Goal: Information Seeking & Learning: Compare options

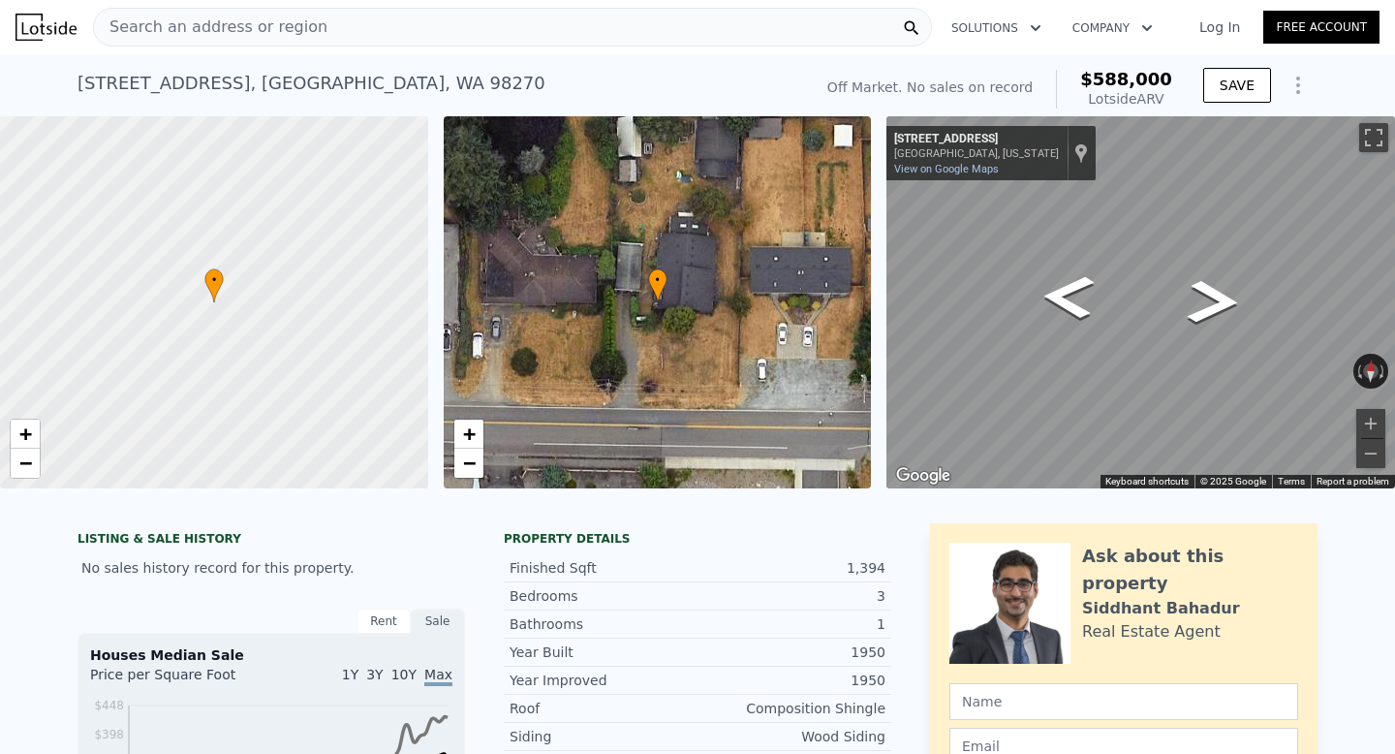
click at [334, 34] on div "Search an address or region" at bounding box center [512, 27] width 839 height 39
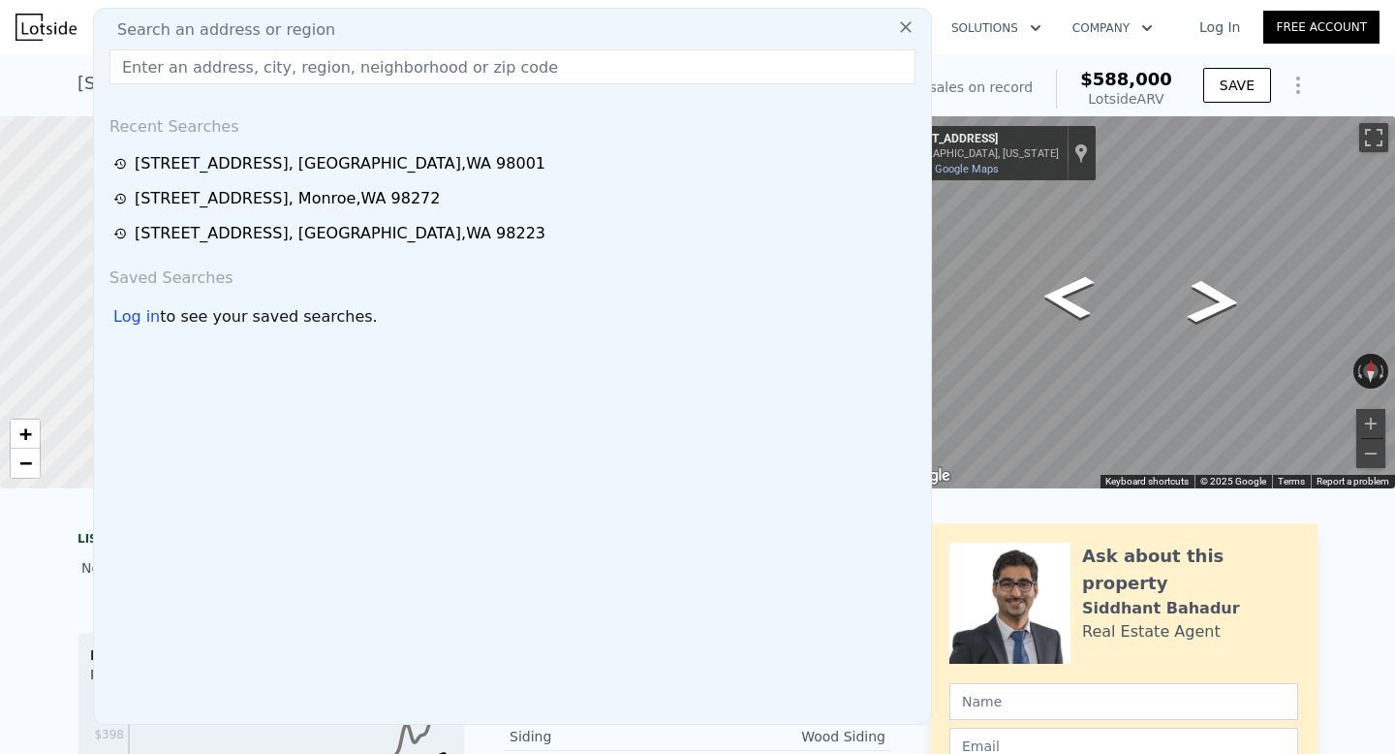
type input "As- Is and ARV -"
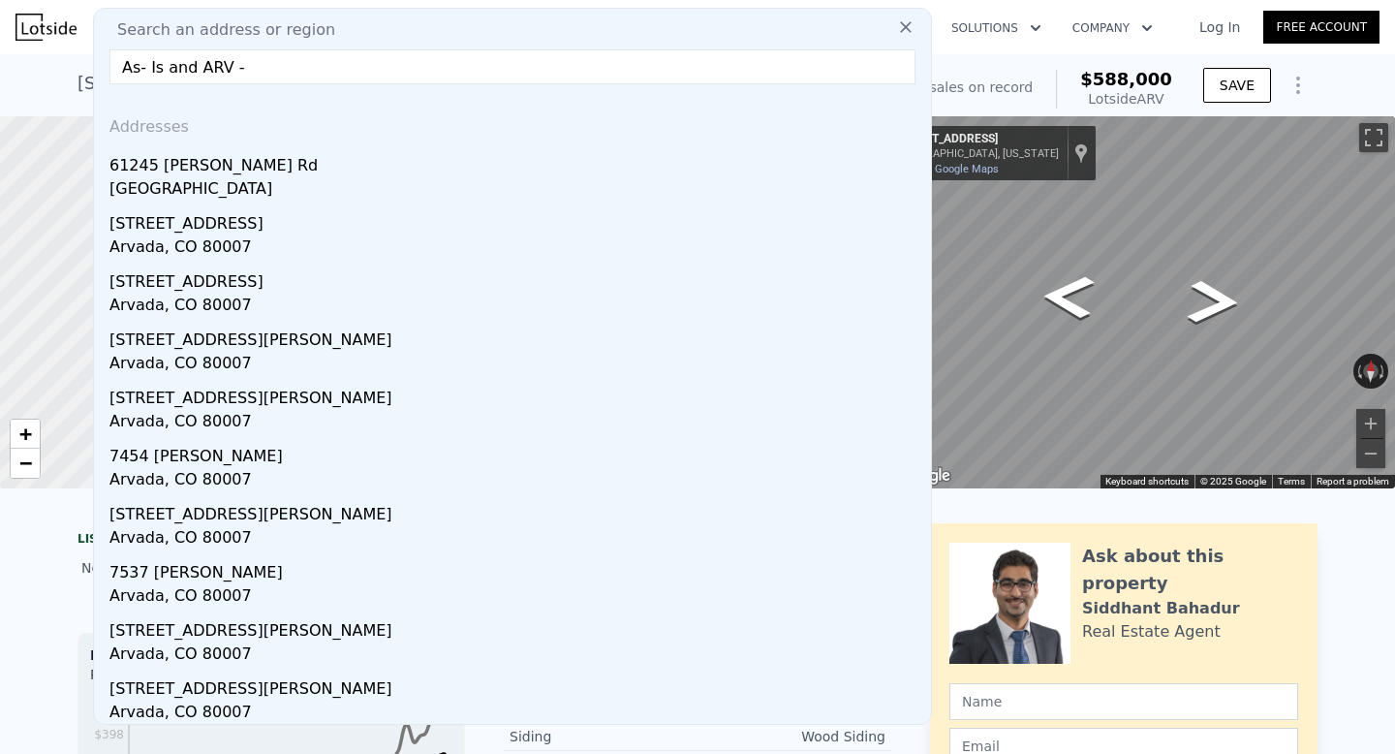
click at [272, 67] on input "As- Is and ARV -" at bounding box center [513, 66] width 806 height 35
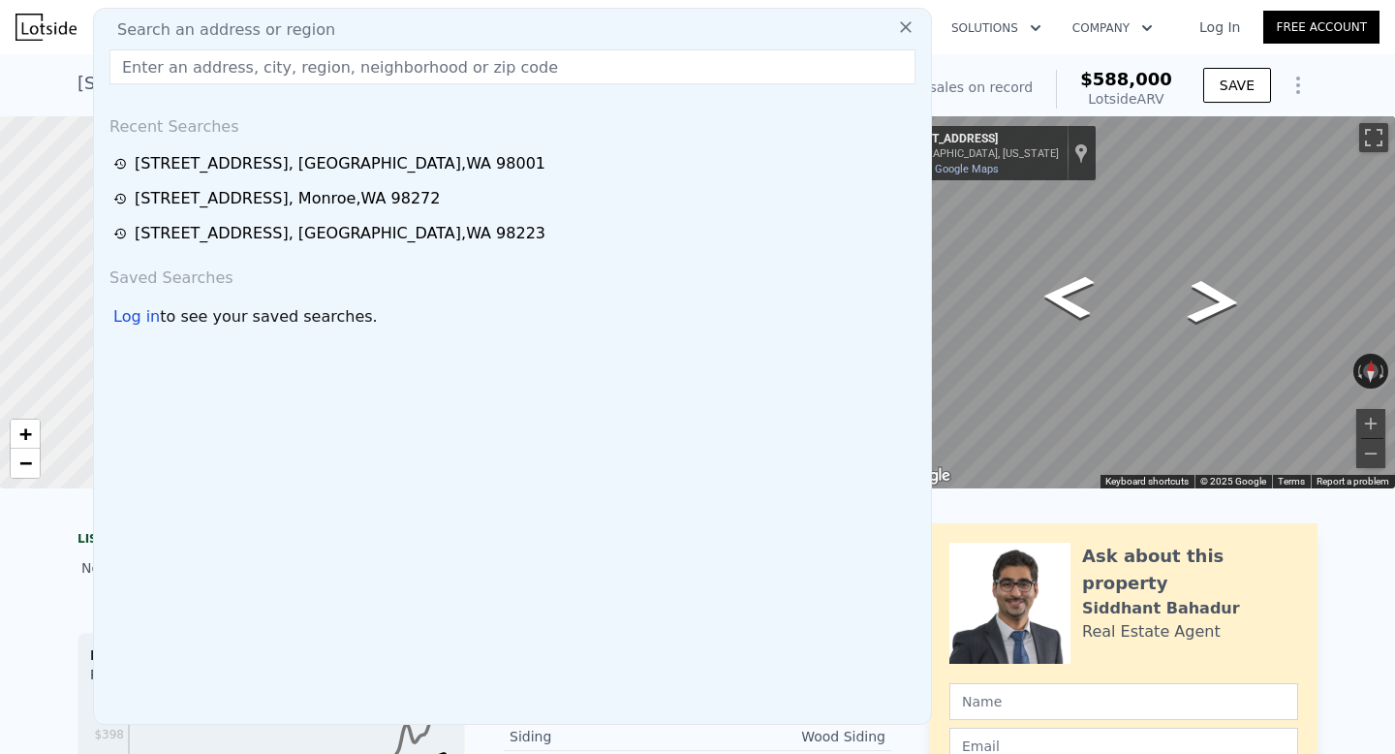
click at [664, 63] on input "text" at bounding box center [513, 66] width 806 height 35
paste input "[STREET_ADDRESS]"
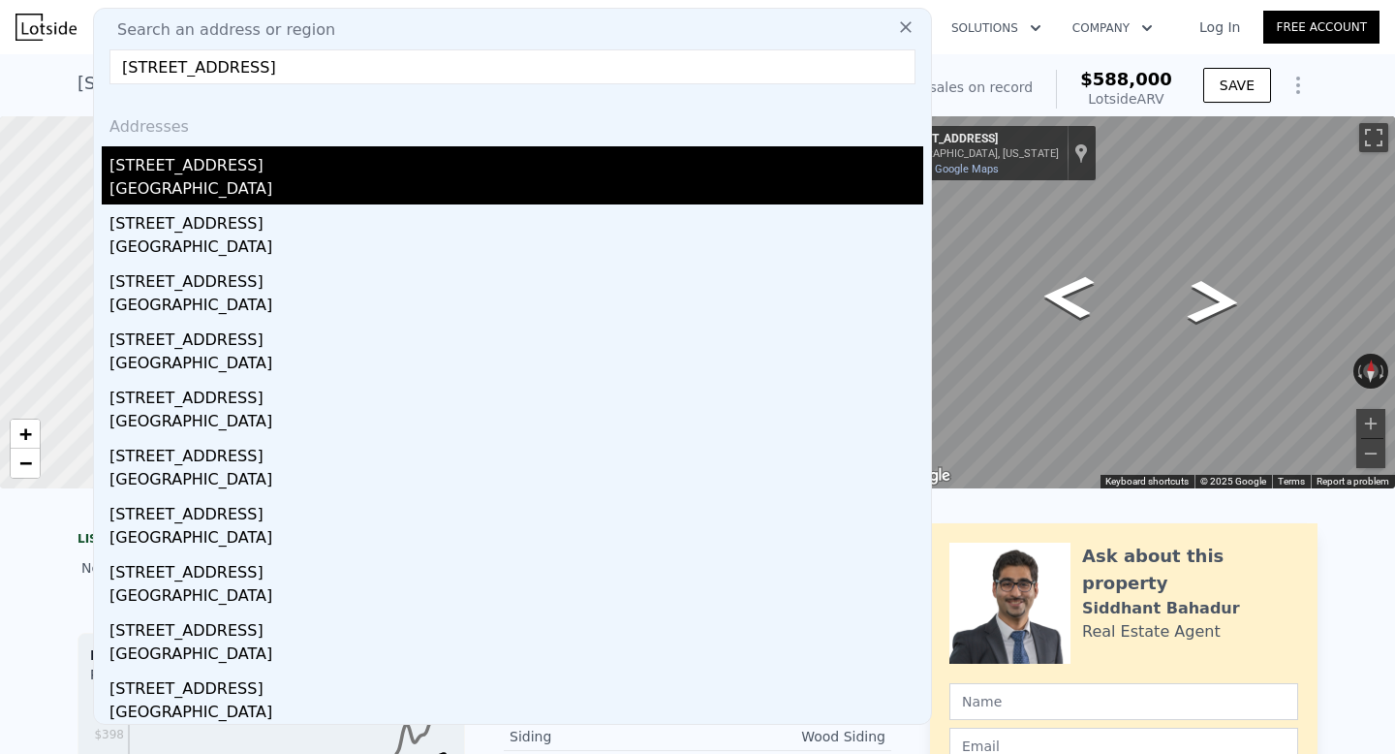
type input "[STREET_ADDRESS]"
click at [237, 178] on div "[GEOGRAPHIC_DATA]" at bounding box center [517, 190] width 814 height 27
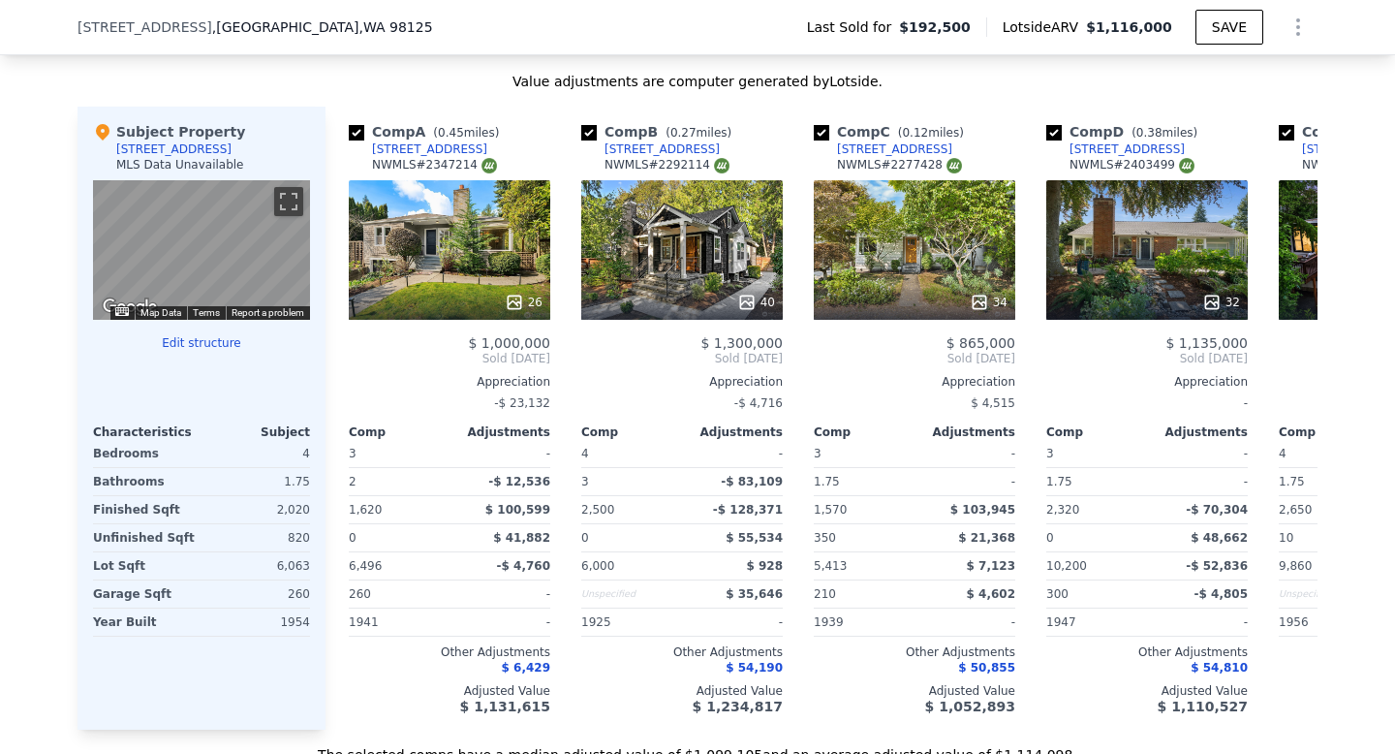
scroll to position [1982, 0]
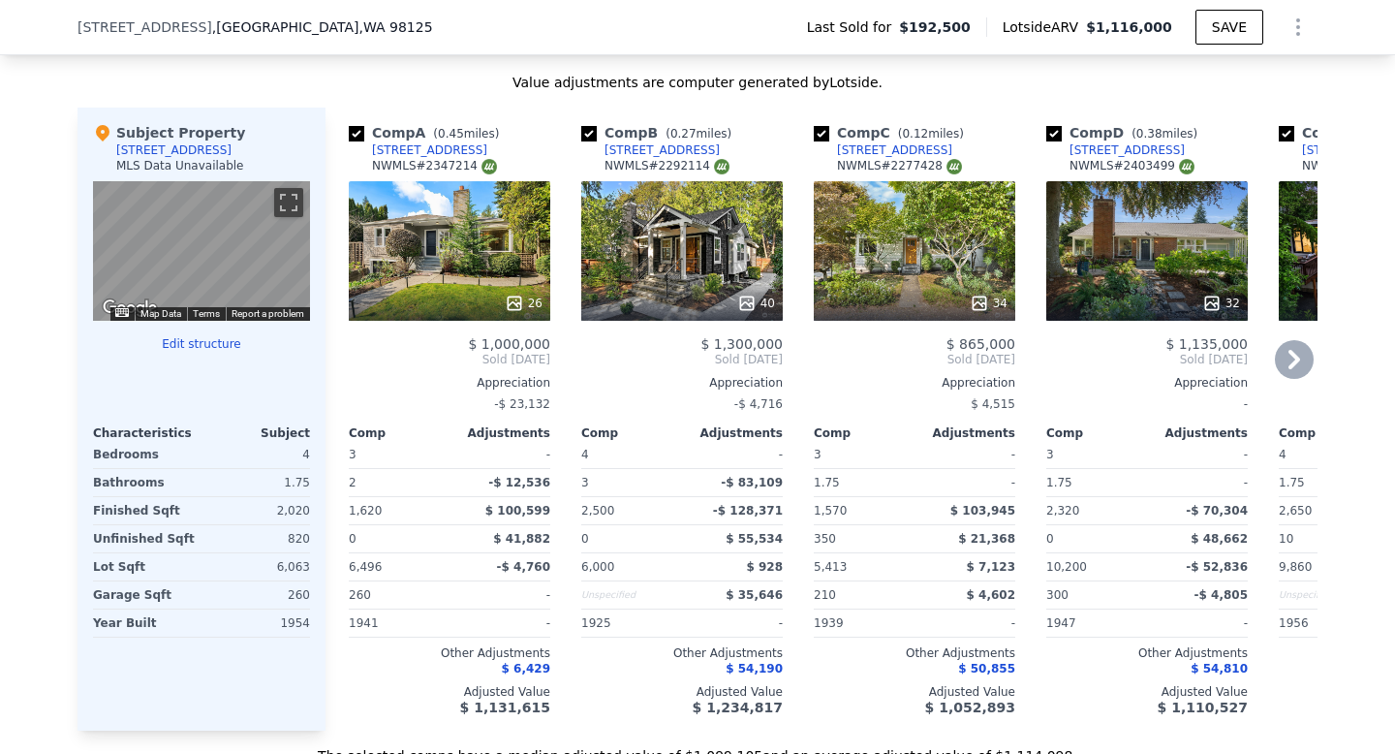
click at [1294, 360] on icon at bounding box center [1295, 359] width 12 height 19
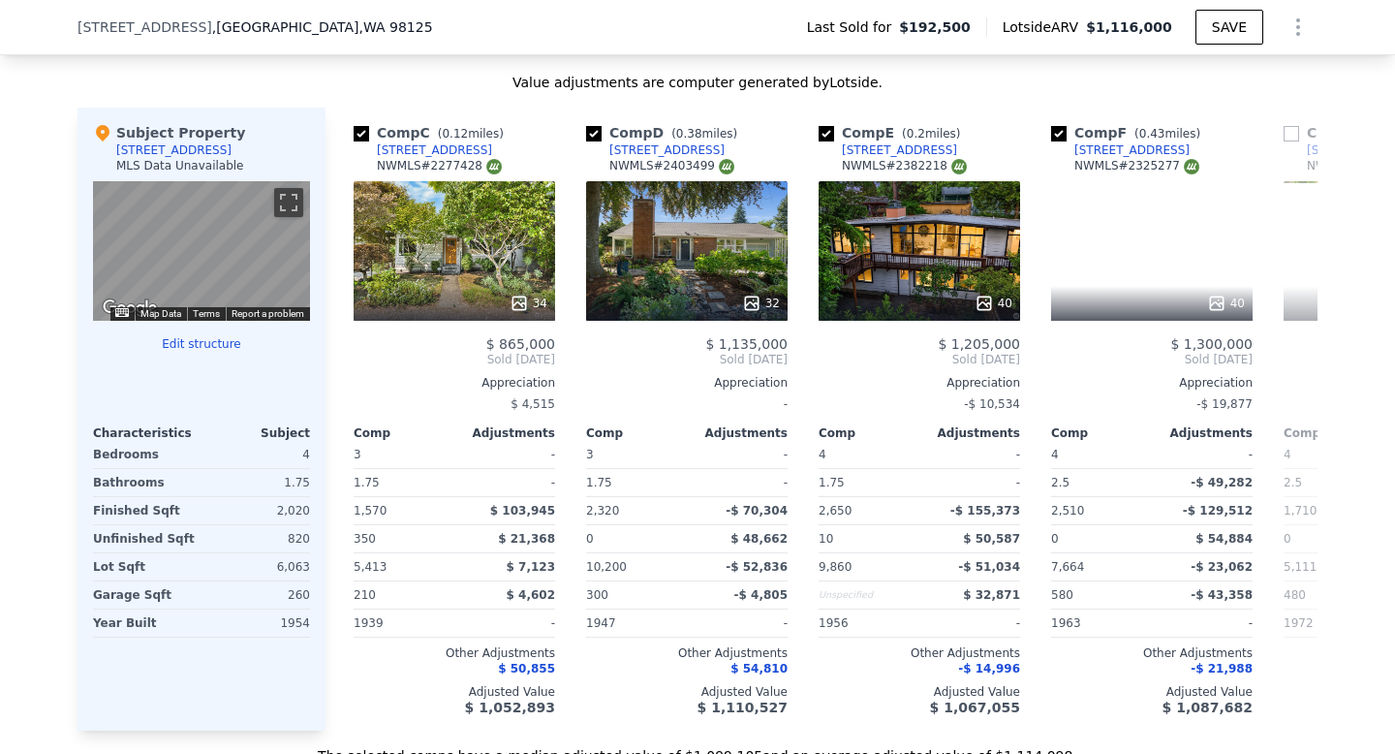
scroll to position [0, 465]
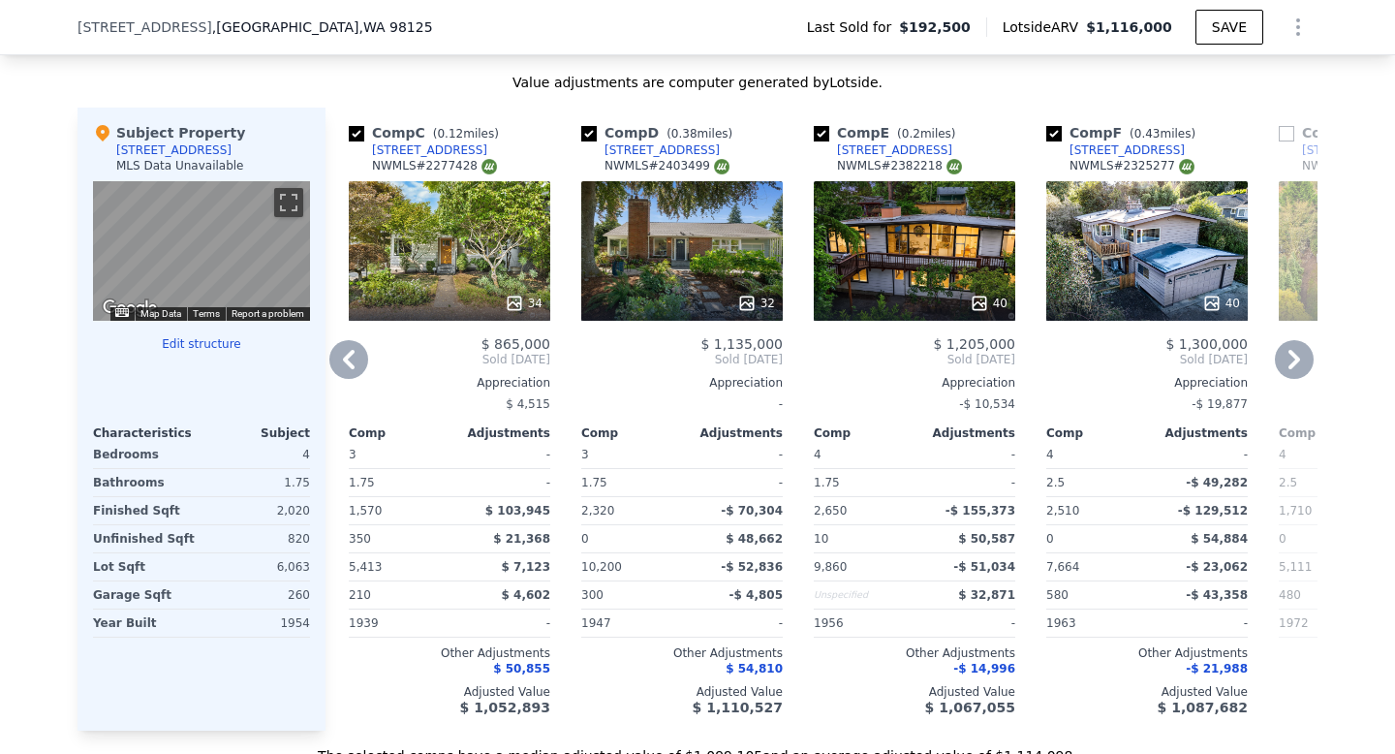
click at [824, 130] on input "checkbox" at bounding box center [822, 134] width 16 height 16
checkbox input "false"
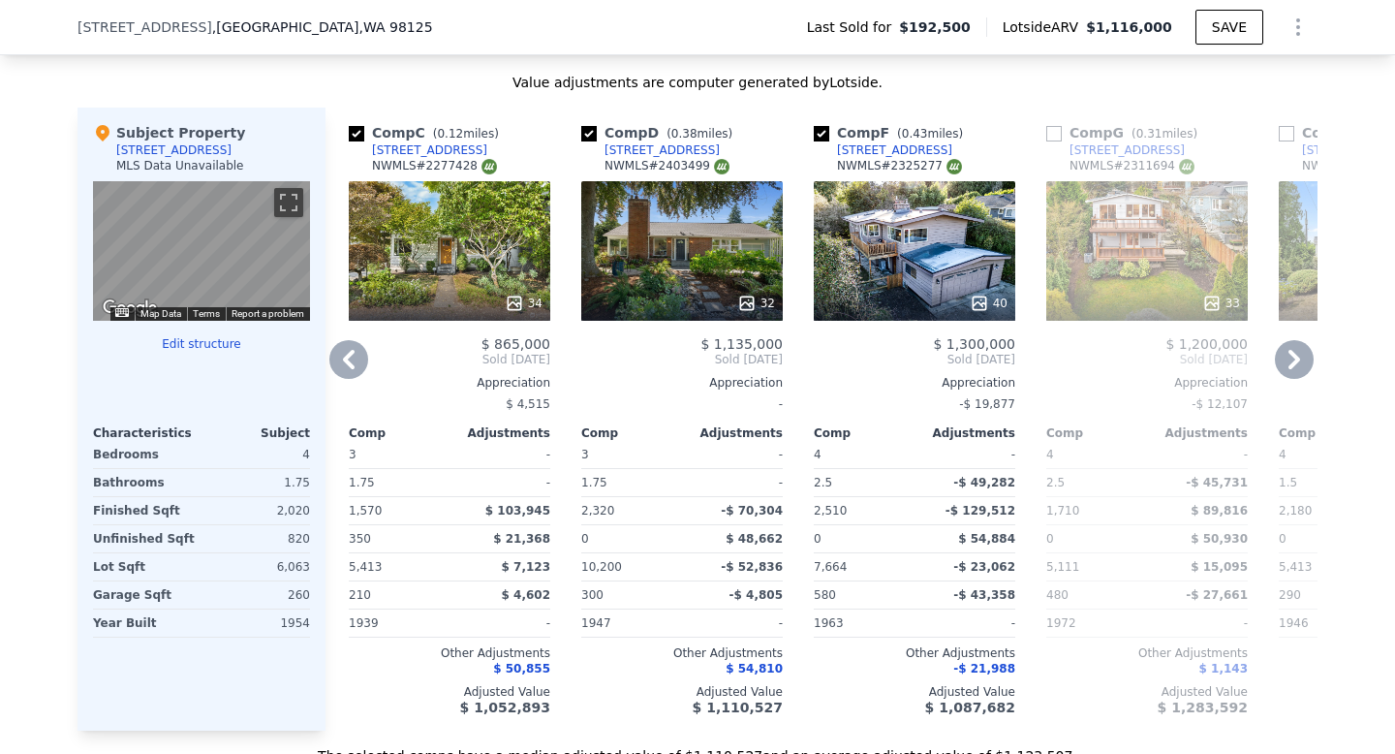
click at [825, 126] on input "checkbox" at bounding box center [822, 134] width 16 height 16
checkbox input "false"
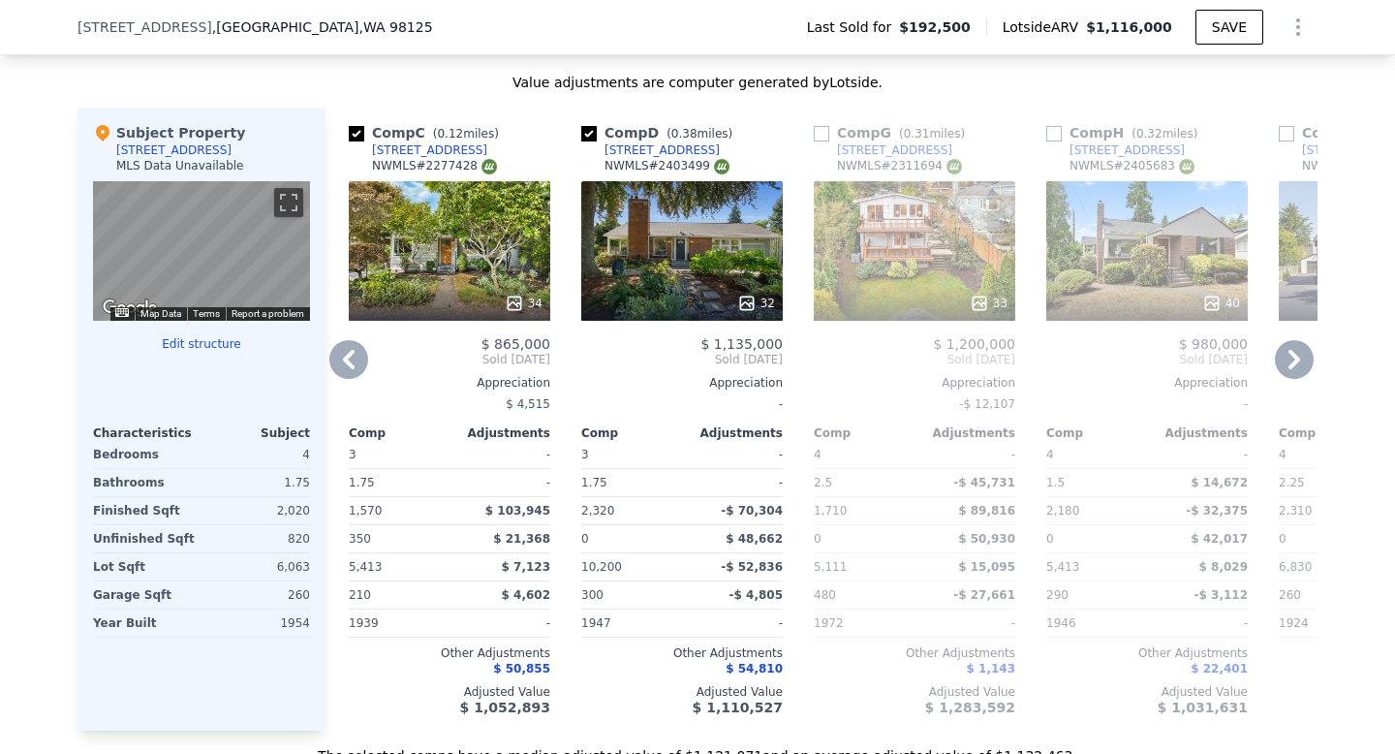
click at [350, 361] on icon at bounding box center [349, 359] width 12 height 19
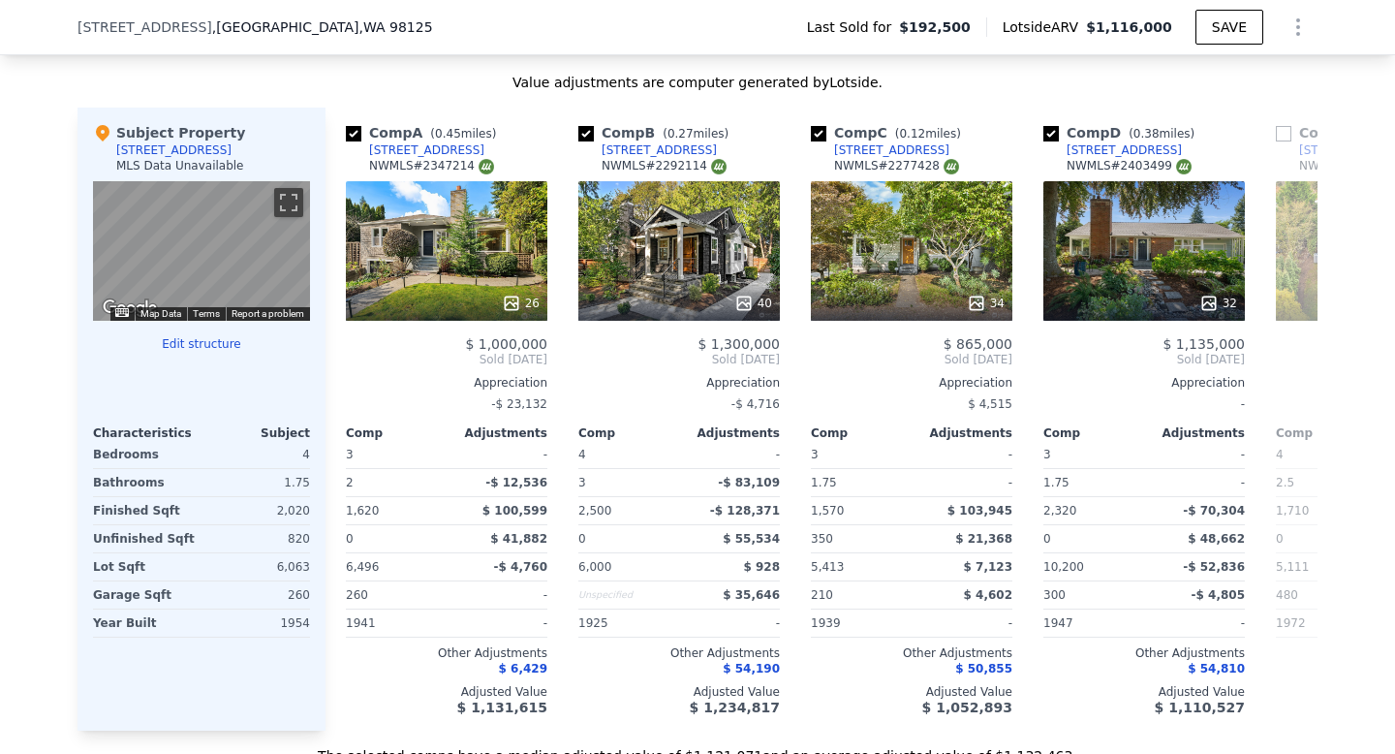
scroll to position [0, 0]
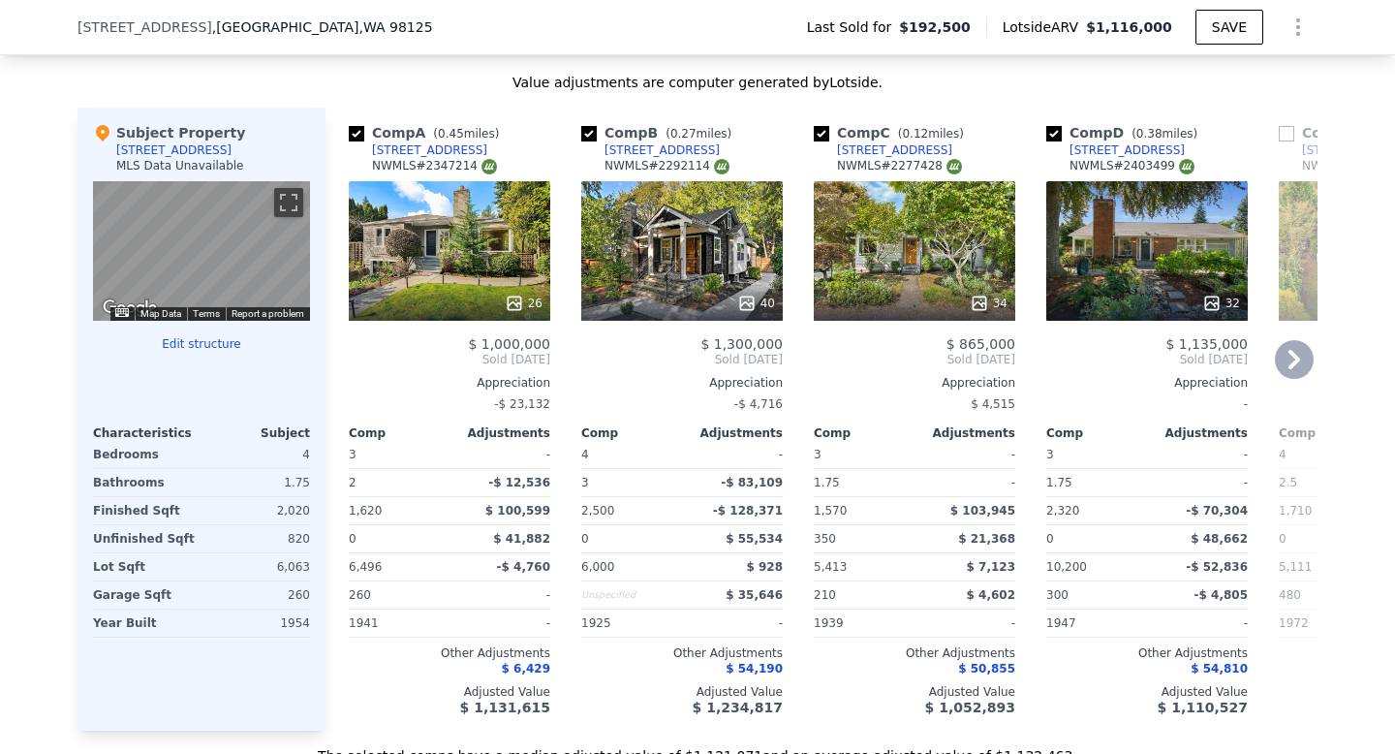
click at [1296, 357] on icon at bounding box center [1295, 359] width 12 height 19
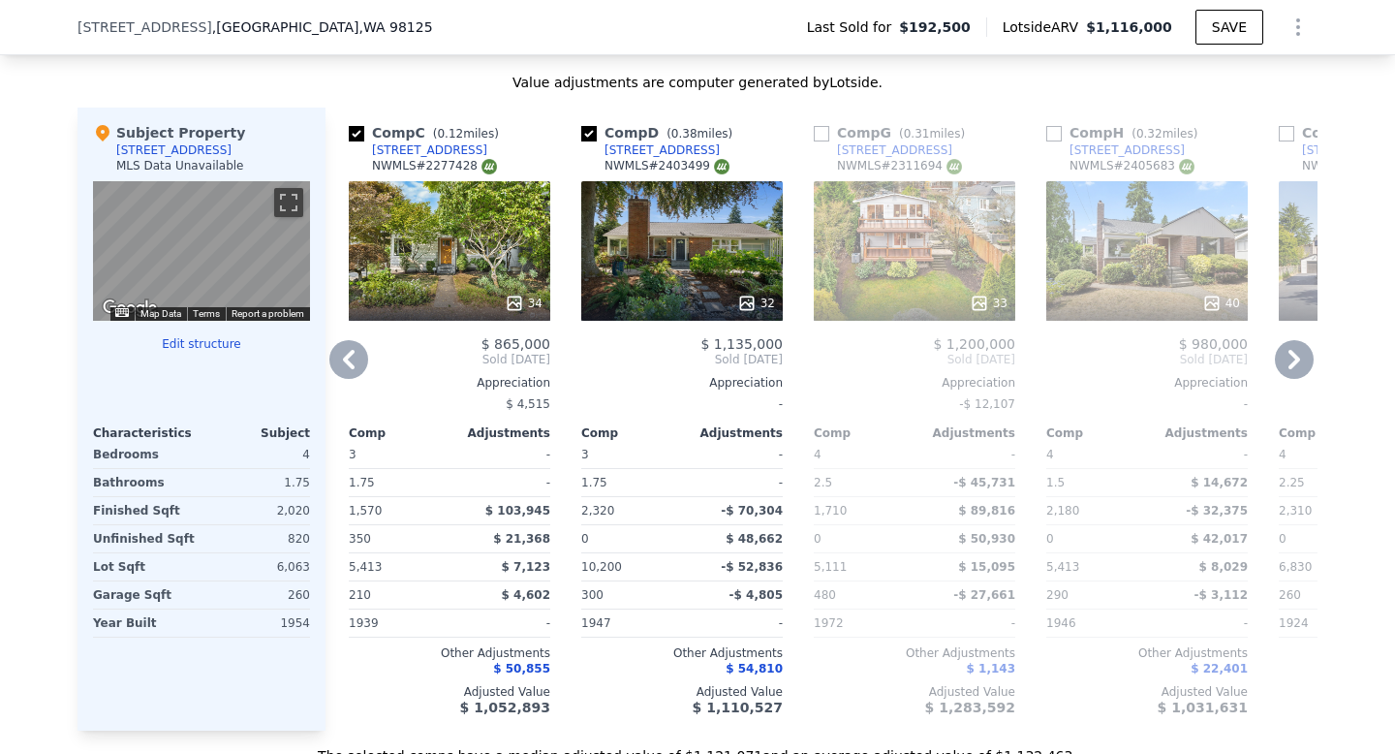
click at [1297, 359] on icon at bounding box center [1295, 359] width 12 height 19
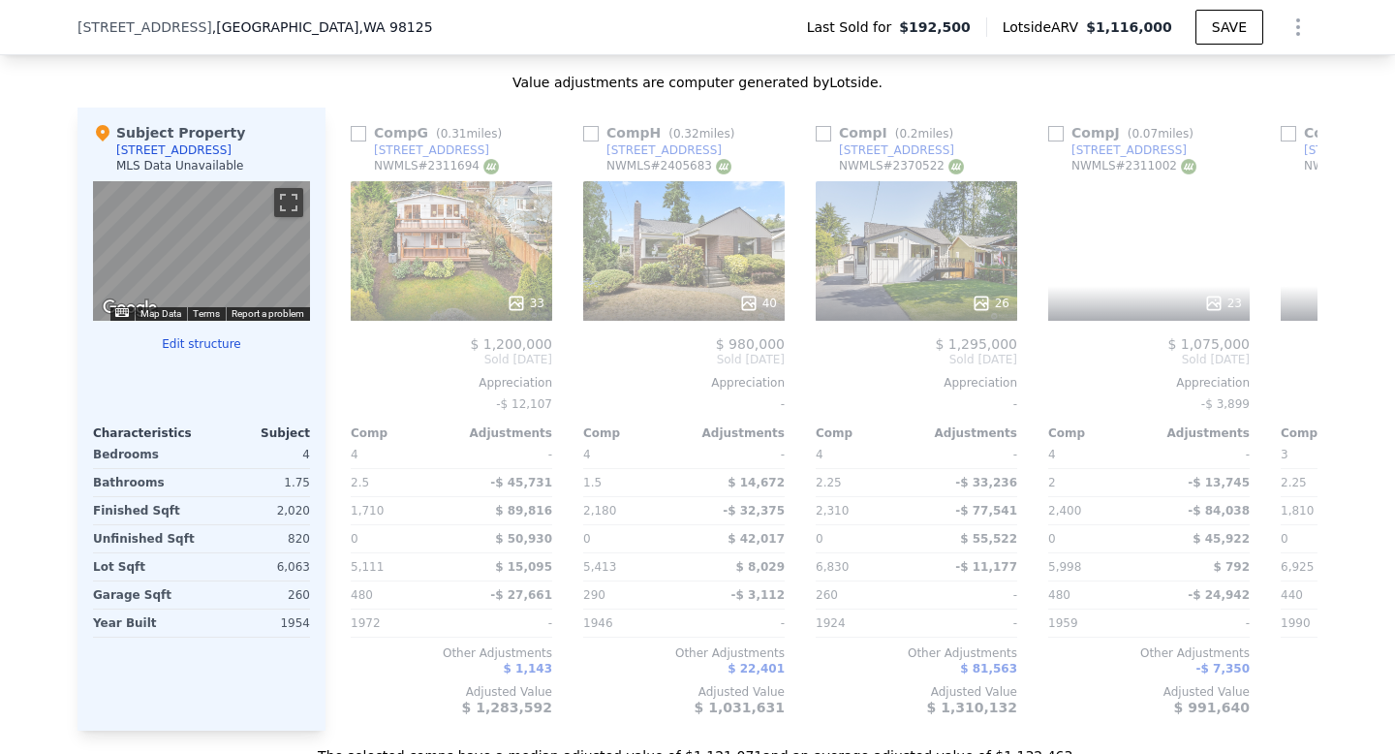
scroll to position [0, 930]
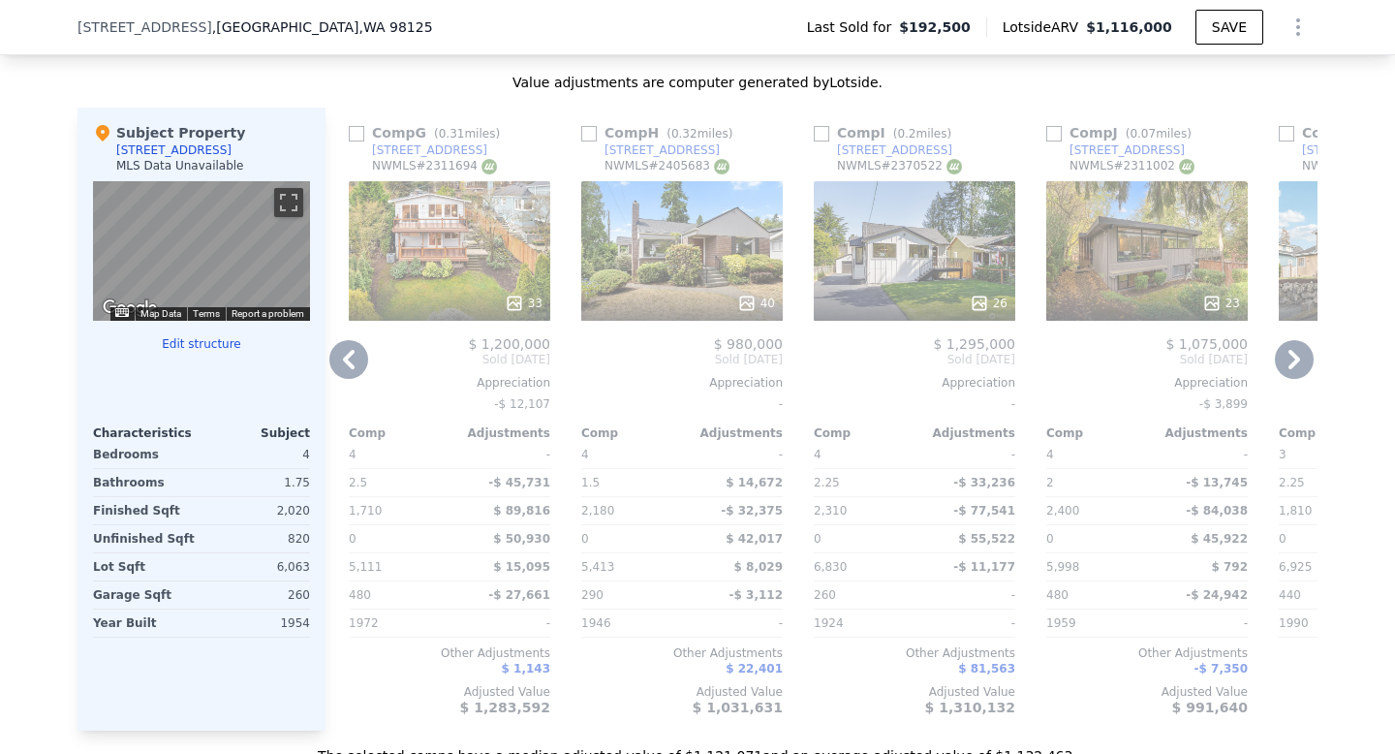
click at [1296, 361] on icon at bounding box center [1295, 359] width 12 height 19
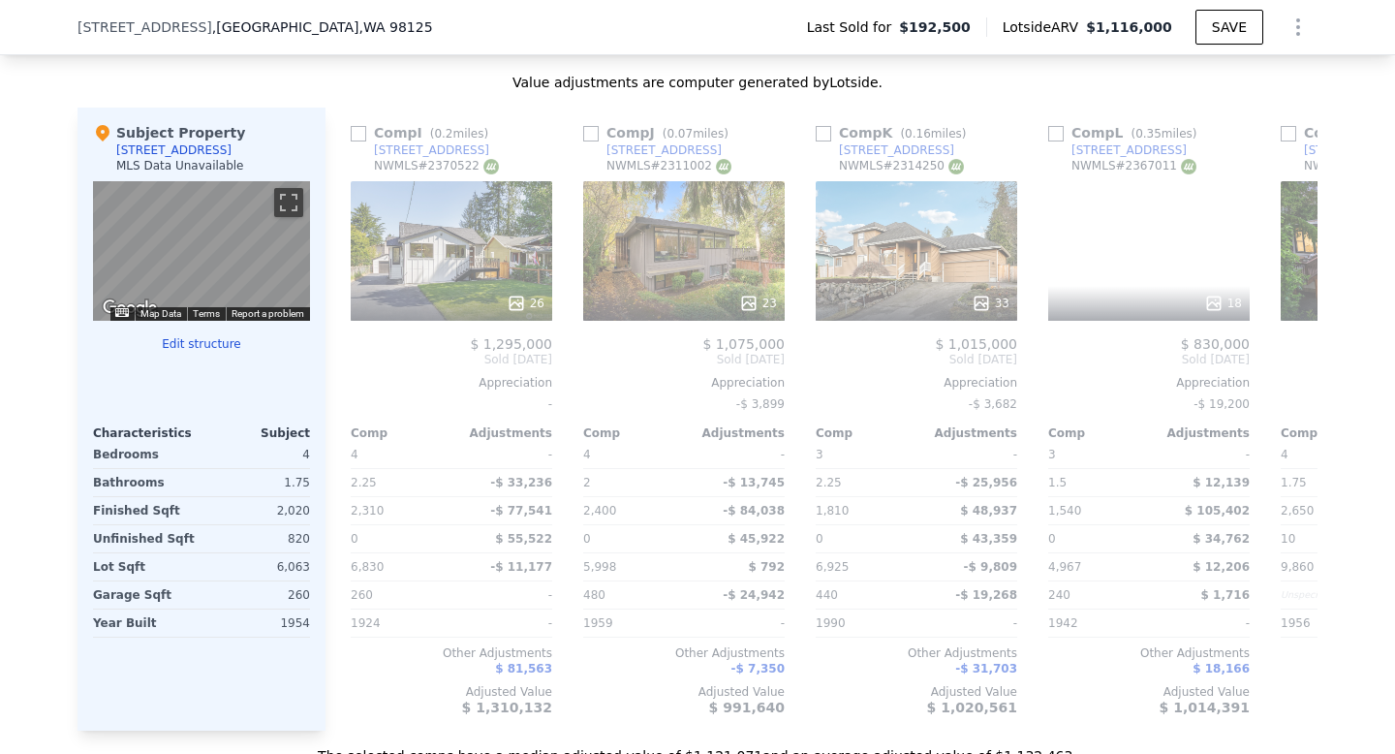
scroll to position [0, 1395]
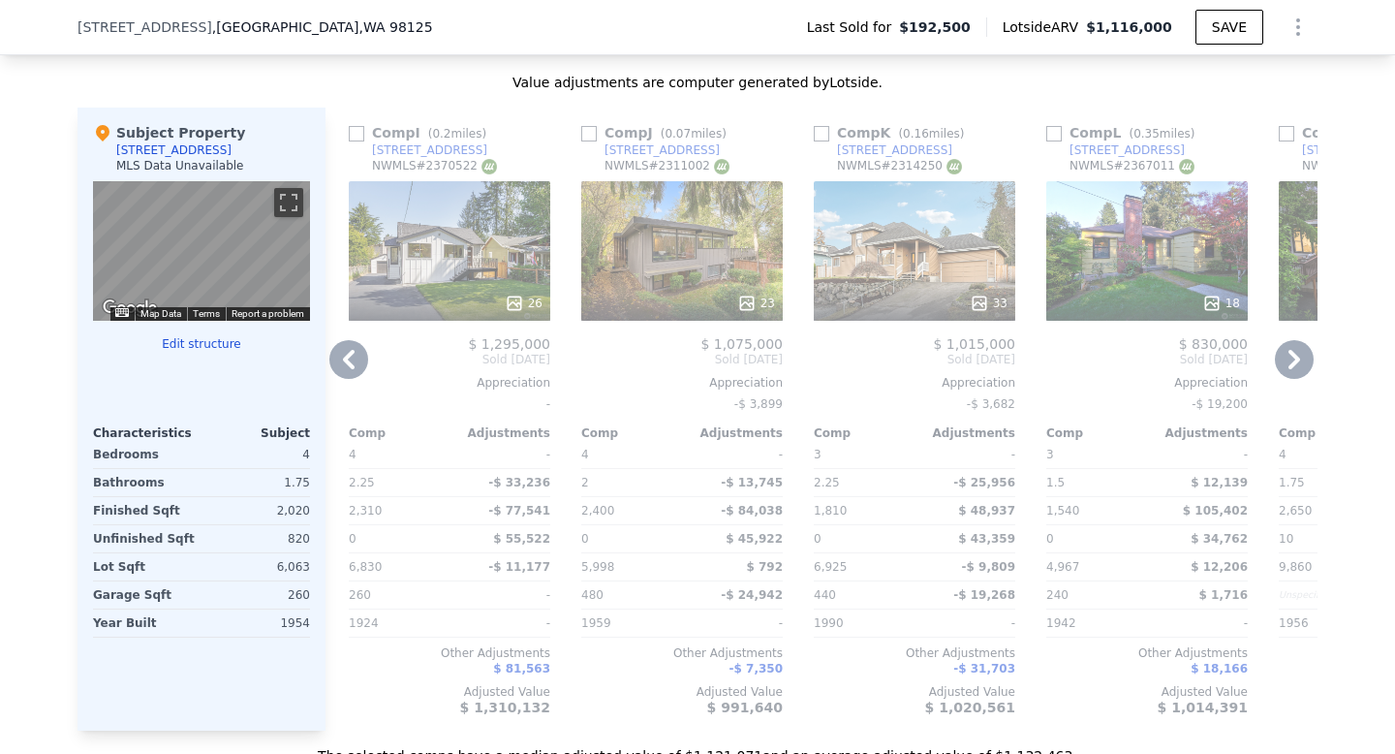
click at [1296, 361] on icon at bounding box center [1295, 359] width 12 height 19
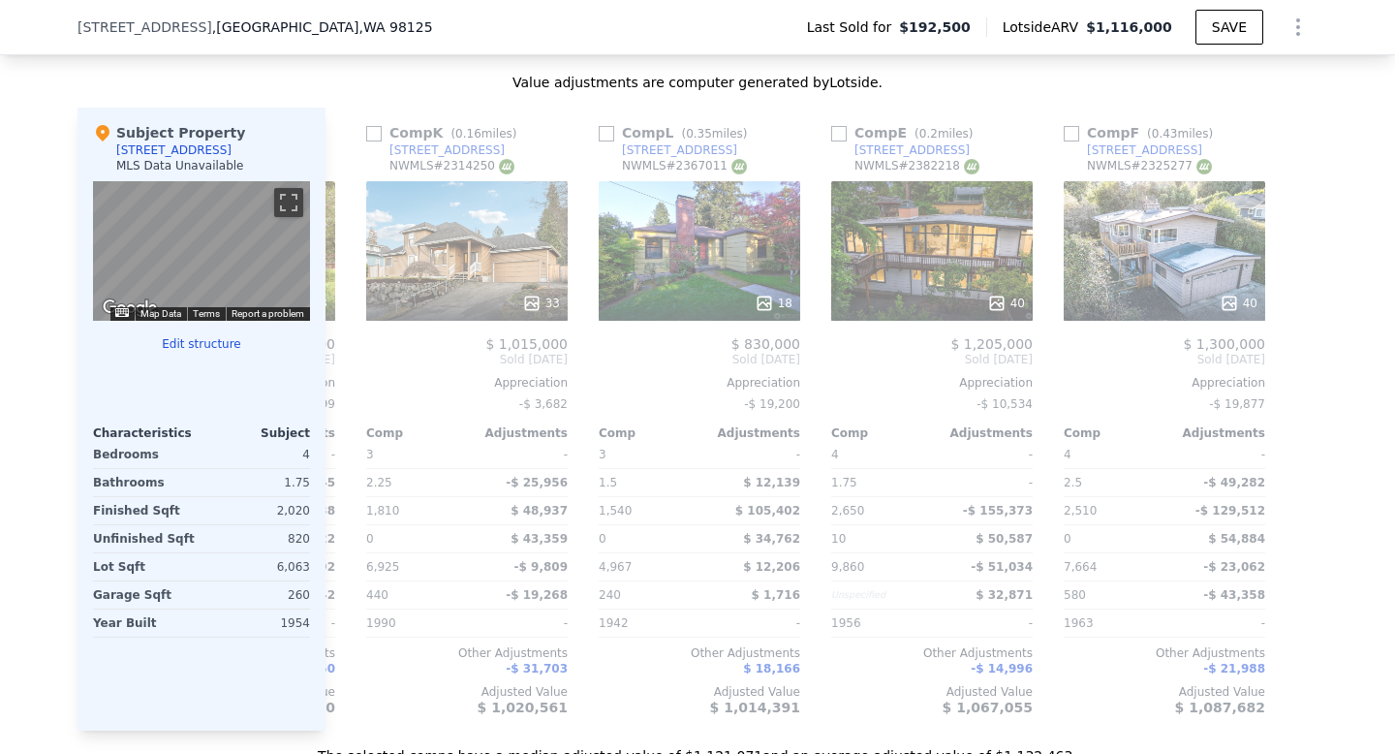
scroll to position [0, 1845]
click at [608, 133] on input "checkbox" at bounding box center [605, 134] width 16 height 16
checkbox input "true"
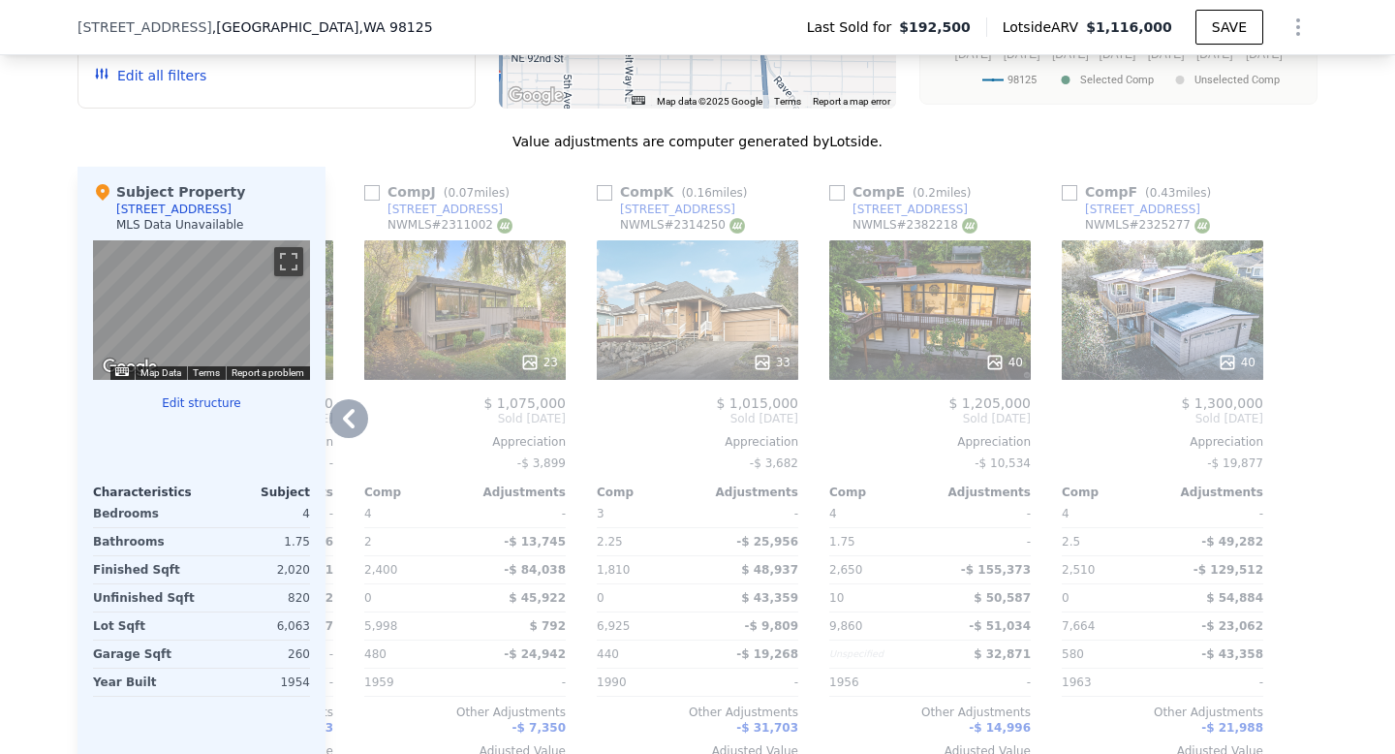
scroll to position [1924, 0]
click at [356, 417] on icon at bounding box center [348, 417] width 39 height 39
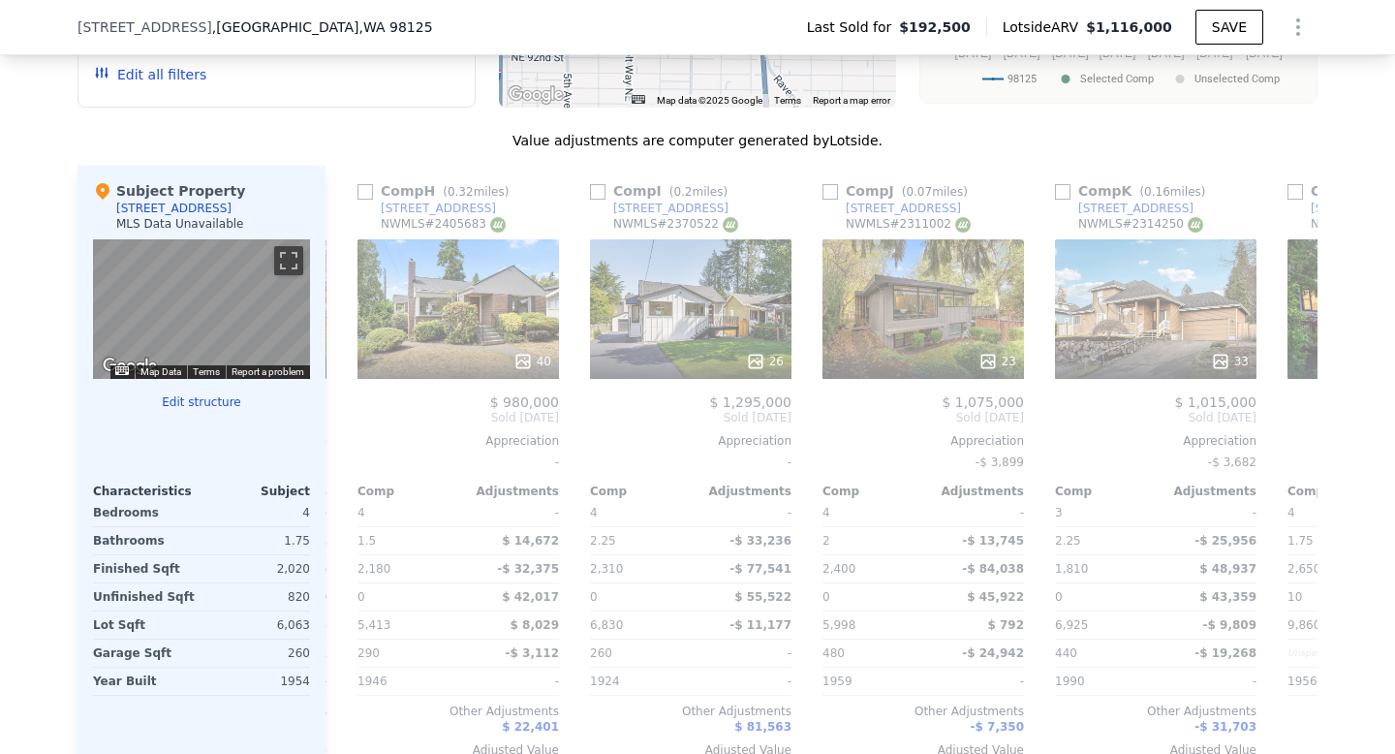
scroll to position [0, 1380]
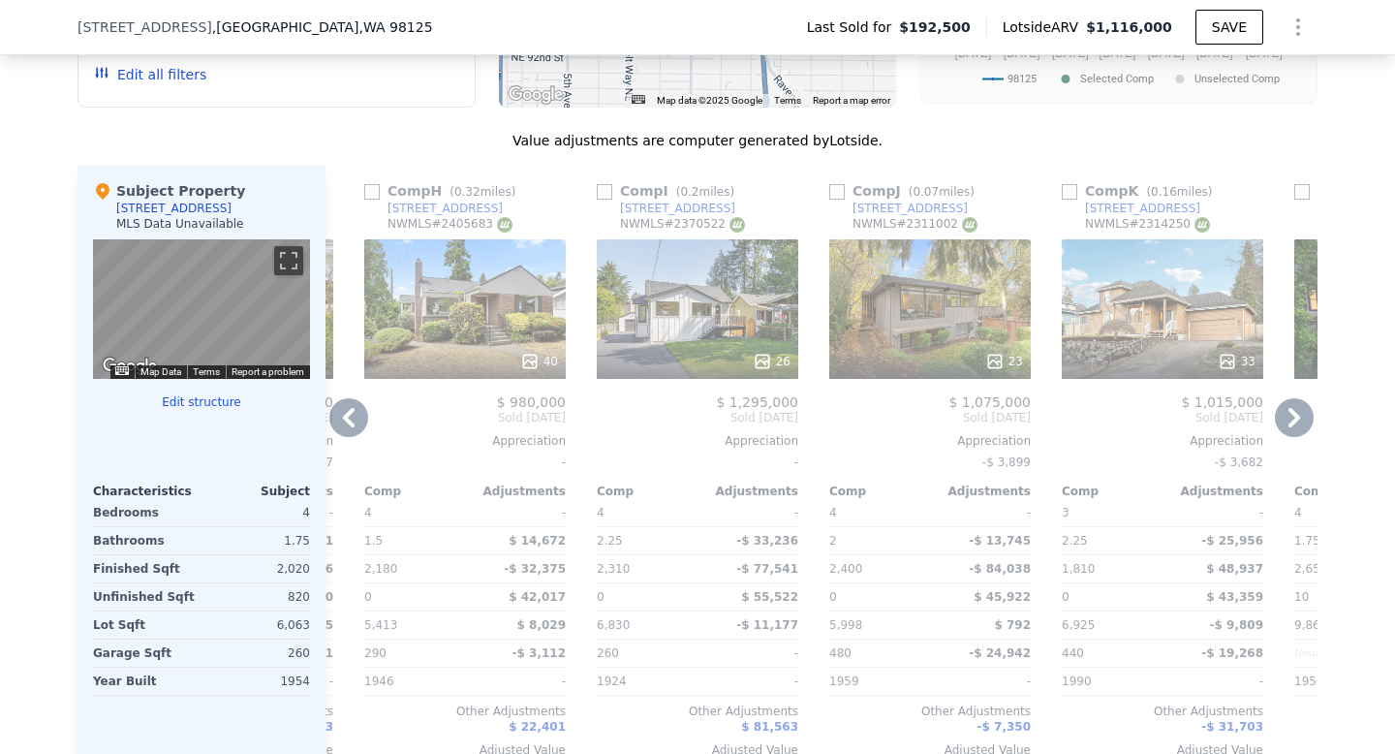
click at [356, 417] on icon at bounding box center [348, 417] width 39 height 39
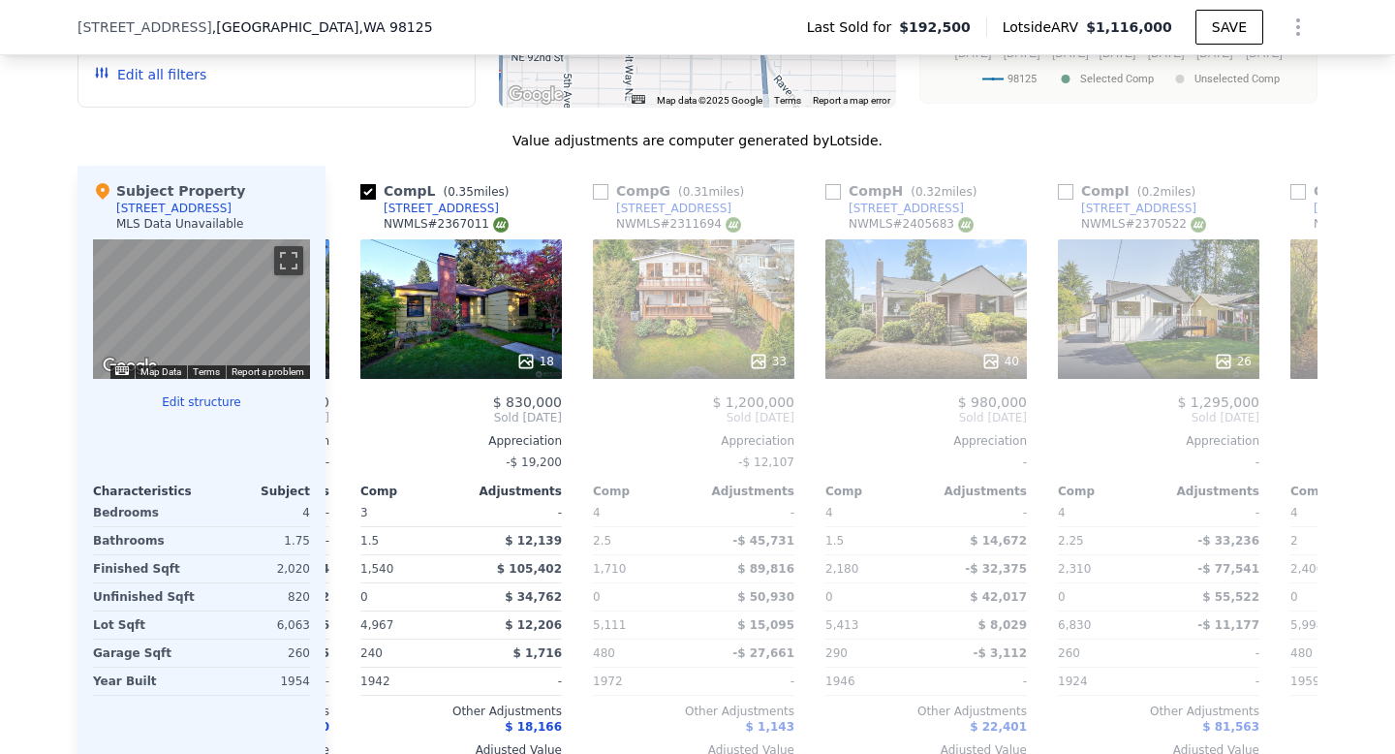
scroll to position [0, 915]
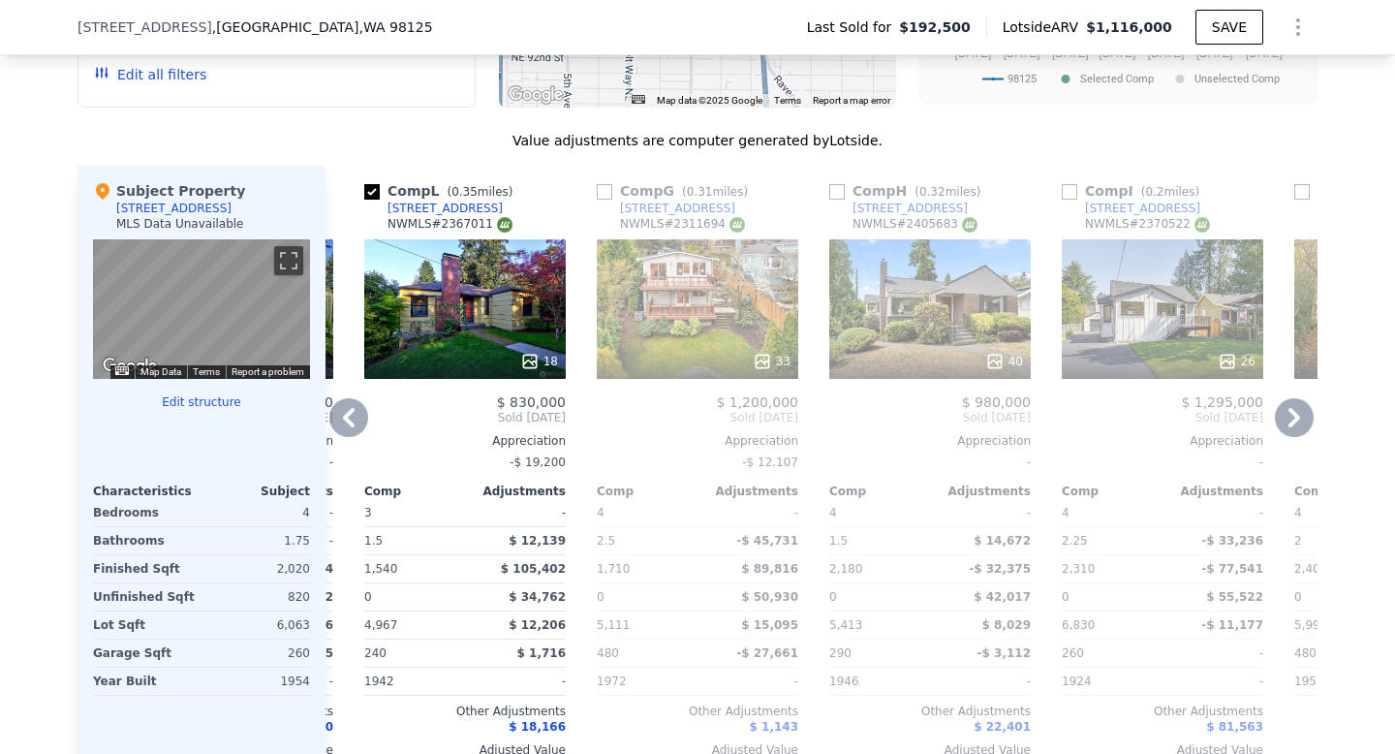
click at [351, 419] on icon at bounding box center [348, 417] width 39 height 39
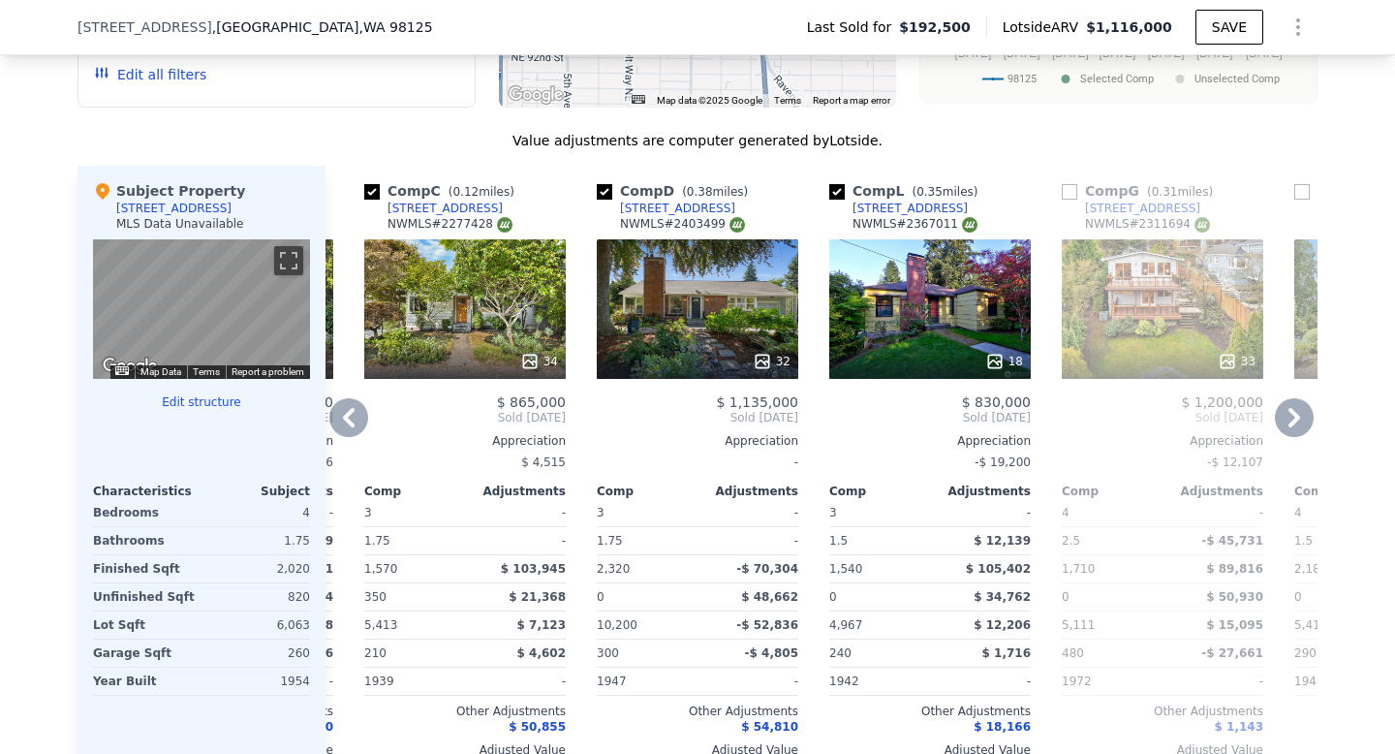
click at [356, 422] on icon at bounding box center [348, 417] width 39 height 39
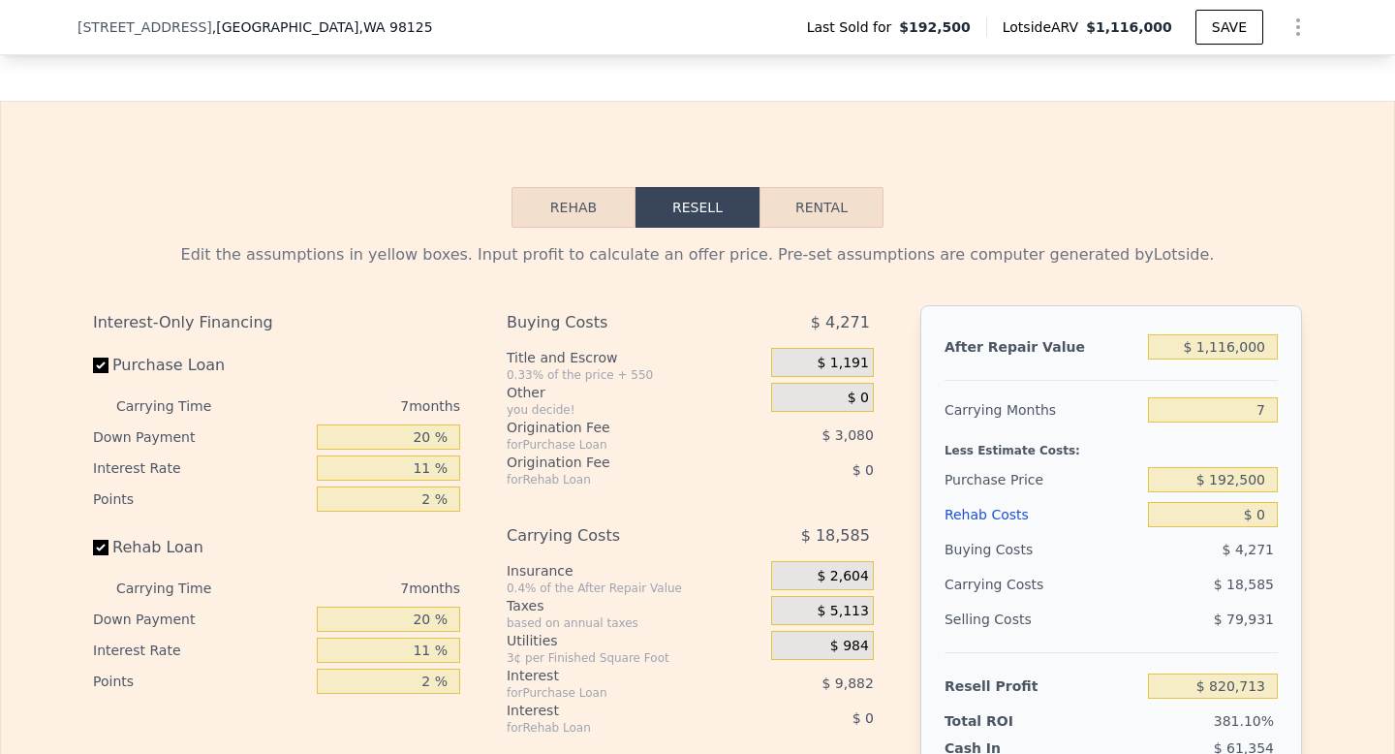
scroll to position [2731, 0]
click at [1225, 475] on input "$ 192,500" at bounding box center [1213, 480] width 130 height 25
type input "$ 850,000"
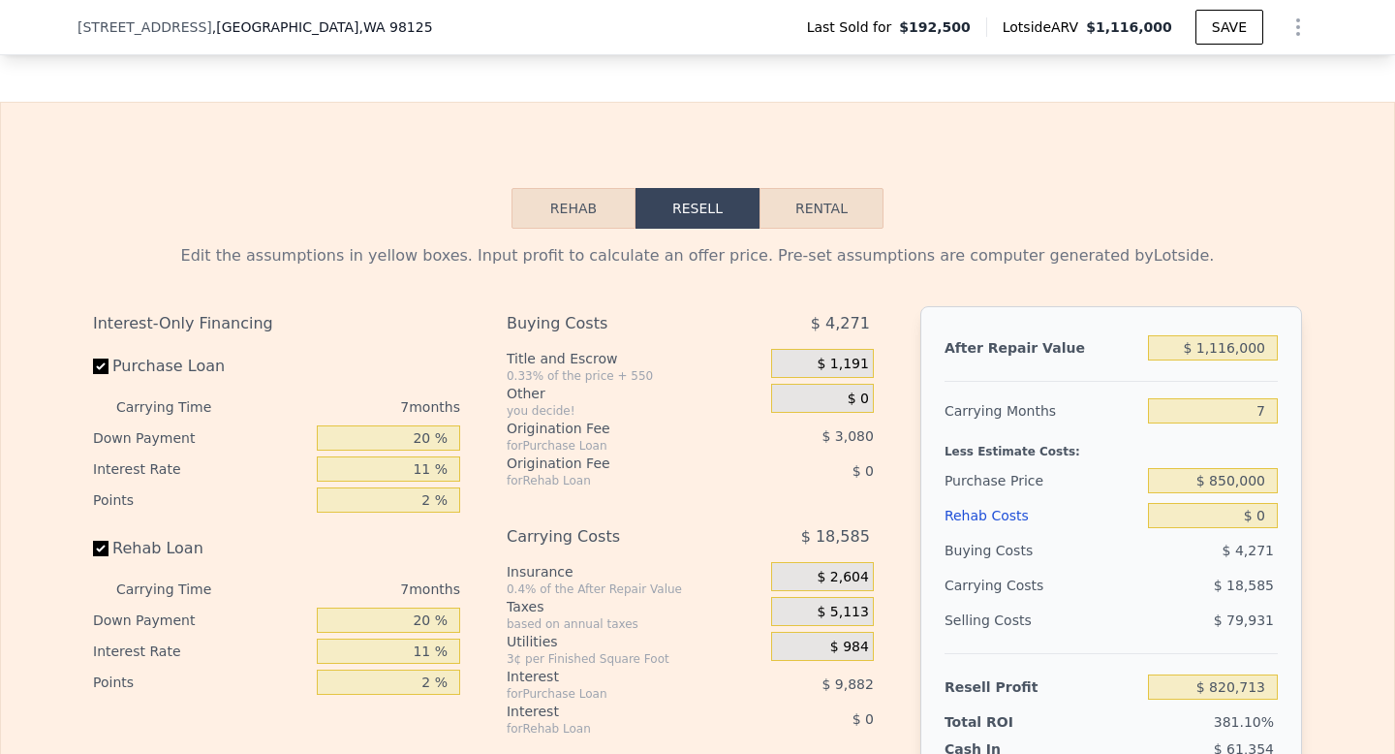
click at [1308, 517] on div "Edit the assumptions in yellow boxes. Input profit to calculate an offer price.…" at bounding box center [698, 589] width 1240 height 721
type input "$ 116,756"
click at [1270, 520] on input "$ 0" at bounding box center [1213, 515] width 130 height 25
type input "$ 12"
type input "$ 116,744"
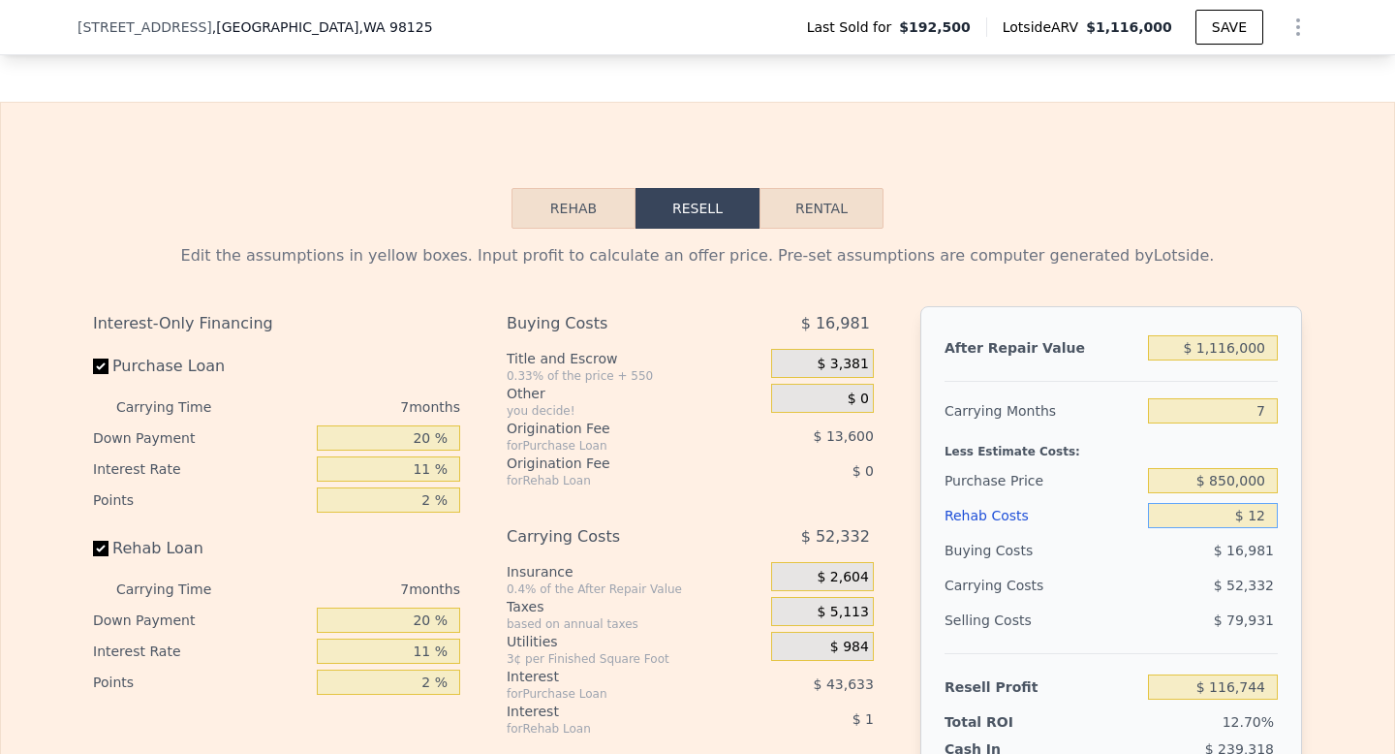
click at [544, 228] on div "Rehab Resell Rental Edit the assumptions in yellow boxes. Input profit to calcu…" at bounding box center [697, 569] width 1395 height 934
click at [578, 216] on button "Rehab" at bounding box center [574, 208] width 124 height 41
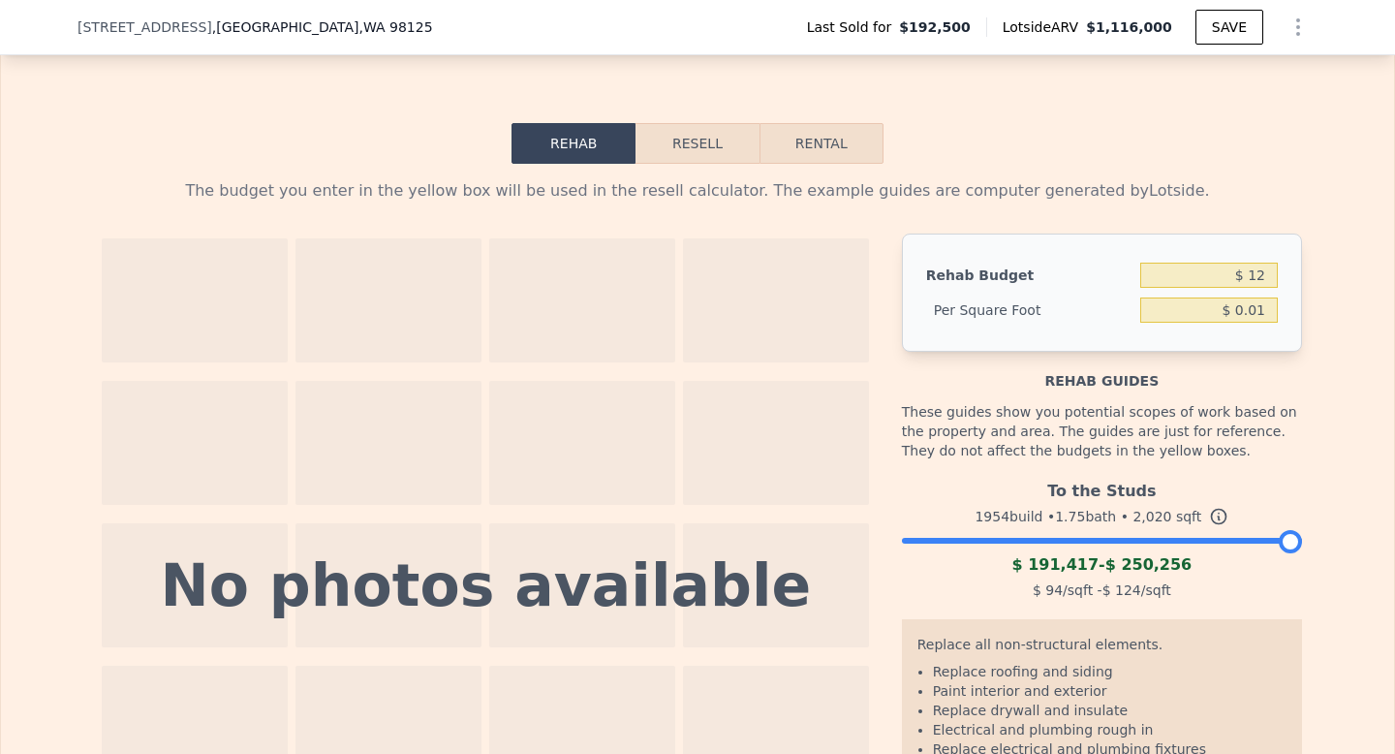
scroll to position [2798, 0]
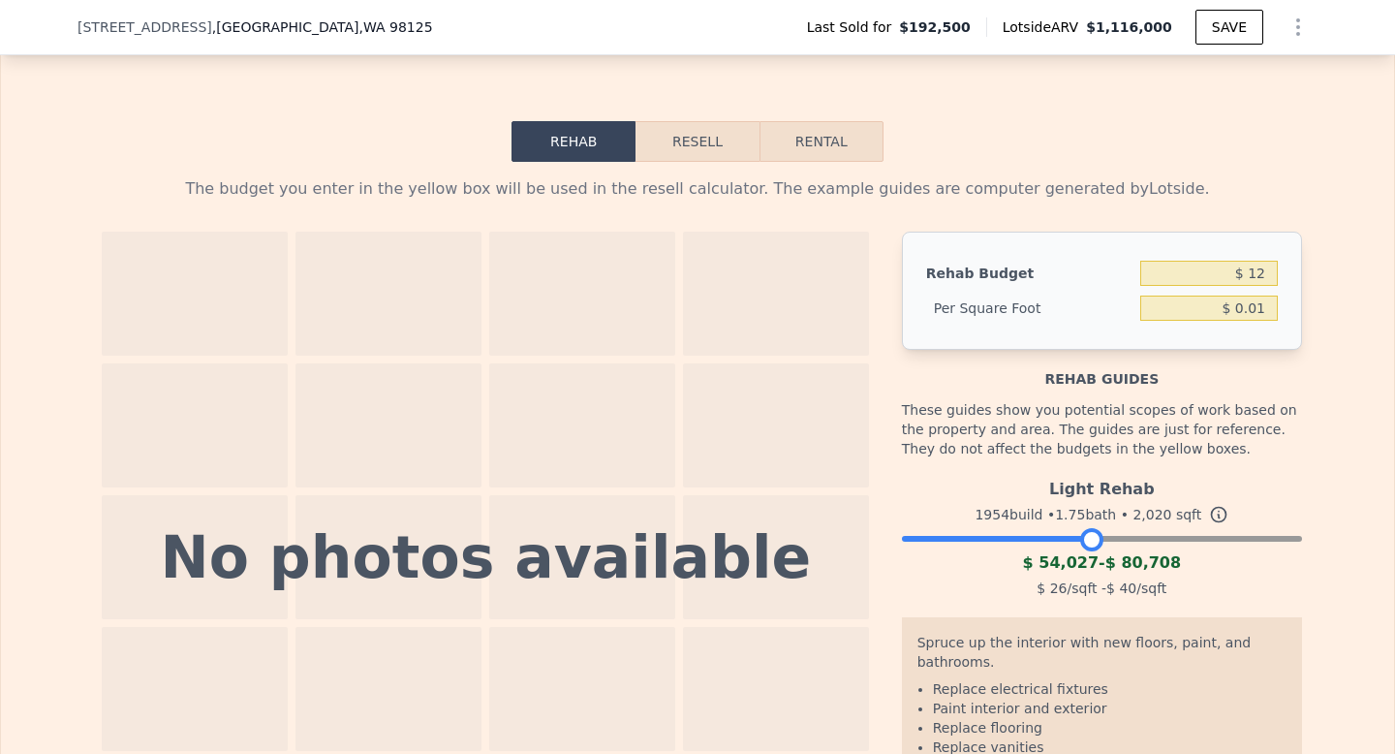
drag, startPoint x: 1299, startPoint y: 539, endPoint x: 1101, endPoint y: 540, distance: 197.7
click at [1101, 540] on div at bounding box center [1091, 539] width 23 height 23
click at [711, 148] on button "Resell" at bounding box center [697, 141] width 123 height 41
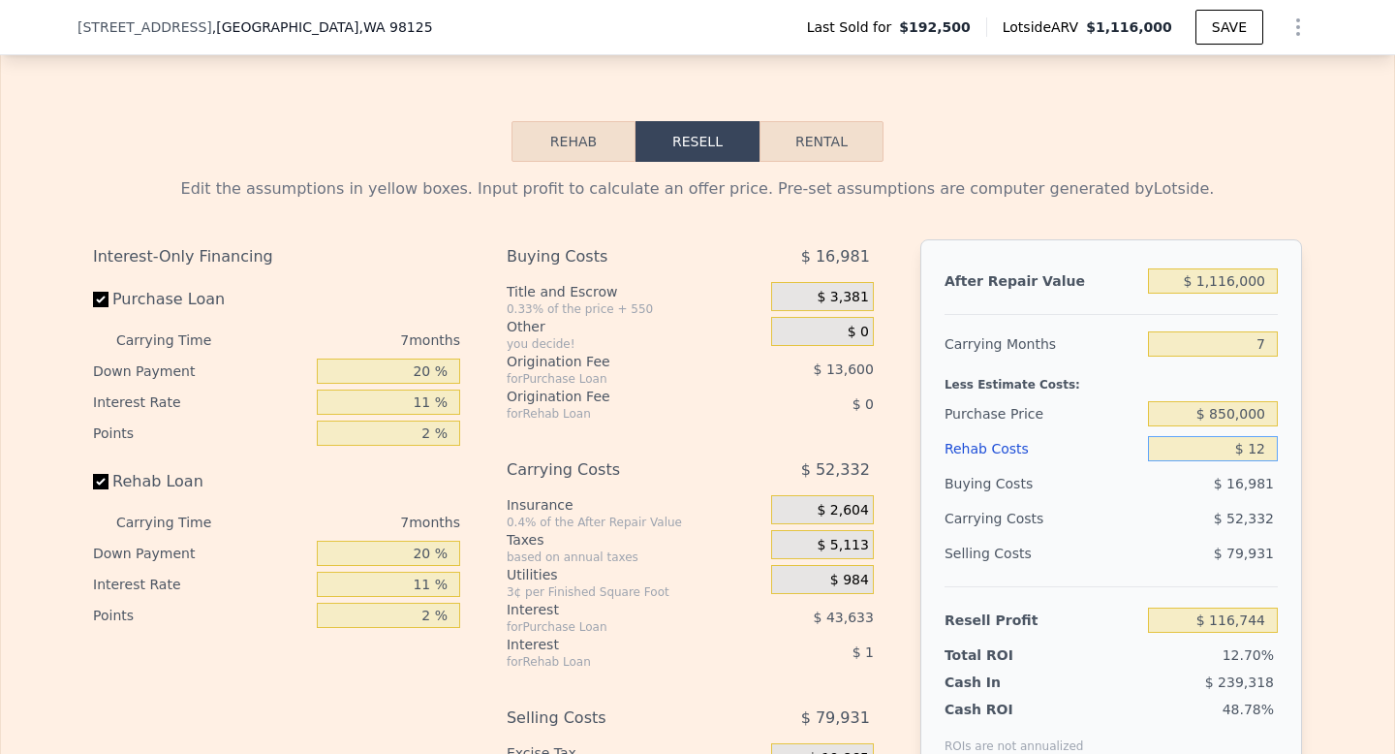
click at [1237, 446] on input "$ 12" at bounding box center [1213, 448] width 130 height 25
click at [1260, 451] on input "$ 12" at bounding box center [1213, 448] width 130 height 25
click at [1267, 455] on input "$ 12" at bounding box center [1213, 448] width 130 height 25
type input "$ 1"
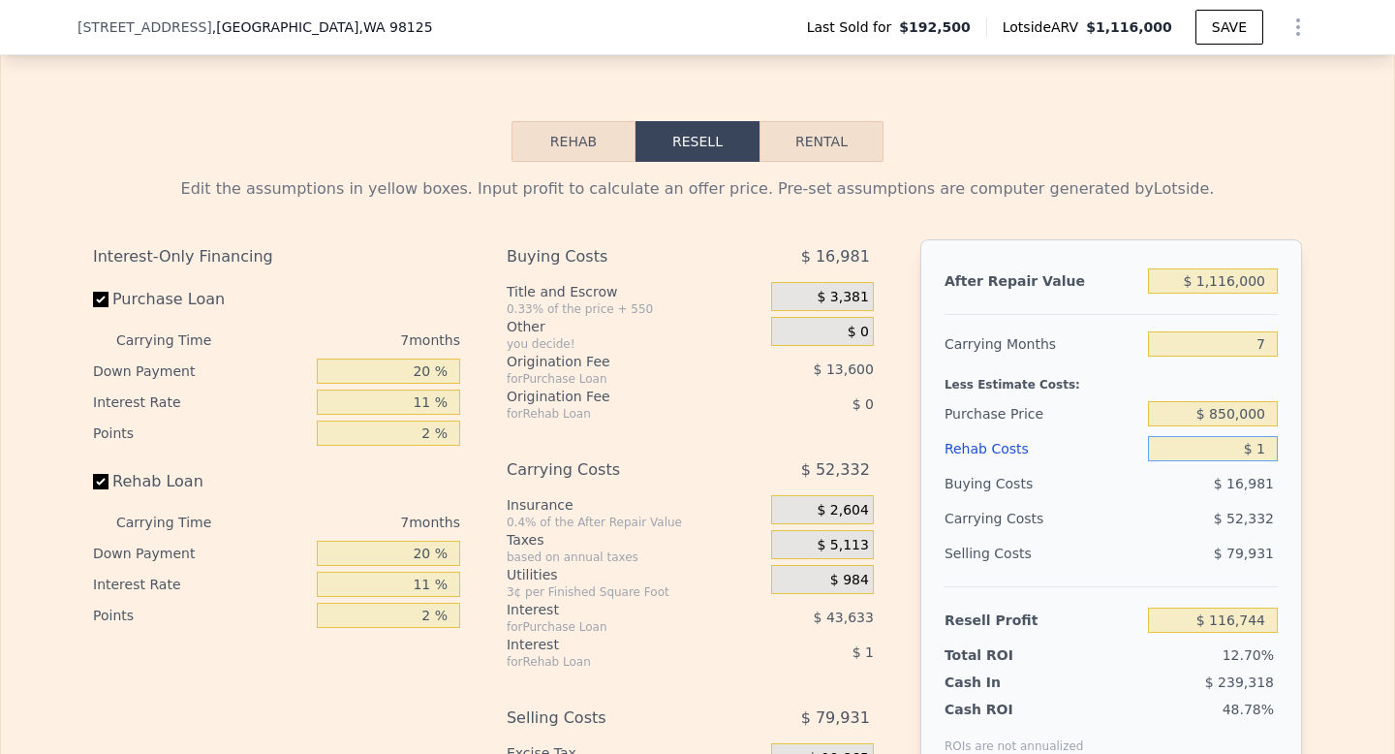
type input "$ 116,755"
type input "$ 11"
type input "$ 116,745"
type input "$ 110"
type input "$ 116,637"
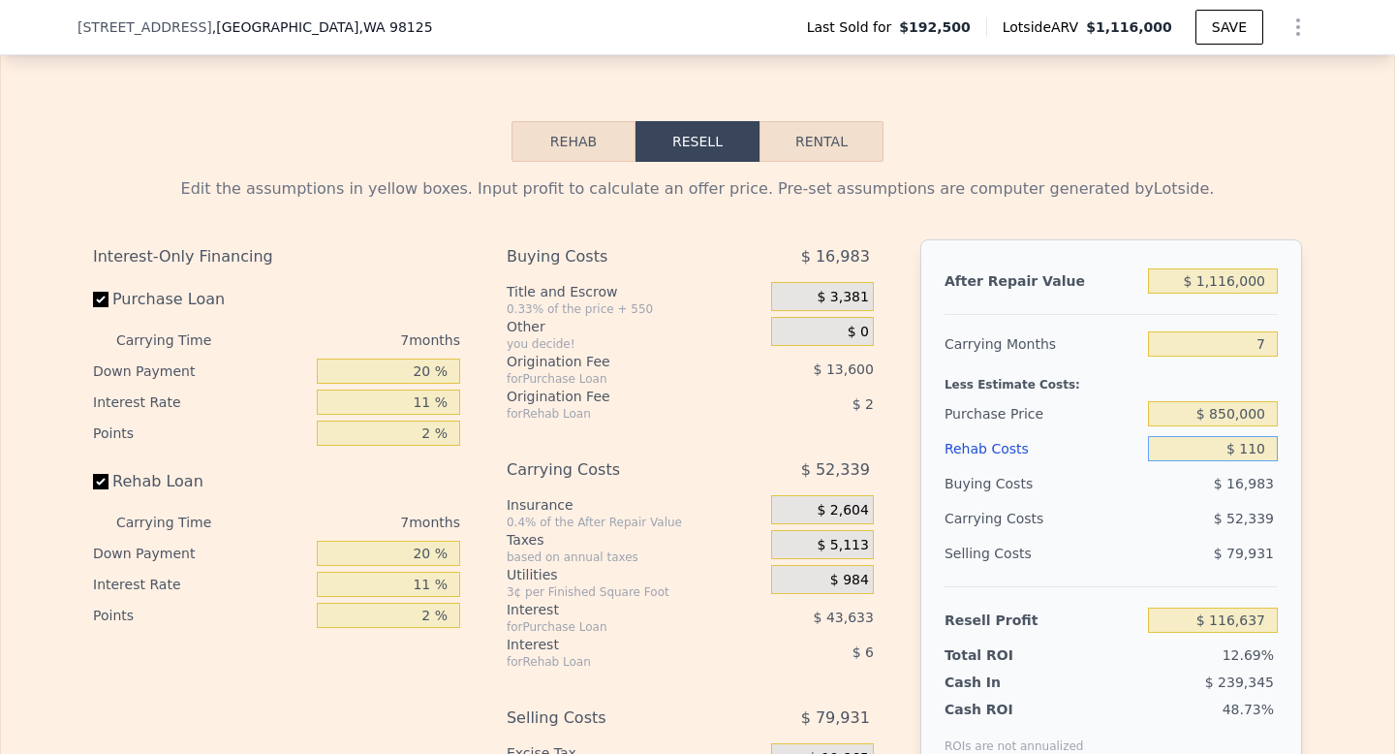
type input "$ 1,100"
type input "$ 115,582"
type input "$ 11,000"
type input "$ 105,013"
type input "$ 110,000"
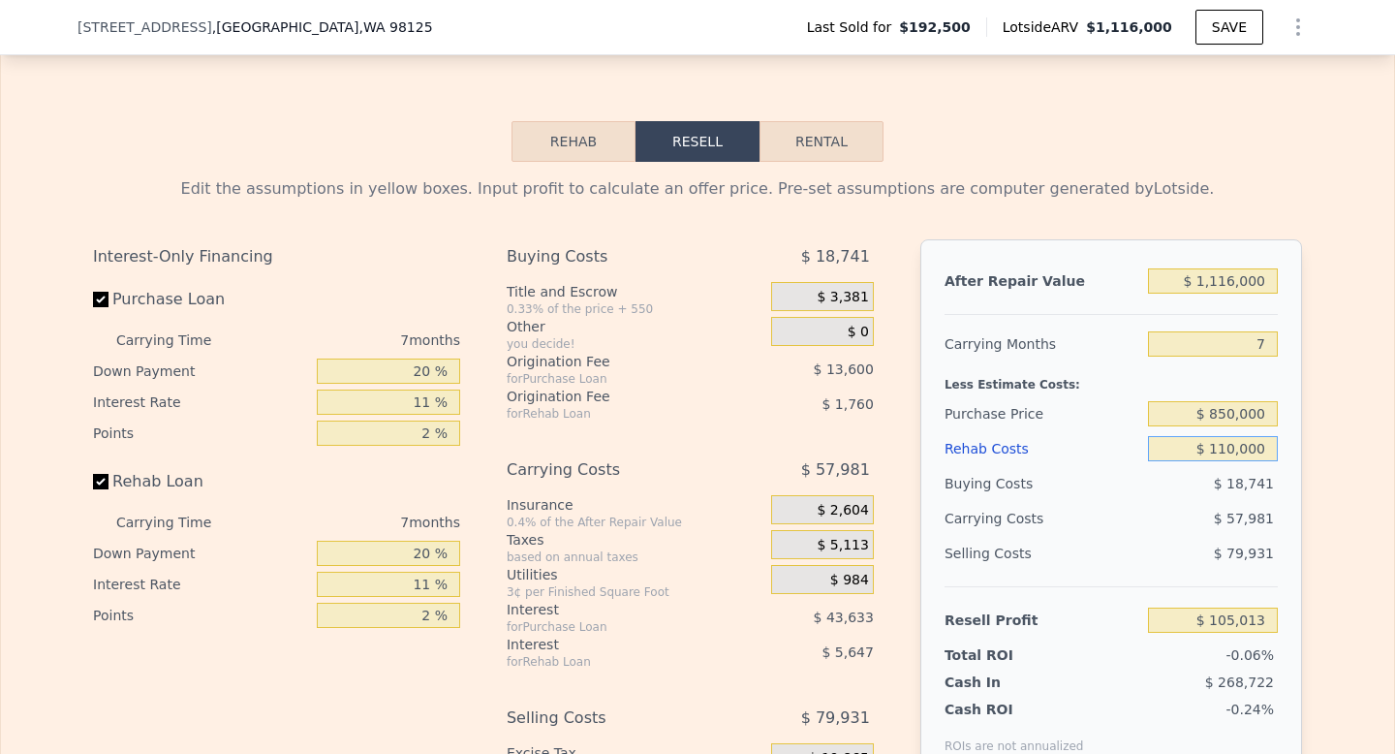
type input "-$ 653"
type input "$ 110,000"
click at [1325, 516] on div "Edit the assumptions in yellow boxes. Input profit to calculate an offer price.…" at bounding box center [697, 522] width 1393 height 721
click at [1235, 280] on input "$ 1,116,000" at bounding box center [1213, 280] width 130 height 25
type input "$ 111,000"
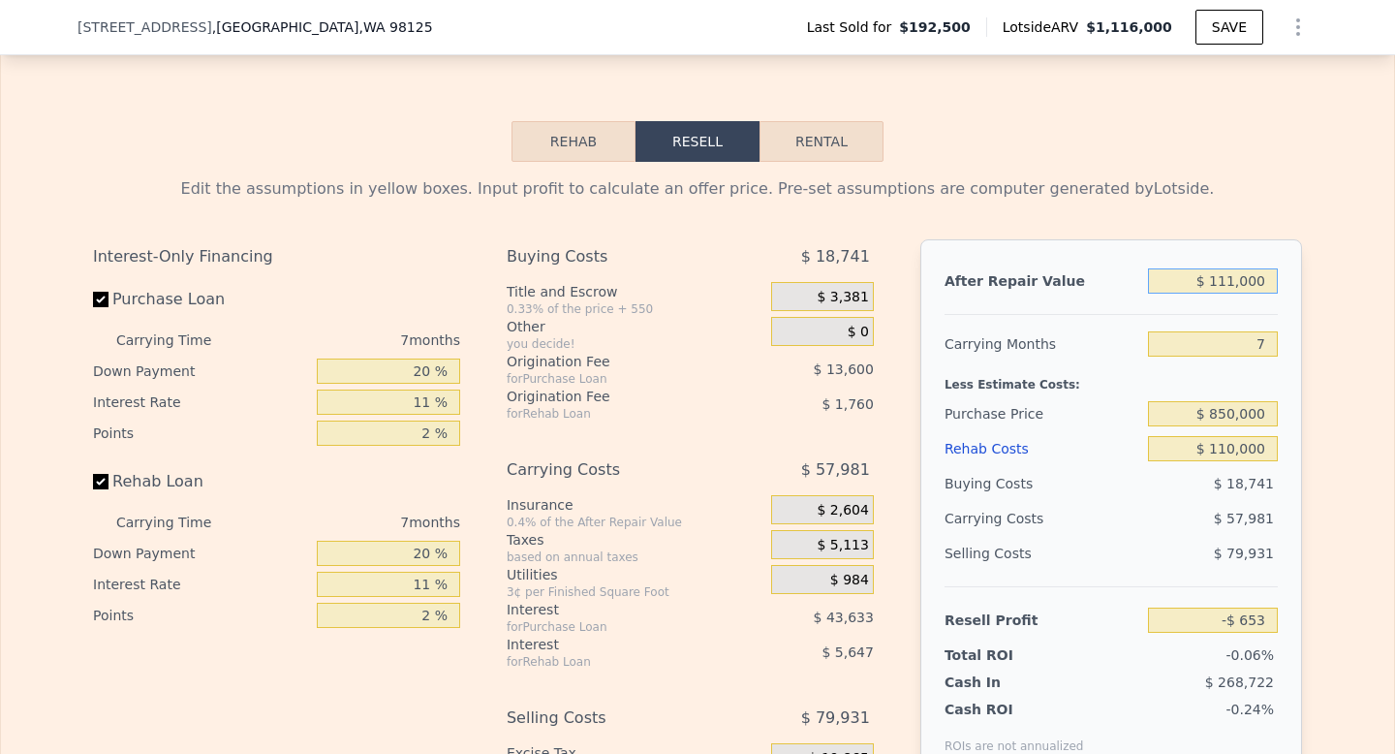
type input "-$ 931,823"
type input "$ 11,000"
type input "-$ 1,024,477"
type input "$ 115,000"
type input "-$ 928,116"
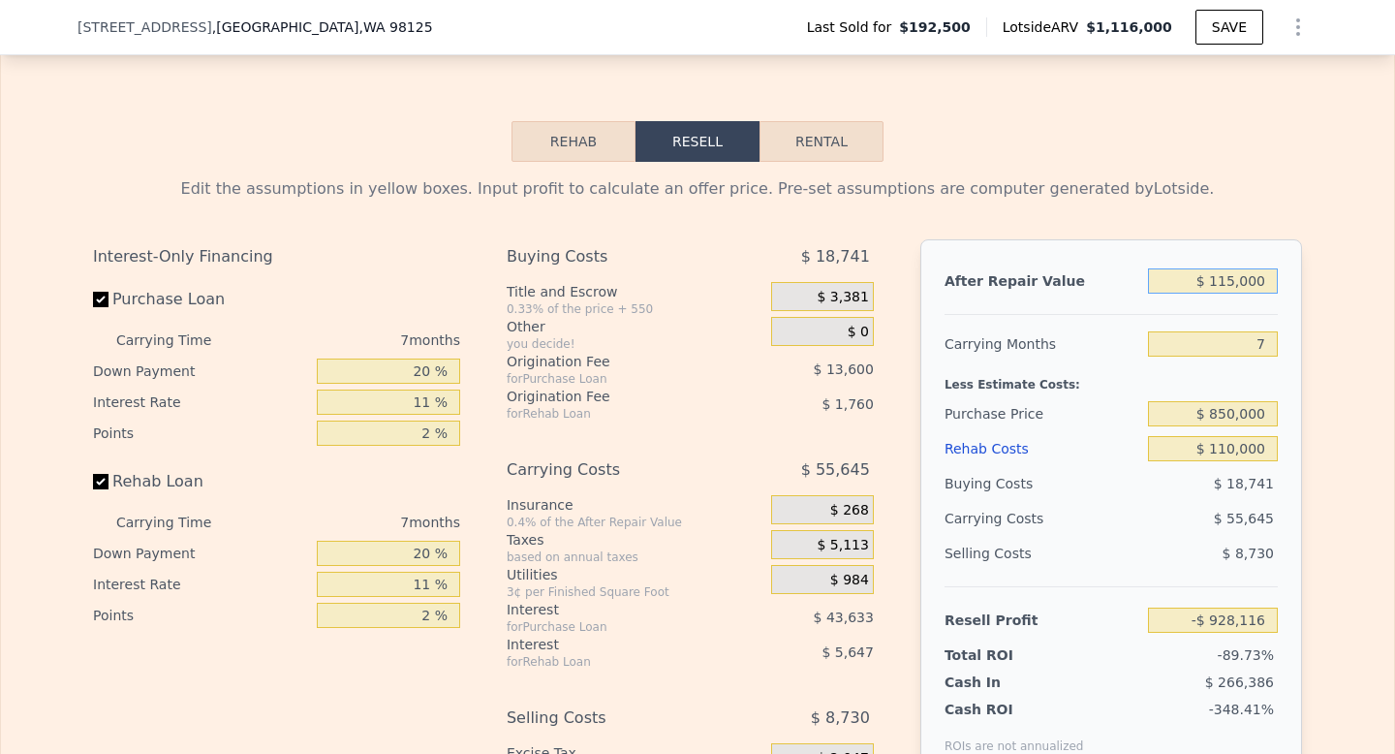
type input "$ 1,150,000"
type input "$ 30,849"
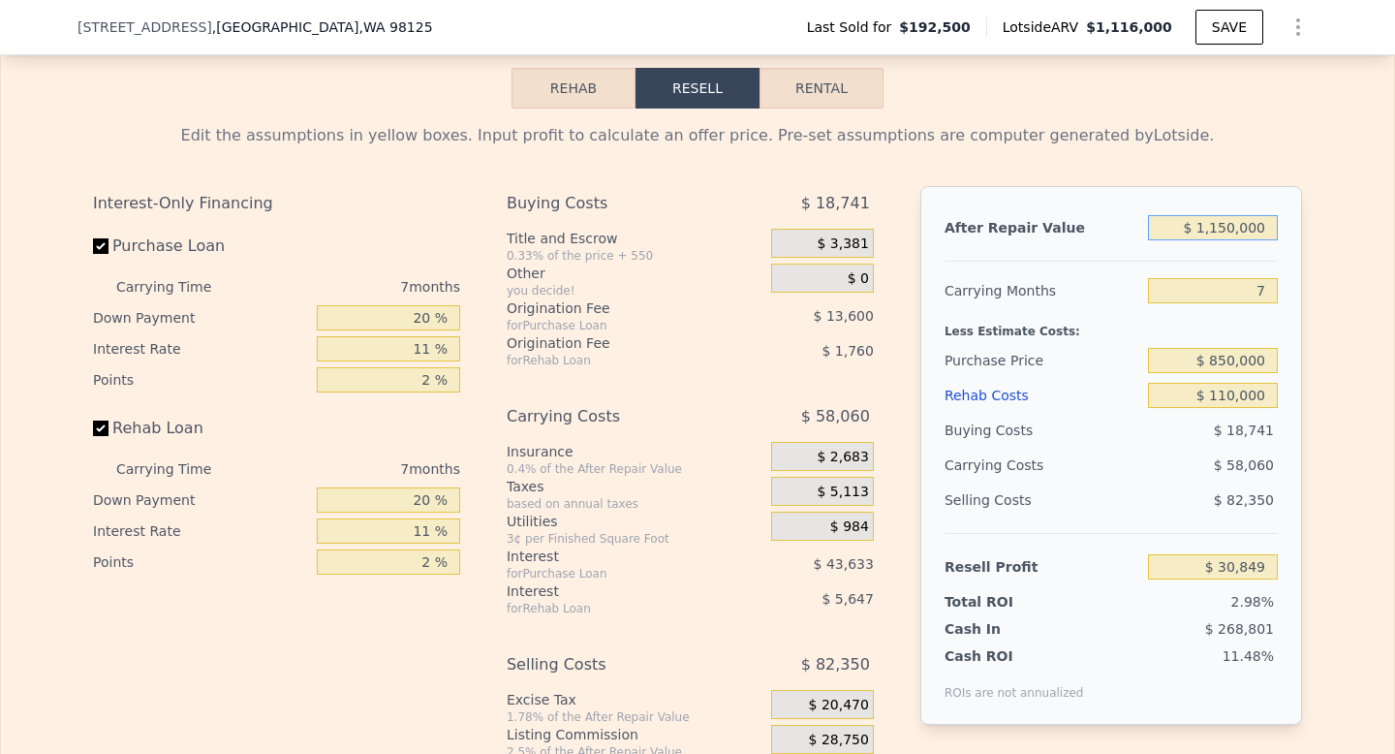
scroll to position [2852, 0]
click at [1229, 224] on input "$ 1,150,000" at bounding box center [1213, 226] width 130 height 25
type input "$ 110,000"
type input "-$ 932,749"
type input "$ 10,000"
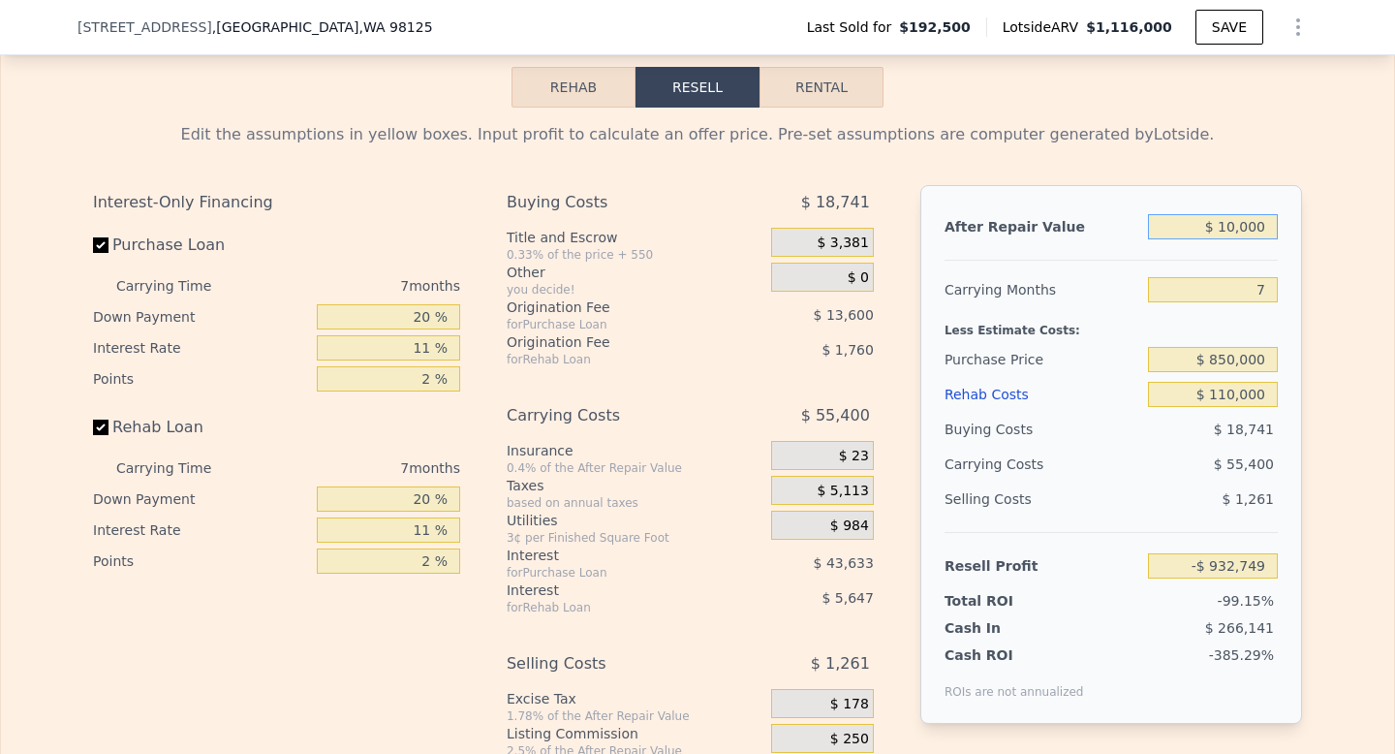
type input "-$ 1,025,402"
type input "$ 120,000"
type input "-$ 923,484"
type input "$ 1,200,000"
type input "$ 77,176"
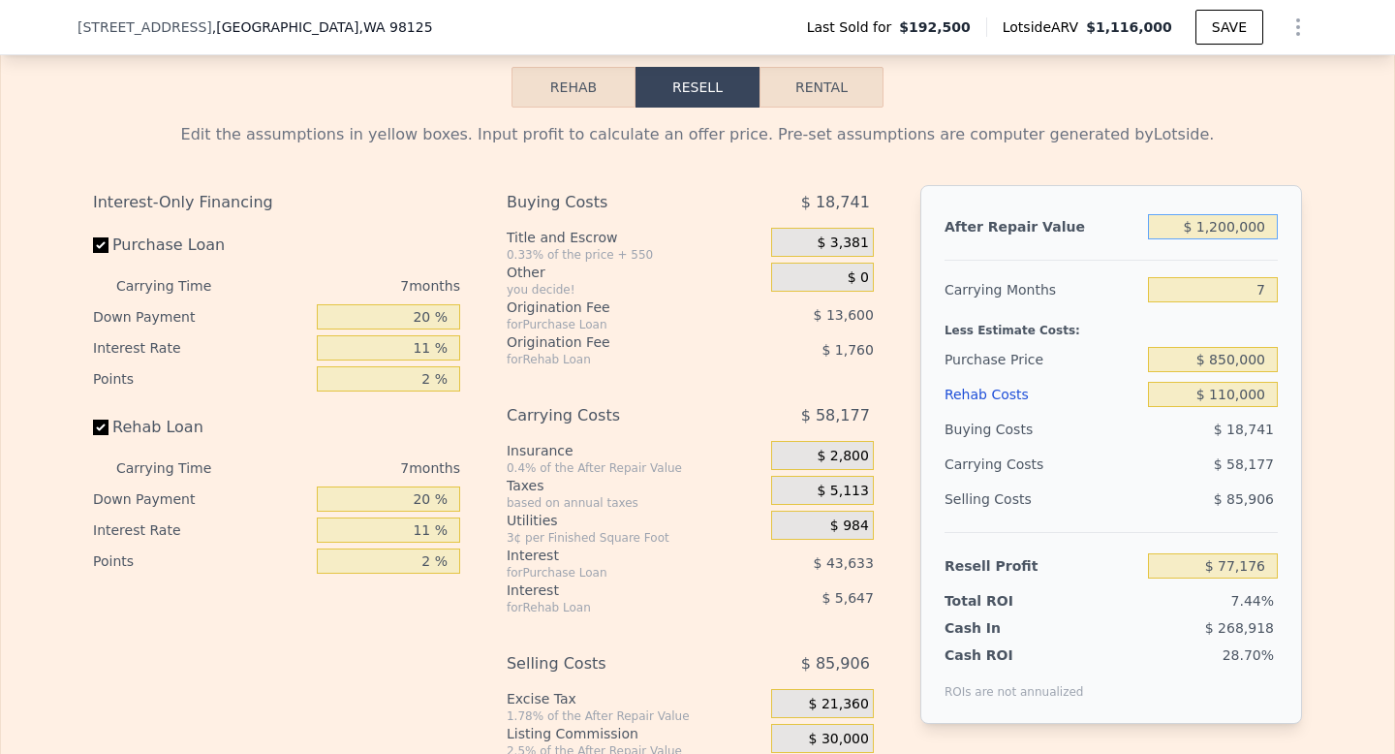
type input "$ 1,200,000"
click at [1233, 393] on input "$ 110,000" at bounding box center [1213, 394] width 130 height 25
type input "$ 11,000"
type input "$ 182,842"
type input "$ 1,000"
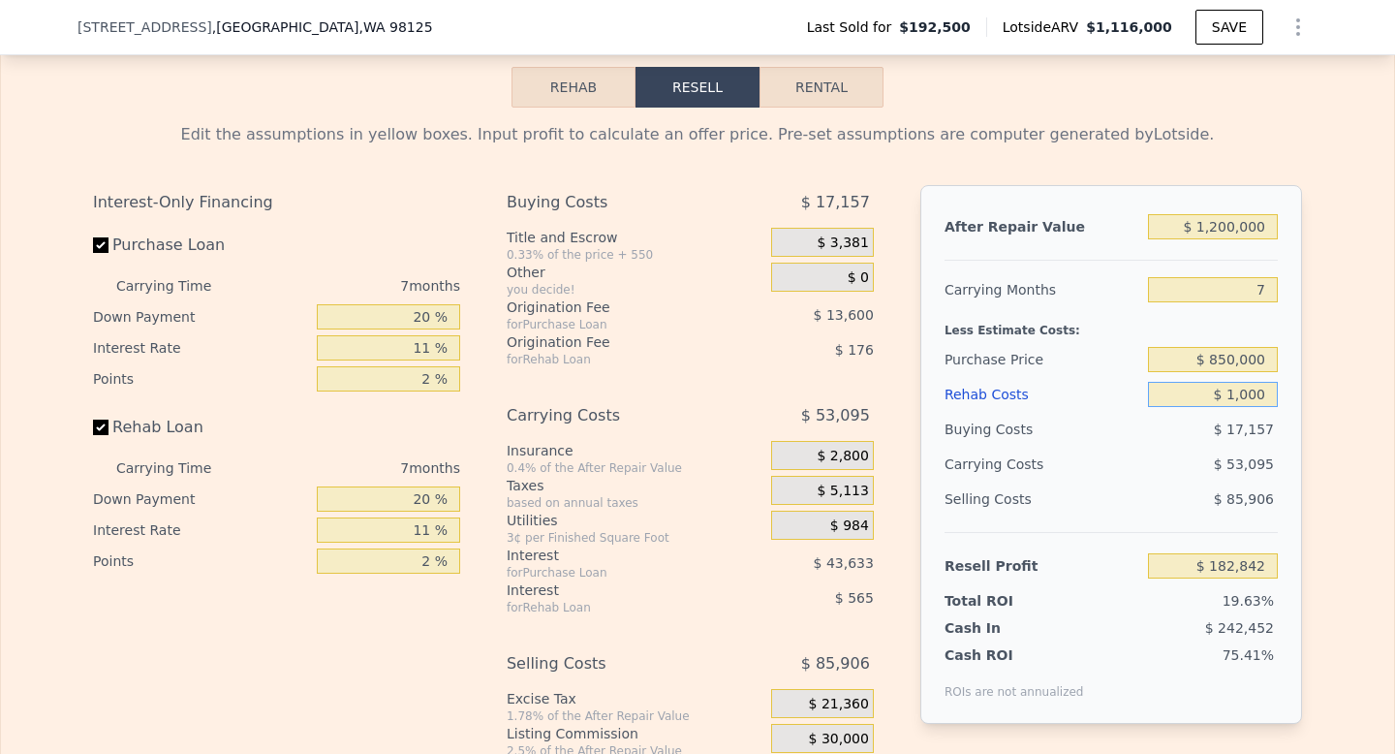
type input "$ 193,520"
type input "$ 10,000"
type input "$ 183,914"
type input "$ 100,000"
type input "$ 87,854"
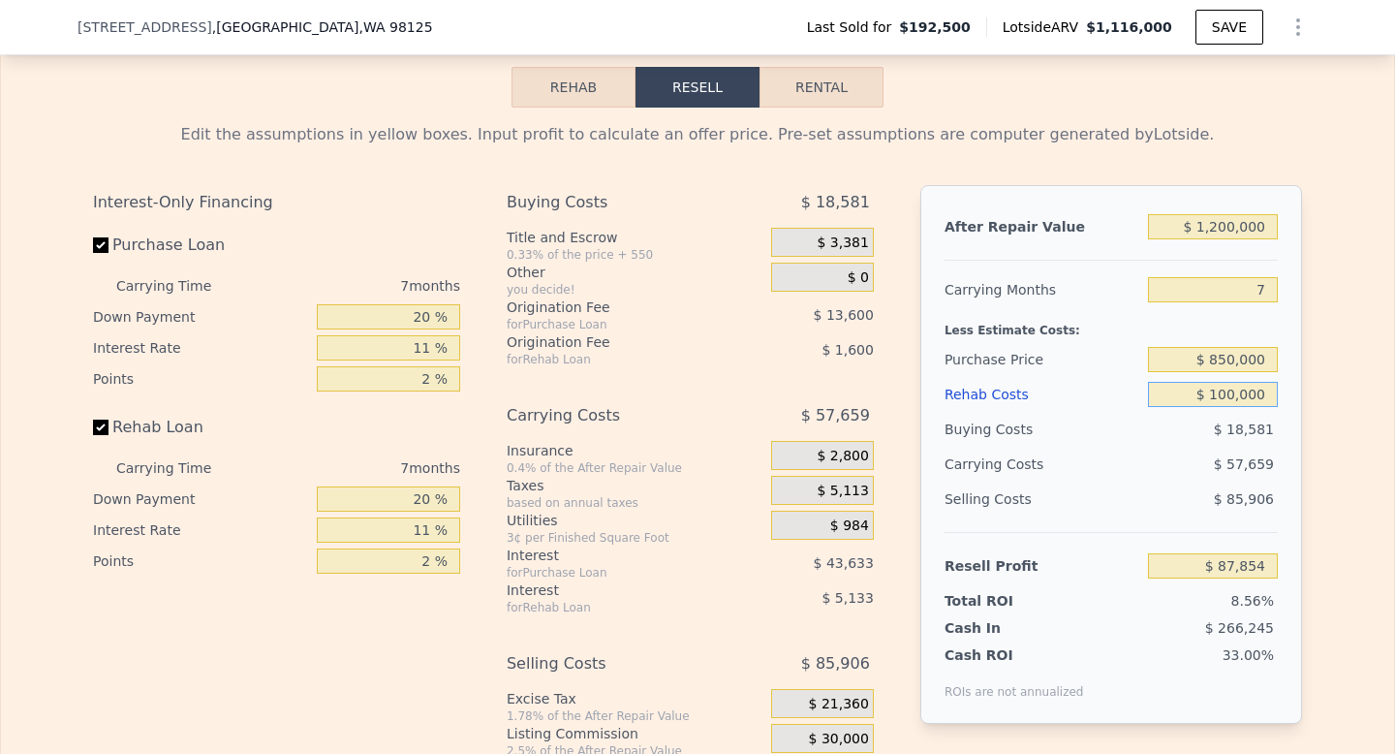
type input "$ 100,000"
click at [1316, 500] on div "Edit the assumptions in yellow boxes. Input profit to calculate an offer price.…" at bounding box center [698, 468] width 1240 height 721
click at [1276, 291] on input "7" at bounding box center [1213, 289] width 130 height 25
type input "6"
type input "$ 96,090"
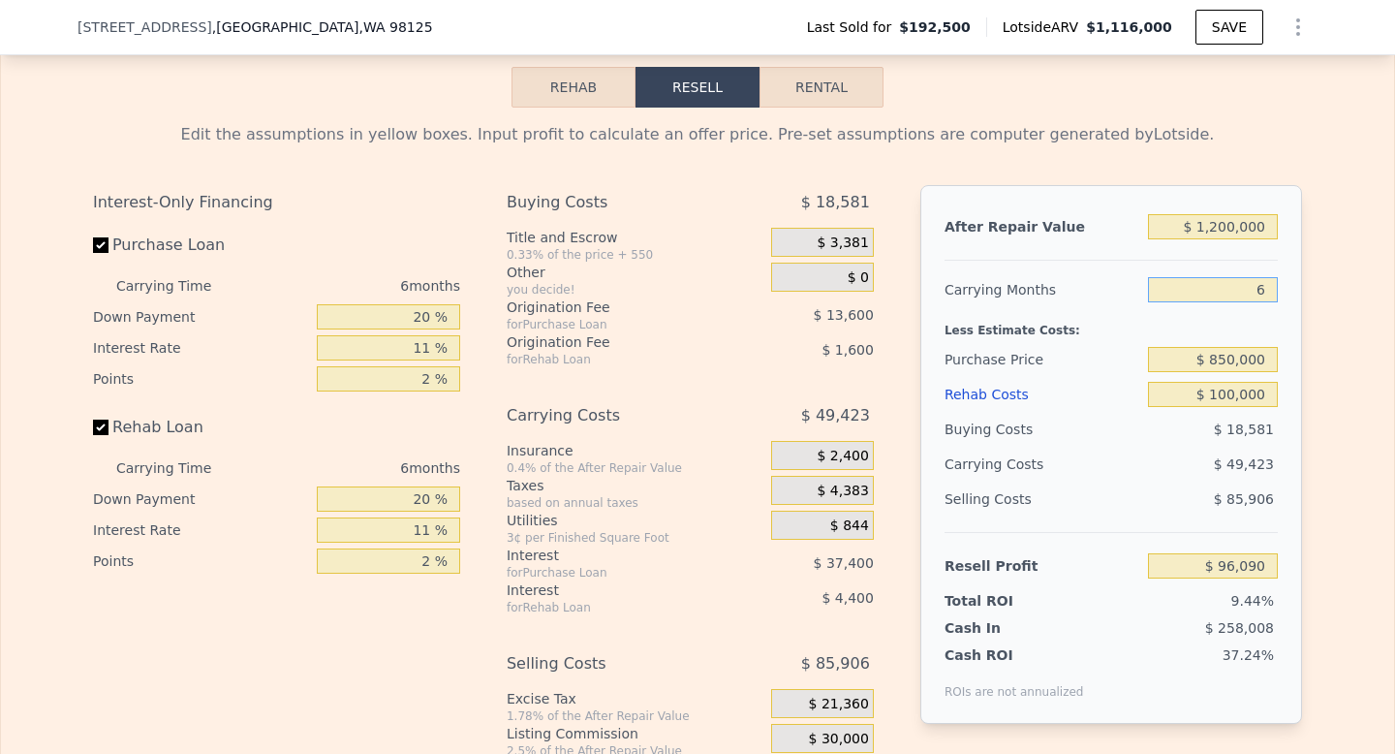
type input "6"
click at [1339, 344] on div "Edit the assumptions in yellow boxes. Input profit to calculate an offer price.…" at bounding box center [697, 468] width 1393 height 721
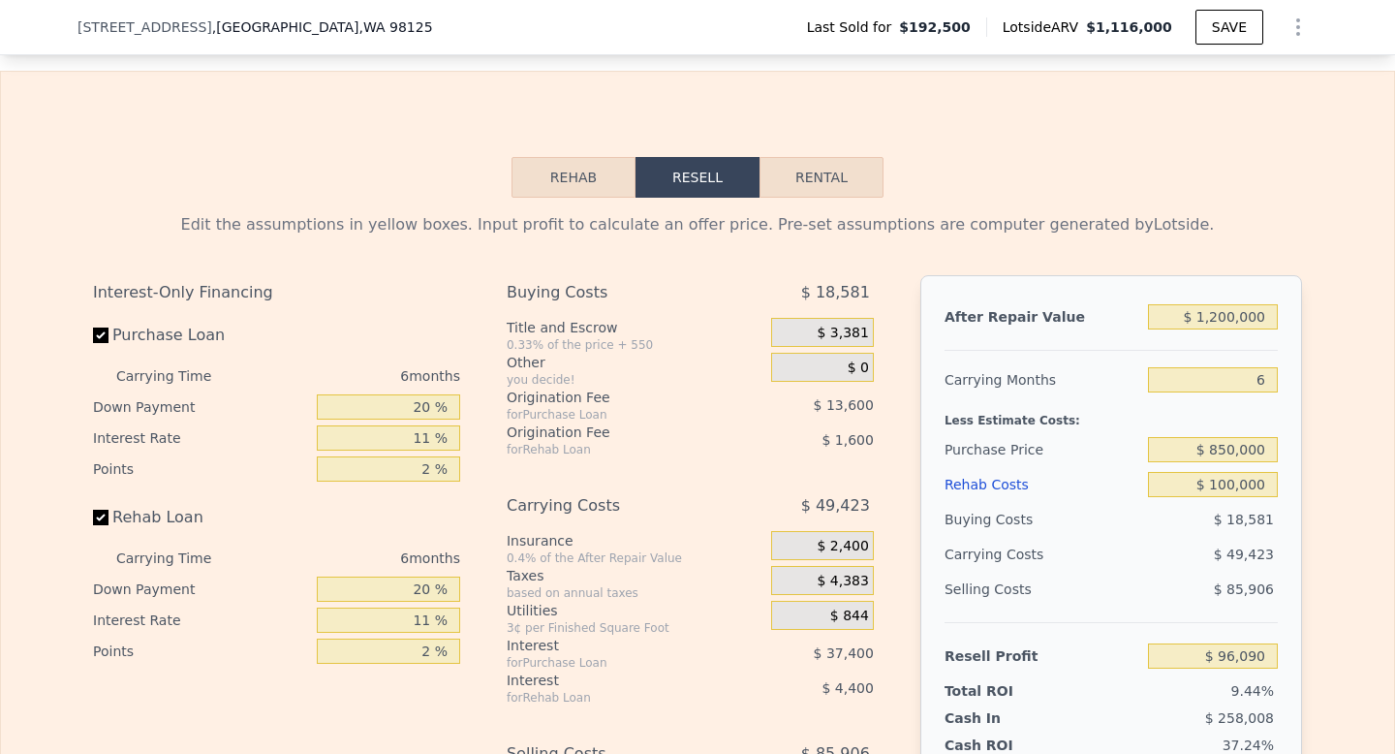
click at [821, 177] on button "Rental" at bounding box center [822, 177] width 124 height 41
select select "30"
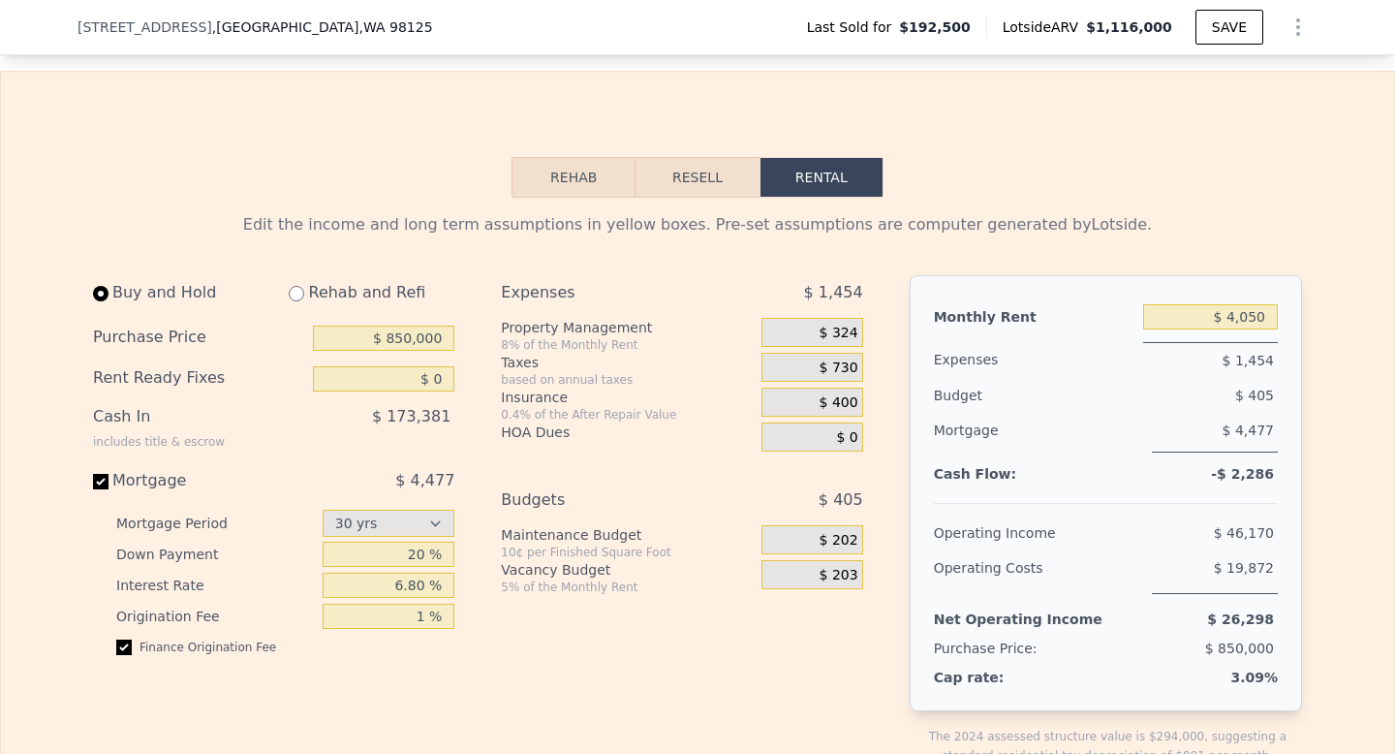
click at [716, 182] on button "Resell" at bounding box center [697, 177] width 123 height 41
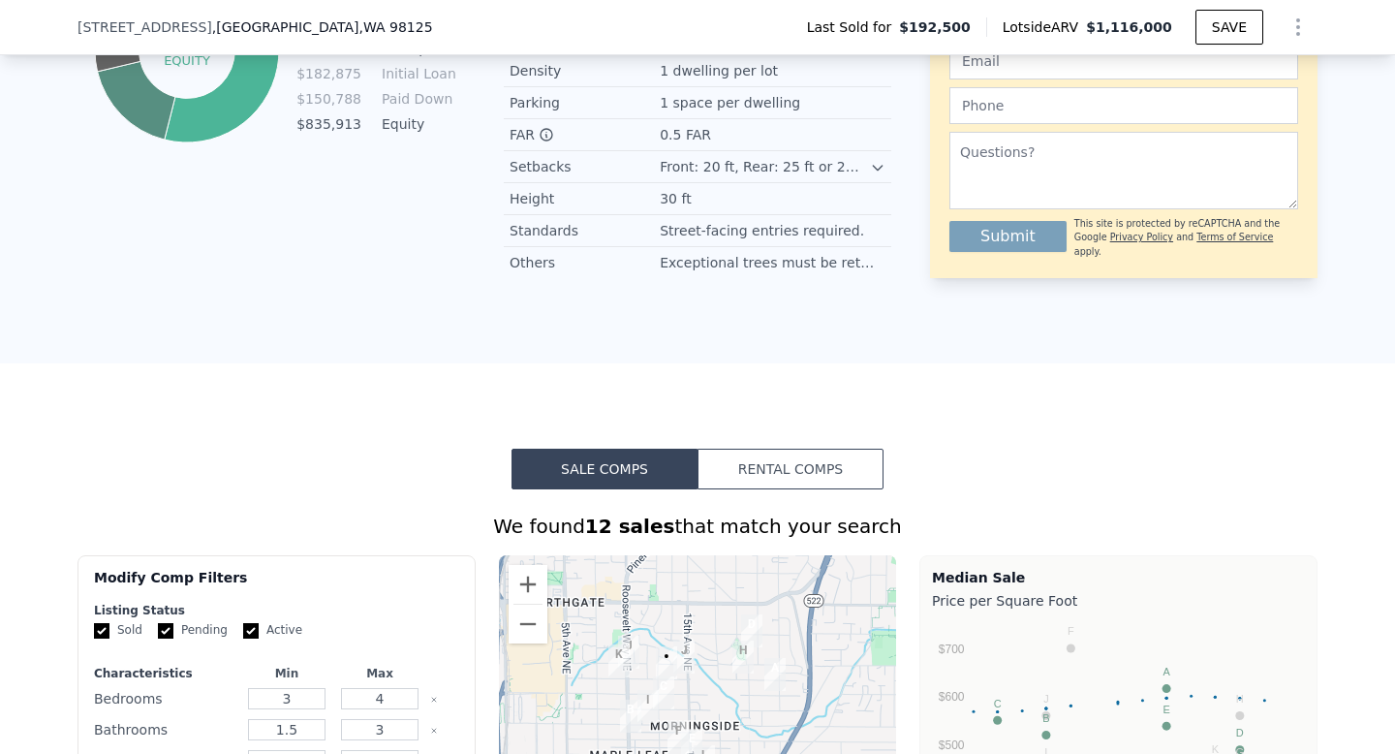
scroll to position [0, 0]
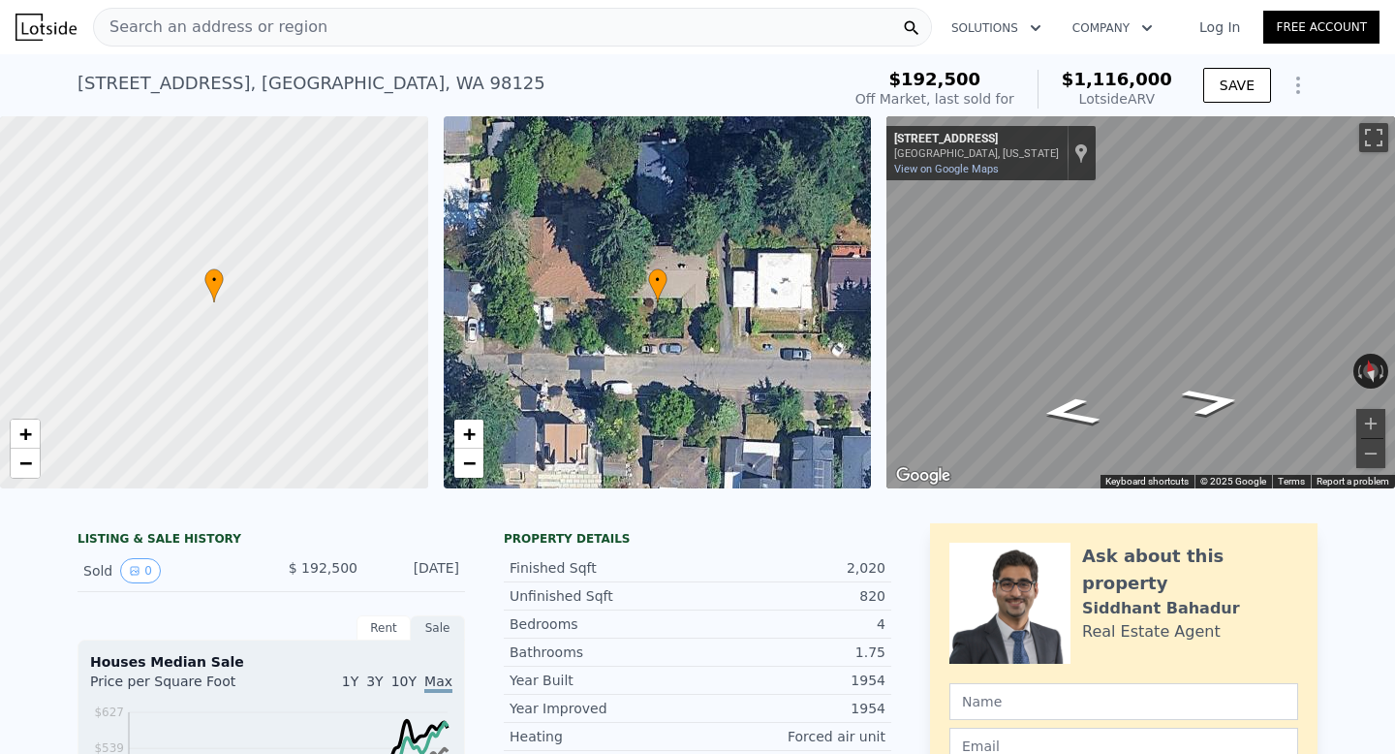
checkbox input "false"
checkbox input "true"
type input "$ 1,116,000"
type input "7"
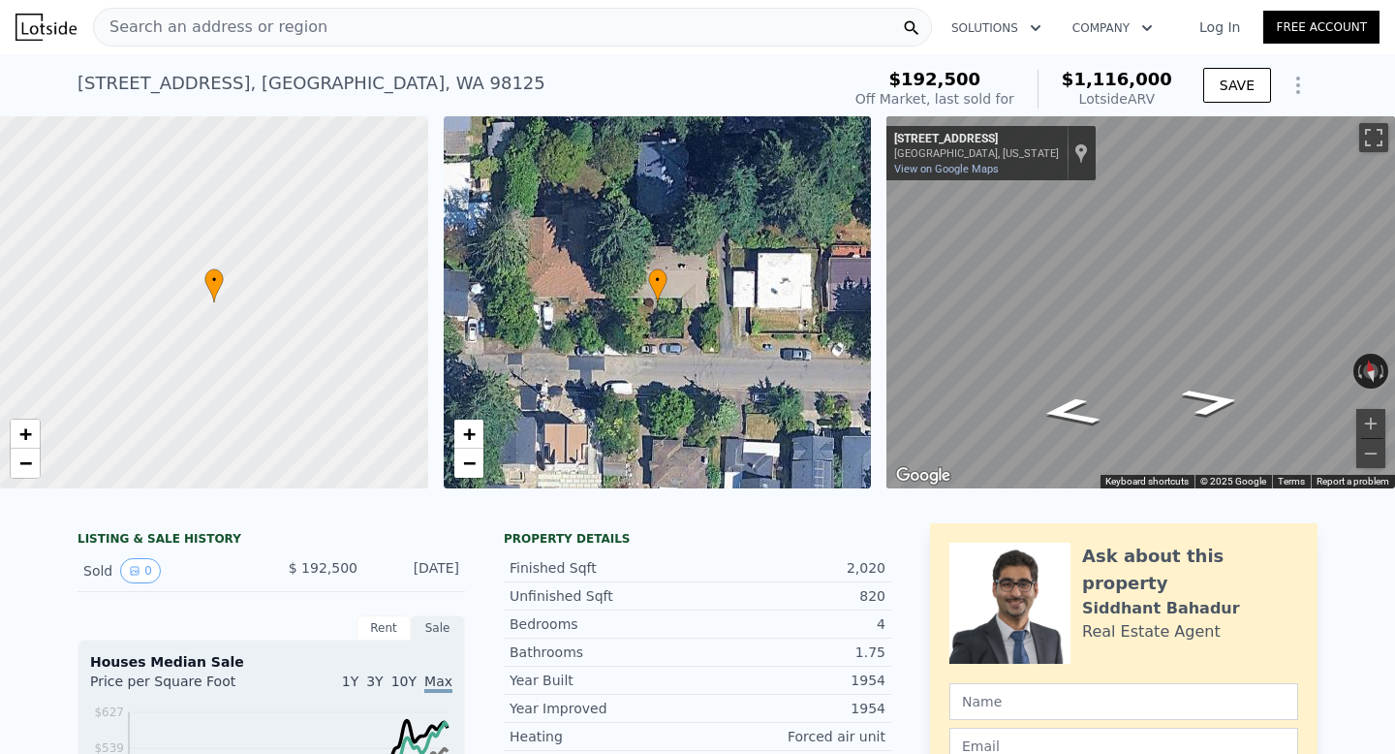
type input "$ 0"
type input "$ 820,713"
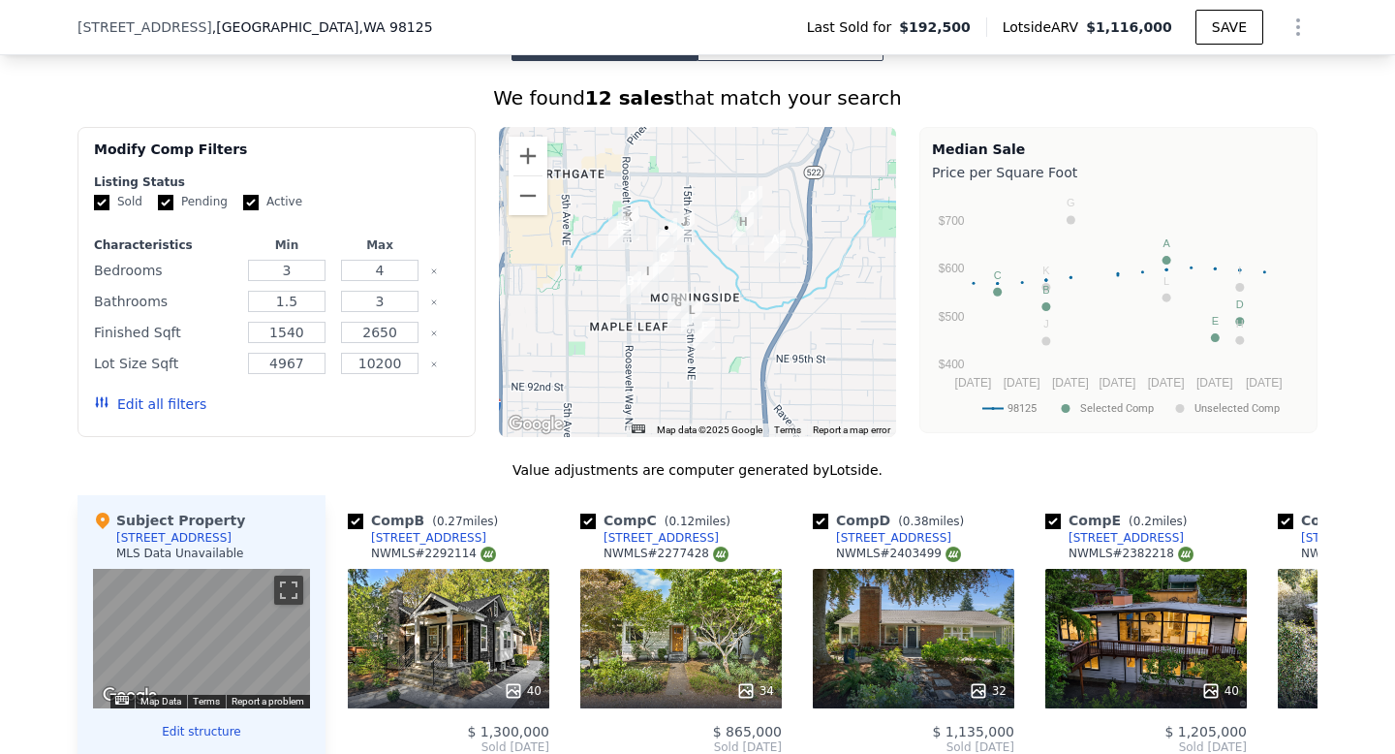
scroll to position [1596, 0]
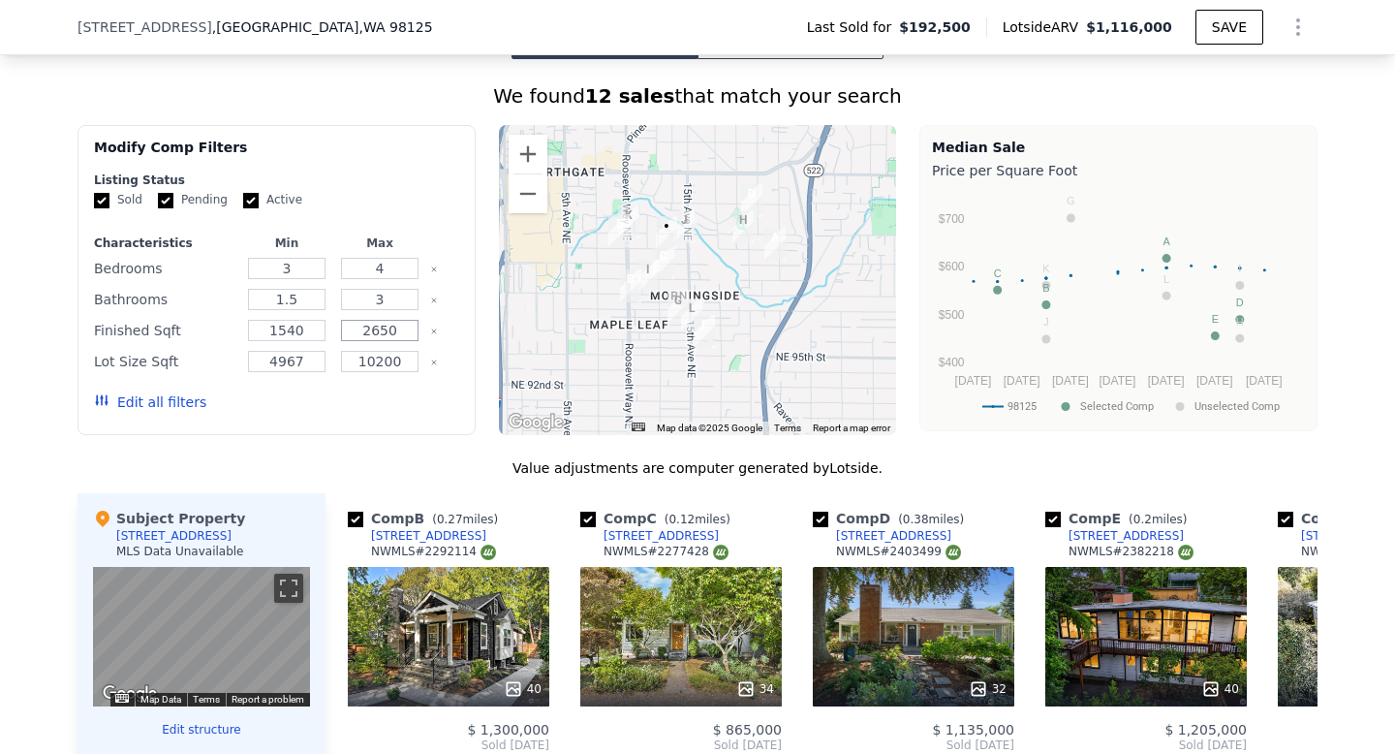
click at [398, 333] on input "2650" at bounding box center [379, 330] width 77 height 21
type input "30"
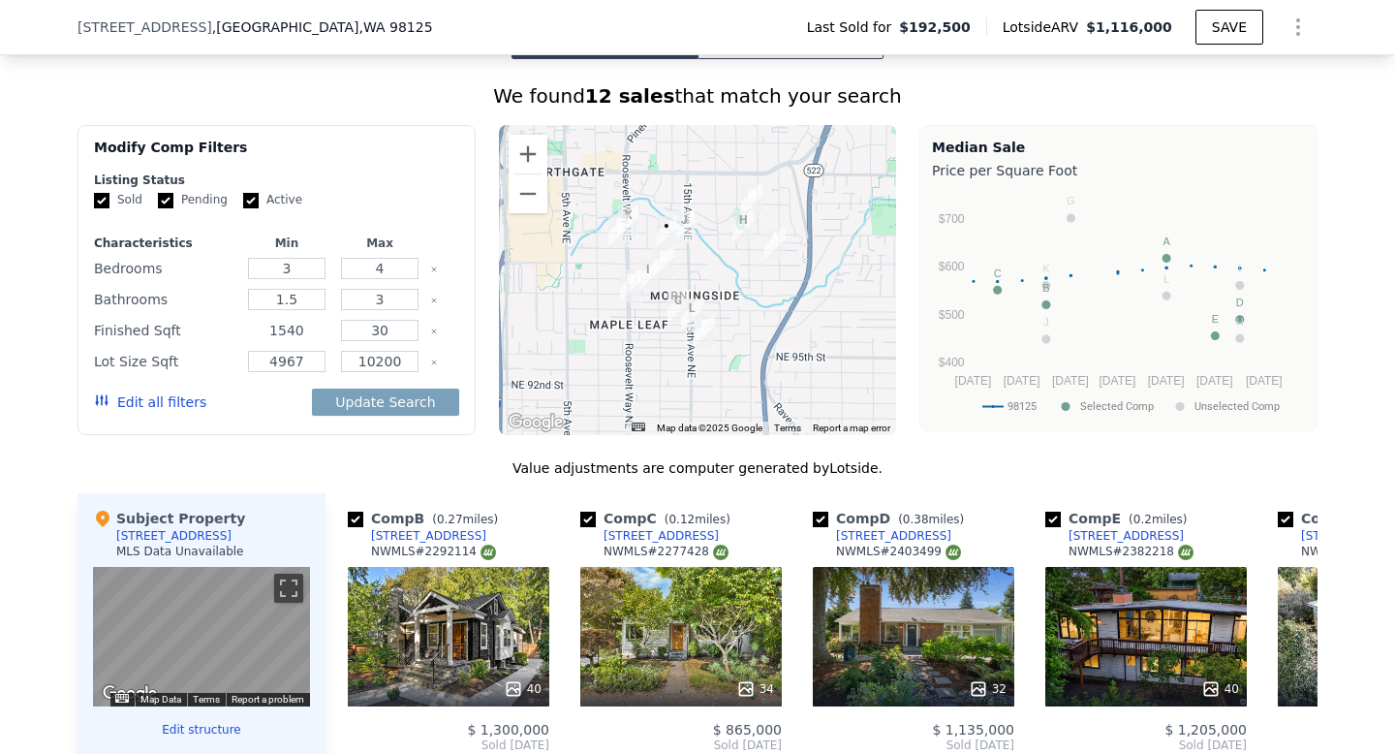
click at [300, 329] on input "1540" at bounding box center [286, 330] width 77 height 21
type input "3"
click at [282, 330] on input "2500" at bounding box center [286, 330] width 77 height 21
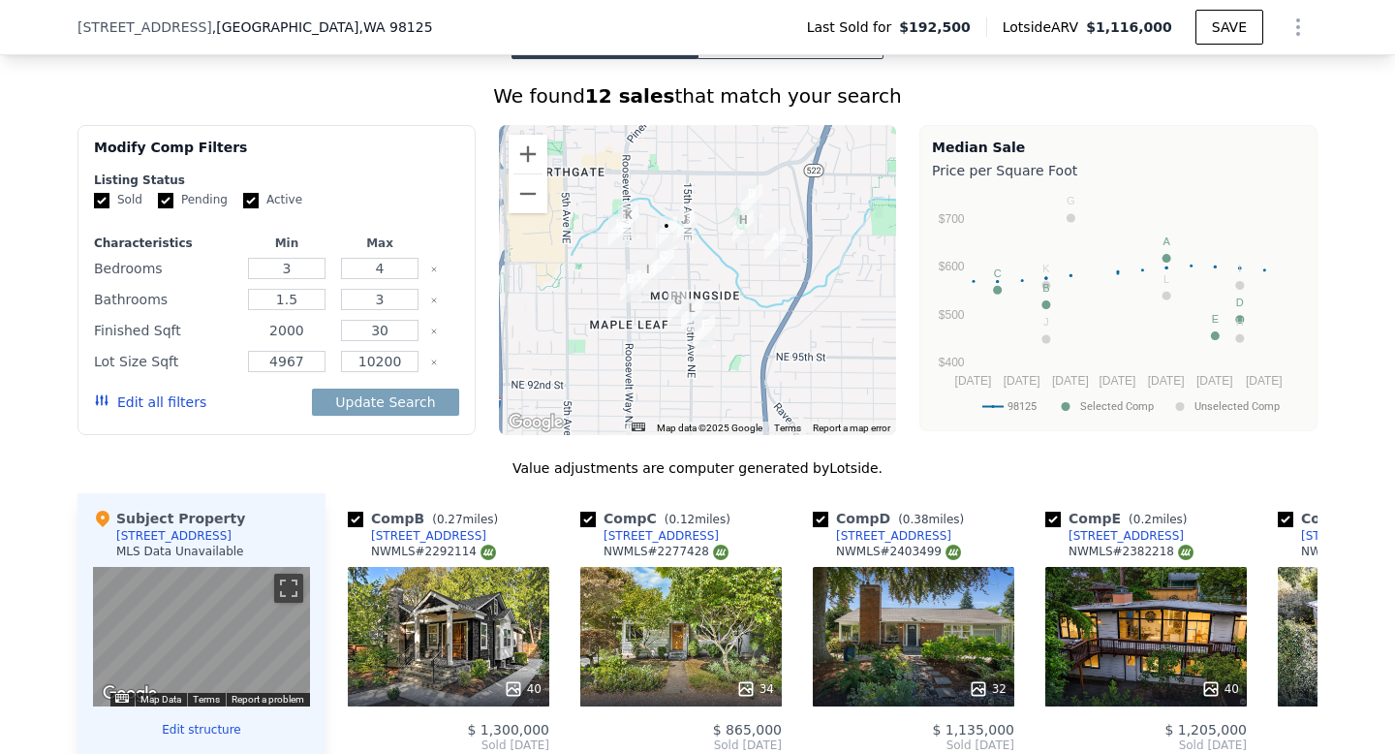
type input "2000"
click at [401, 331] on input "30" at bounding box center [379, 330] width 77 height 21
type input "3200"
click at [415, 409] on button "Update Search" at bounding box center [385, 402] width 146 height 27
checkbox input "false"
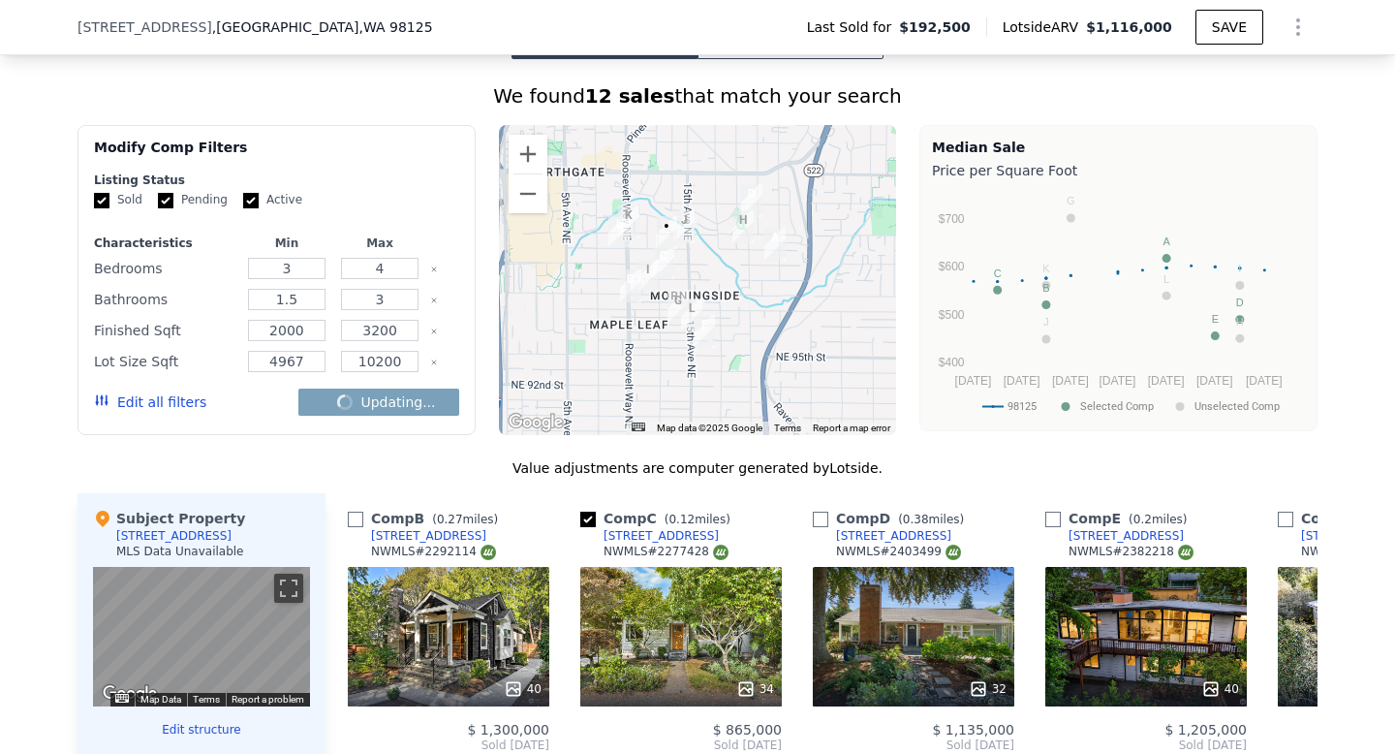
checkbox input "false"
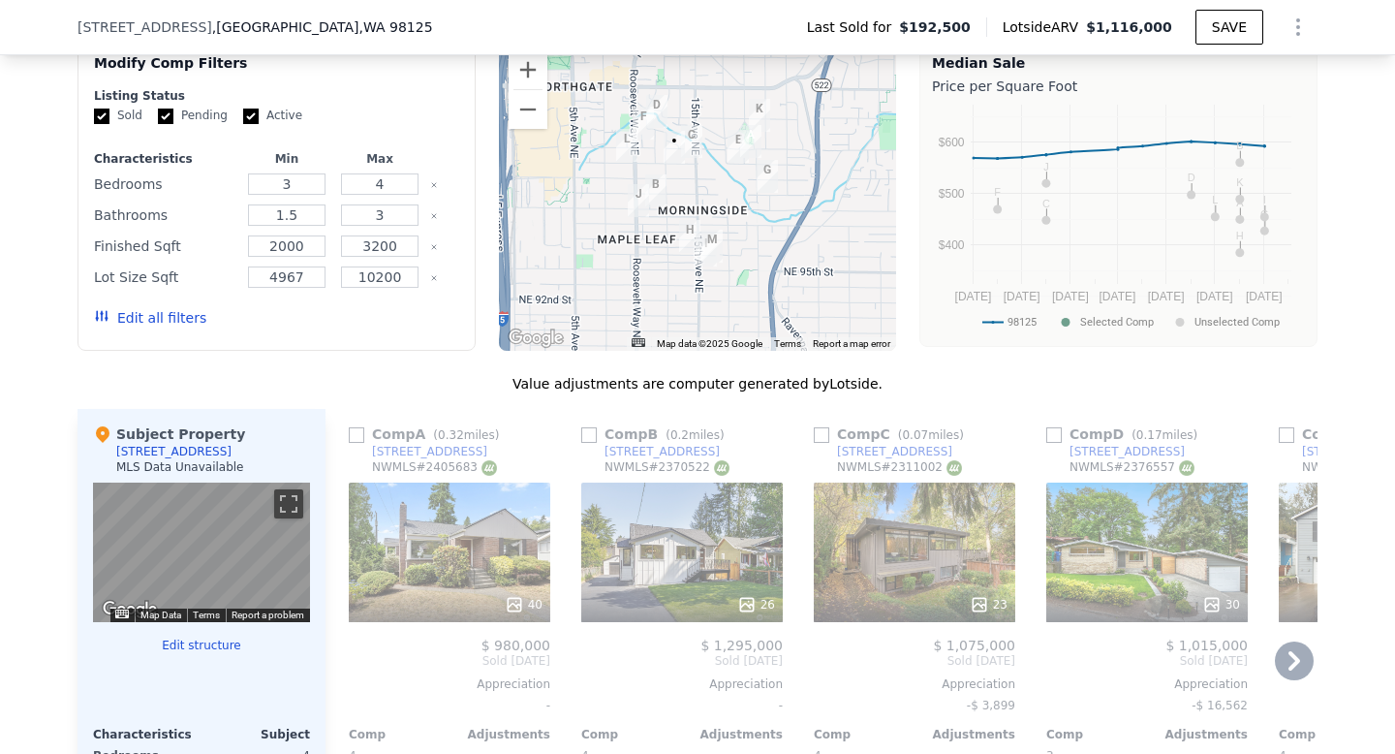
scroll to position [1661, 0]
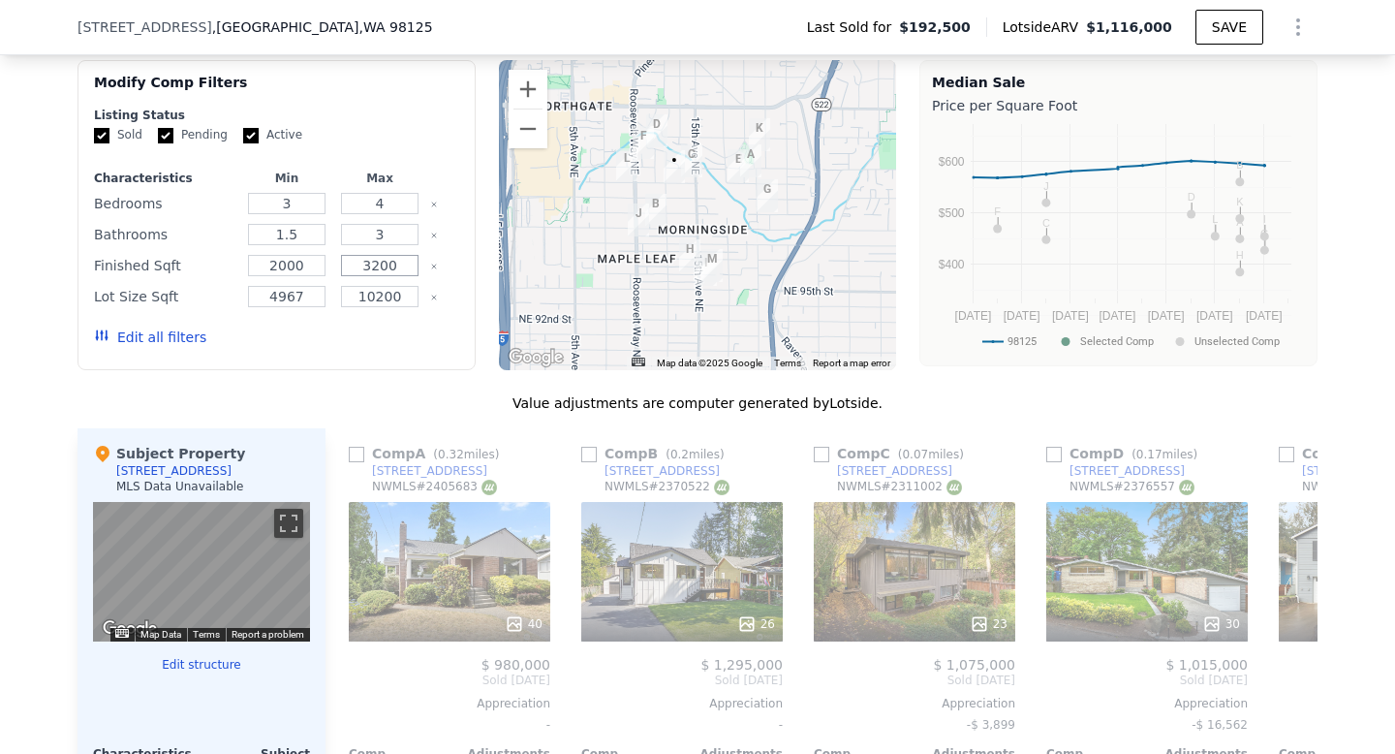
click at [380, 261] on input "3200" at bounding box center [379, 265] width 77 height 21
type input "1540"
type input "2650"
checkbox input "true"
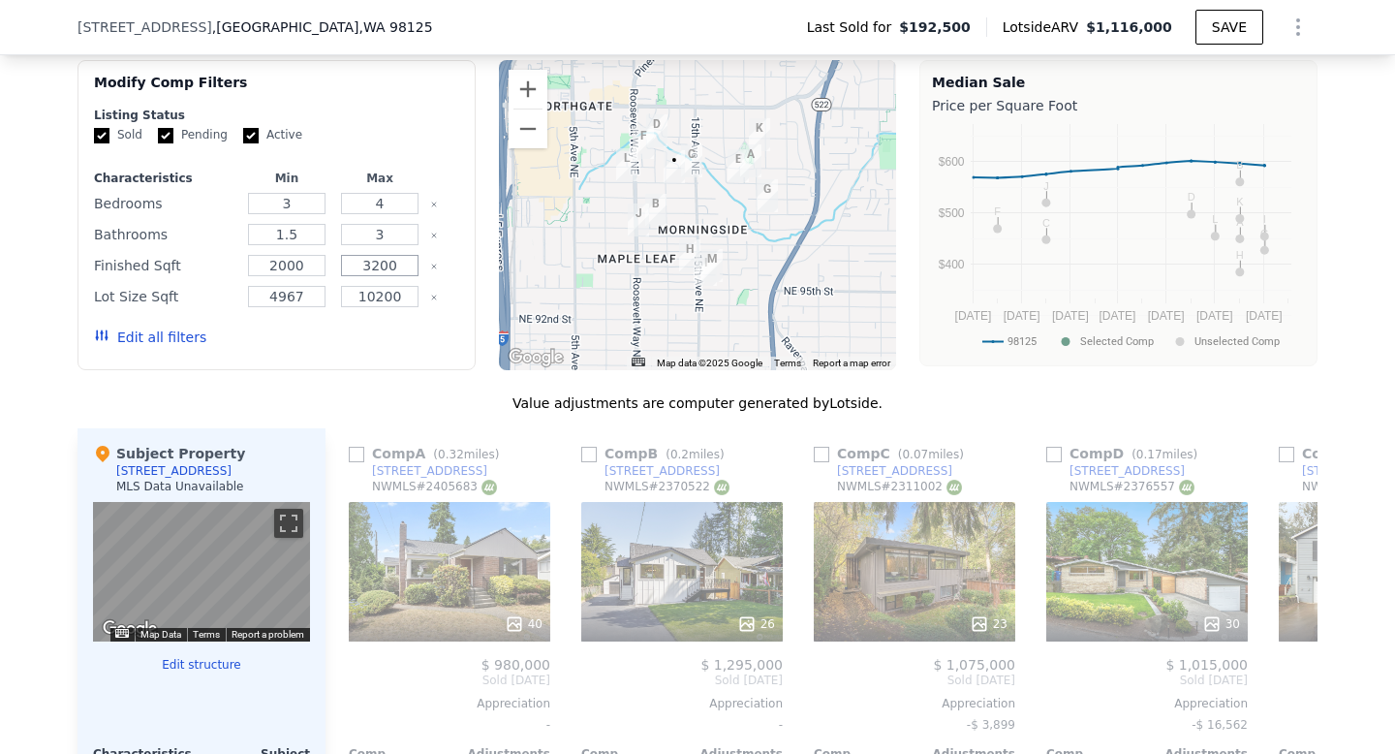
checkbox input "true"
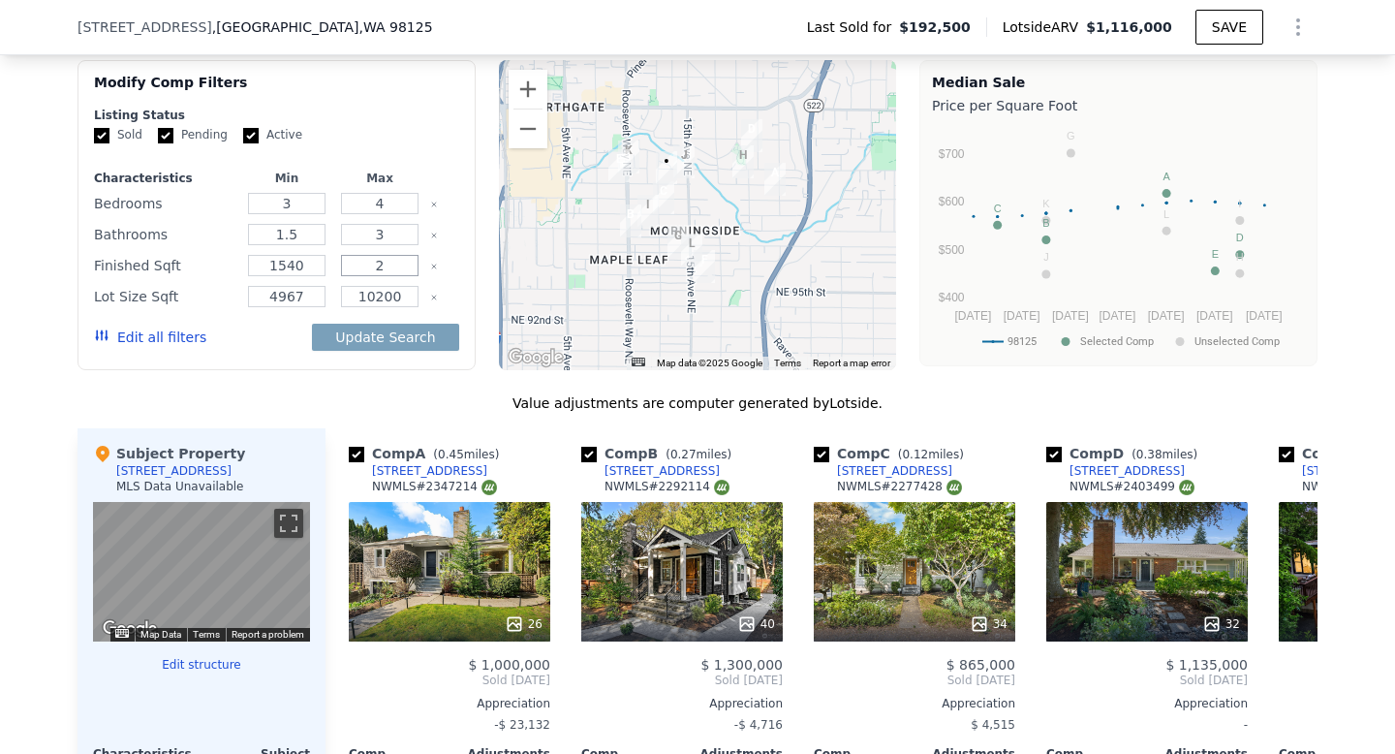
type input "2"
type input "3000"
click at [297, 265] on input "1540" at bounding box center [286, 265] width 77 height 21
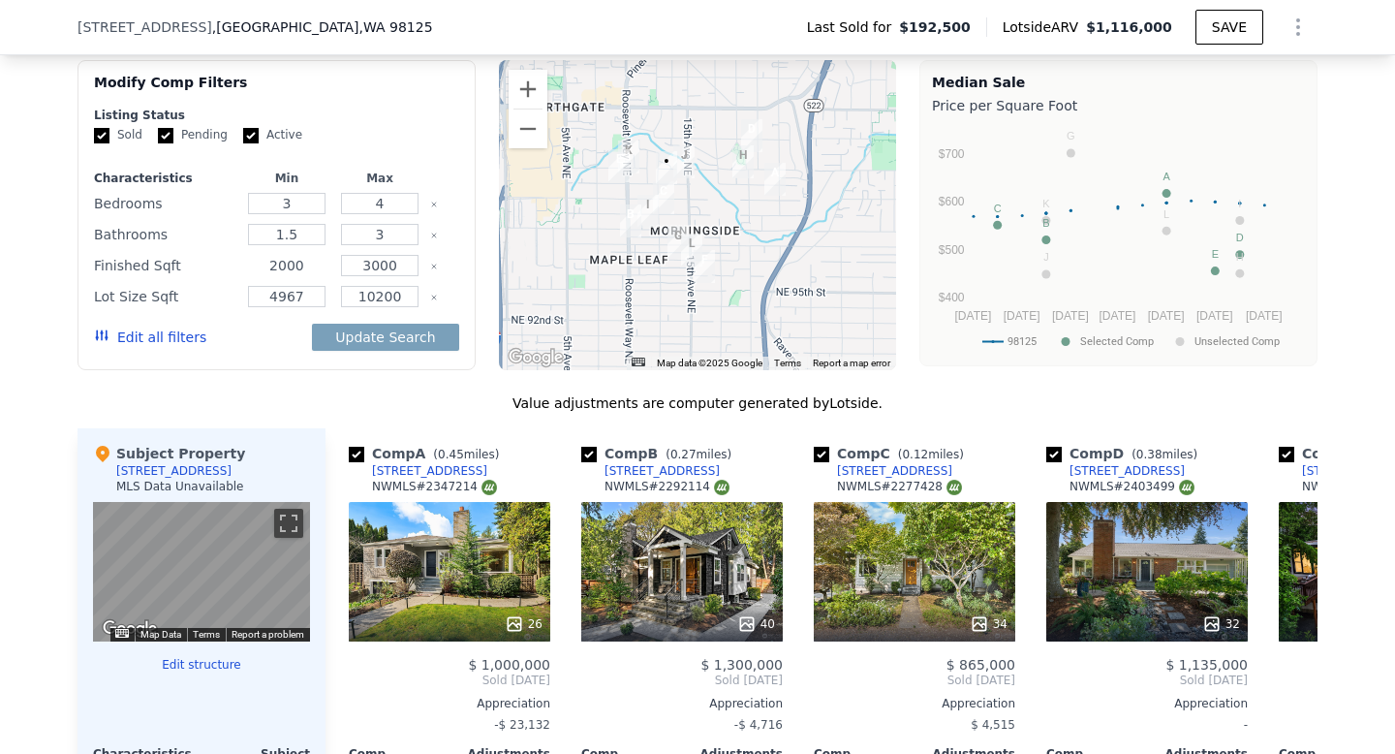
type input "2000"
click at [422, 384] on div "We found 12 sales that match your search Filters Map Prices Modify Comp Filters…" at bounding box center [698, 551] width 1240 height 1069
click at [400, 337] on button "Update Search" at bounding box center [385, 337] width 146 height 27
checkbox input "false"
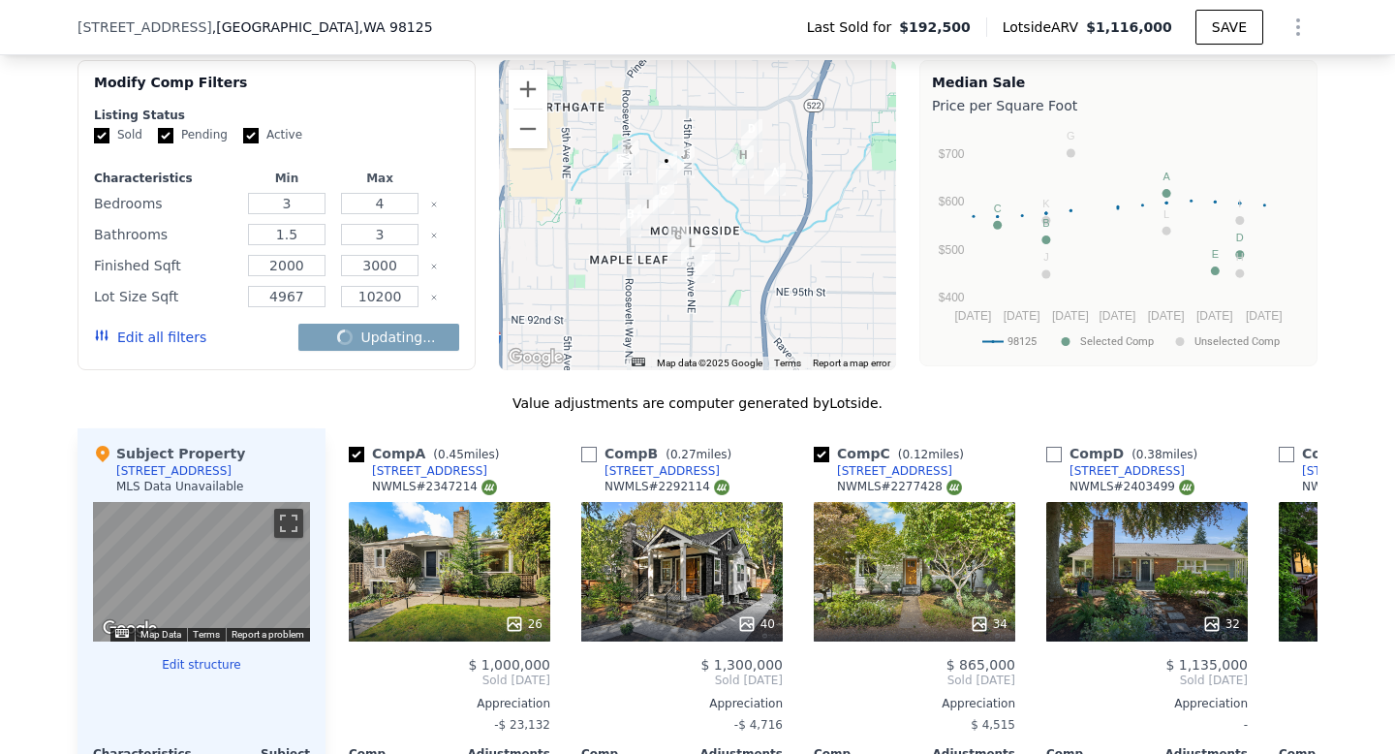
checkbox input "false"
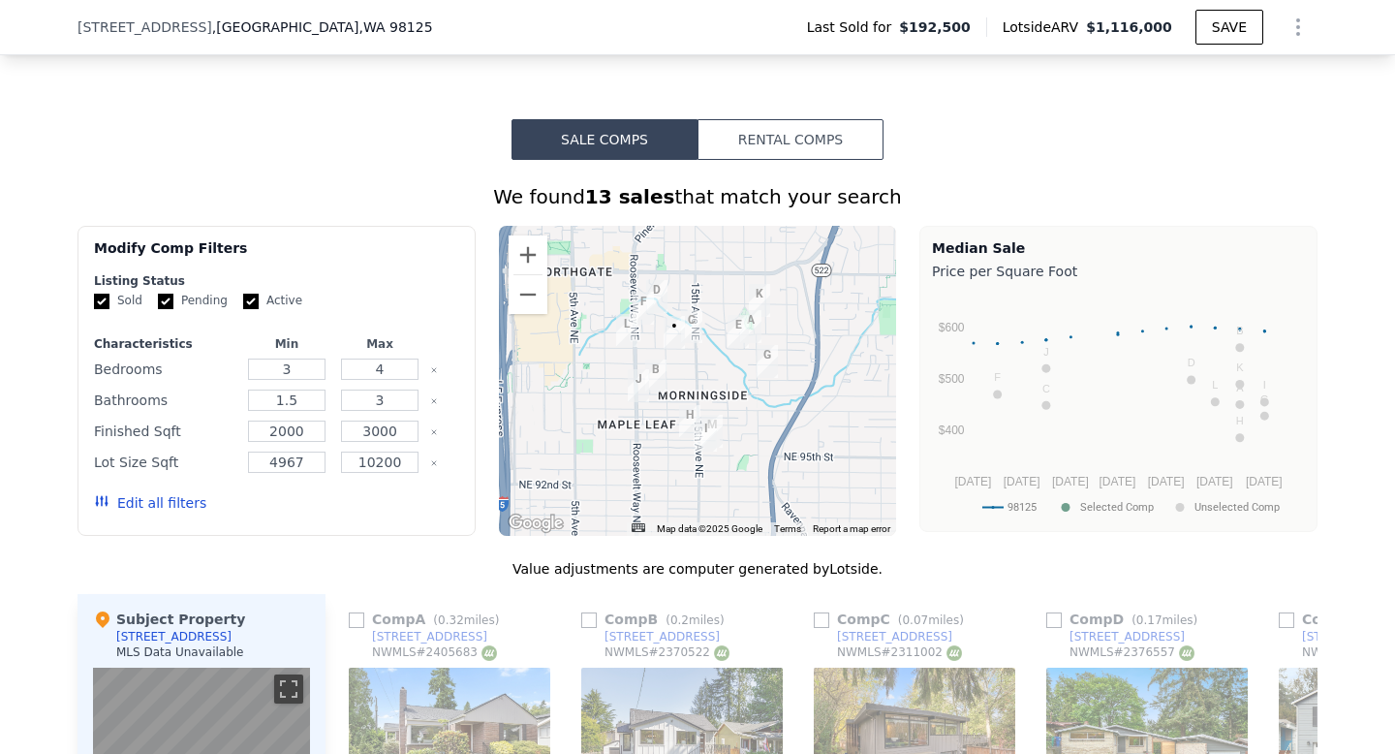
type input "1540"
type input "2650"
checkbox input "true"
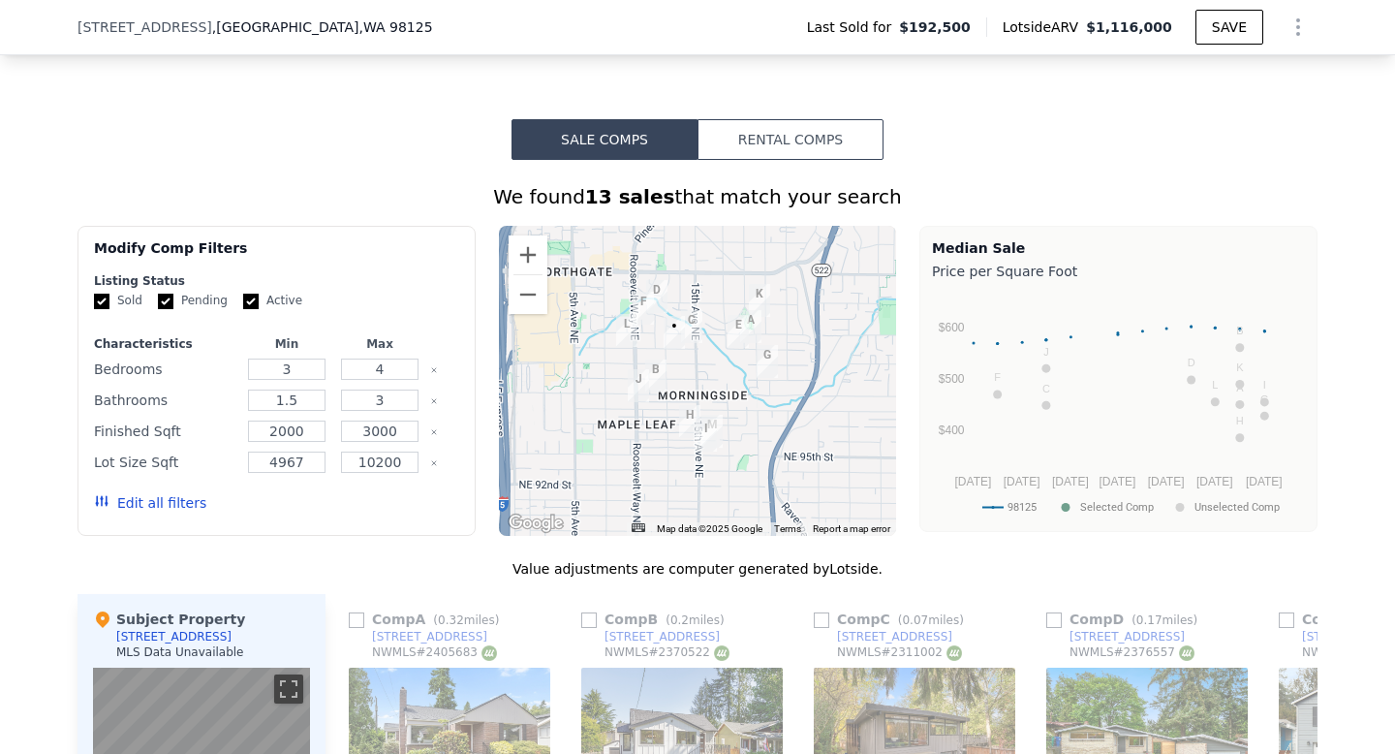
checkbox input "true"
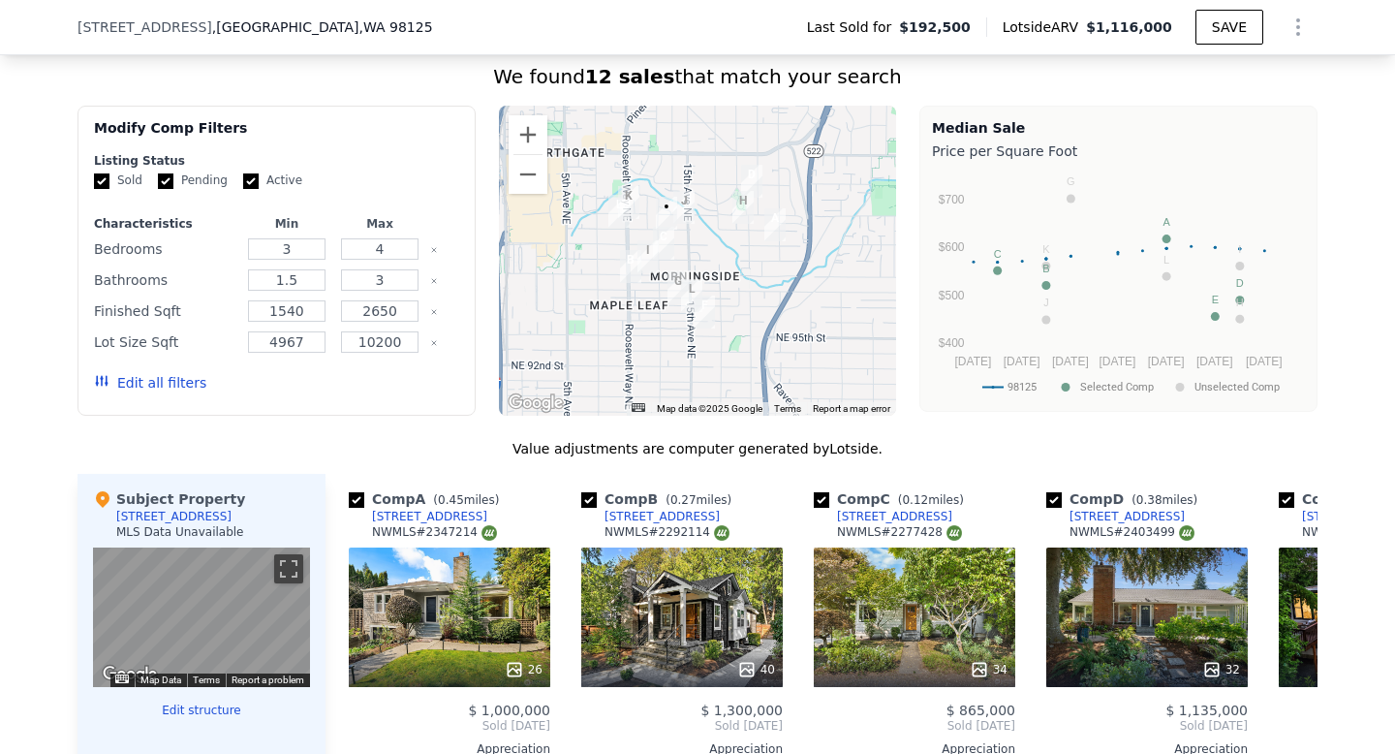
scroll to position [1617, 0]
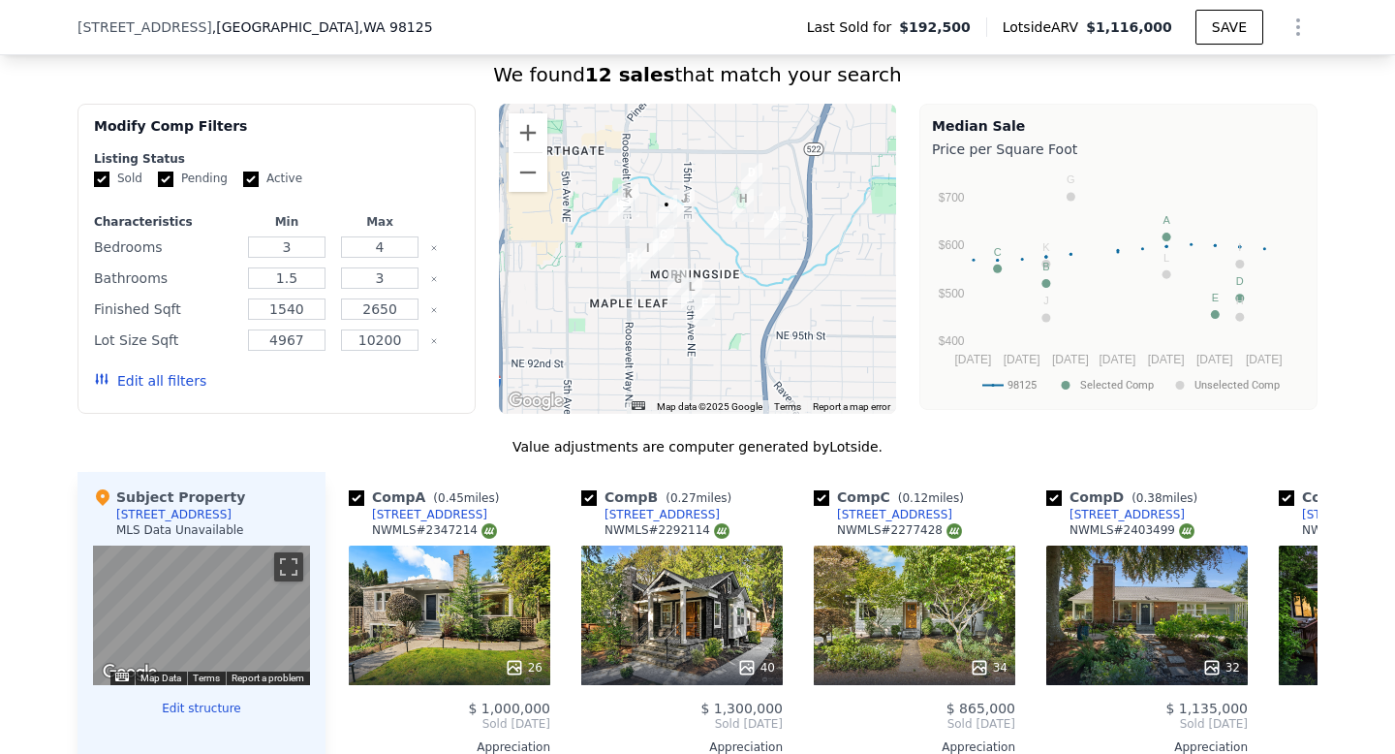
click at [700, 227] on div at bounding box center [698, 259] width 398 height 310
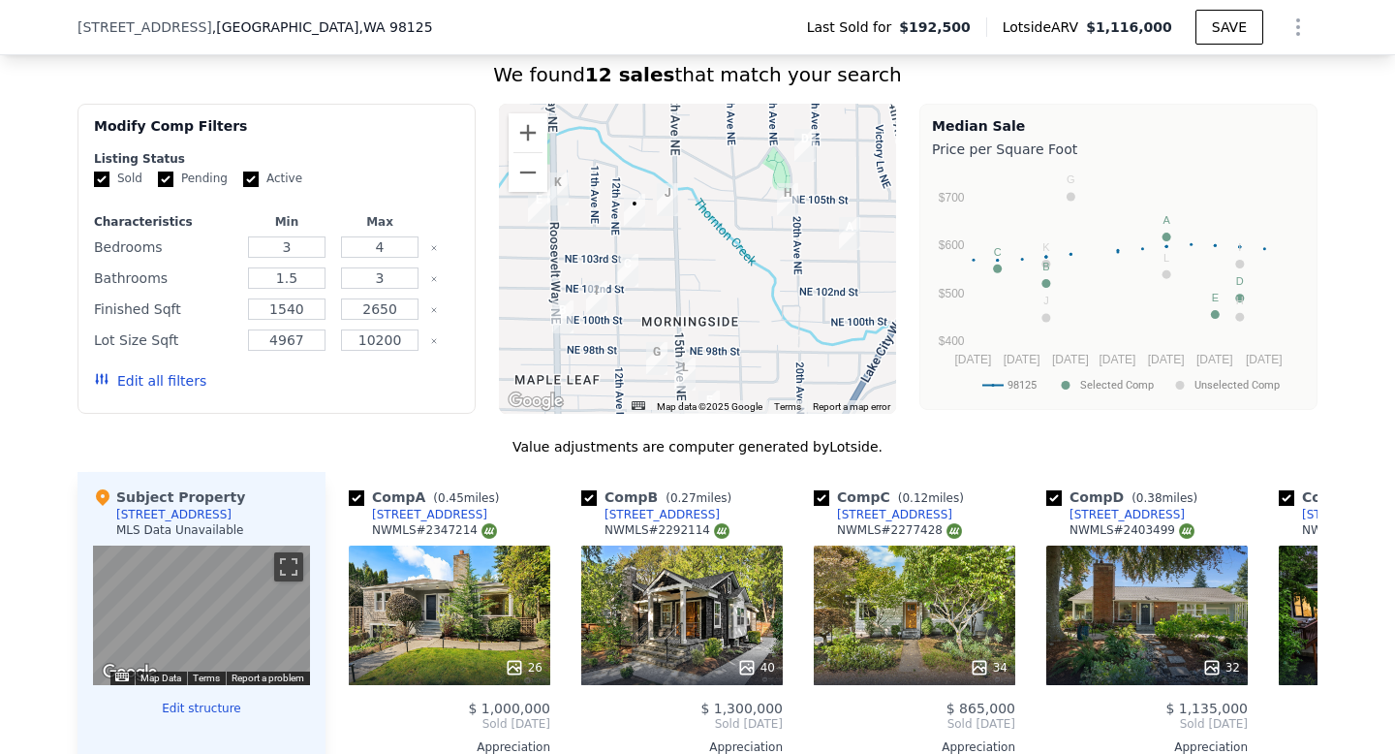
click at [663, 247] on div at bounding box center [698, 259] width 398 height 310
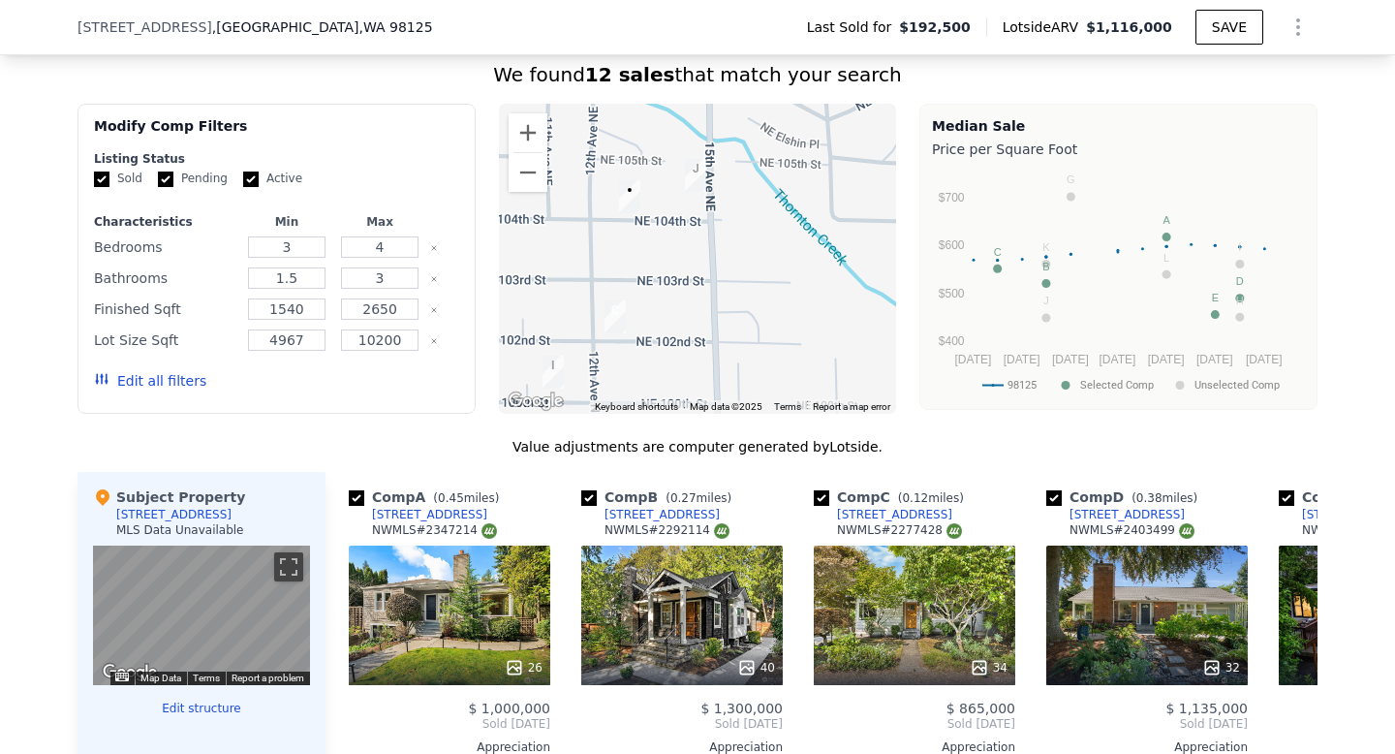
drag, startPoint x: 663, startPoint y: 247, endPoint x: 714, endPoint y: 273, distance: 57.6
click at [714, 274] on div at bounding box center [698, 259] width 398 height 310
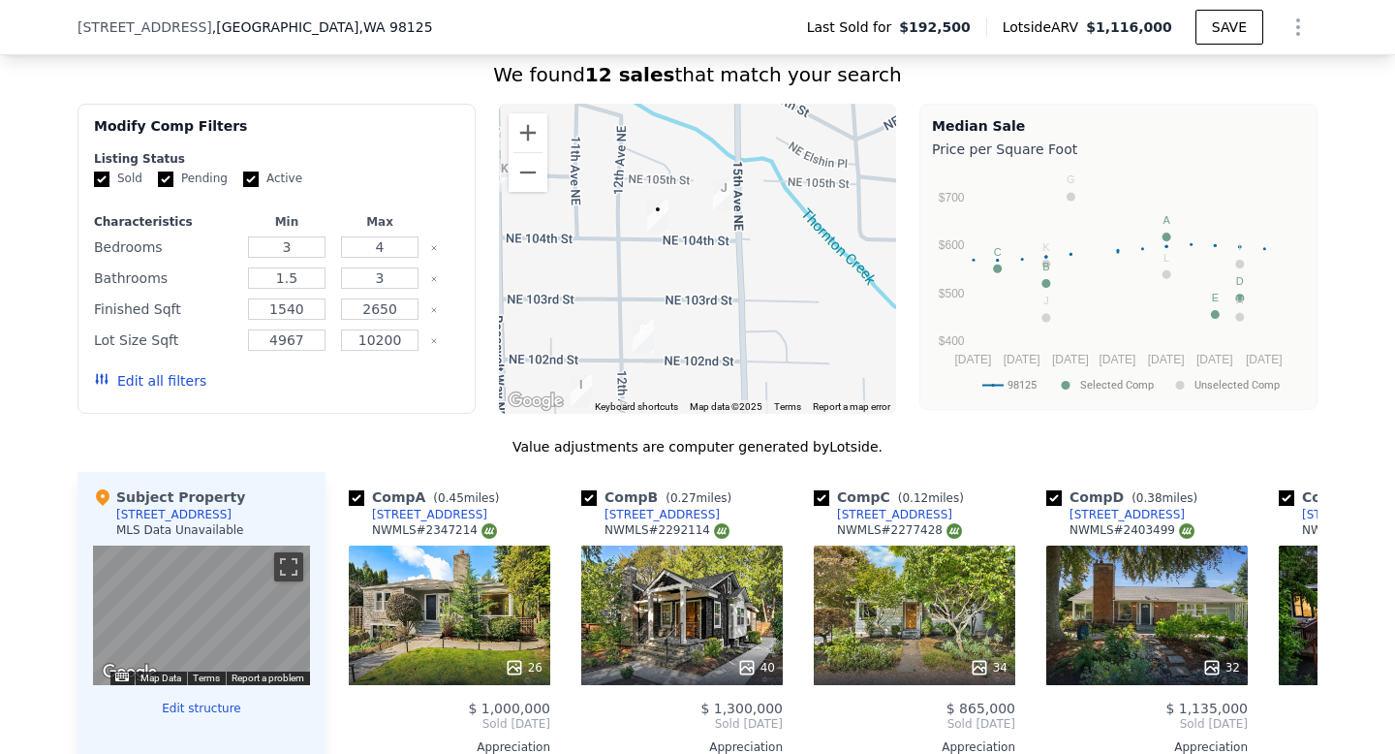
click at [722, 192] on img "10415 15th Ave NE" at bounding box center [723, 194] width 21 height 33
click at [1281, 709] on icon at bounding box center [1294, 723] width 39 height 39
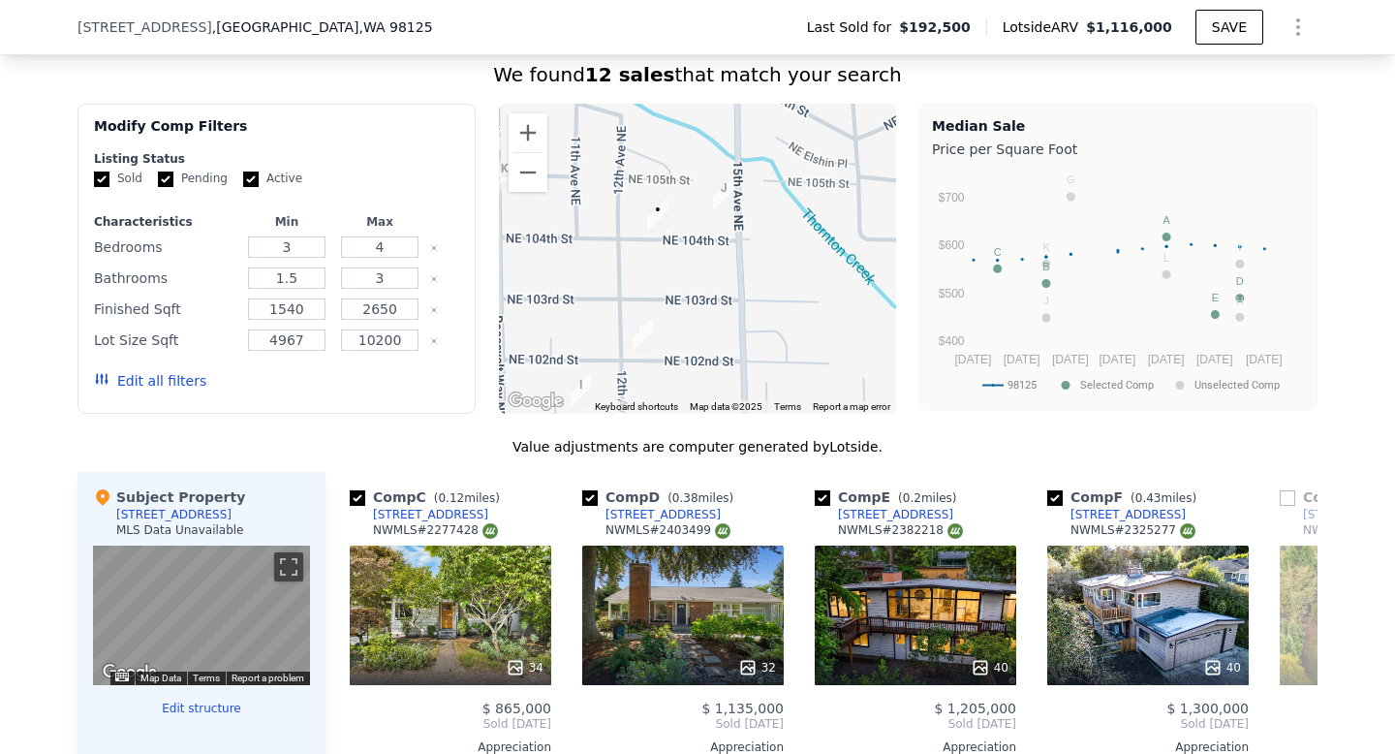
scroll to position [0, 465]
click at [1297, 709] on icon at bounding box center [1294, 723] width 39 height 39
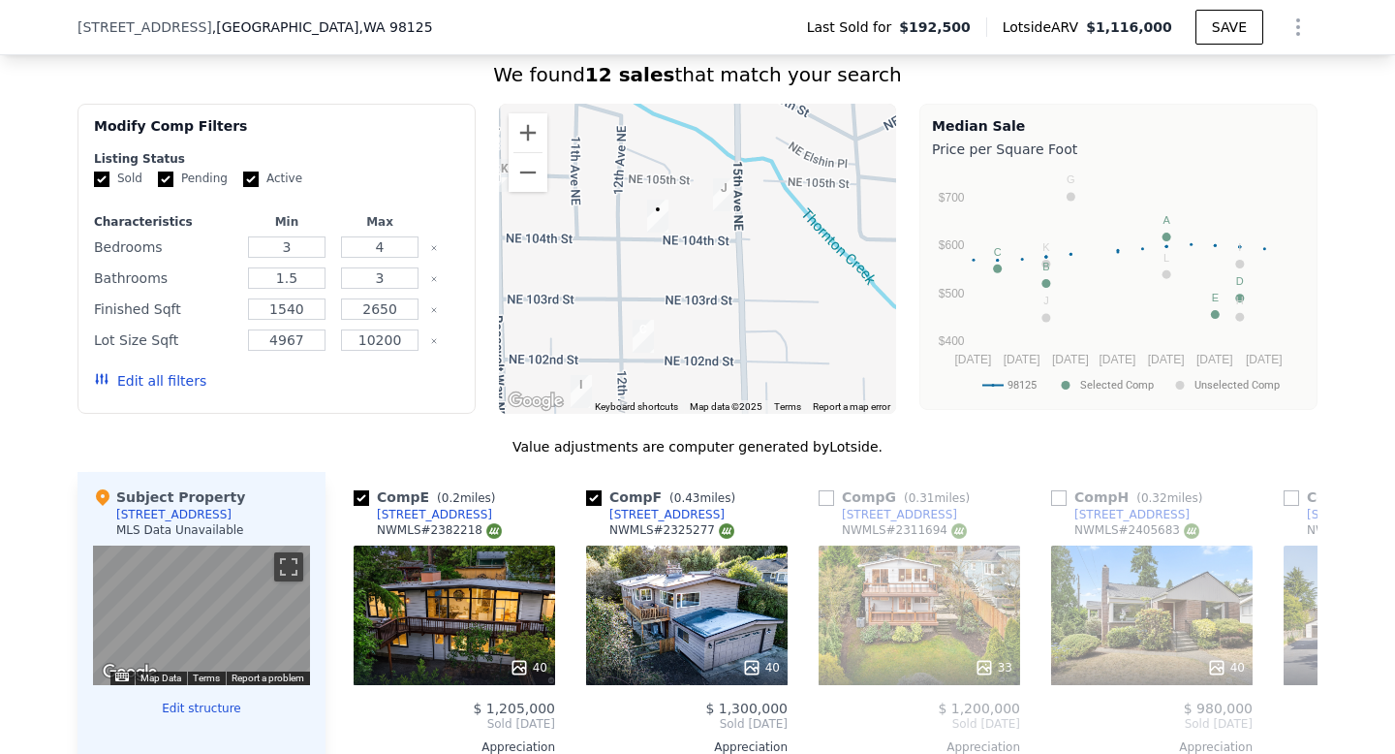
scroll to position [0, 930]
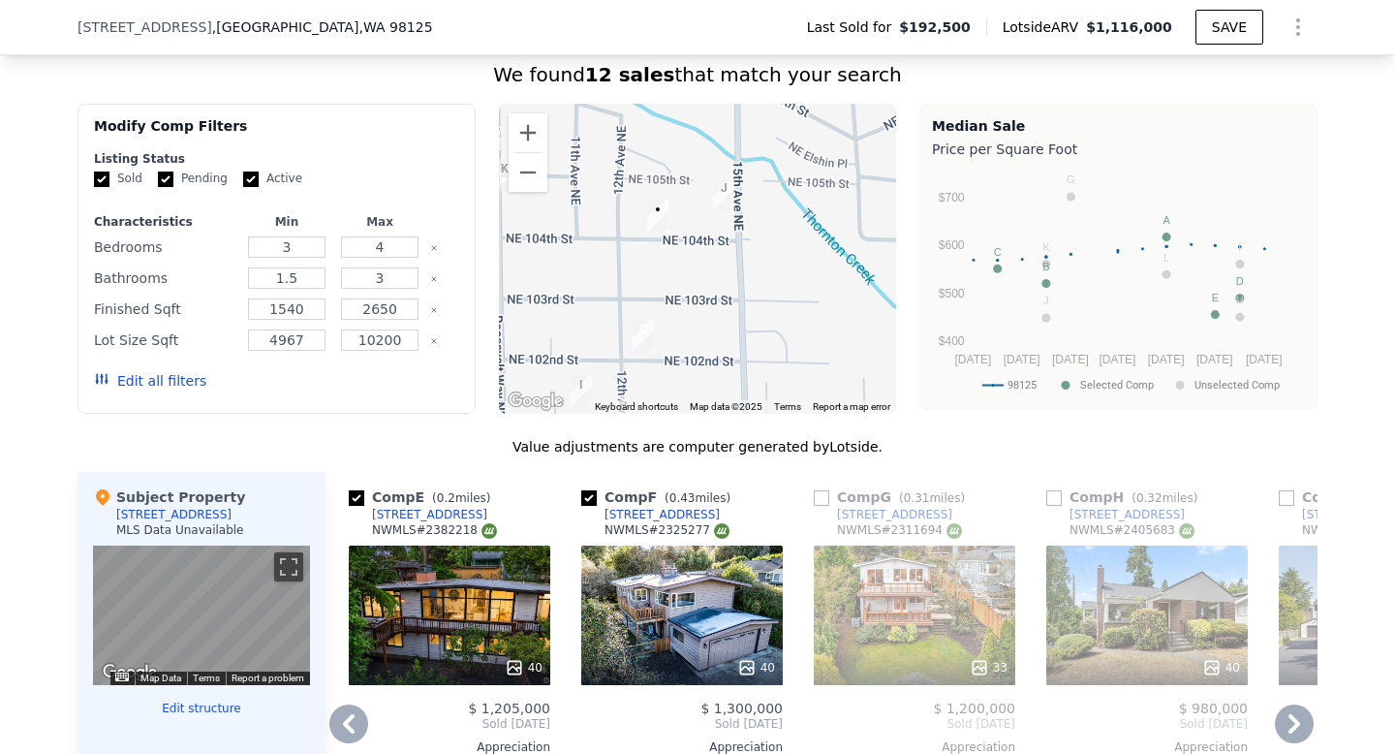
click at [1297, 726] on icon at bounding box center [1295, 723] width 12 height 19
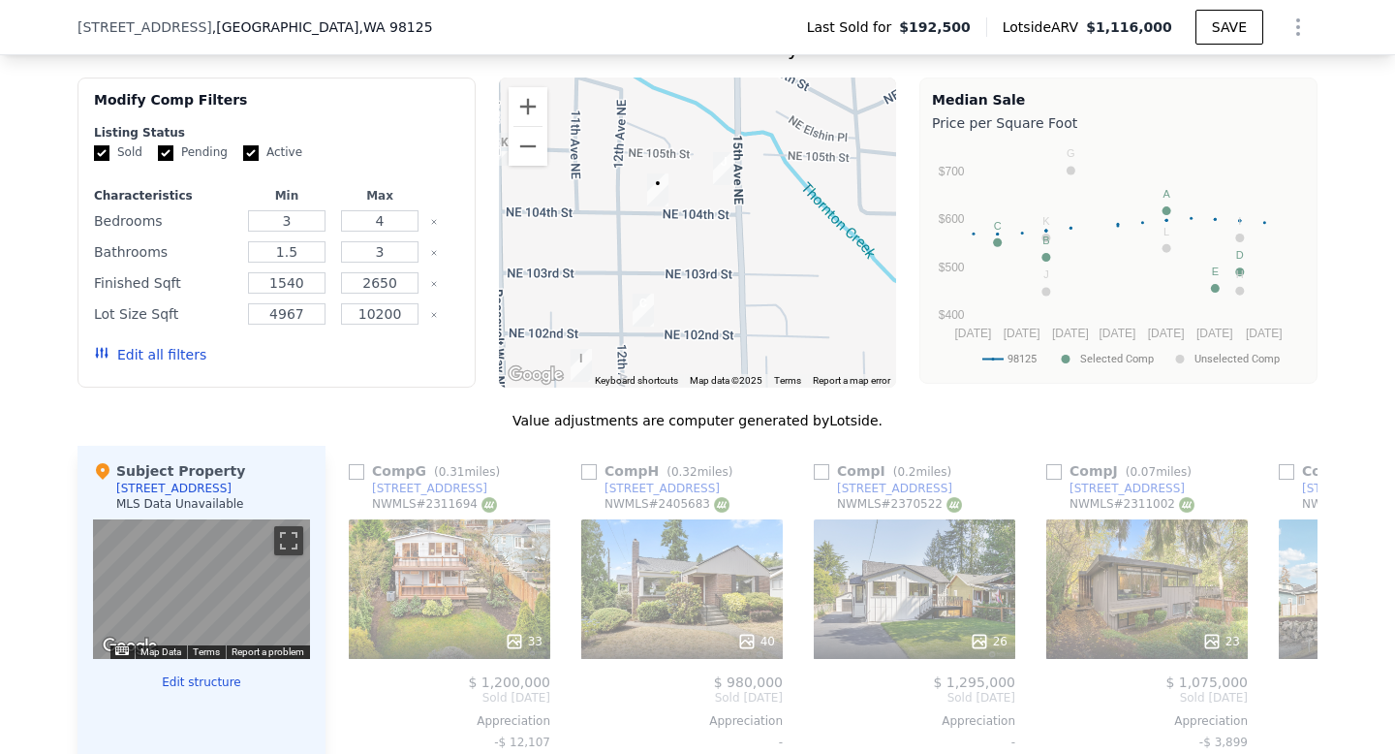
scroll to position [1664, 0]
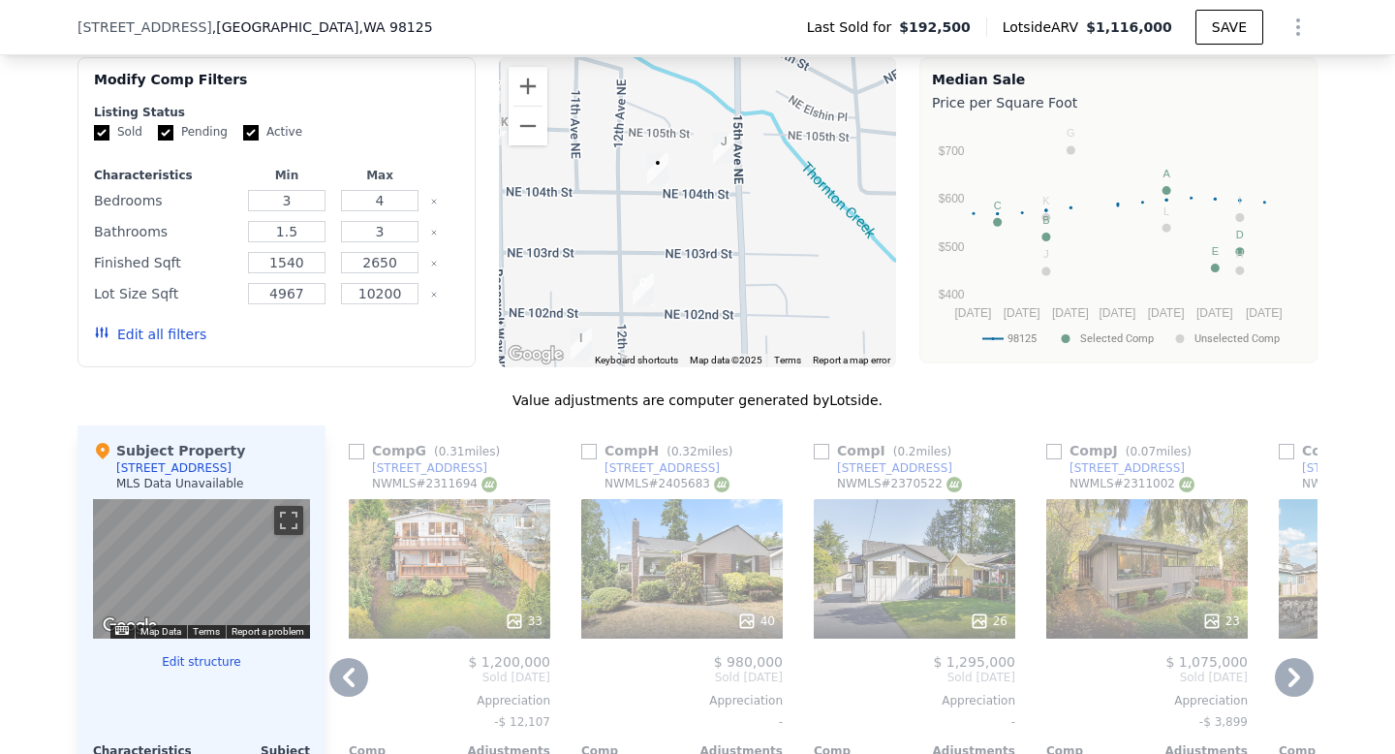
click at [1298, 672] on icon at bounding box center [1294, 677] width 39 height 39
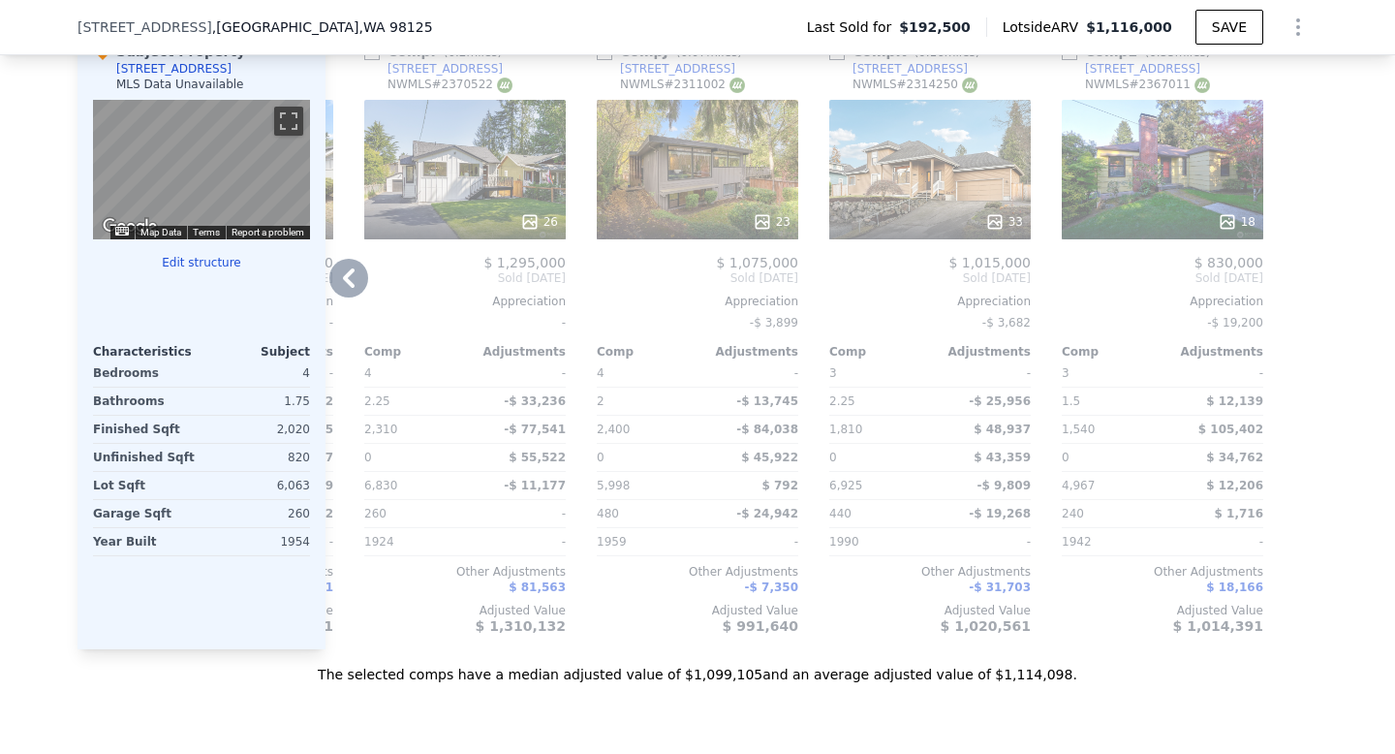
scroll to position [2079, 0]
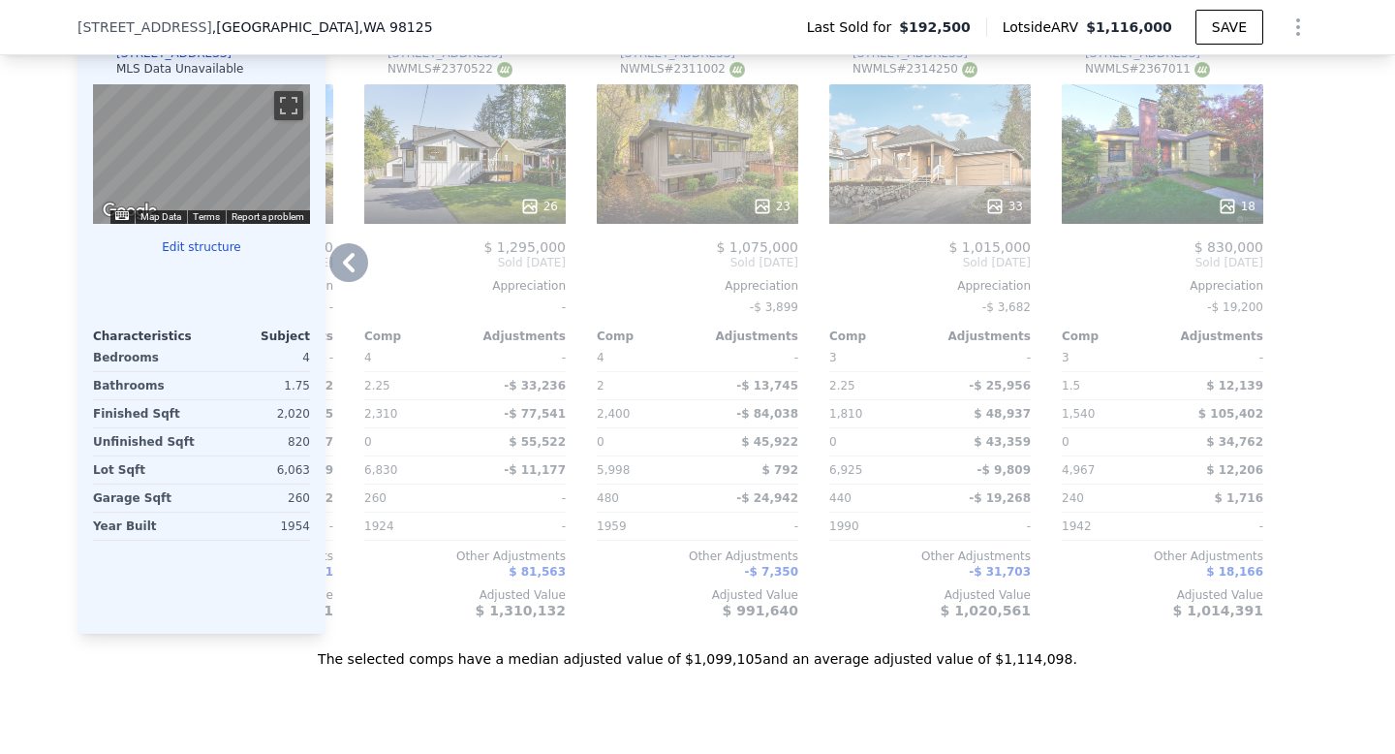
click at [356, 268] on icon at bounding box center [348, 262] width 39 height 39
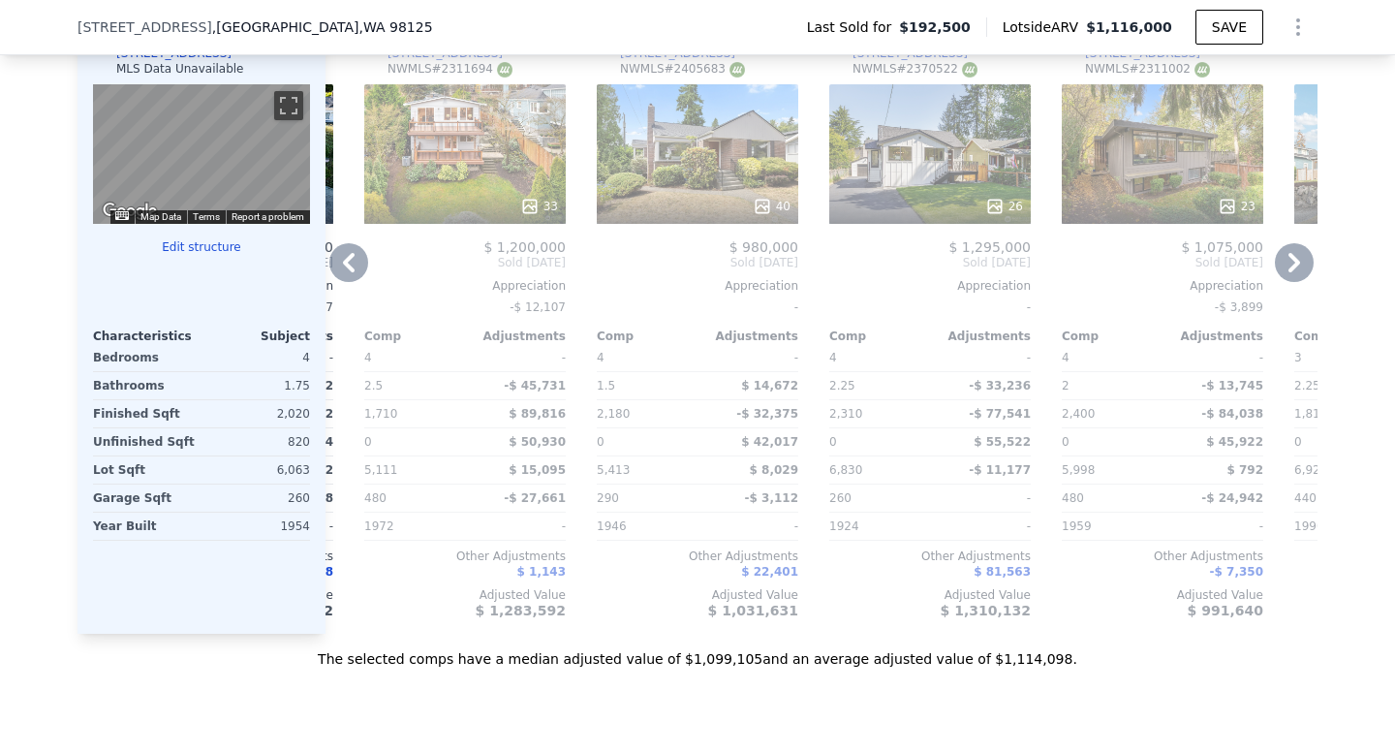
click at [350, 266] on icon at bounding box center [349, 262] width 12 height 19
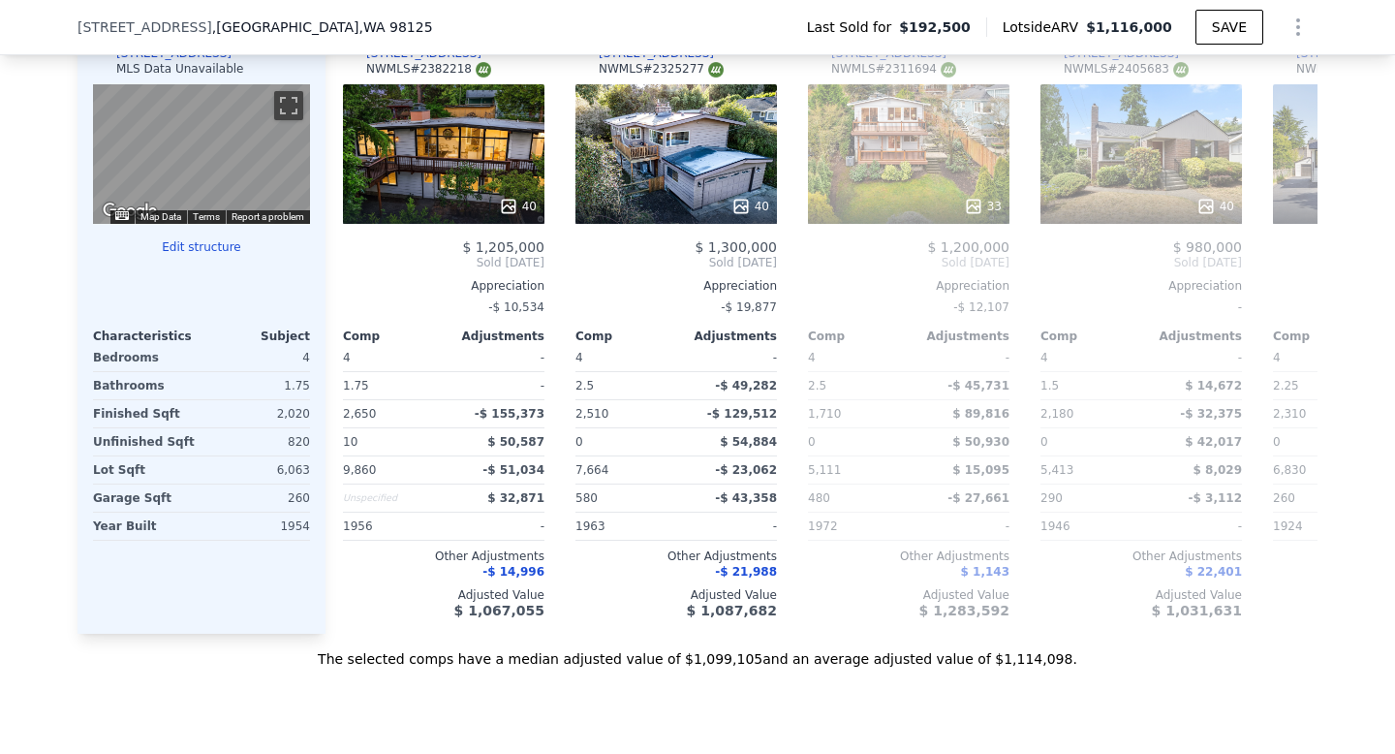
scroll to position [0, 915]
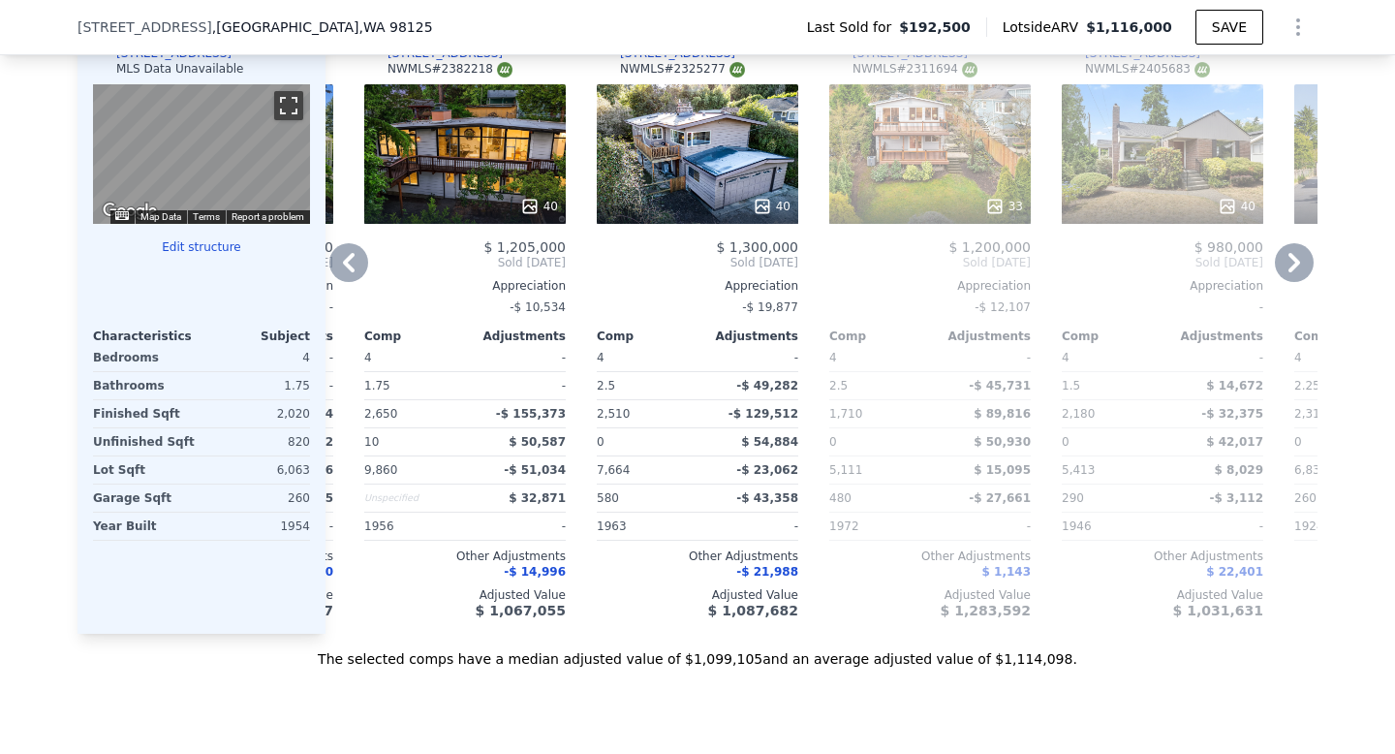
click at [282, 116] on button "Toggle fullscreen view" at bounding box center [288, 105] width 29 height 29
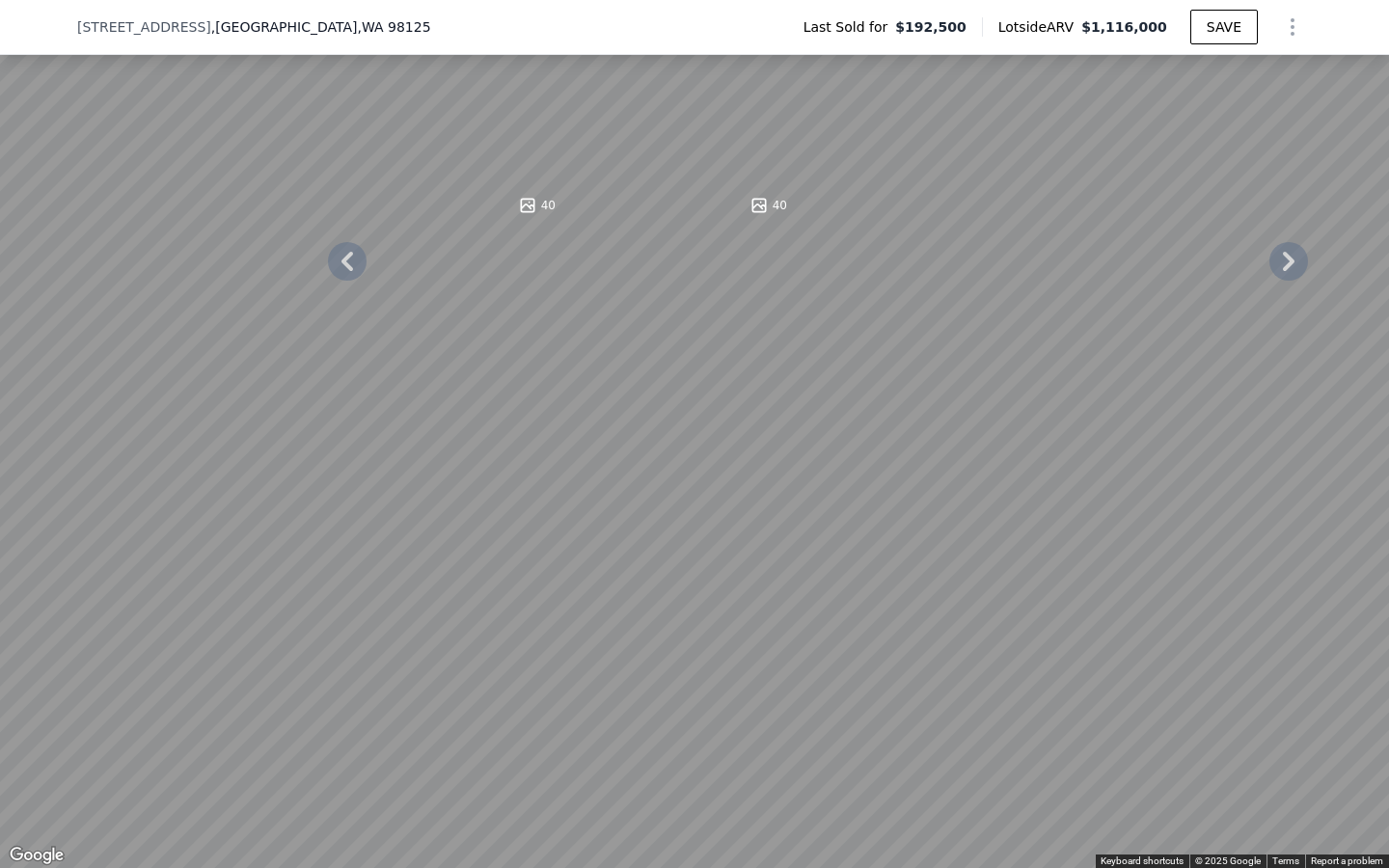
click at [1359, 22] on button "Toggle fullscreen view" at bounding box center [1368, 21] width 29 height 29
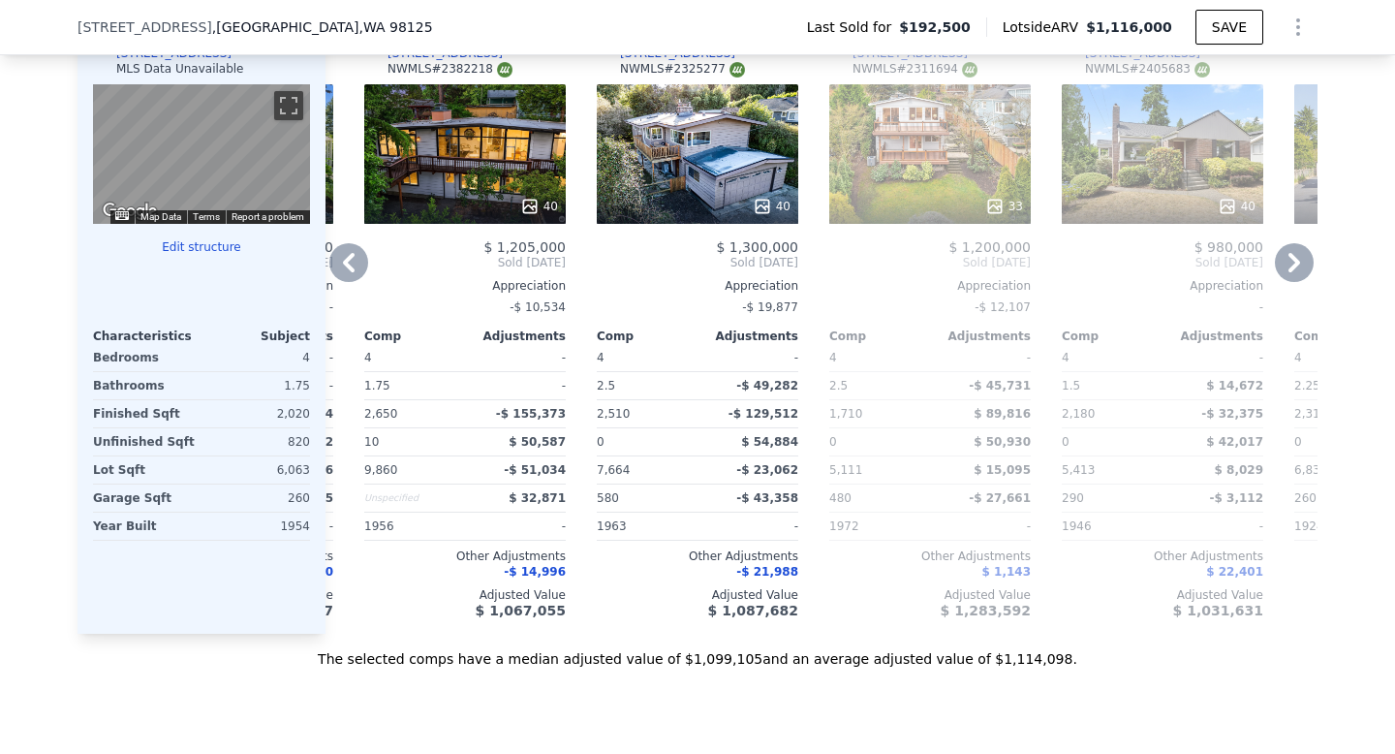
click at [365, 264] on icon at bounding box center [348, 262] width 39 height 39
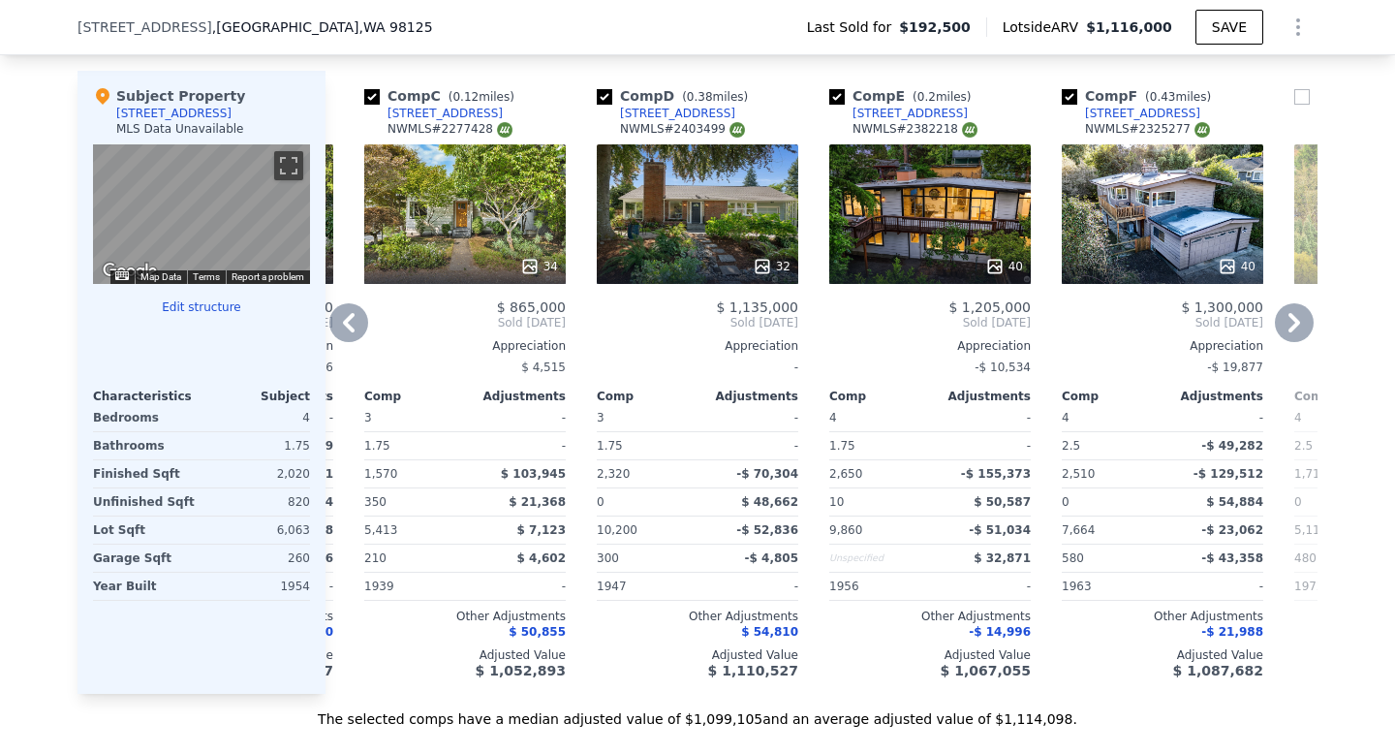
scroll to position [2021, 0]
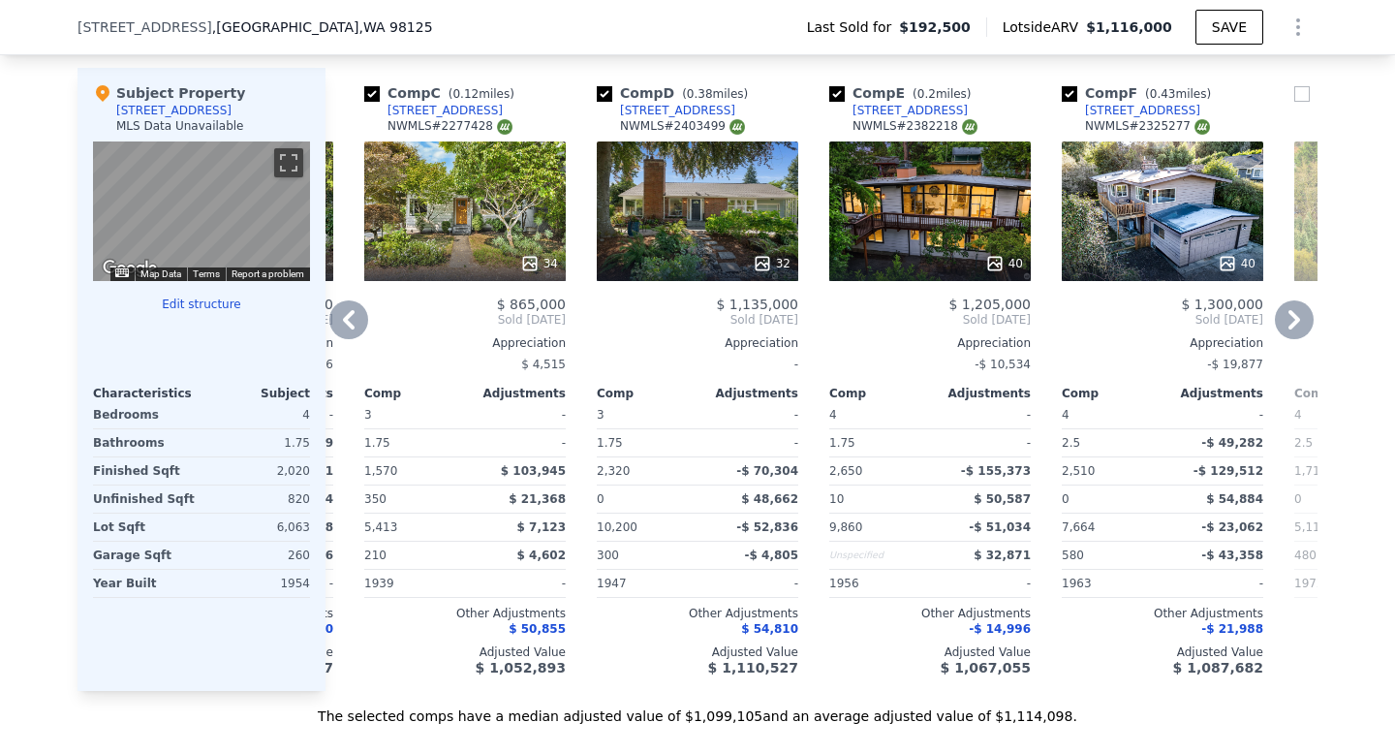
click at [676, 206] on div "32" at bounding box center [698, 211] width 202 height 140
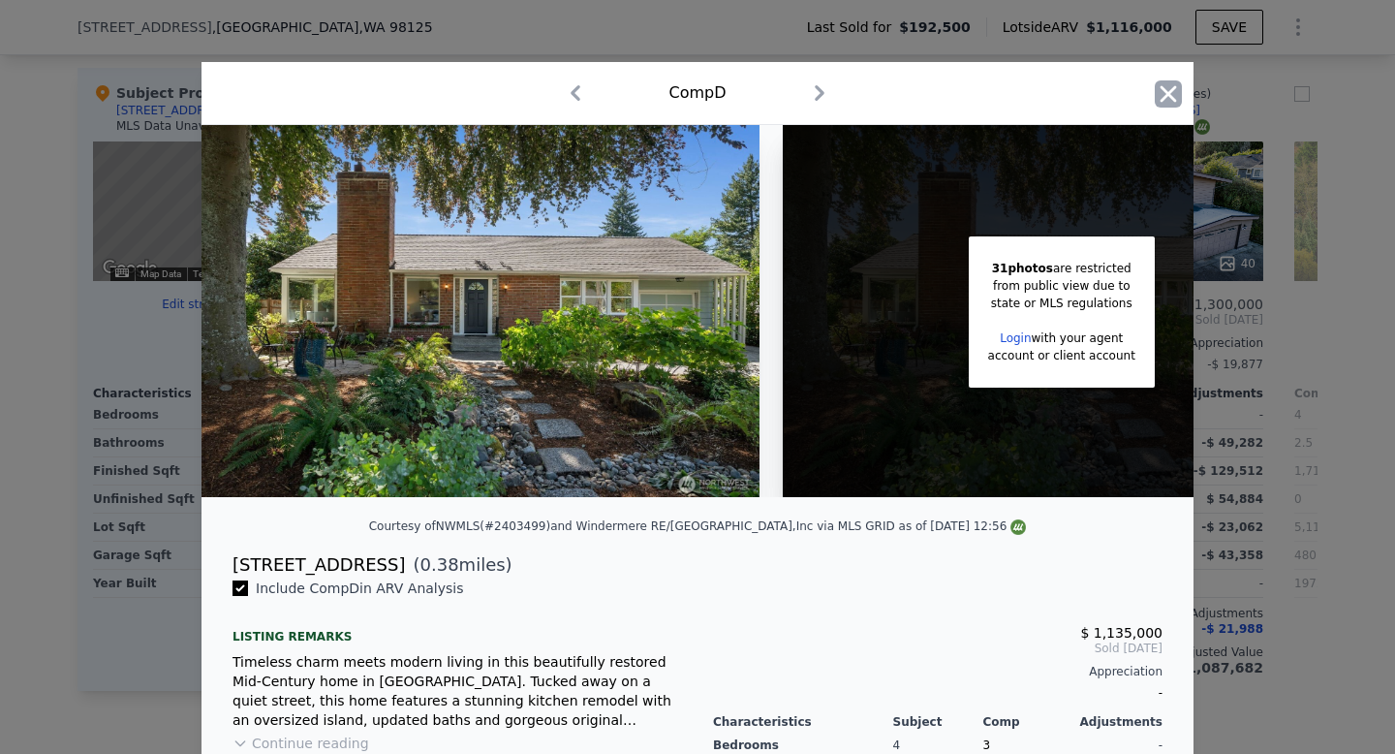
click at [1167, 88] on icon "button" at bounding box center [1168, 93] width 27 height 27
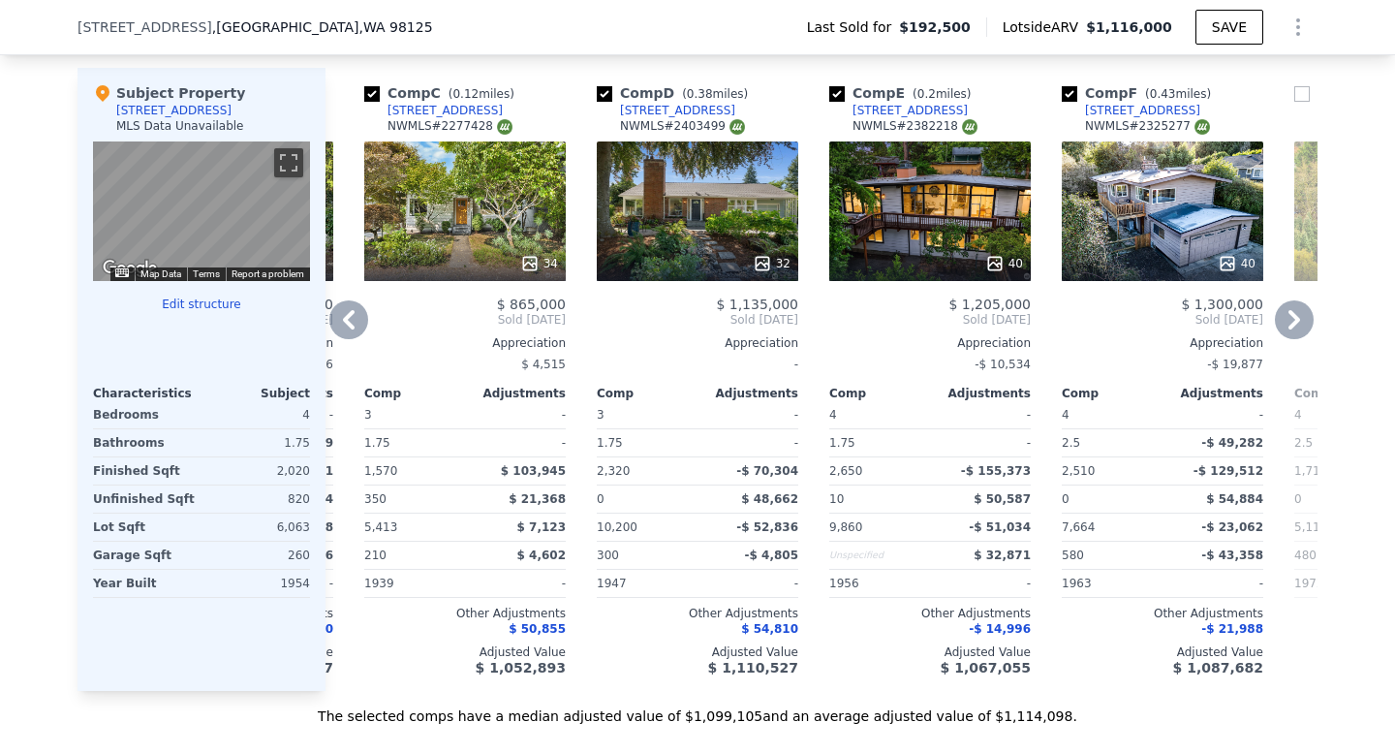
click at [709, 126] on div "NWMLS # 2403499" at bounding box center [682, 126] width 125 height 16
copy div "2403499"
copy div "[STREET_ADDRESS]"
click at [704, 124] on div "NWMLS # 2403499" at bounding box center [682, 126] width 125 height 16
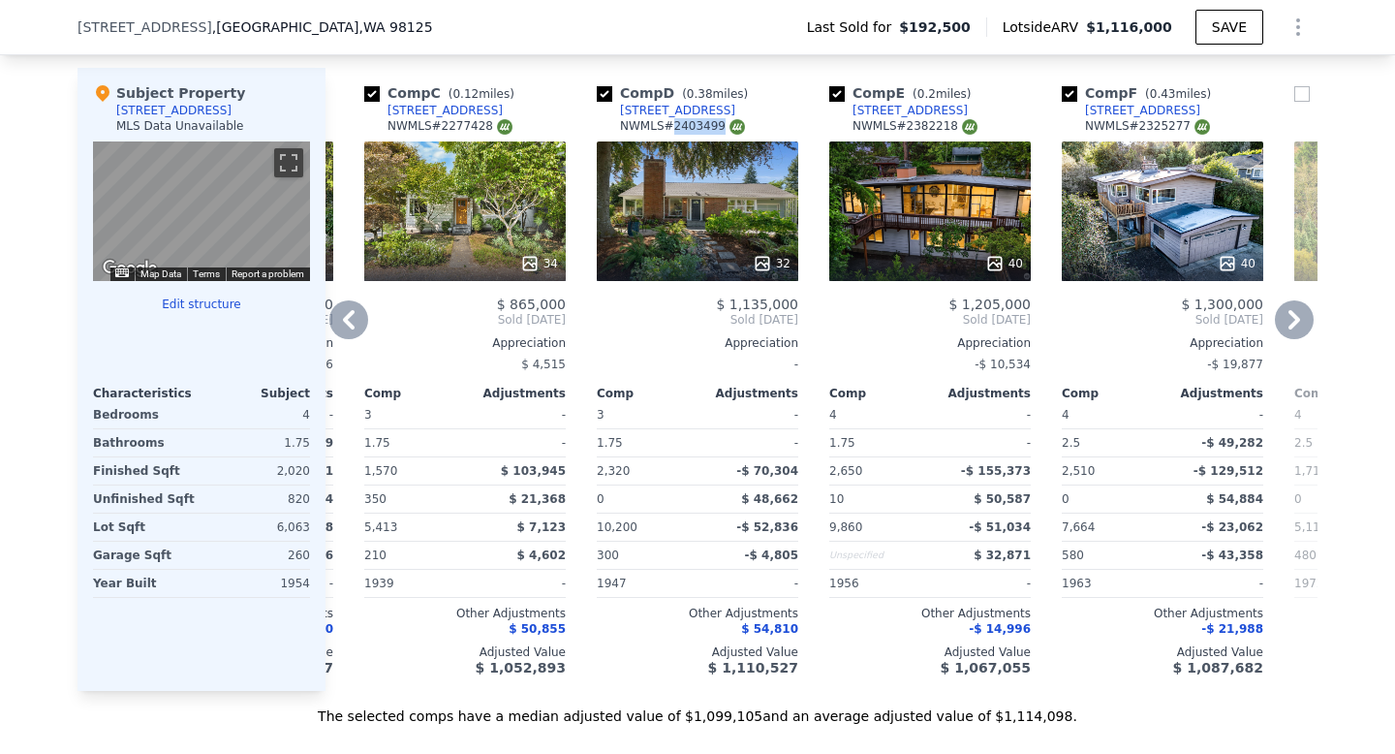
copy div "2403499"
click at [349, 315] on icon at bounding box center [349, 319] width 12 height 19
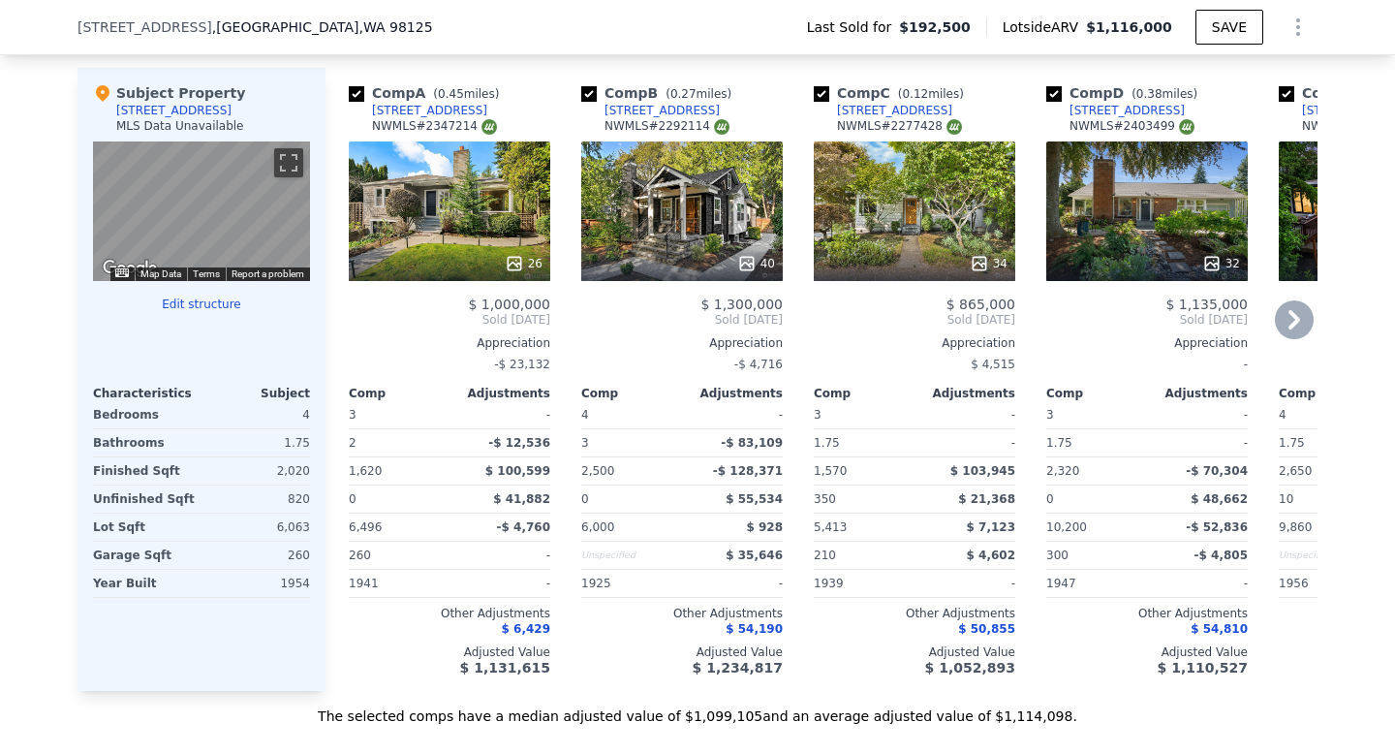
click at [972, 268] on icon at bounding box center [979, 263] width 19 height 19
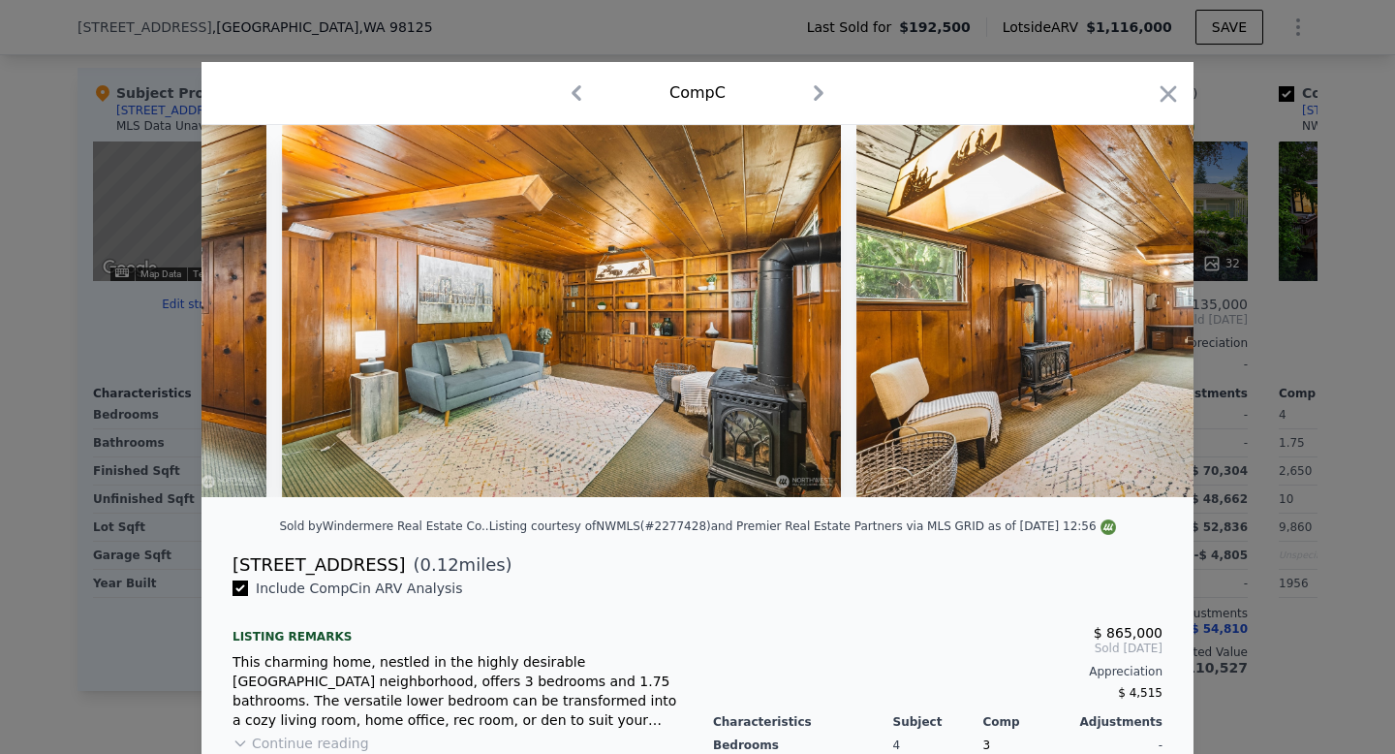
scroll to position [0, 11278]
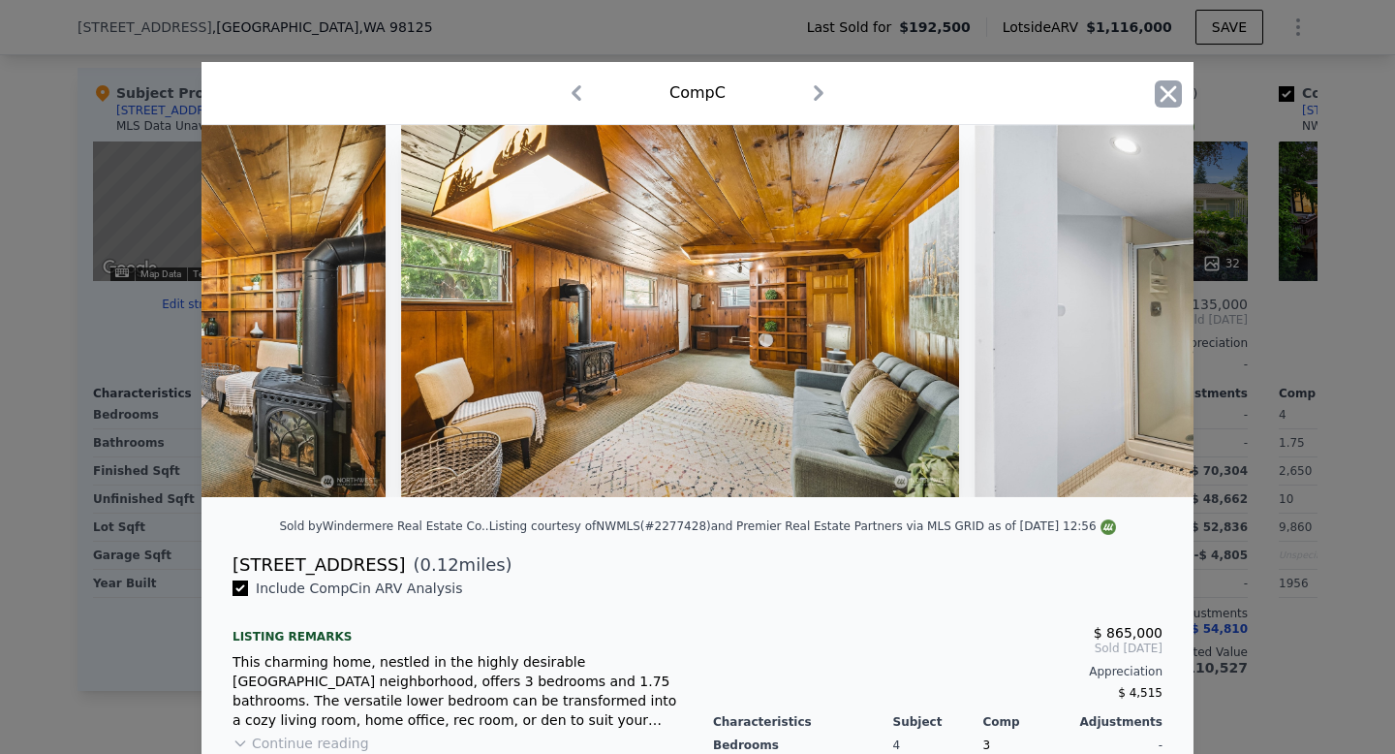
click at [1163, 95] on icon "button" at bounding box center [1168, 93] width 27 height 27
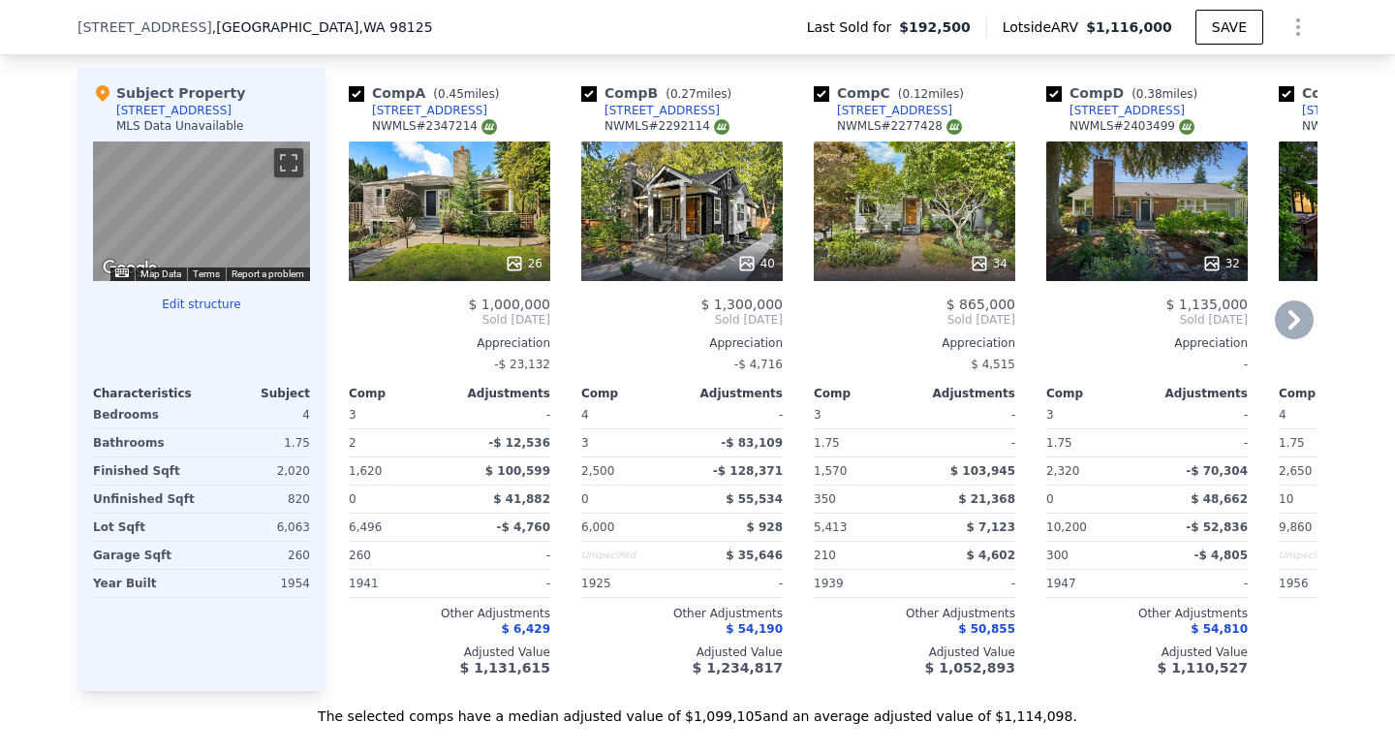
click at [748, 256] on icon at bounding box center [746, 263] width 19 height 19
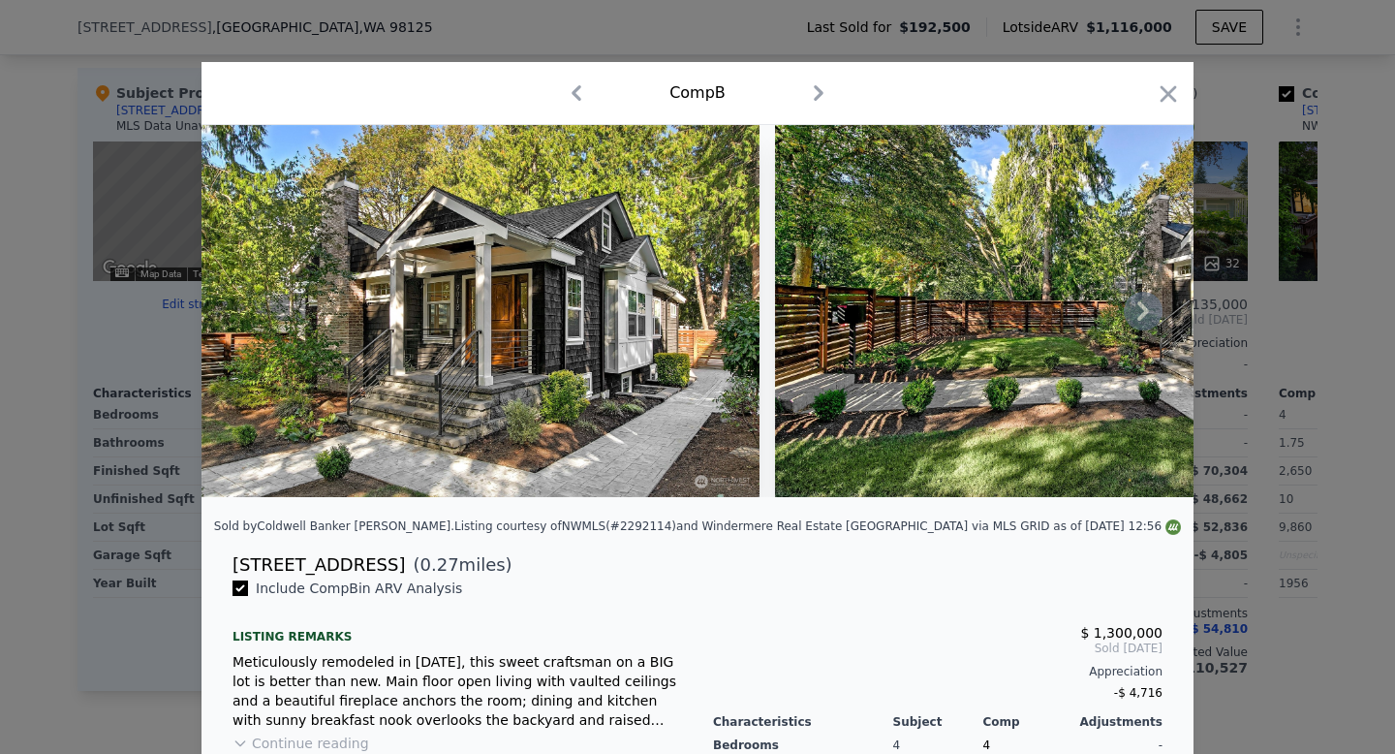
click at [1149, 312] on icon at bounding box center [1143, 311] width 39 height 39
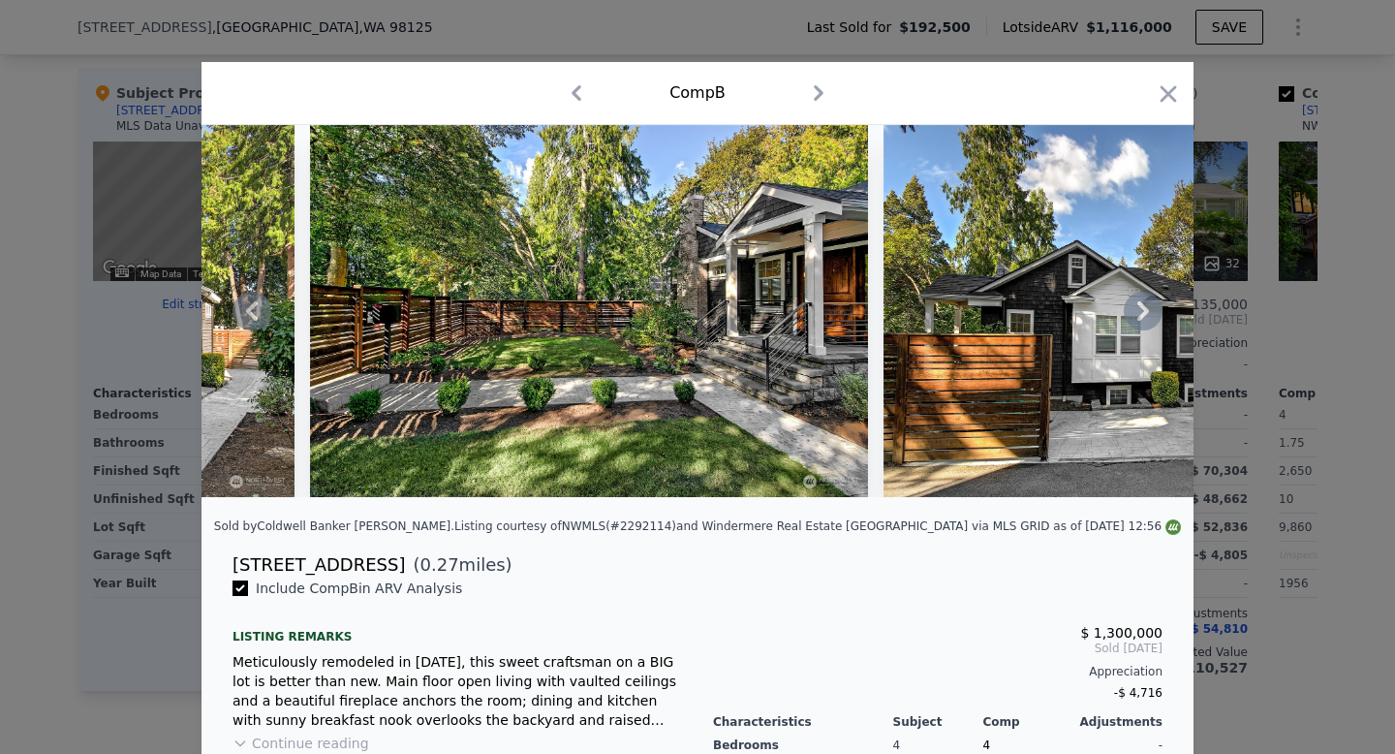
click at [1142, 302] on icon at bounding box center [1143, 311] width 39 height 39
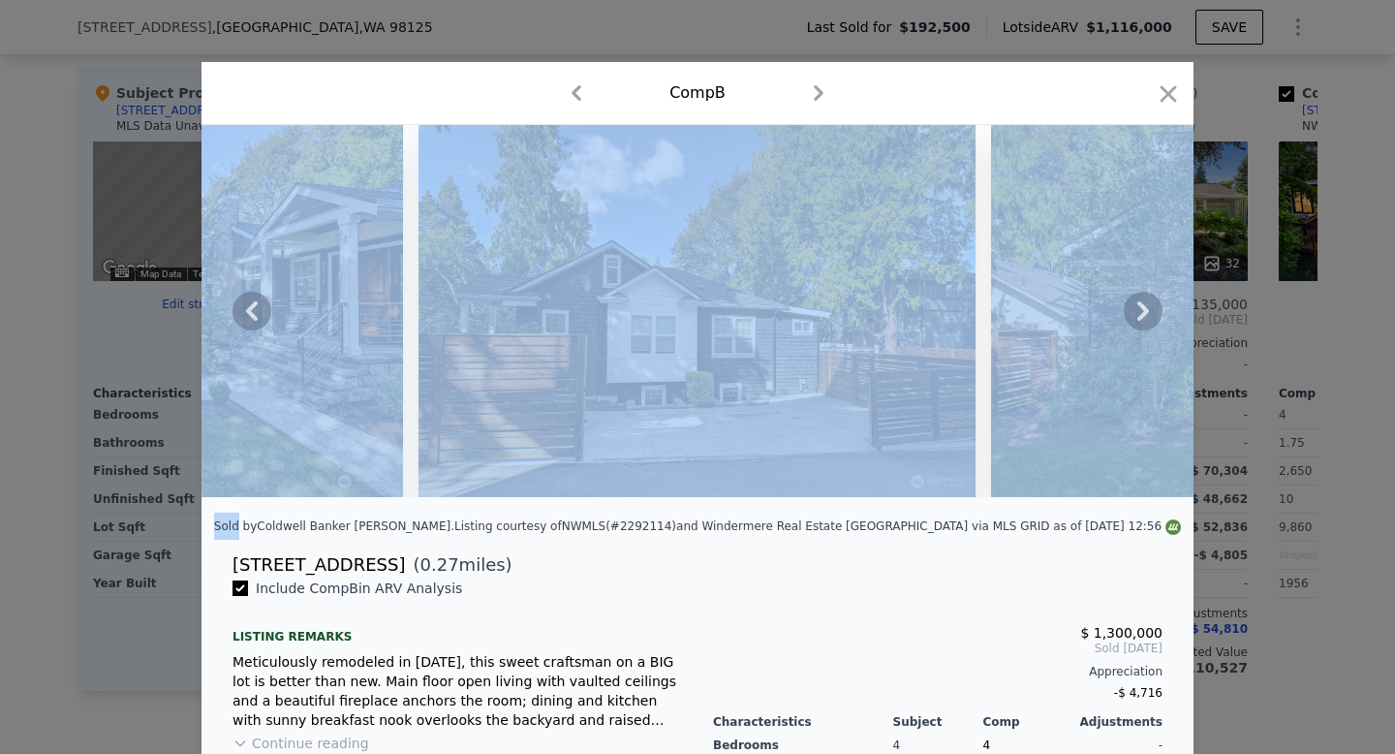
click at [1142, 302] on icon at bounding box center [1143, 311] width 39 height 39
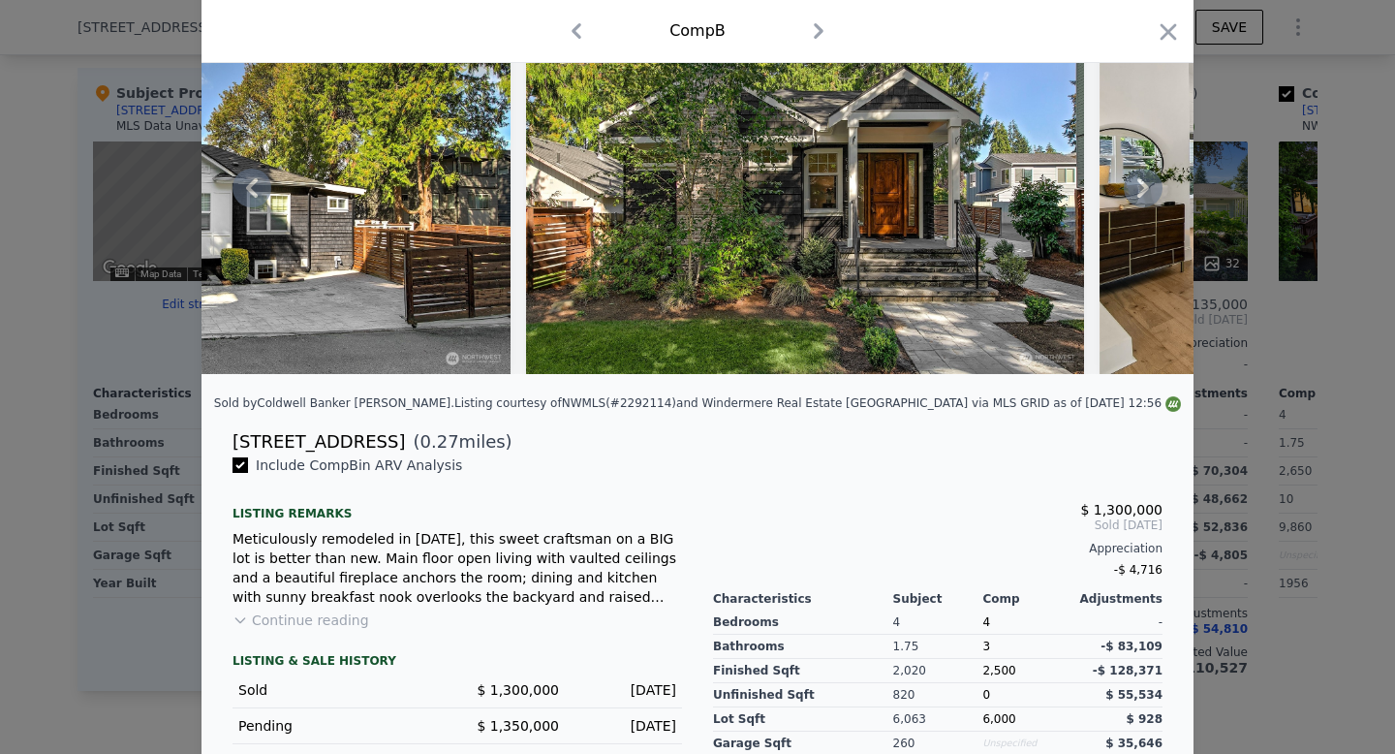
scroll to position [288, 0]
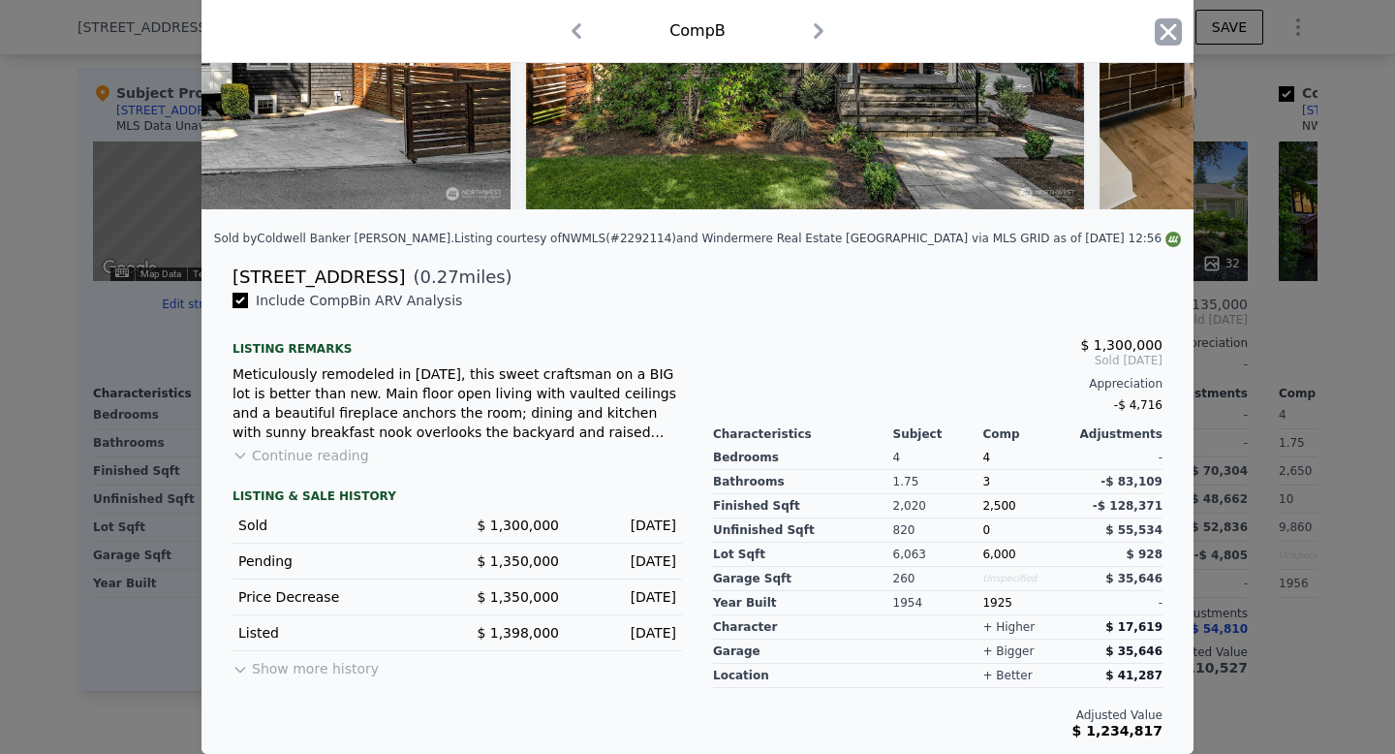
click at [1174, 31] on icon "button" at bounding box center [1168, 31] width 27 height 27
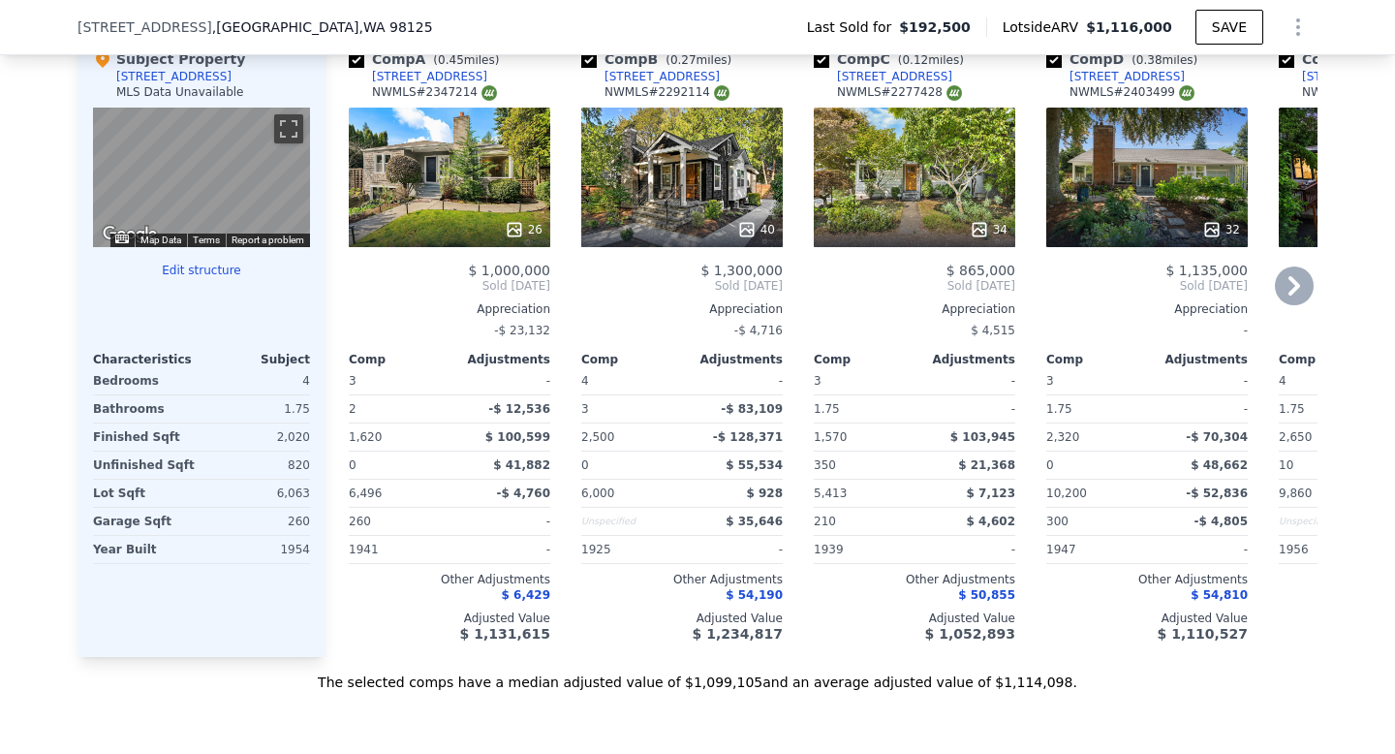
scroll to position [2065, 0]
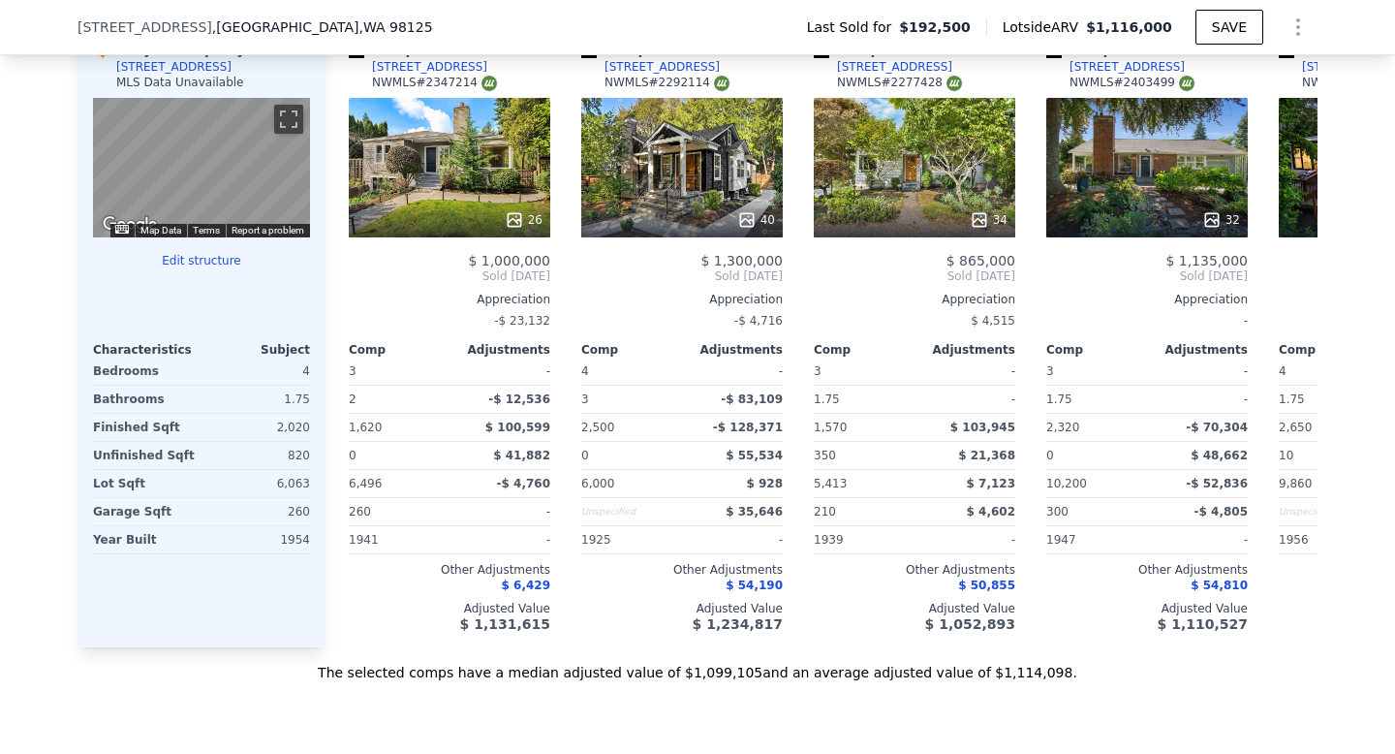
click at [294, 435] on div "2,020" at bounding box center [257, 427] width 105 height 27
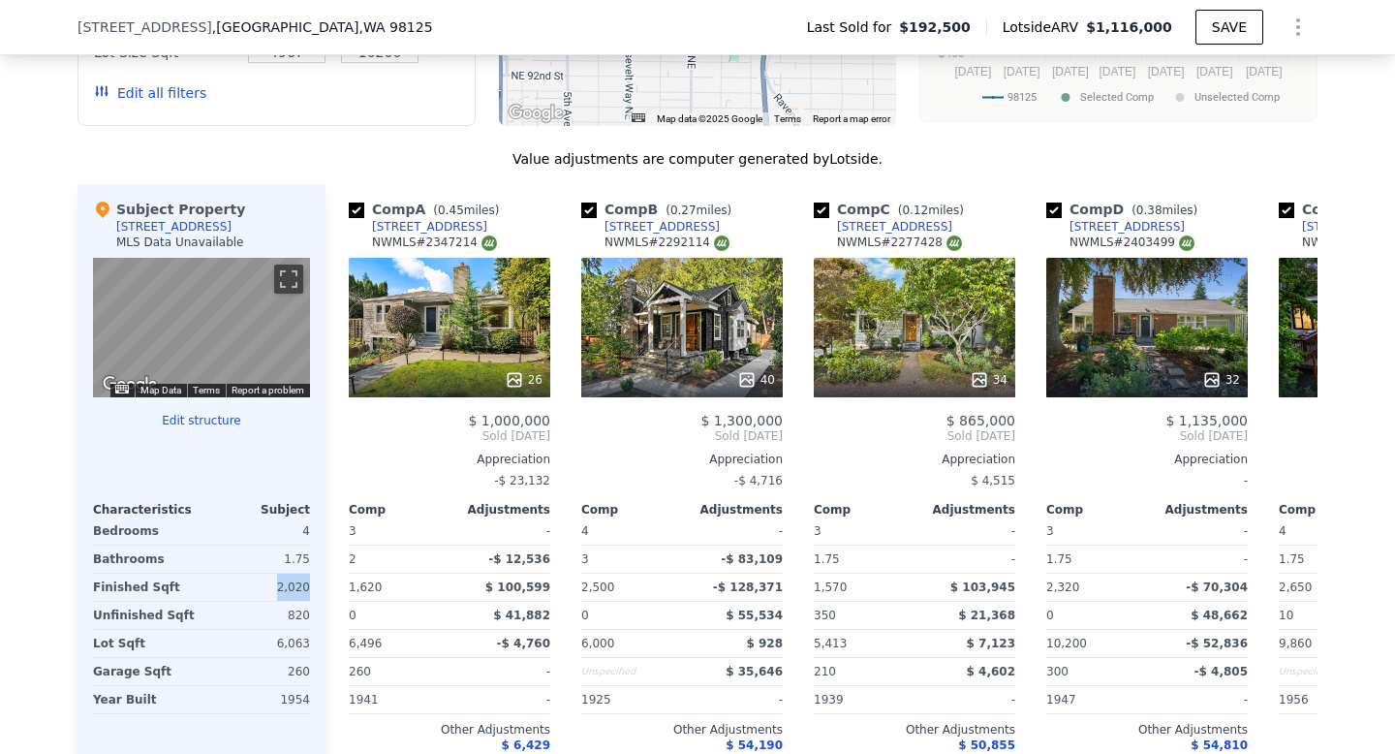
scroll to position [1924, 0]
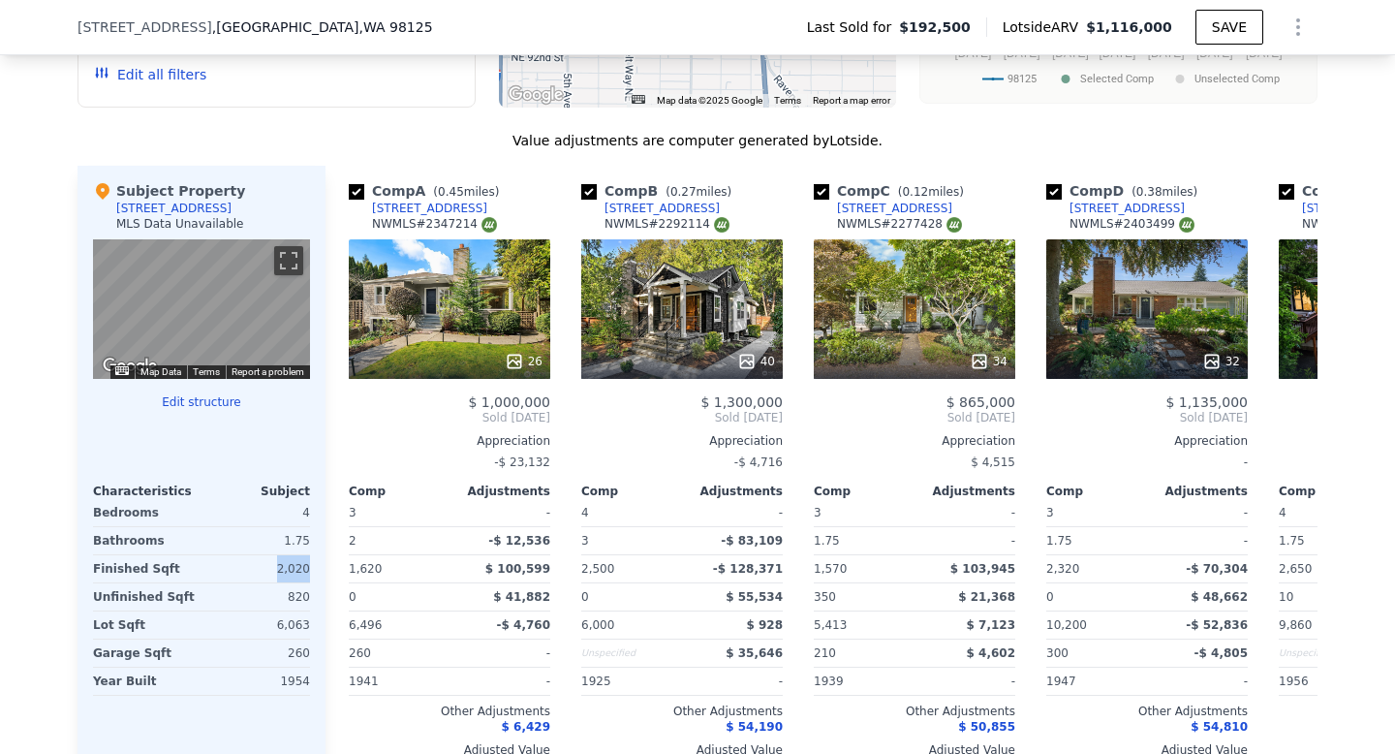
click at [212, 400] on button "Edit structure" at bounding box center [201, 402] width 217 height 16
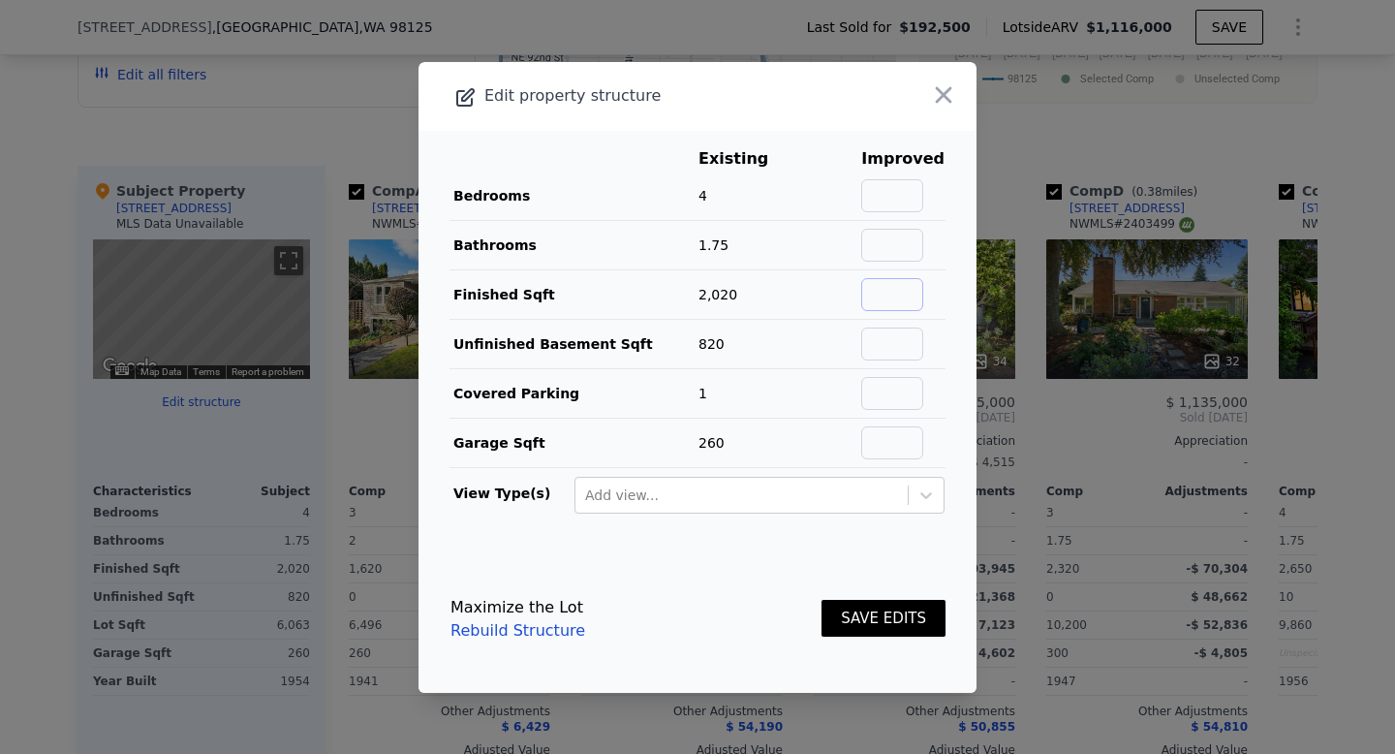
click at [877, 290] on input "text" at bounding box center [892, 294] width 62 height 33
type input "2800"
click at [954, 295] on main "Existing Improved Bedrooms 4 Bathrooms 1.75 Finished Sqft 2,020 39% 2800 Unfini…" at bounding box center [698, 338] width 558 height 415
click at [888, 347] on input "text" at bounding box center [892, 344] width 62 height 33
type input "0"
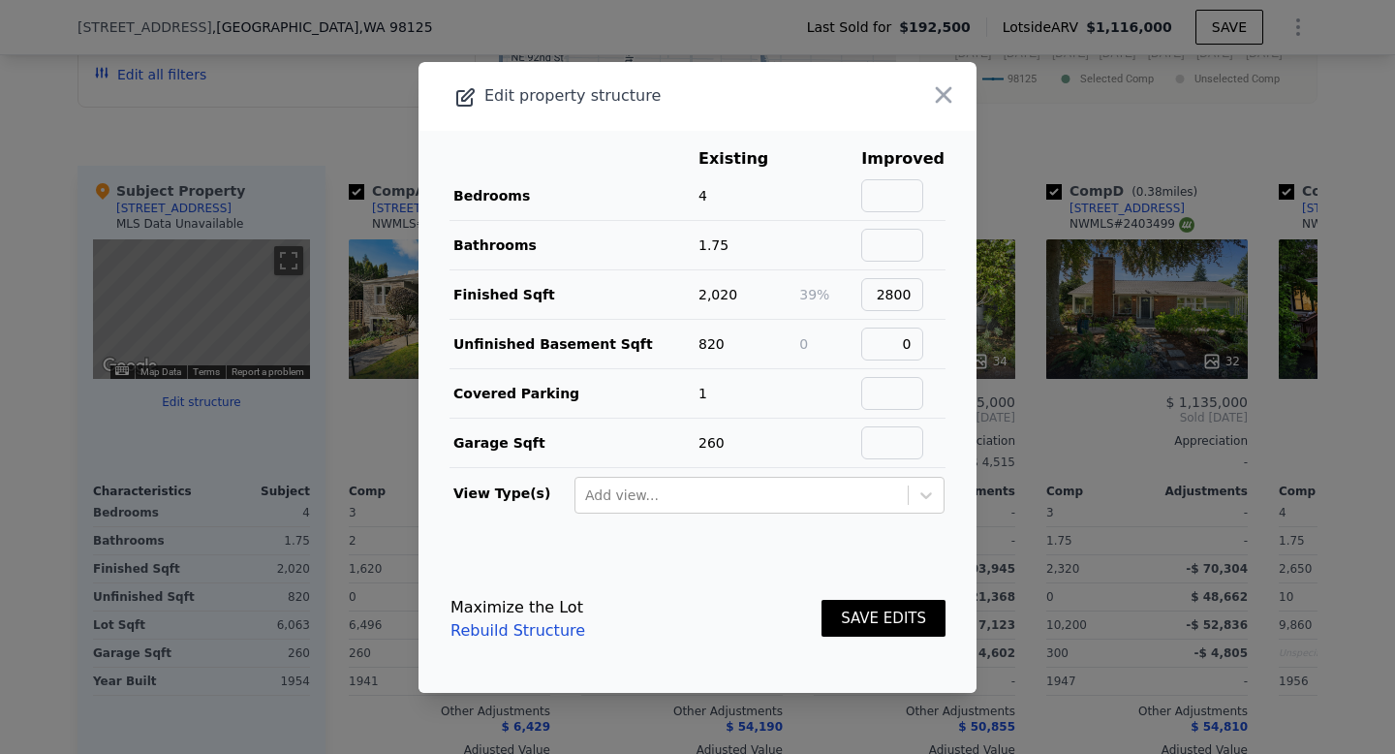
click at [970, 355] on main "Existing Improved Bedrooms 4 Bathrooms 1.75 Finished Sqft 2,020 39% 2800 Unfini…" at bounding box center [698, 338] width 558 height 415
click at [867, 622] on button "SAVE EDITS" at bounding box center [884, 619] width 124 height 38
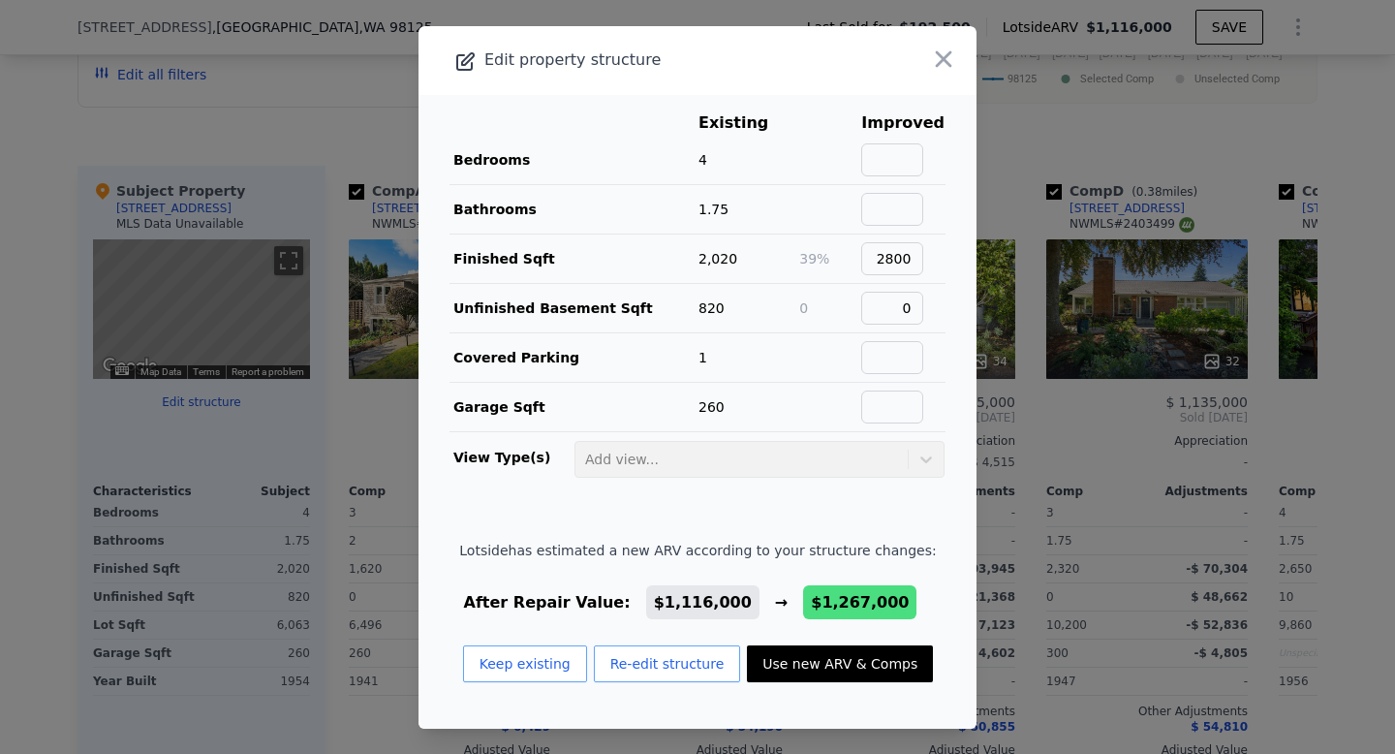
click at [816, 676] on button "Use new ARV & Comps" at bounding box center [840, 663] width 186 height 37
type input "3.5"
type input "2040"
type input "2980"
type input "3726"
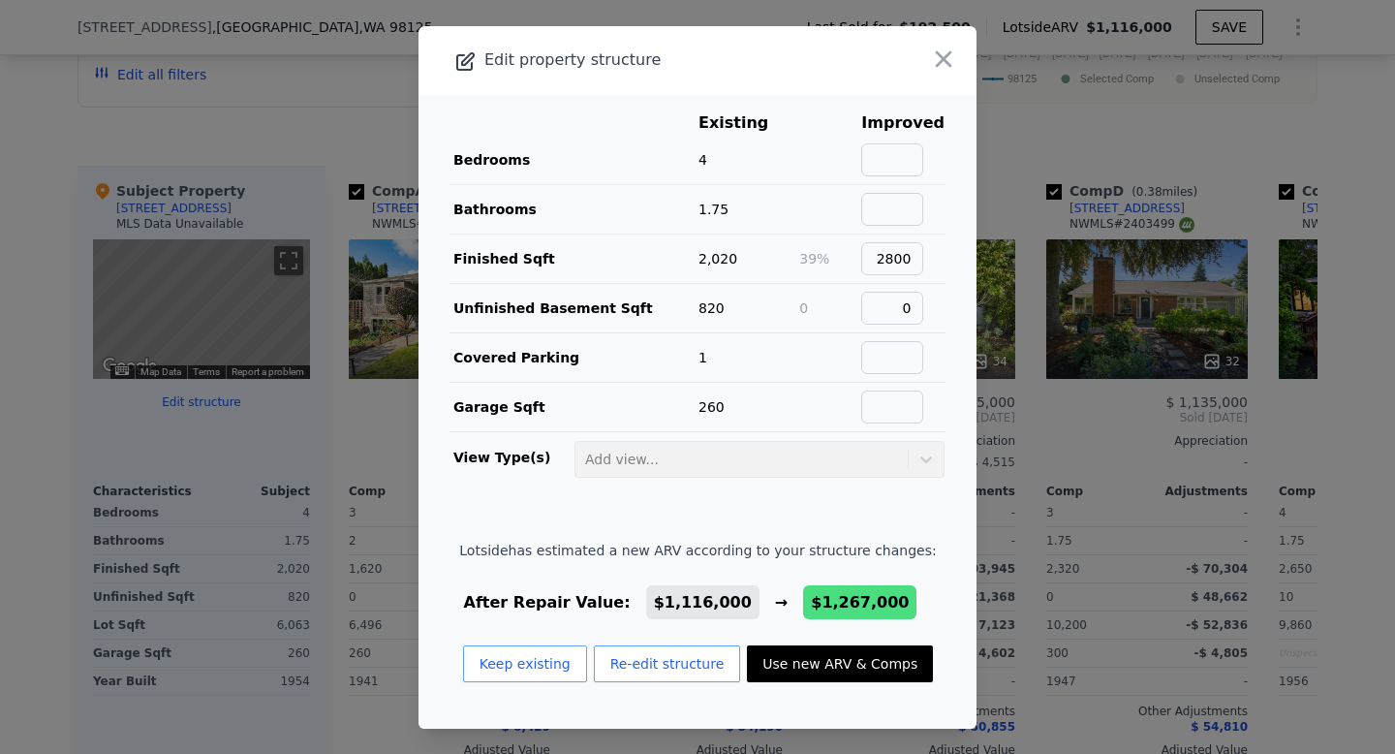
type input "$ 1,267,000"
type input "$ 960,620"
checkbox input "true"
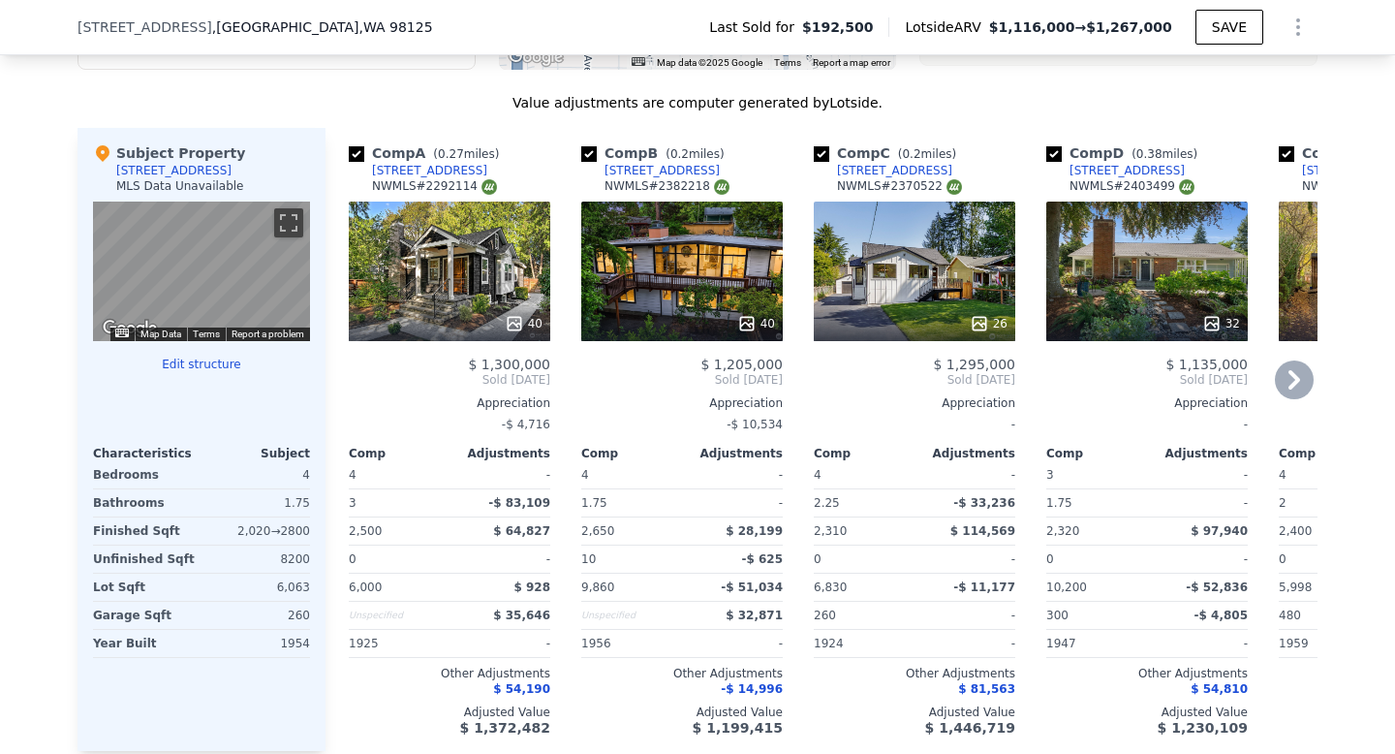
scroll to position [1943, 0]
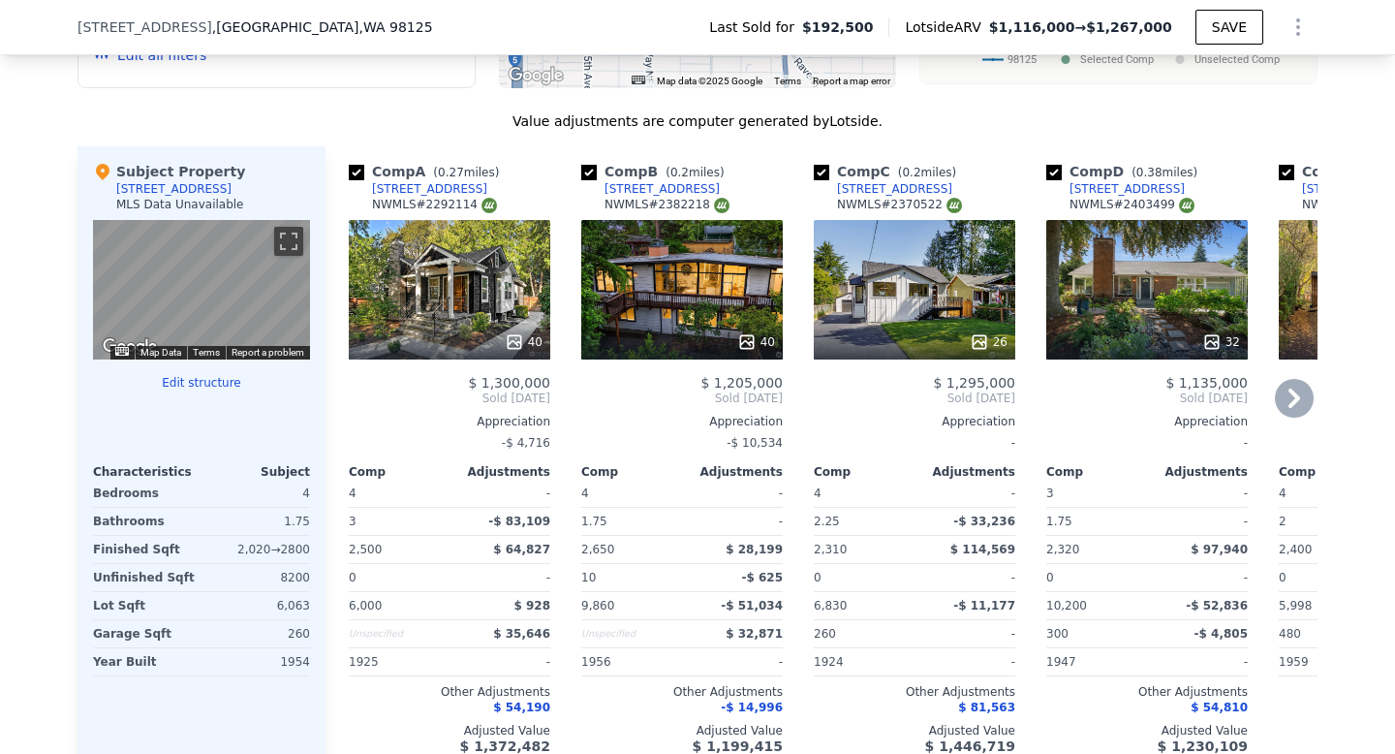
click at [725, 319] on div "40" at bounding box center [682, 290] width 202 height 140
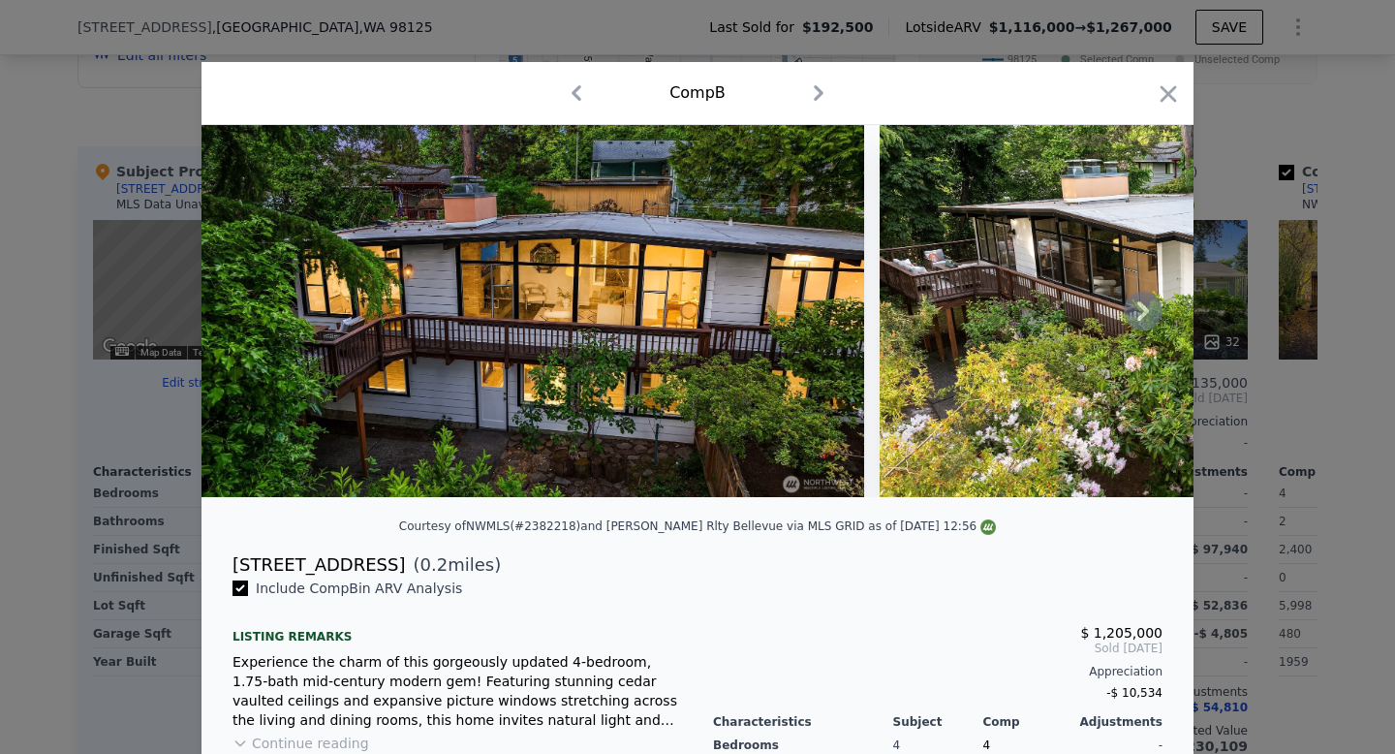
click at [1141, 301] on icon at bounding box center [1144, 310] width 12 height 19
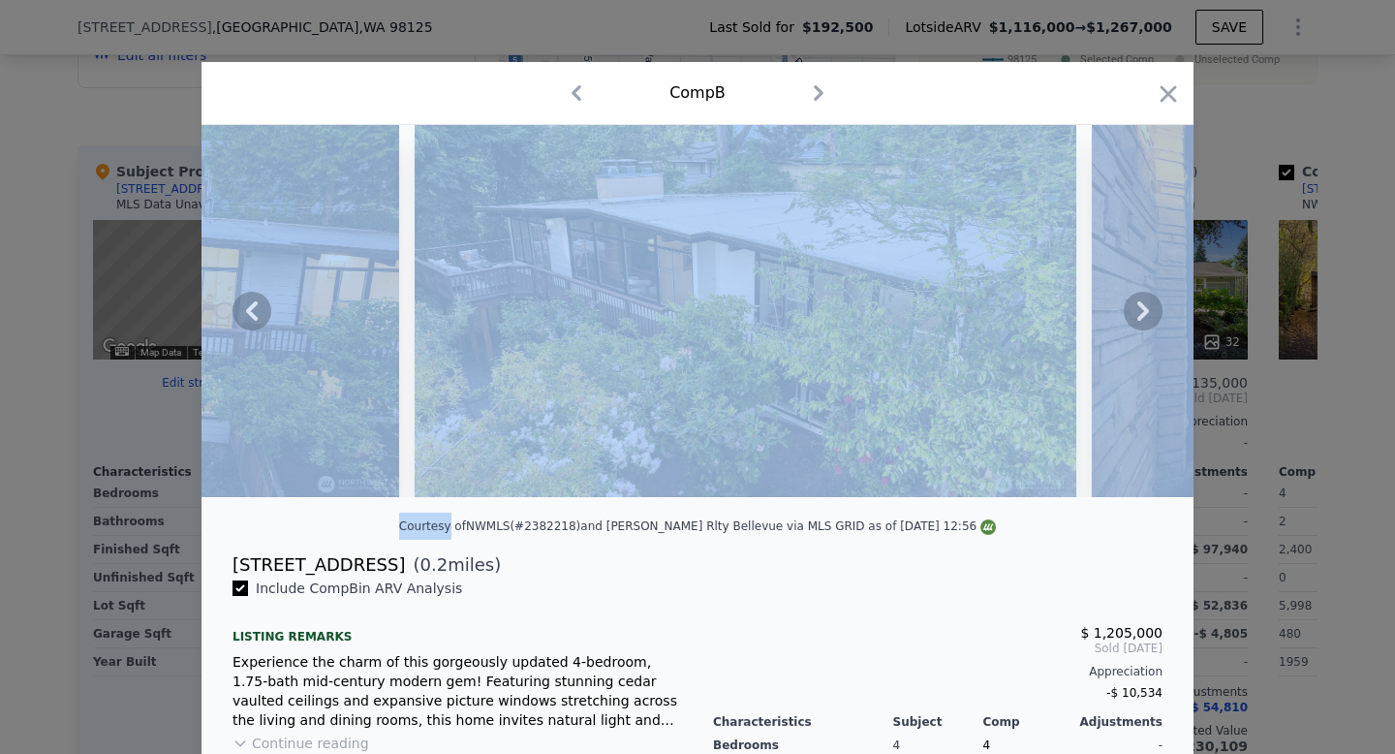
click at [1141, 301] on icon at bounding box center [1144, 310] width 12 height 19
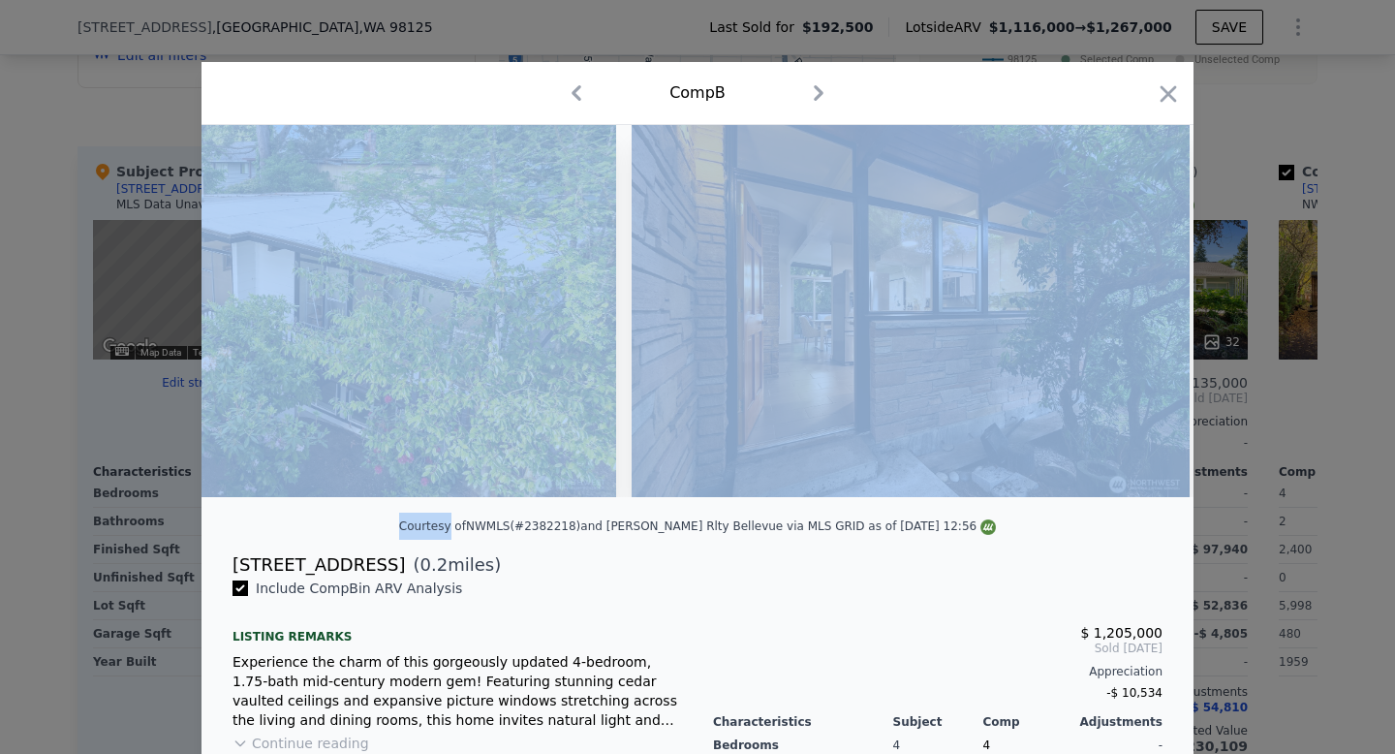
scroll to position [0, 930]
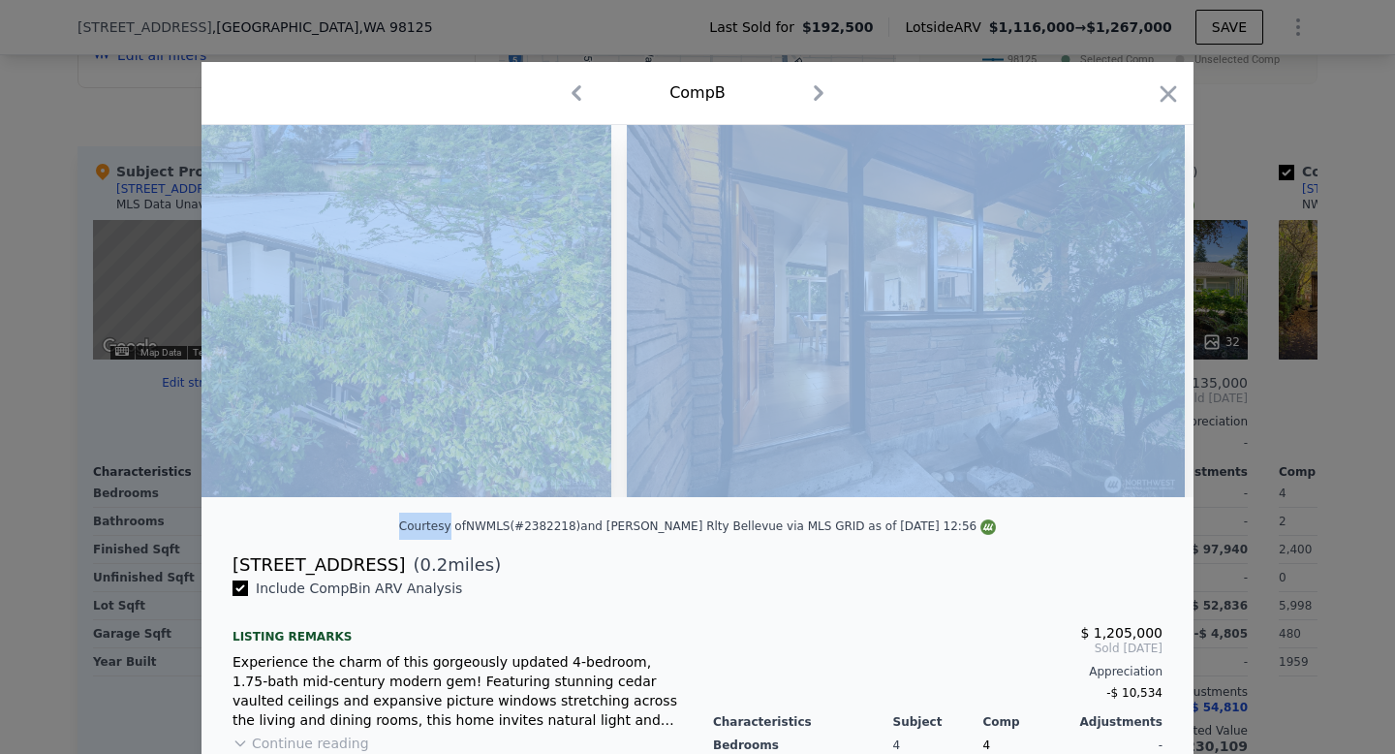
click at [1141, 301] on div at bounding box center [698, 311] width 992 height 372
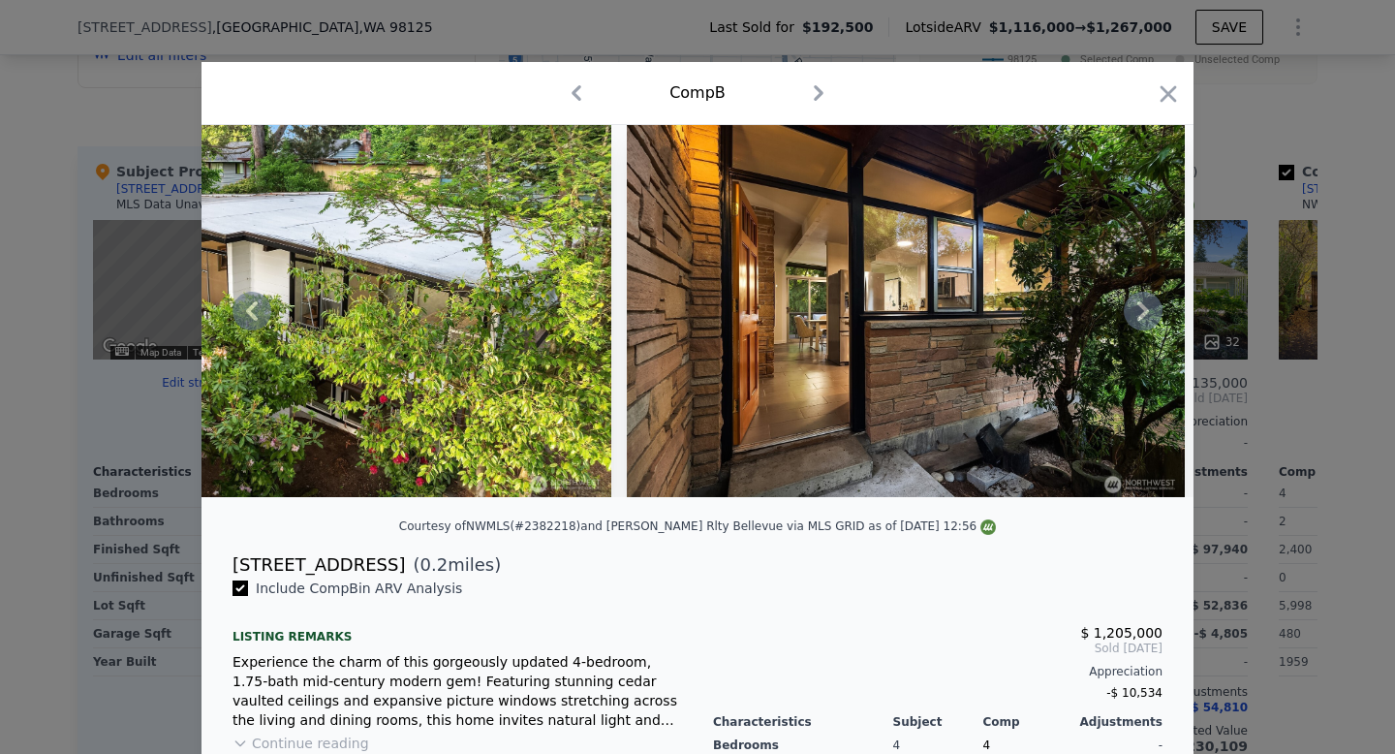
click at [1146, 315] on icon at bounding box center [1143, 311] width 39 height 39
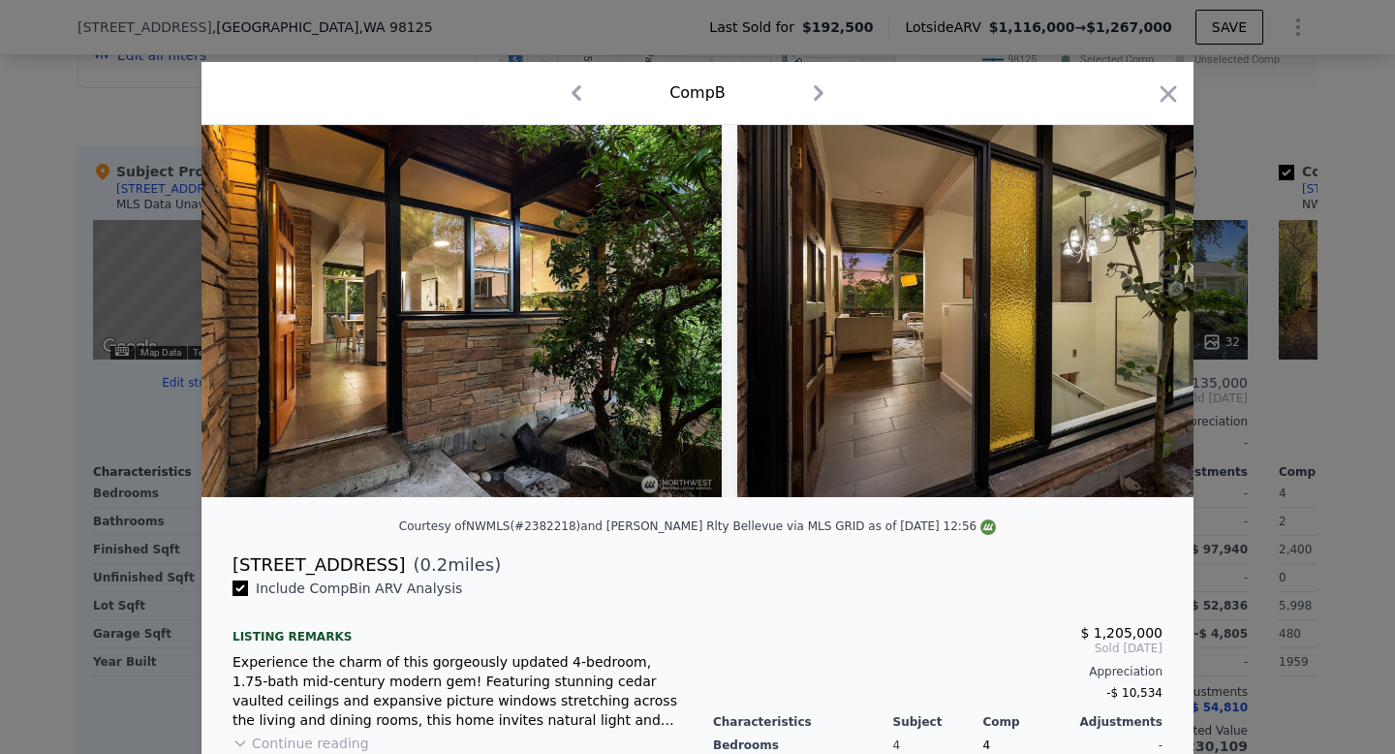
scroll to position [0, 1395]
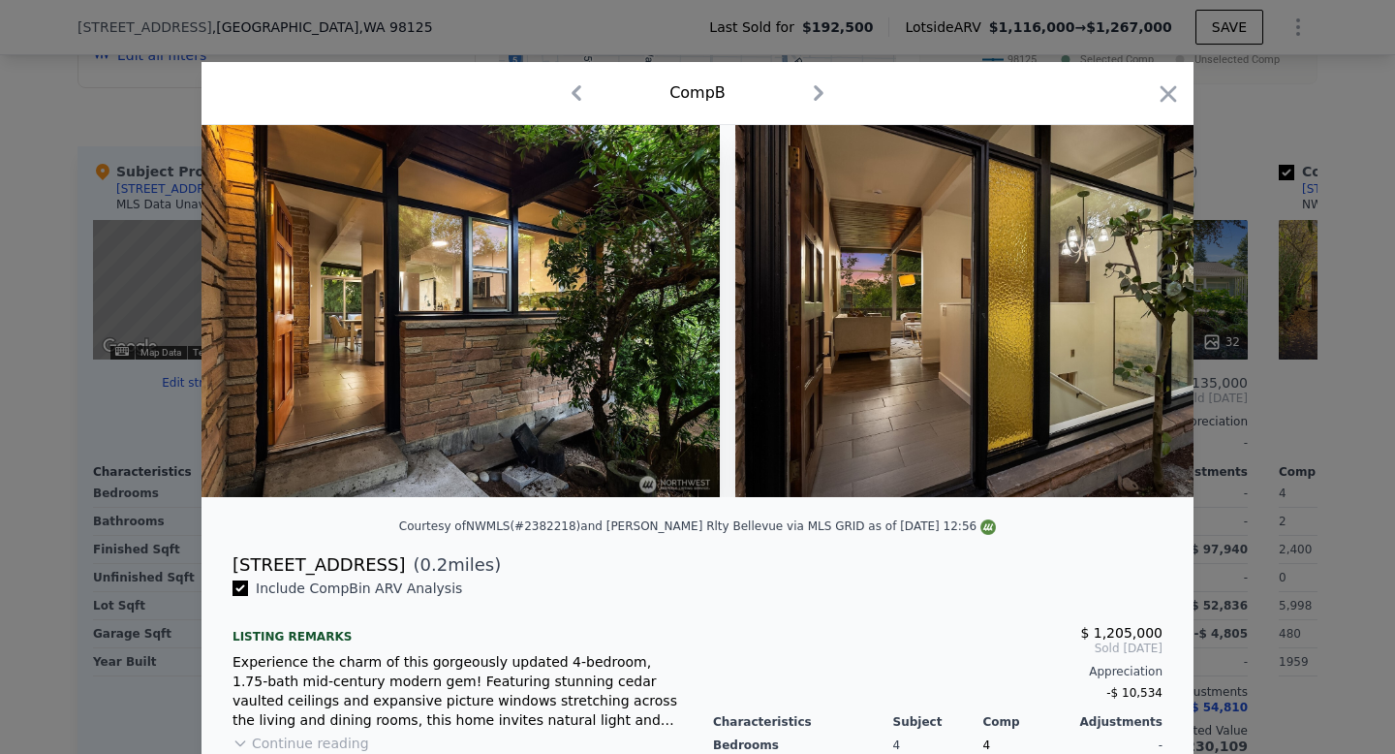
click at [1146, 315] on img at bounding box center [1014, 311] width 558 height 372
click at [1144, 308] on icon at bounding box center [1144, 310] width 12 height 19
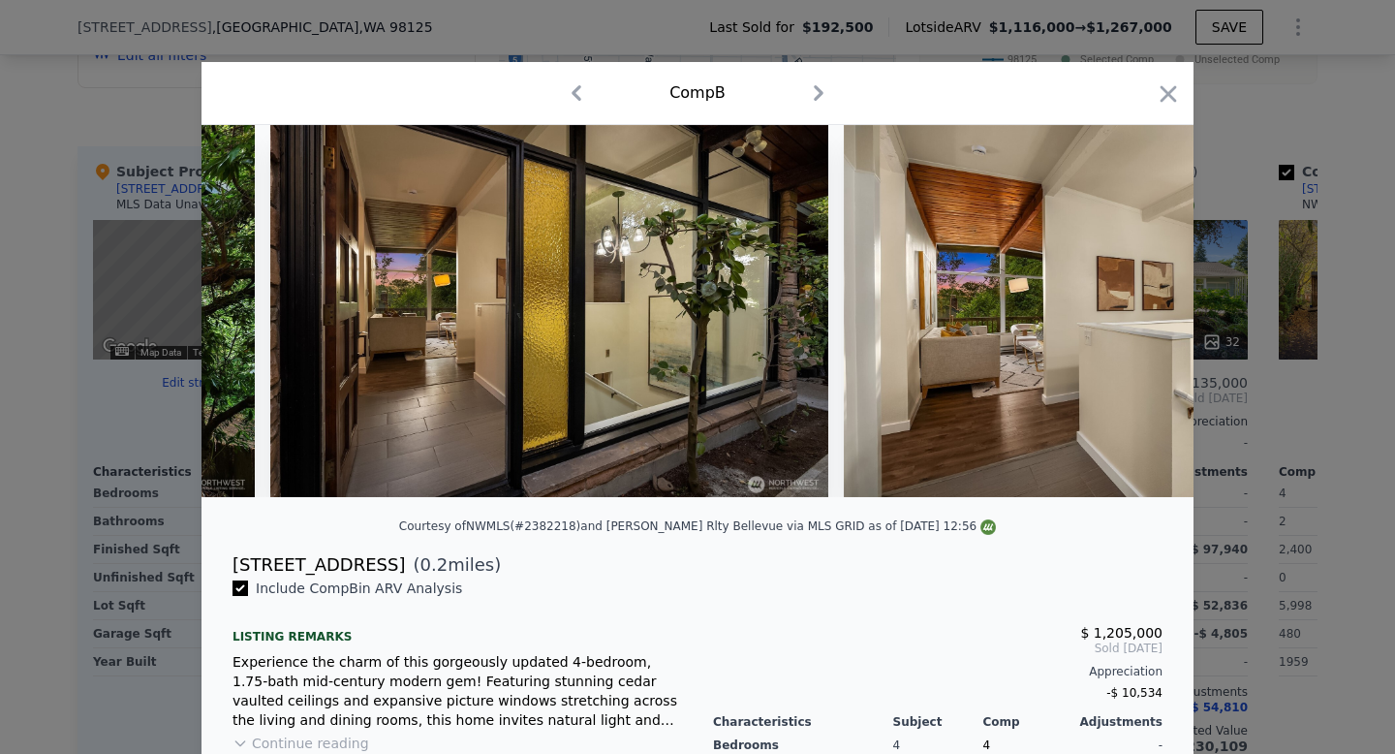
click at [1144, 308] on img at bounding box center [1123, 311] width 558 height 372
click at [1144, 308] on icon at bounding box center [1144, 310] width 12 height 19
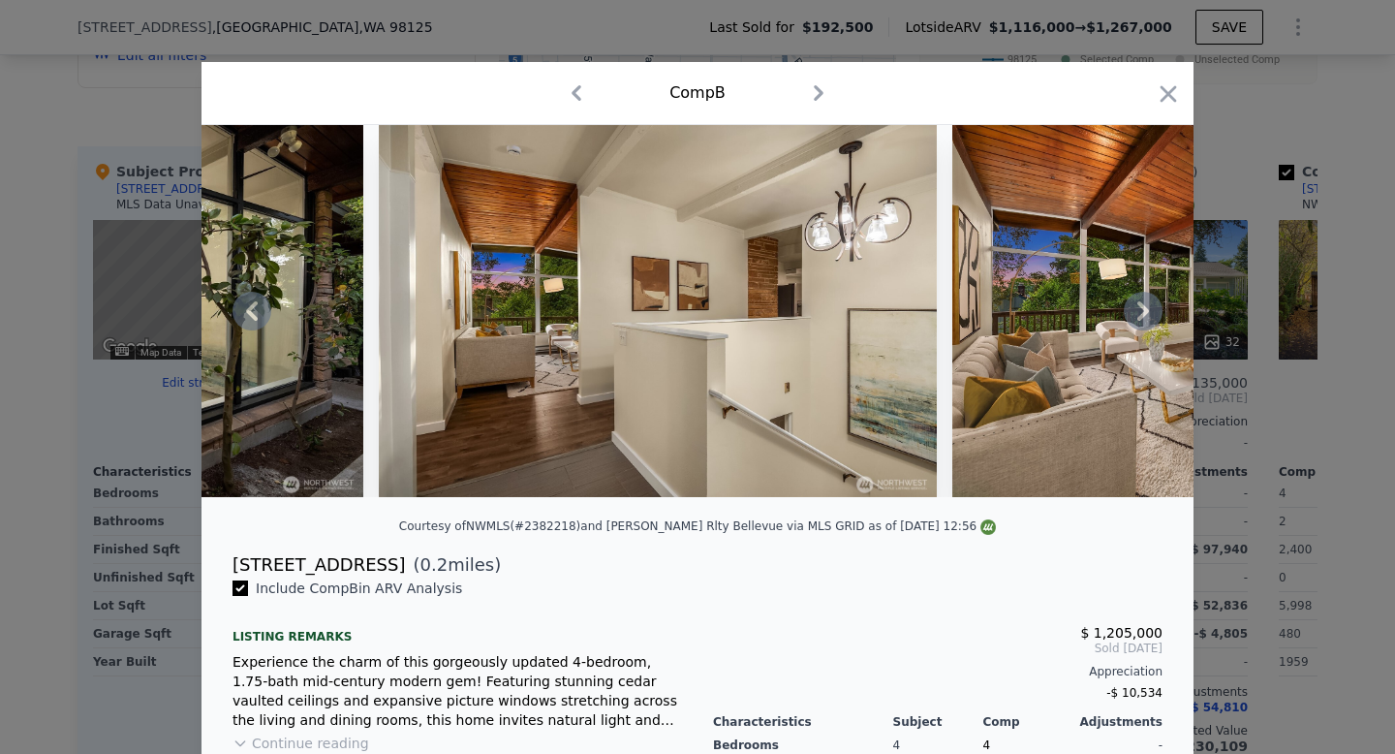
click at [1144, 308] on icon at bounding box center [1144, 310] width 12 height 19
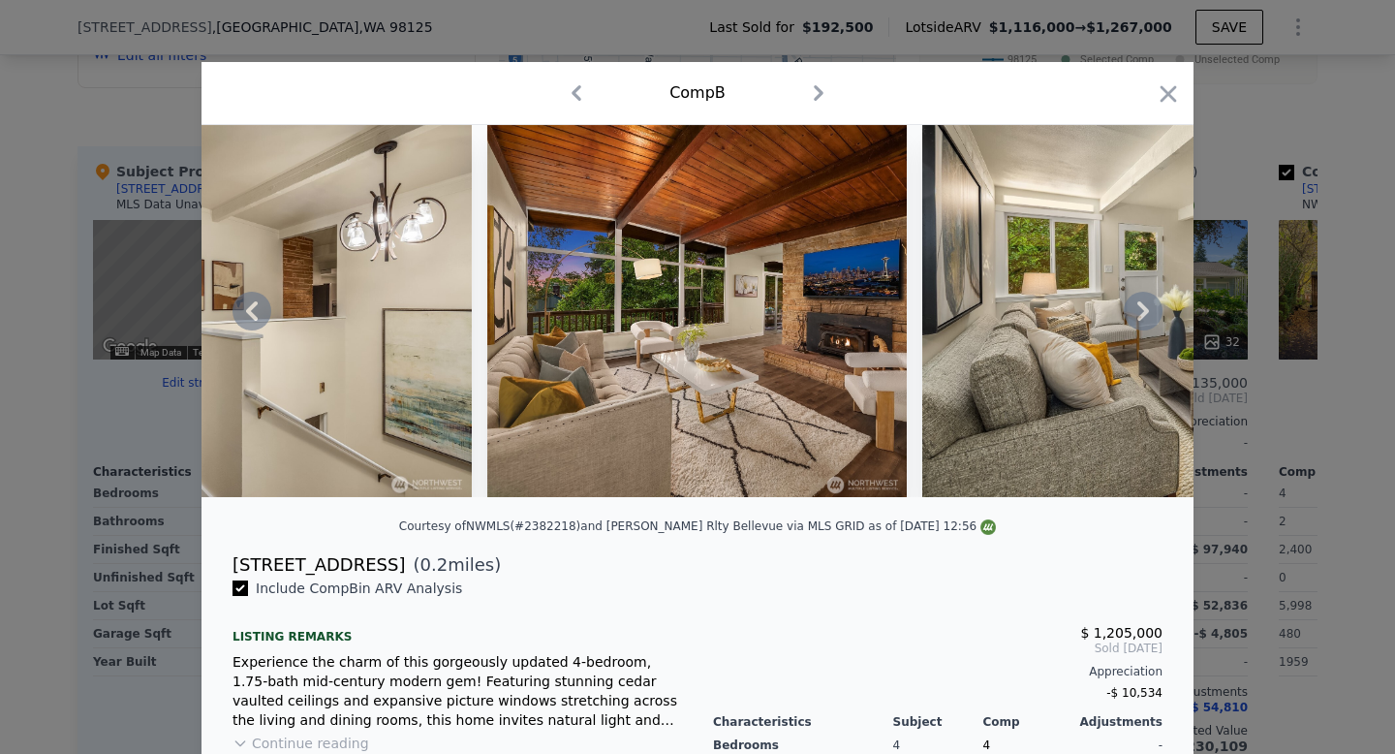
click at [1144, 308] on icon at bounding box center [1144, 310] width 12 height 19
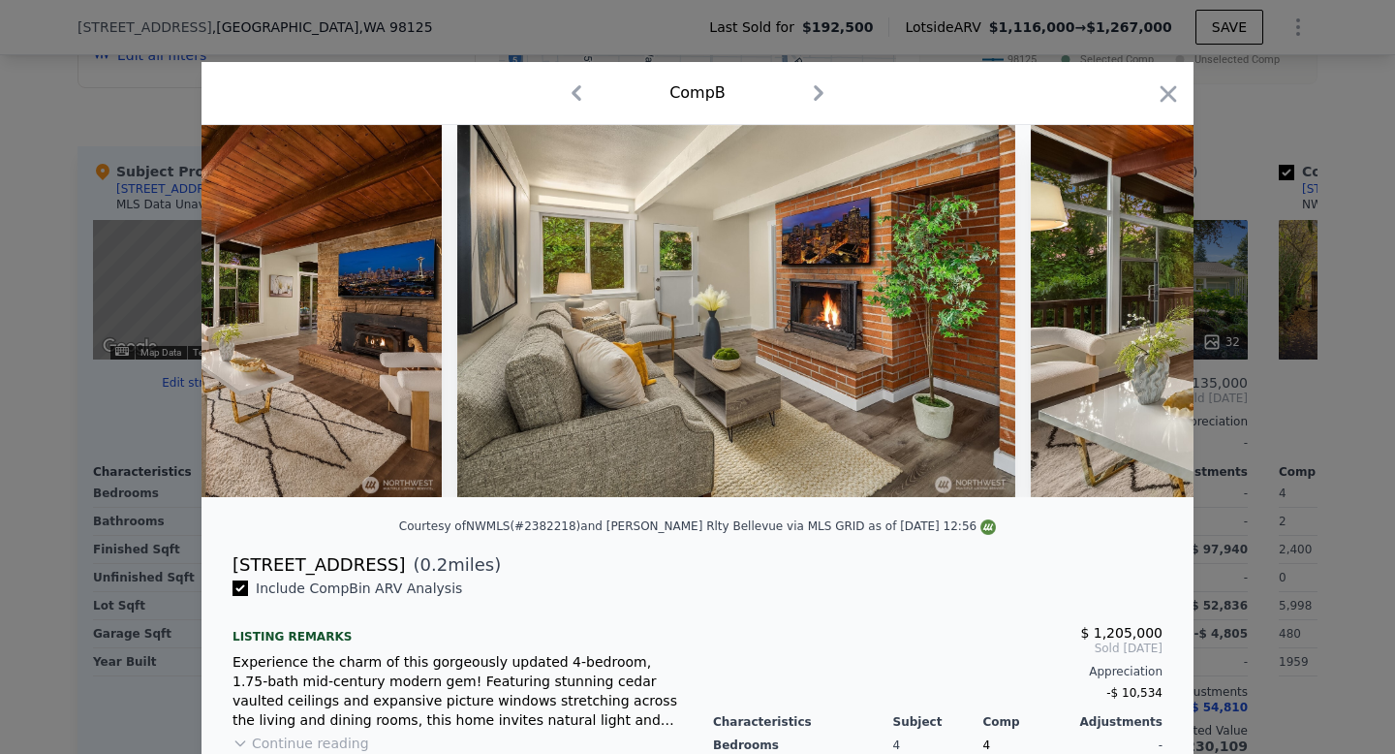
click at [1144, 308] on img at bounding box center [1310, 311] width 558 height 372
click at [1144, 308] on icon at bounding box center [1144, 310] width 12 height 19
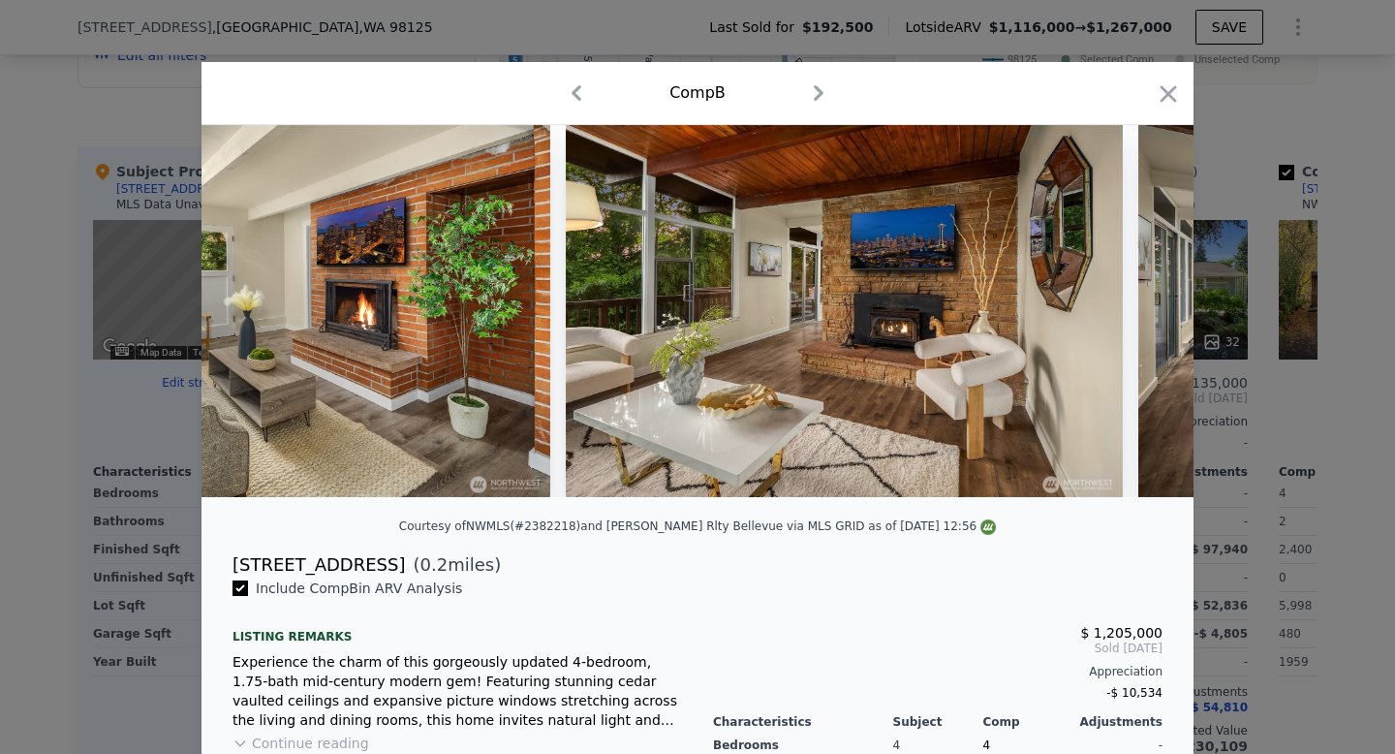
click at [1144, 308] on img at bounding box center [1417, 311] width 556 height 372
click at [1144, 308] on icon at bounding box center [1144, 310] width 12 height 19
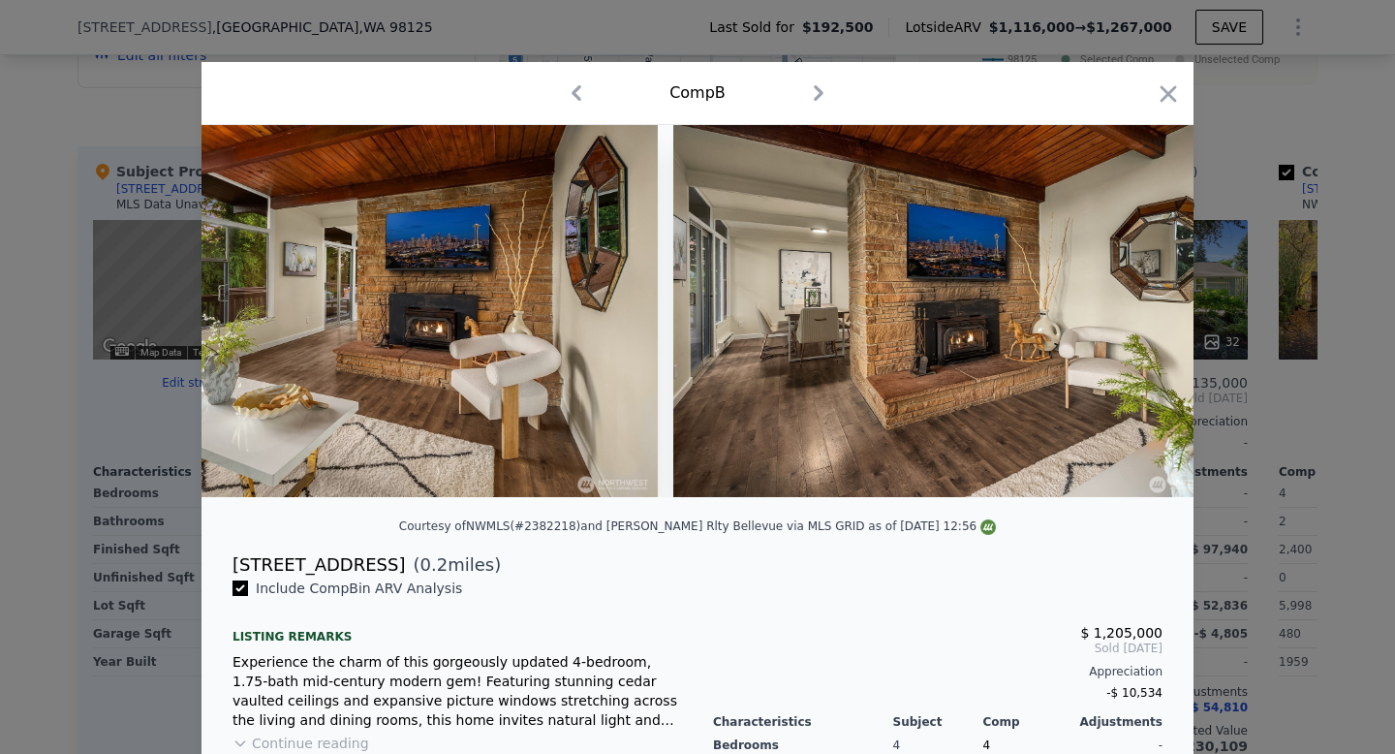
click at [1144, 308] on img at bounding box center [951, 311] width 556 height 372
click at [1144, 308] on icon at bounding box center [1144, 310] width 12 height 19
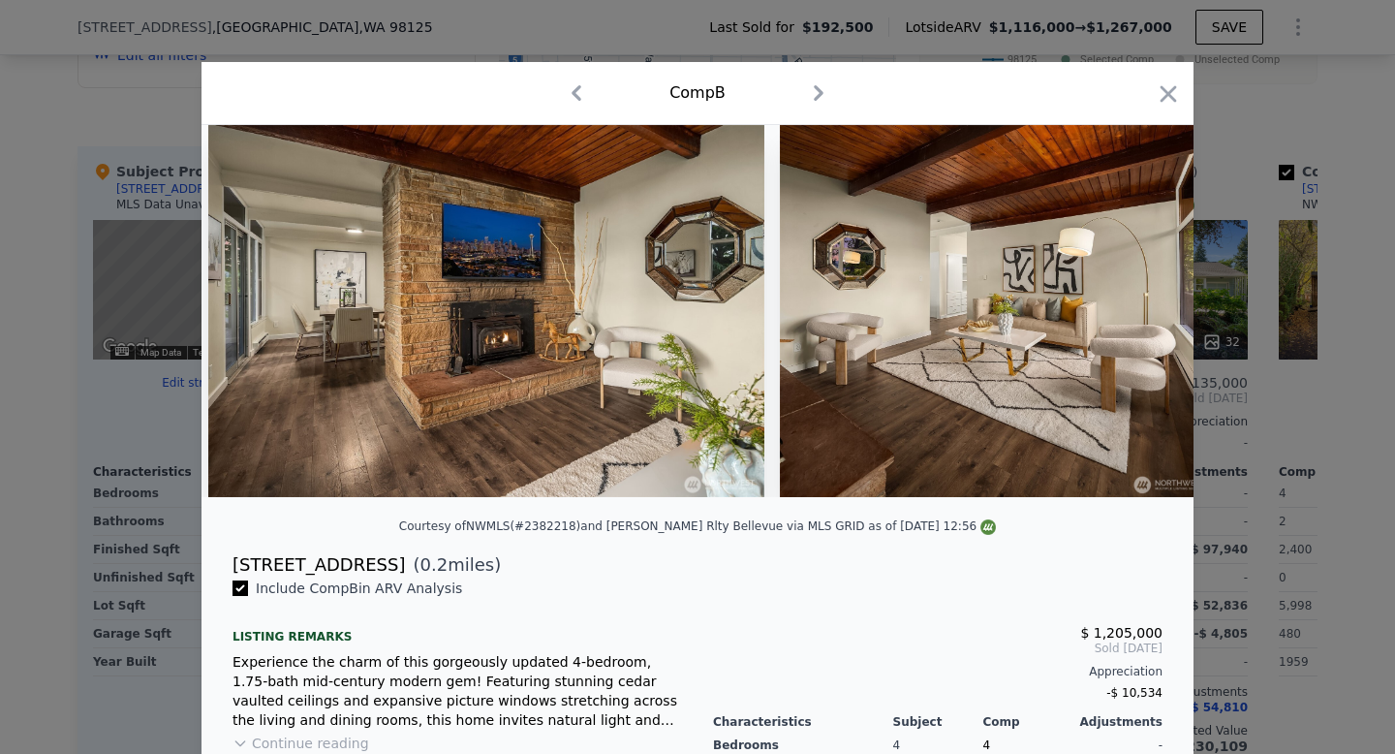
click at [1144, 308] on img at bounding box center [997, 311] width 434 height 372
click at [1144, 308] on icon at bounding box center [1144, 310] width 12 height 19
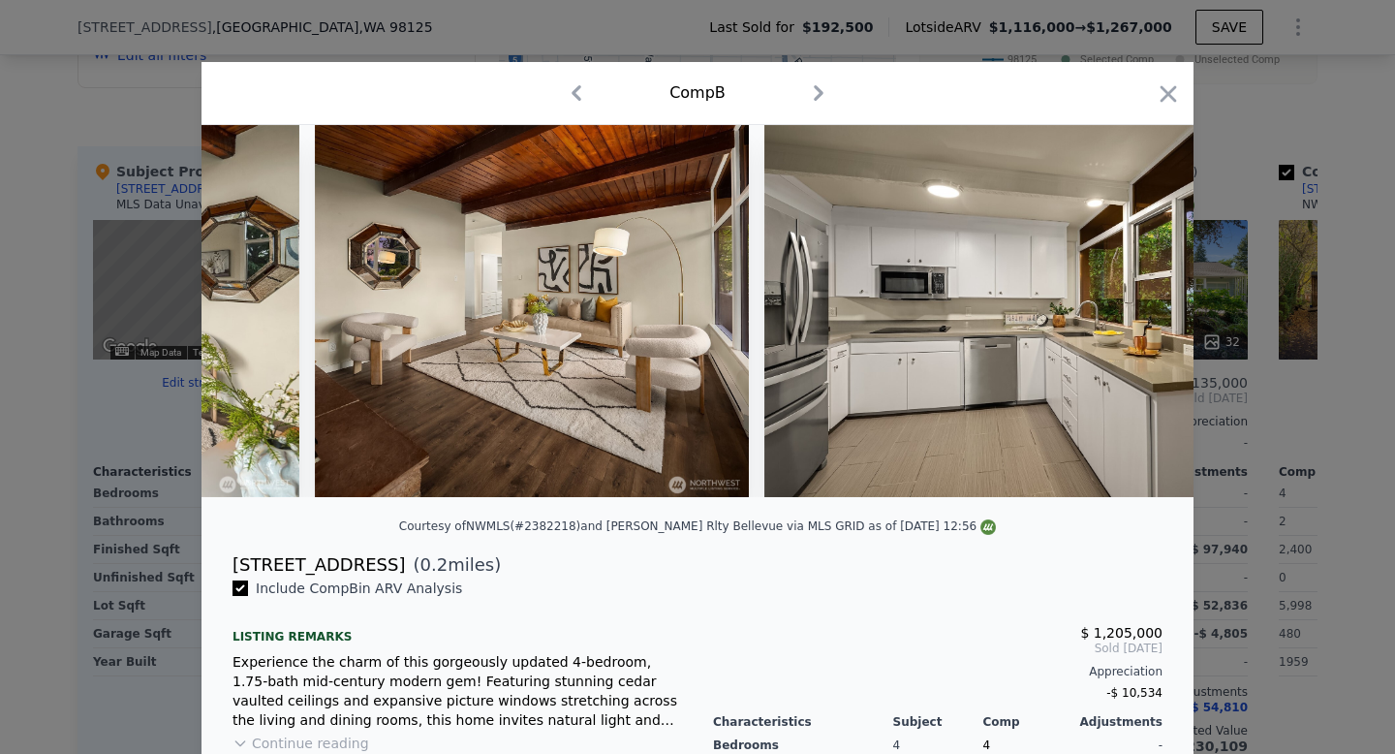
click at [1144, 308] on img at bounding box center [1044, 311] width 558 height 372
click at [1144, 308] on icon at bounding box center [1144, 310] width 12 height 19
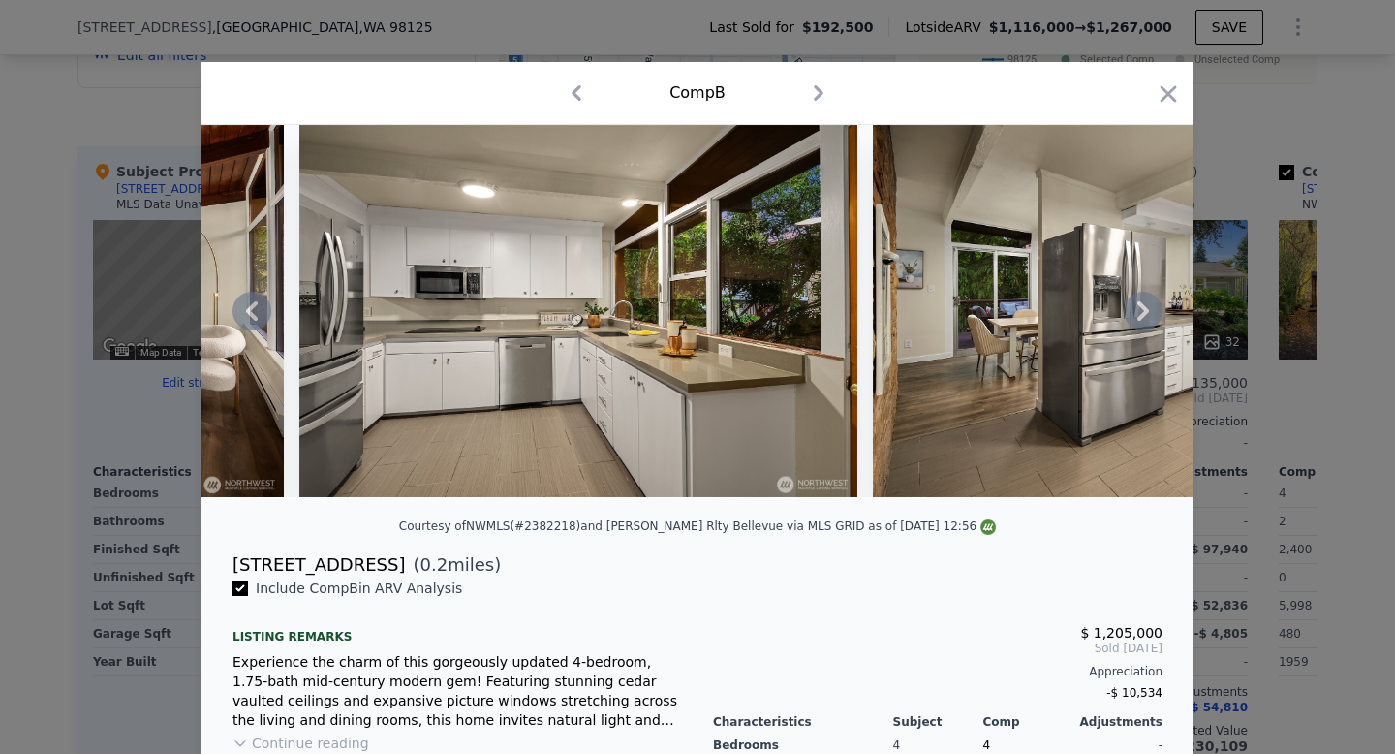
click at [1144, 308] on icon at bounding box center [1144, 310] width 12 height 19
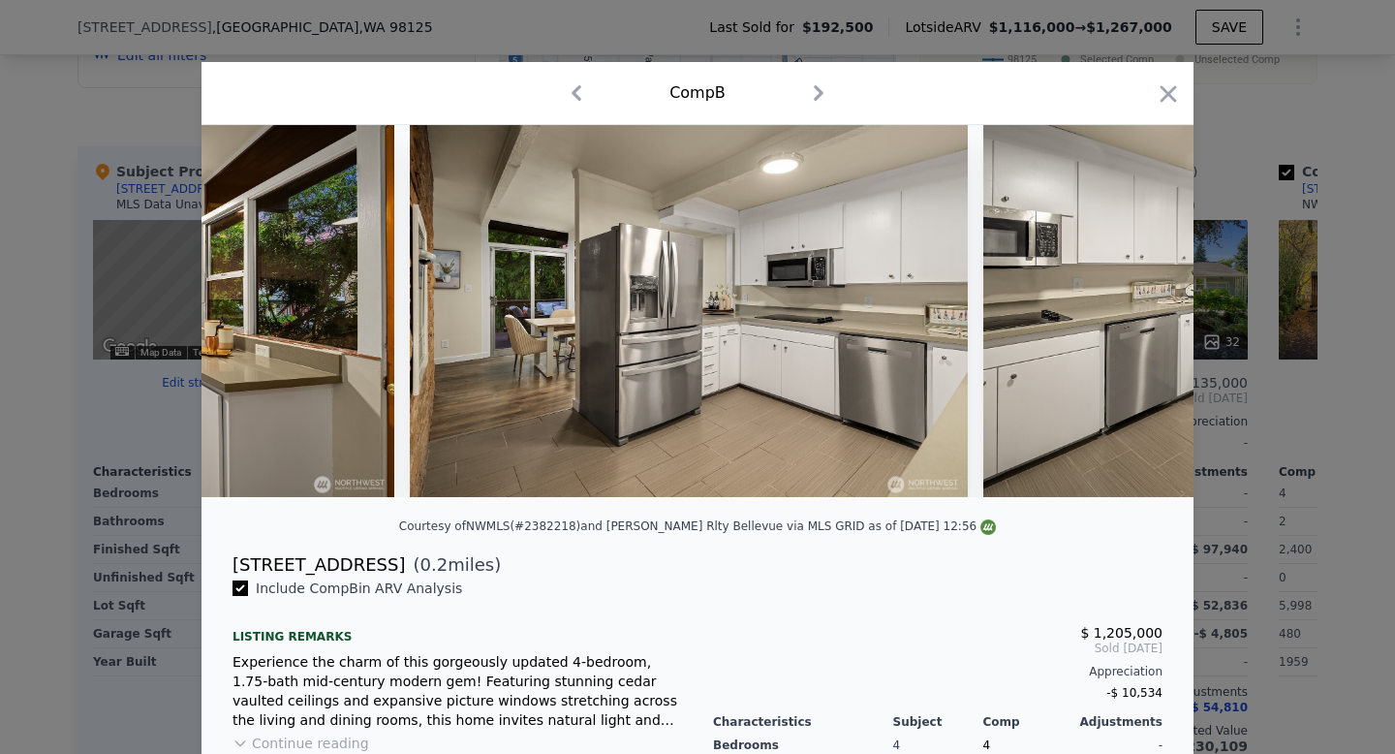
scroll to position [0, 6047]
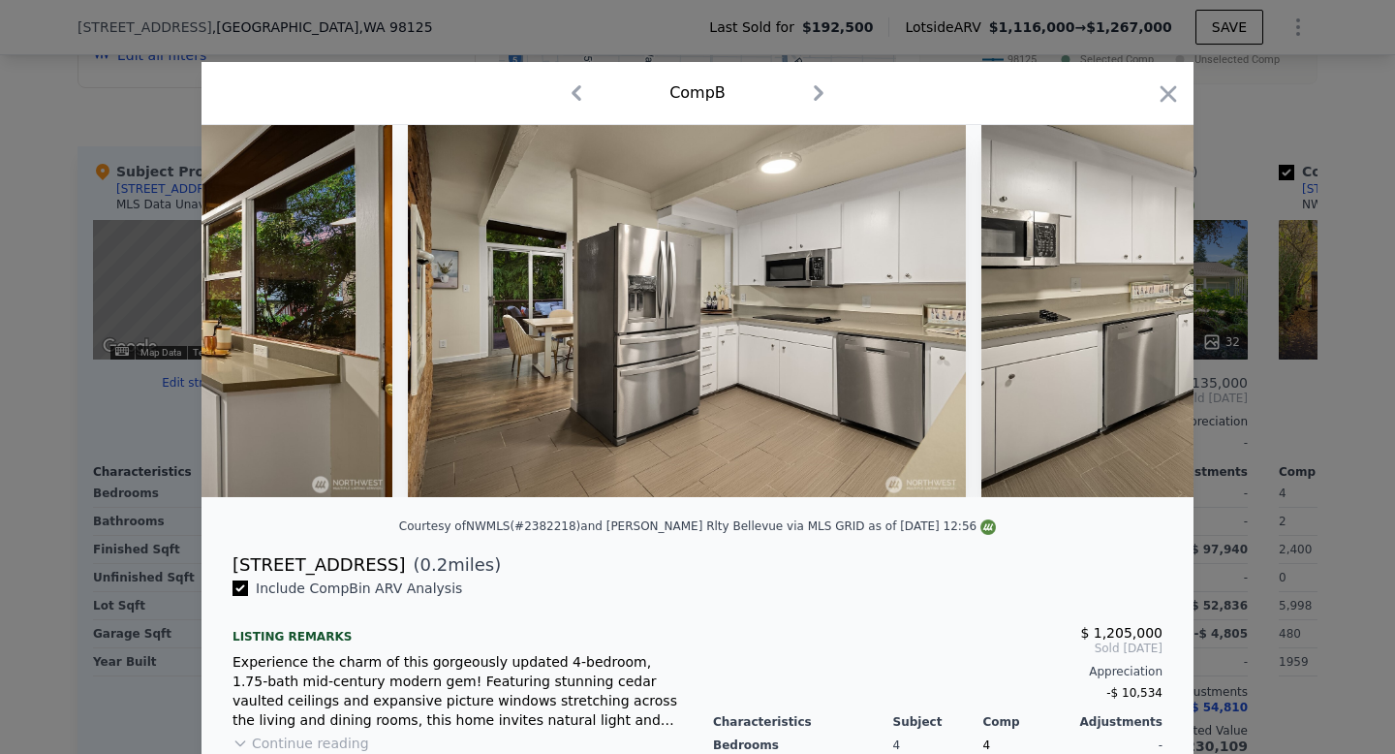
click at [1144, 308] on img at bounding box center [1261, 311] width 558 height 372
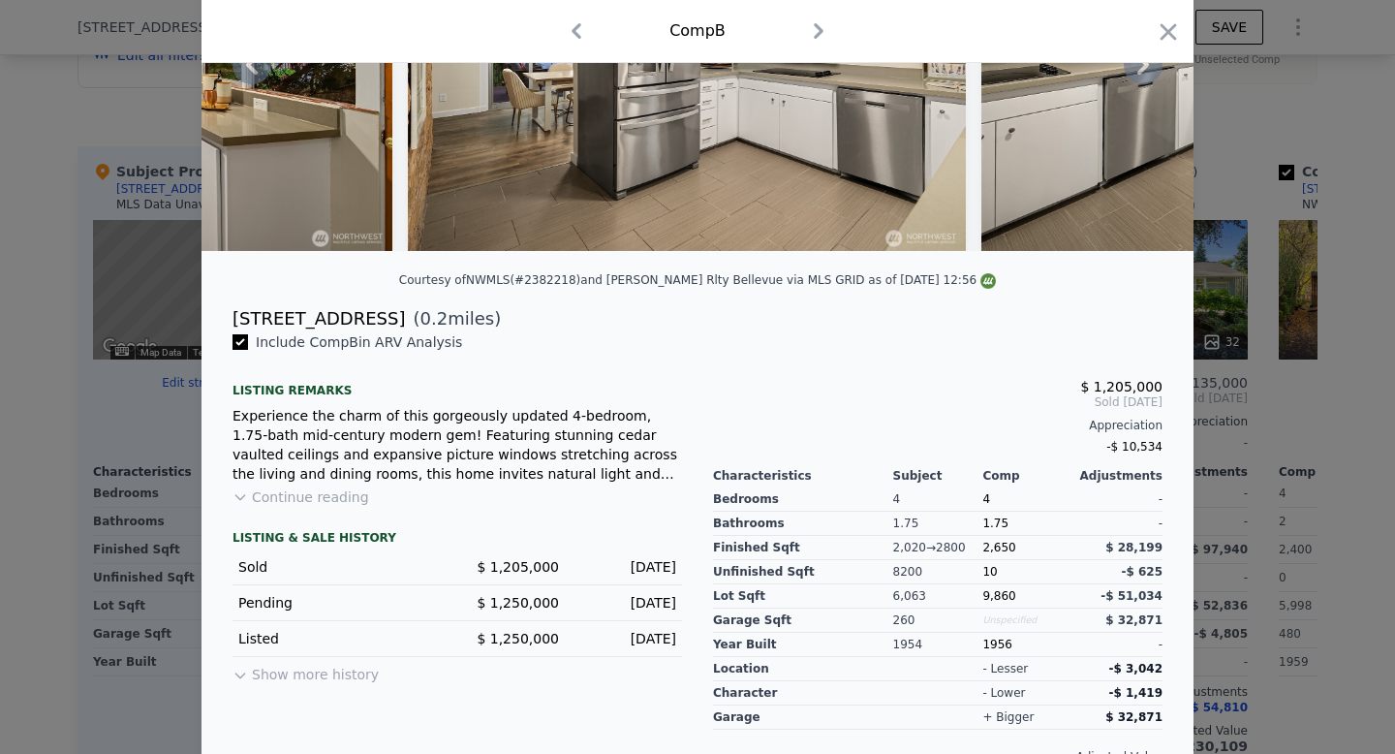
scroll to position [0, 0]
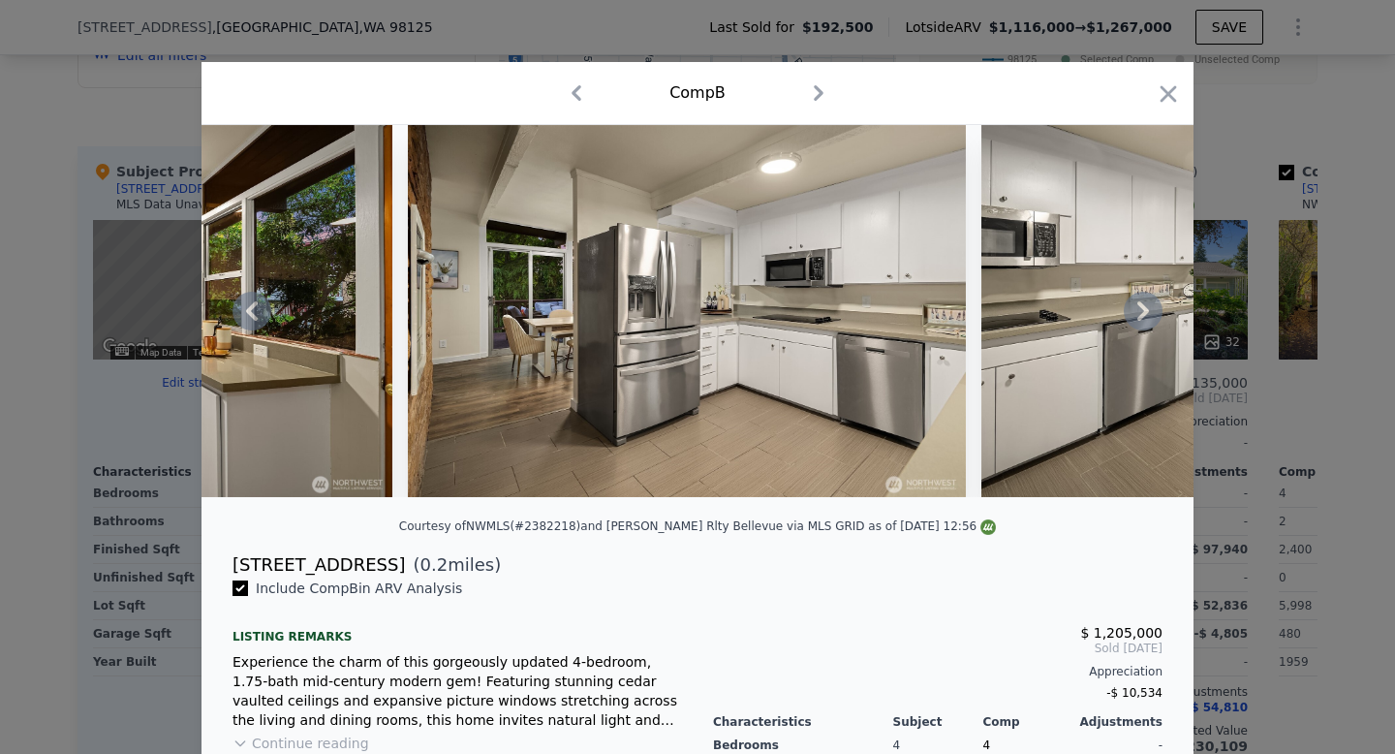
click at [1155, 93] on icon "button" at bounding box center [1168, 93] width 27 height 27
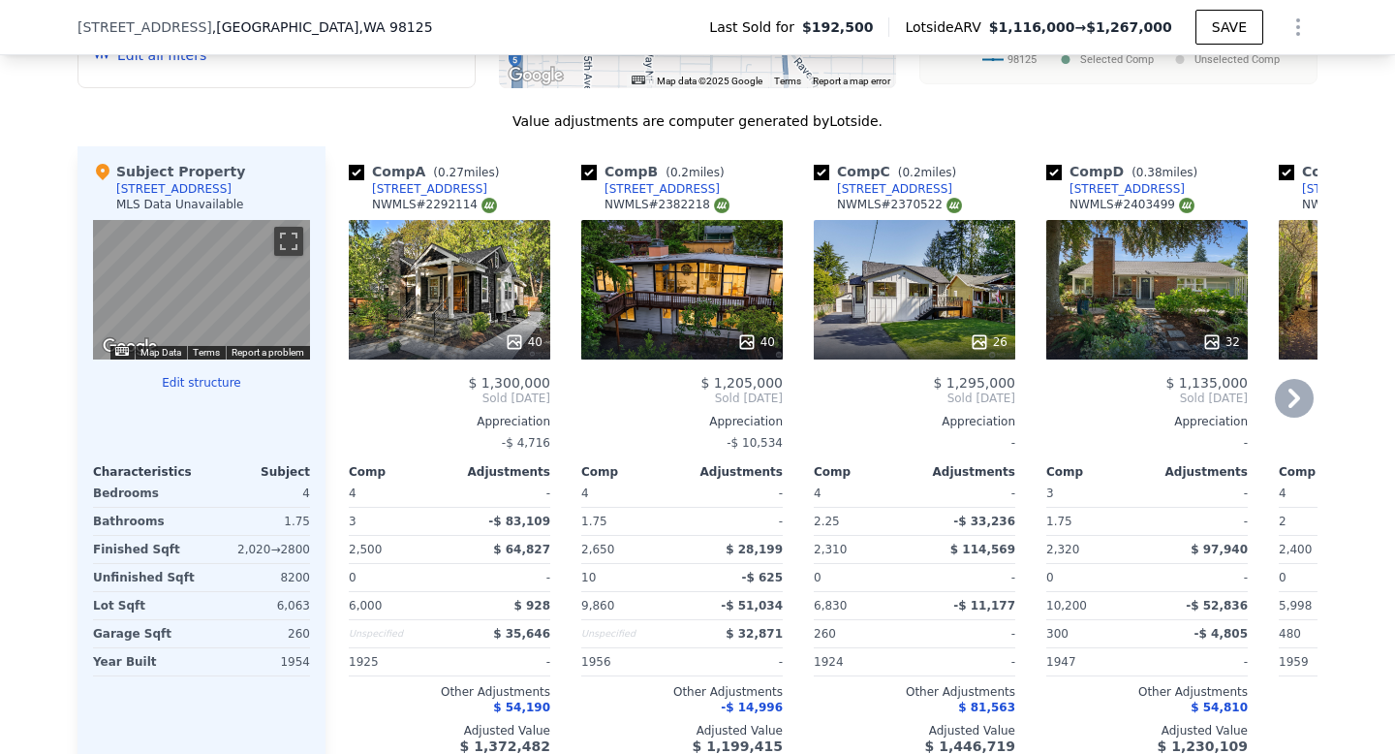
click at [745, 336] on icon at bounding box center [746, 341] width 19 height 19
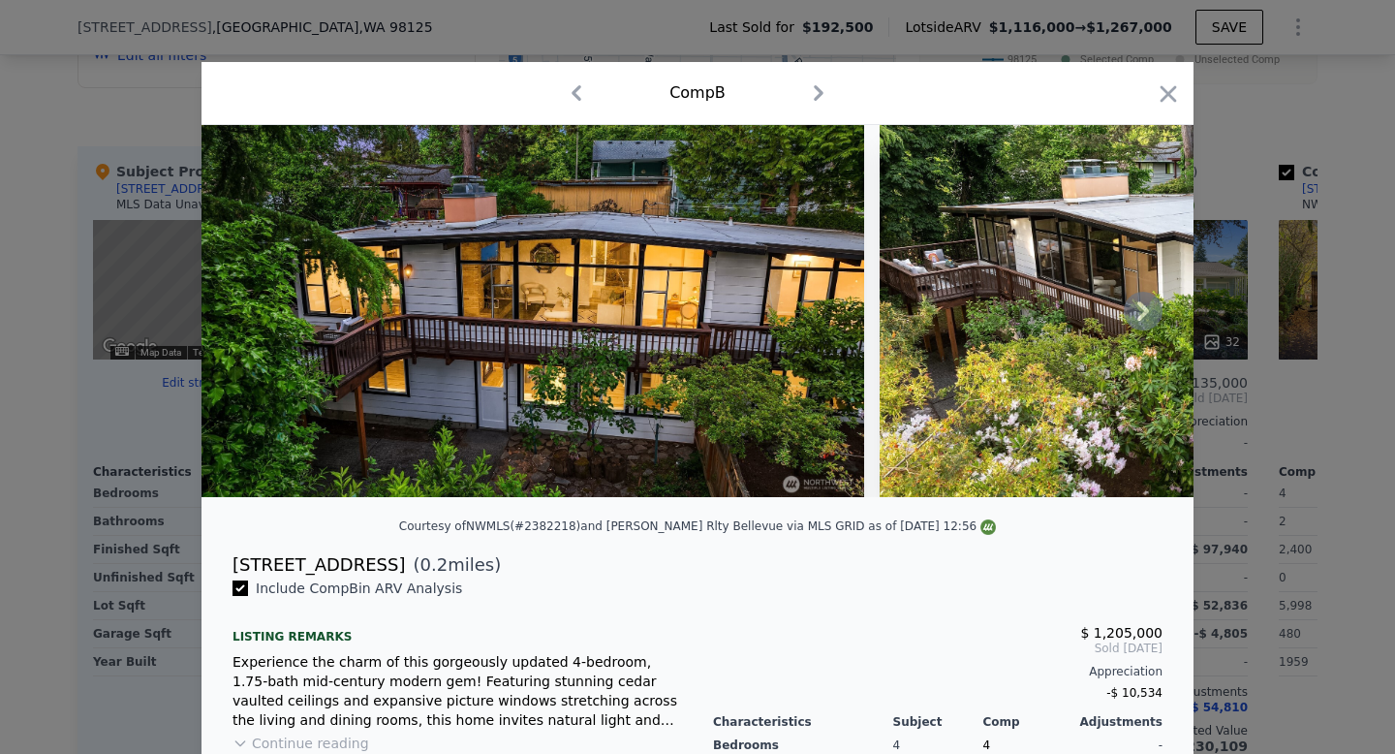
scroll to position [2, 0]
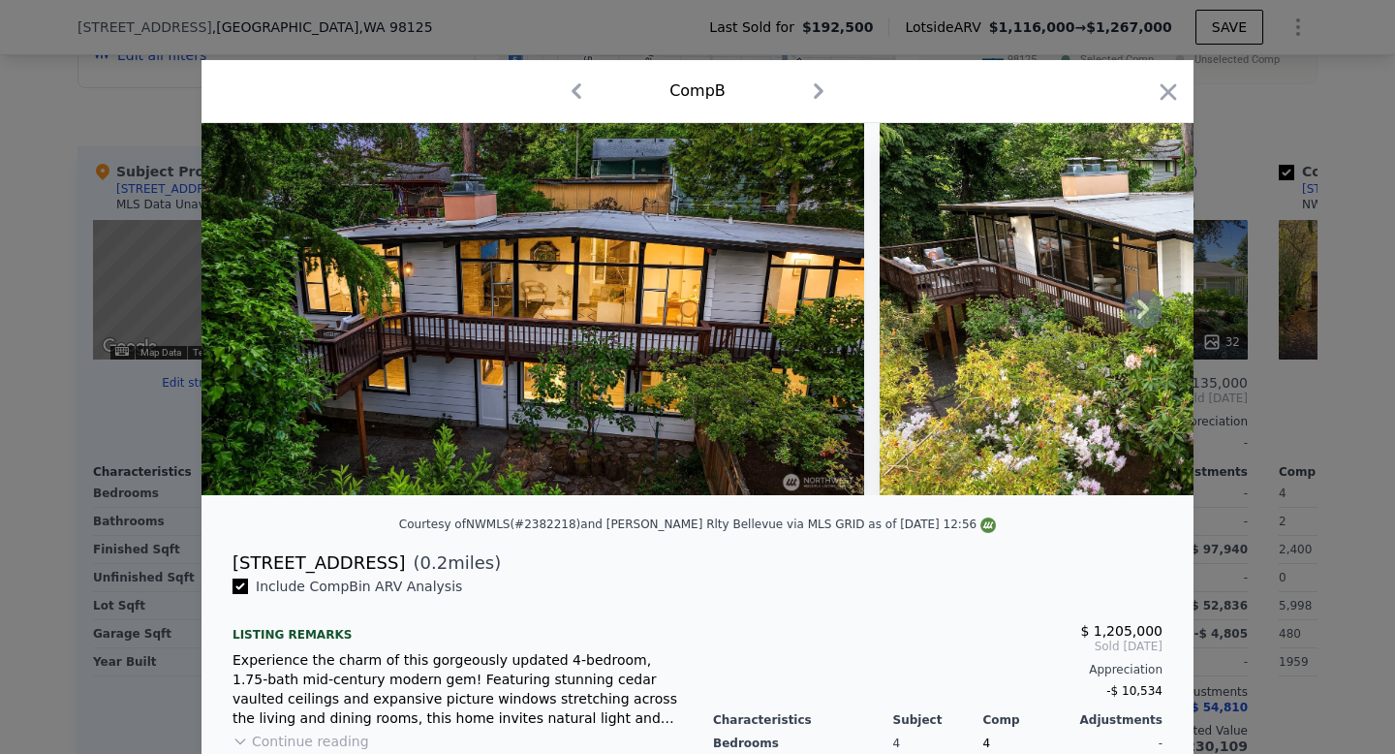
click at [1145, 309] on icon at bounding box center [1144, 308] width 12 height 19
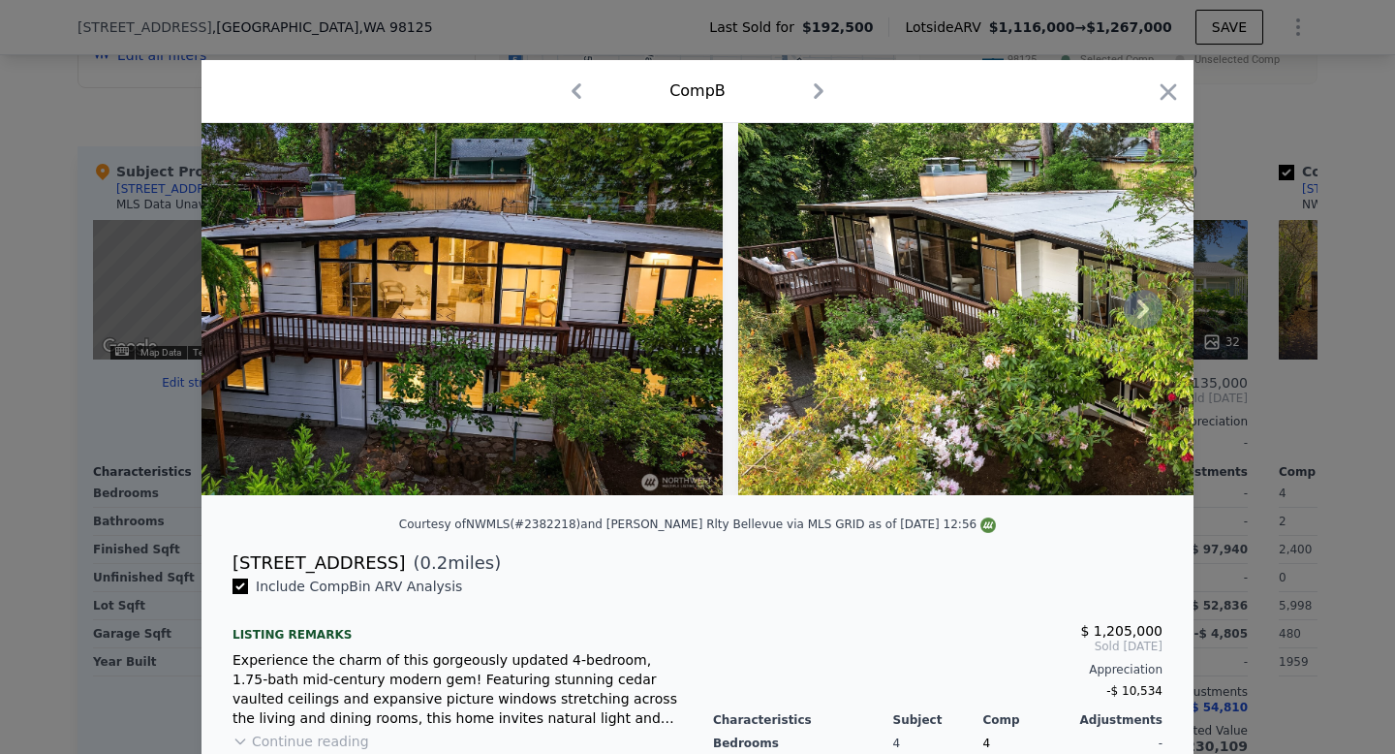
click at [1145, 309] on img at bounding box center [1069, 309] width 663 height 372
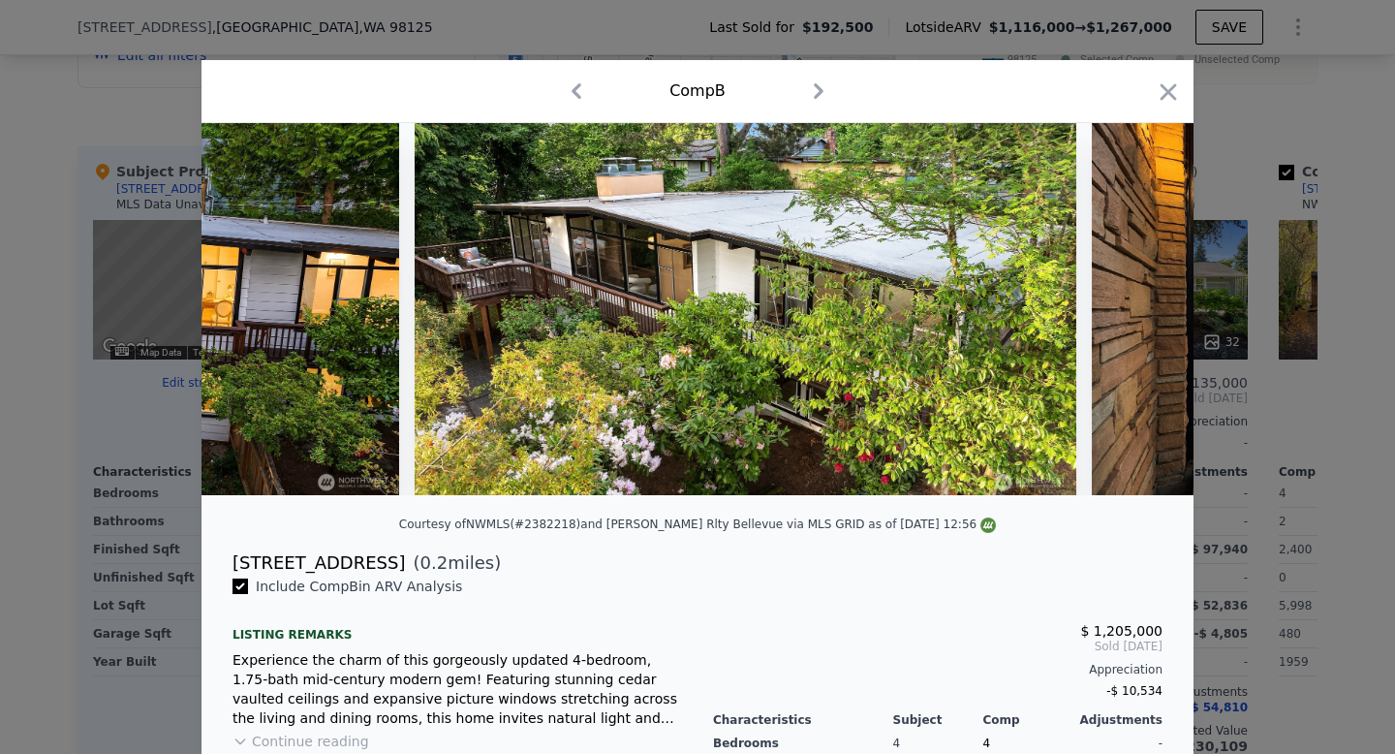
click at [1145, 309] on img at bounding box center [1371, 309] width 558 height 372
click at [1145, 309] on div at bounding box center [698, 309] width 992 height 372
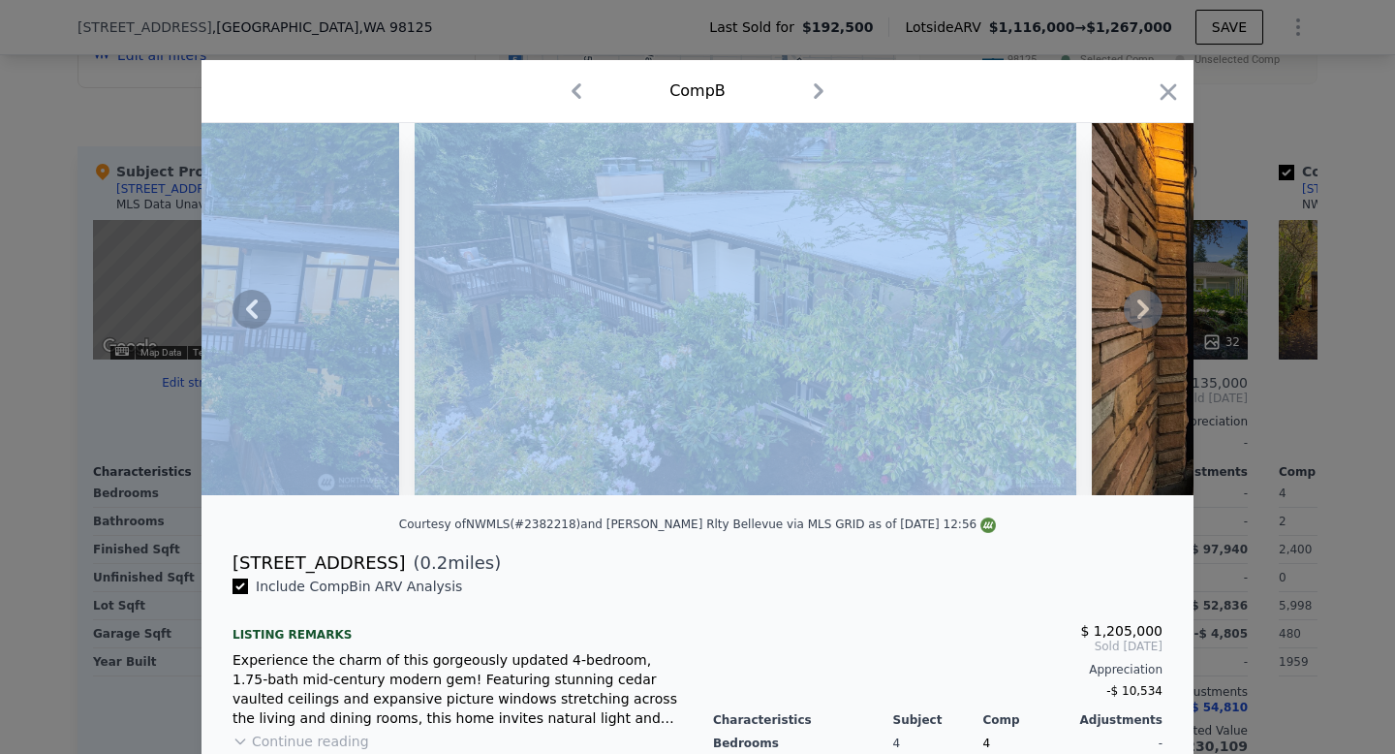
click at [1145, 309] on icon at bounding box center [1144, 308] width 12 height 19
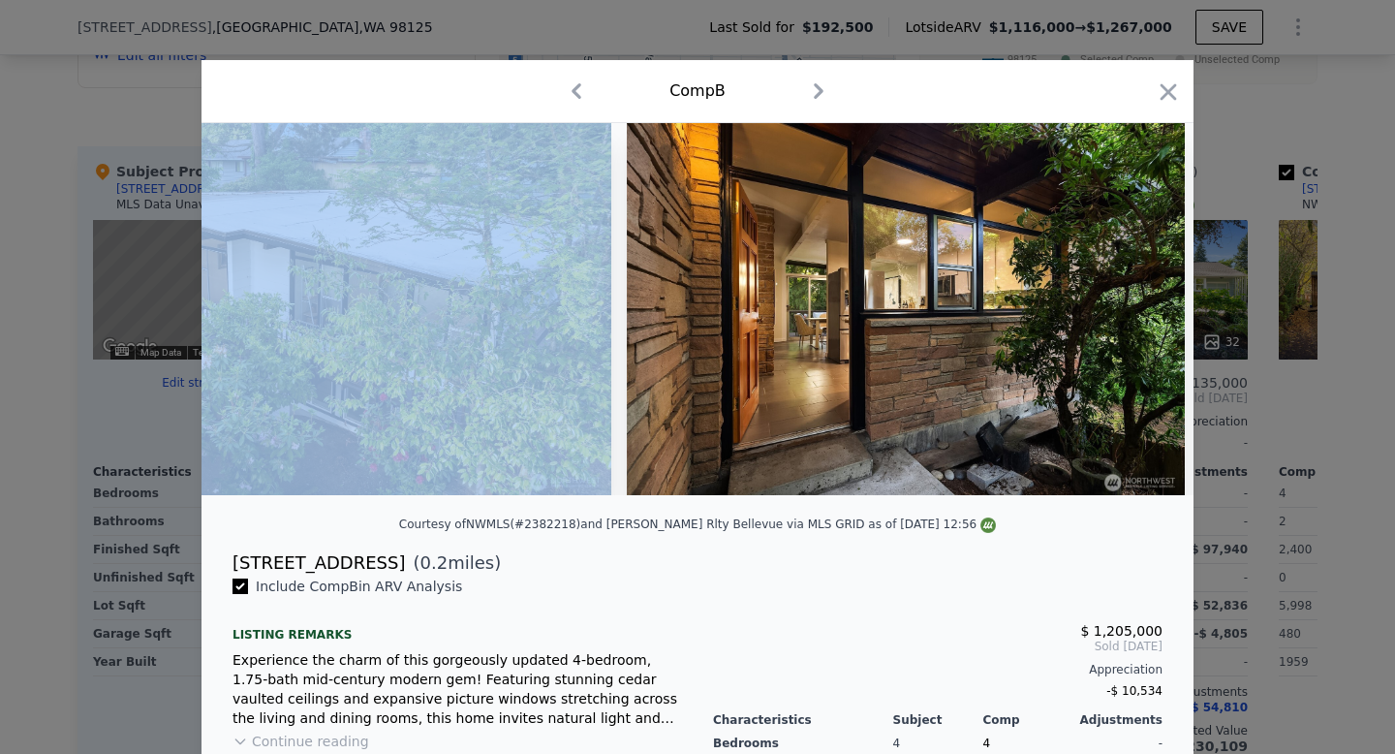
click at [1145, 309] on img at bounding box center [906, 309] width 558 height 372
click at [1145, 309] on icon at bounding box center [1144, 308] width 12 height 19
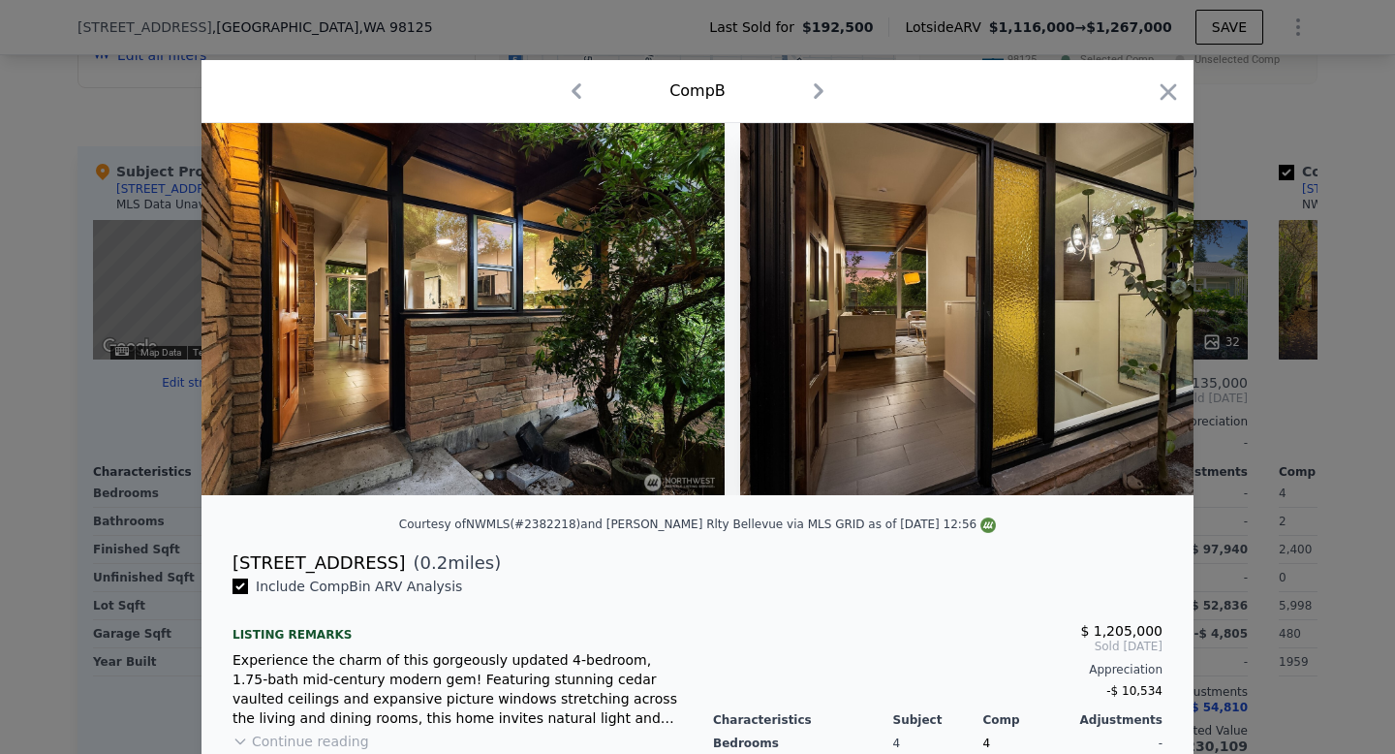
scroll to position [0, 1395]
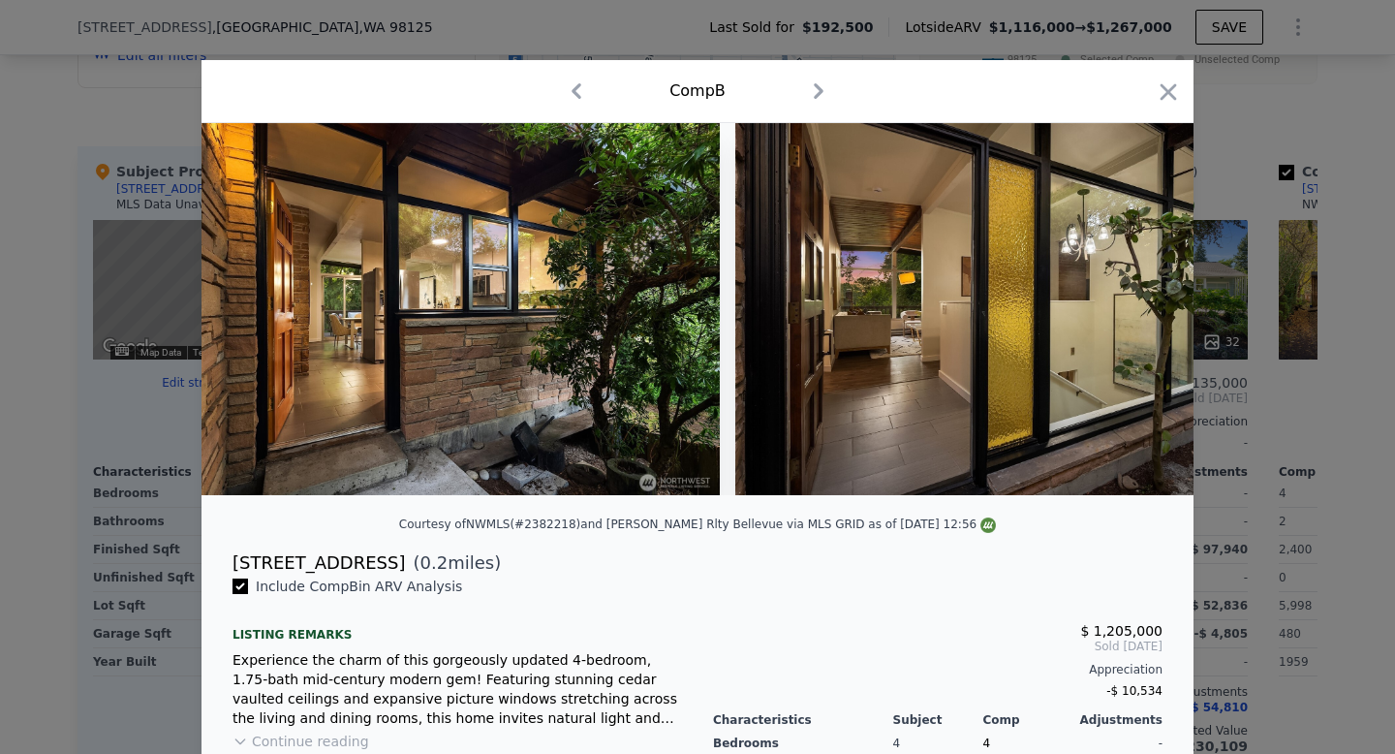
click at [1145, 309] on img at bounding box center [1014, 309] width 558 height 372
click at [1145, 309] on div at bounding box center [698, 309] width 992 height 372
click at [1166, 90] on icon "button" at bounding box center [1169, 91] width 16 height 16
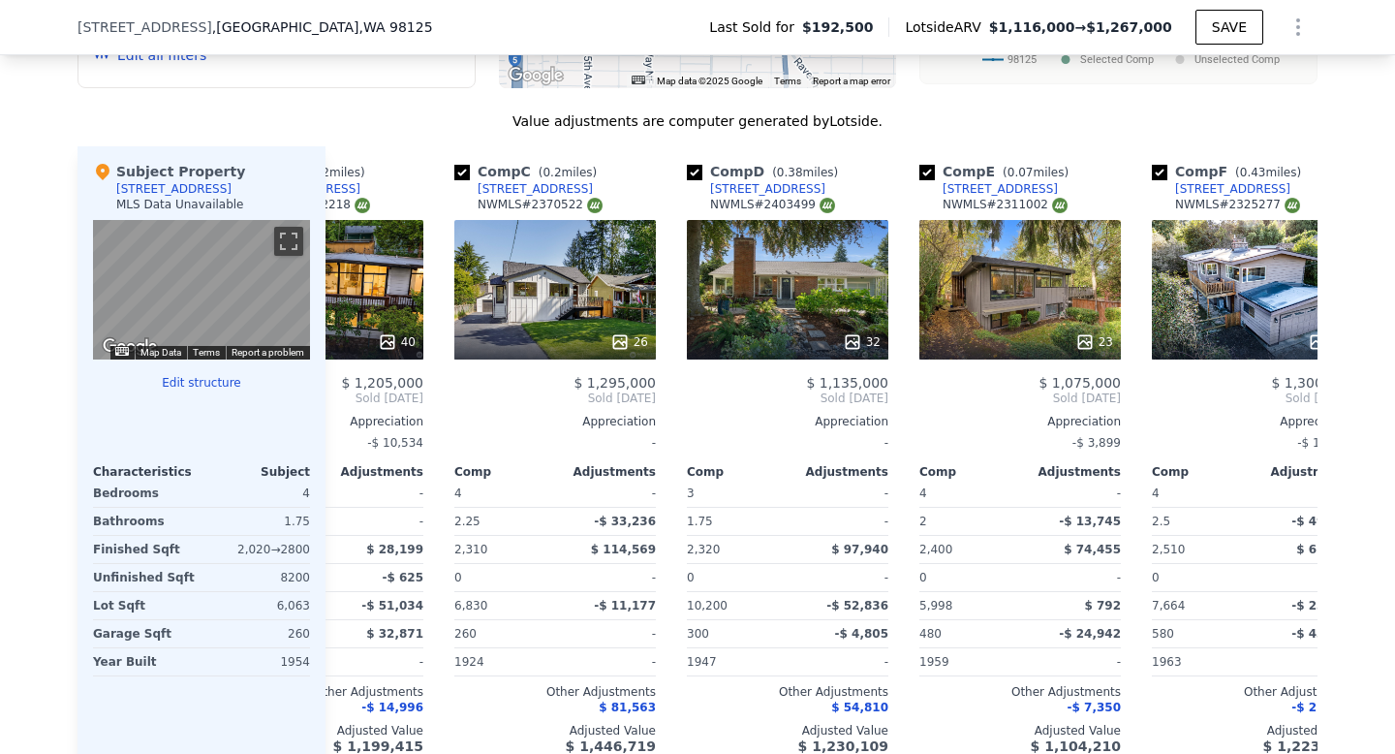
scroll to position [0, 365]
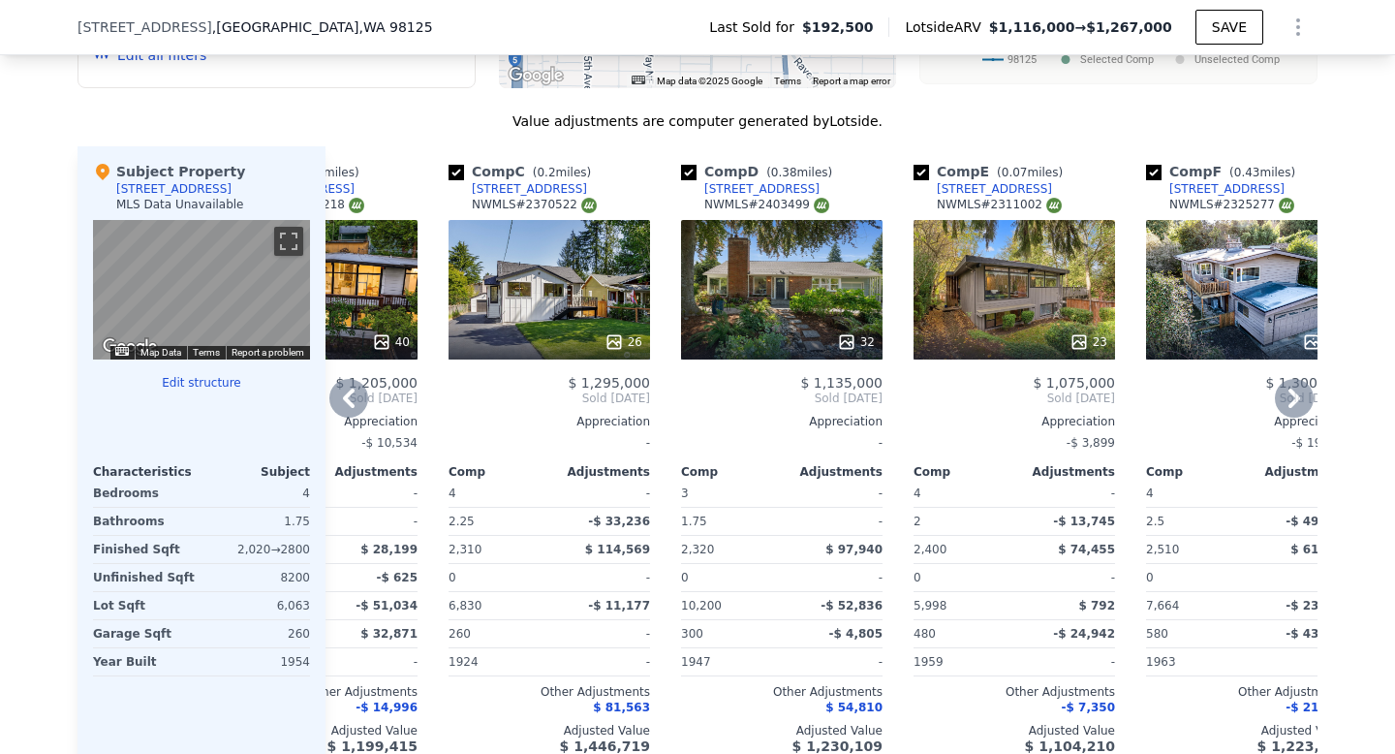
click at [994, 307] on div "23" at bounding box center [1015, 290] width 202 height 140
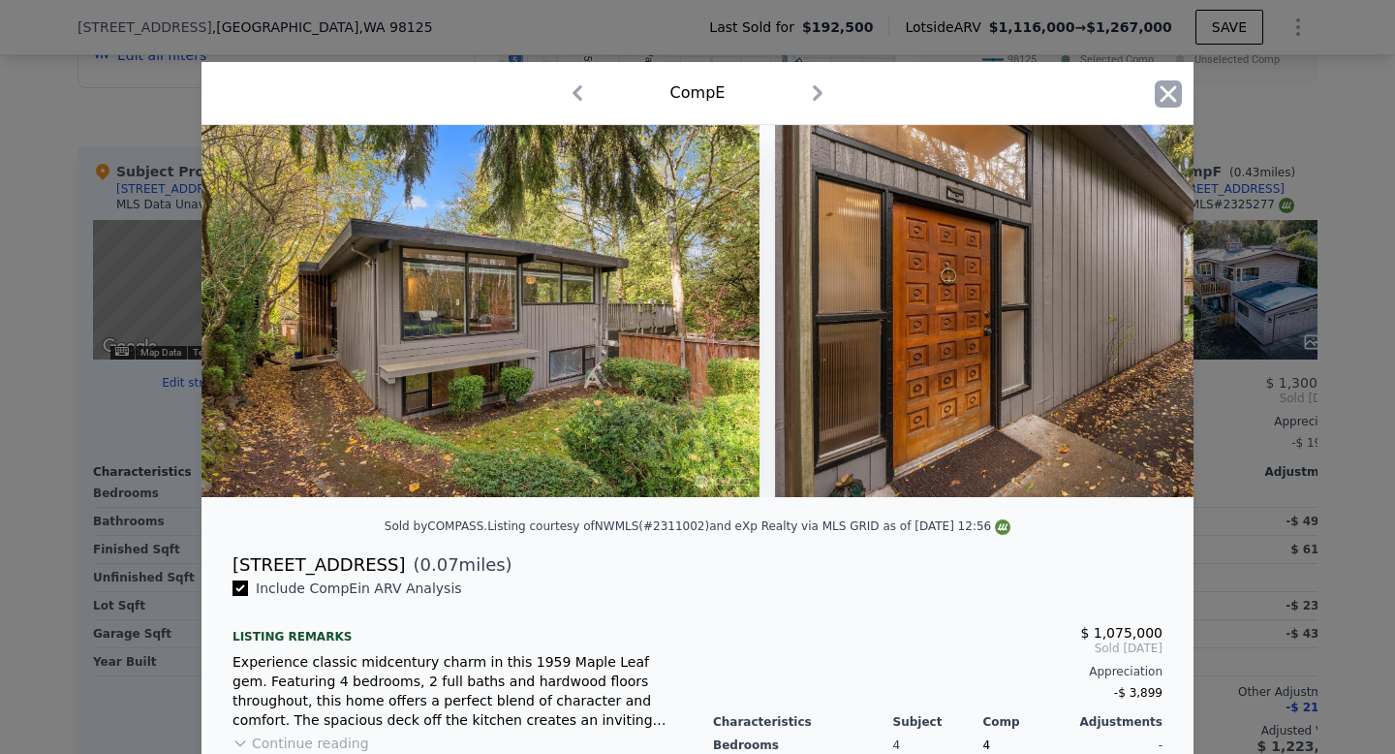
click at [1156, 105] on icon "button" at bounding box center [1168, 93] width 27 height 27
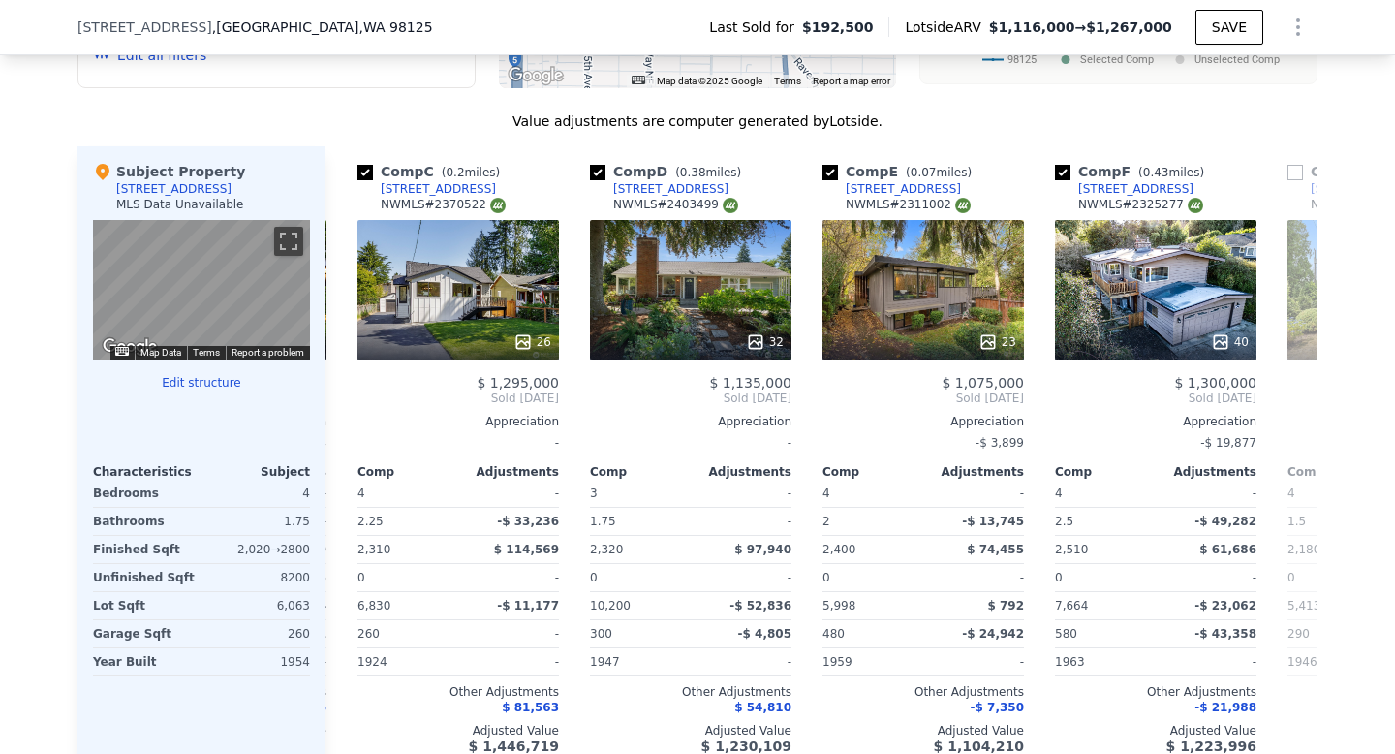
scroll to position [0, 476]
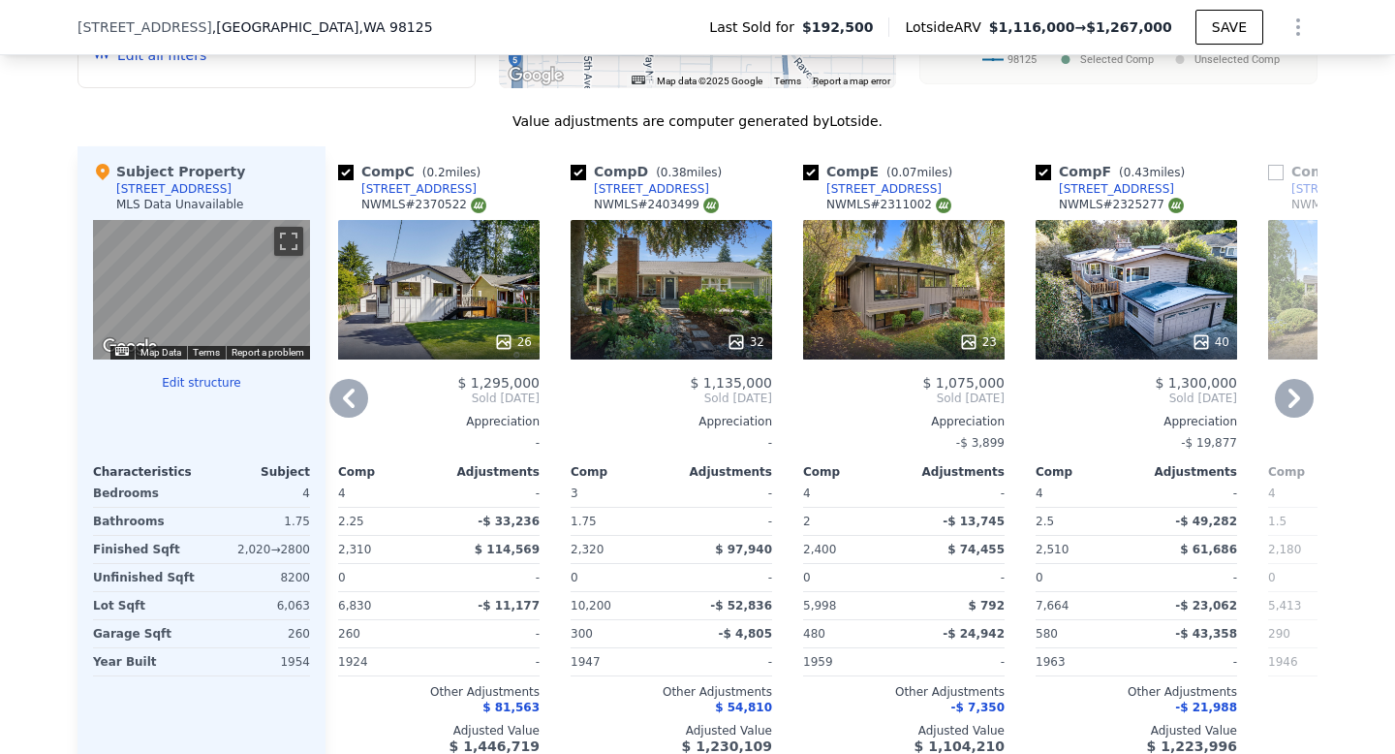
click at [1101, 272] on div "40" at bounding box center [1137, 290] width 202 height 140
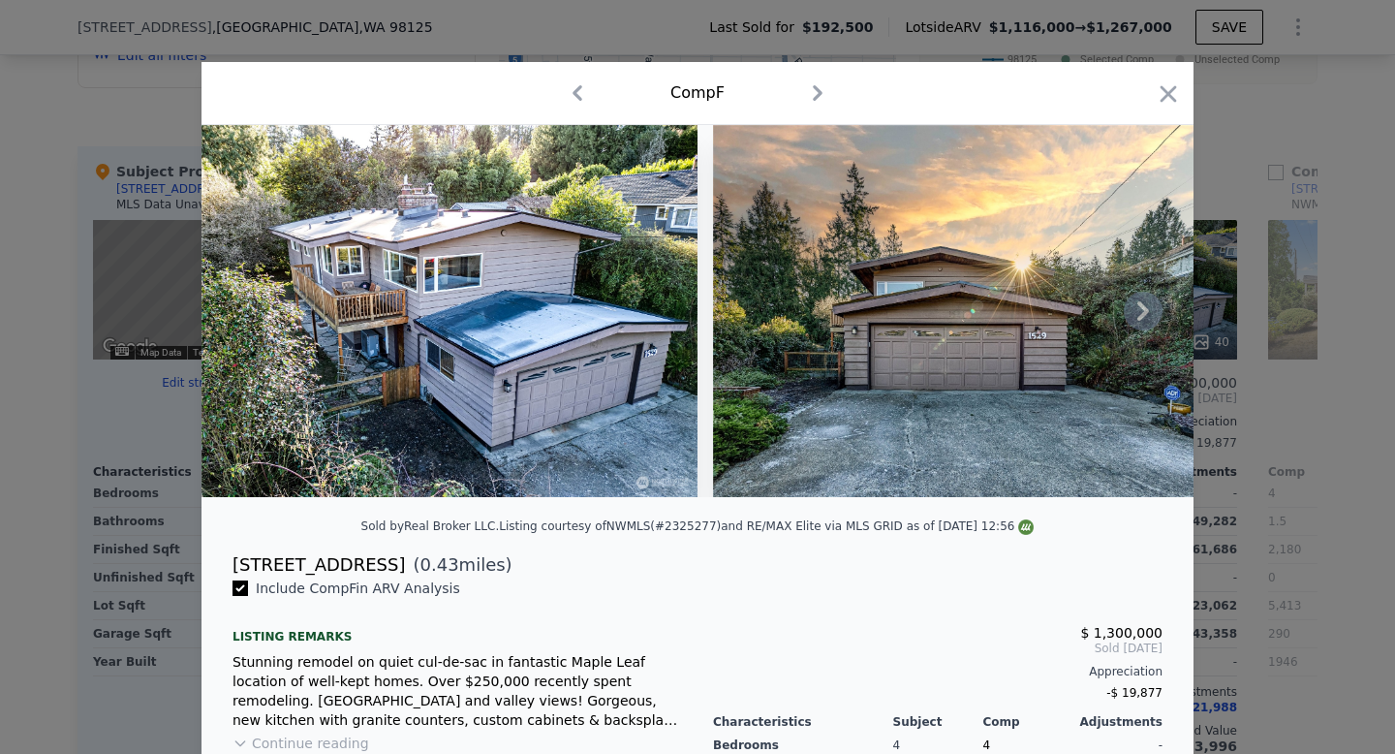
click at [1147, 314] on icon at bounding box center [1143, 311] width 39 height 39
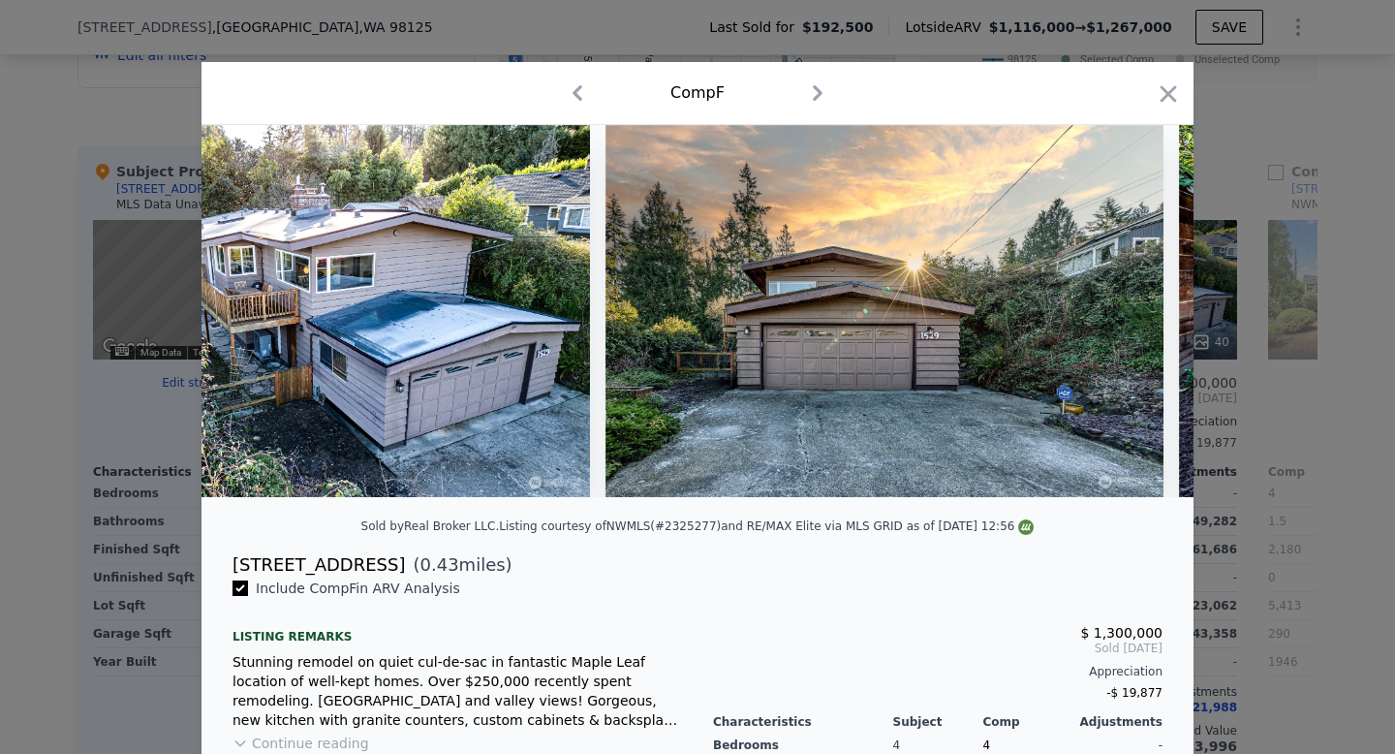
scroll to position [0, 109]
click at [1175, 99] on icon "button" at bounding box center [1169, 93] width 16 height 16
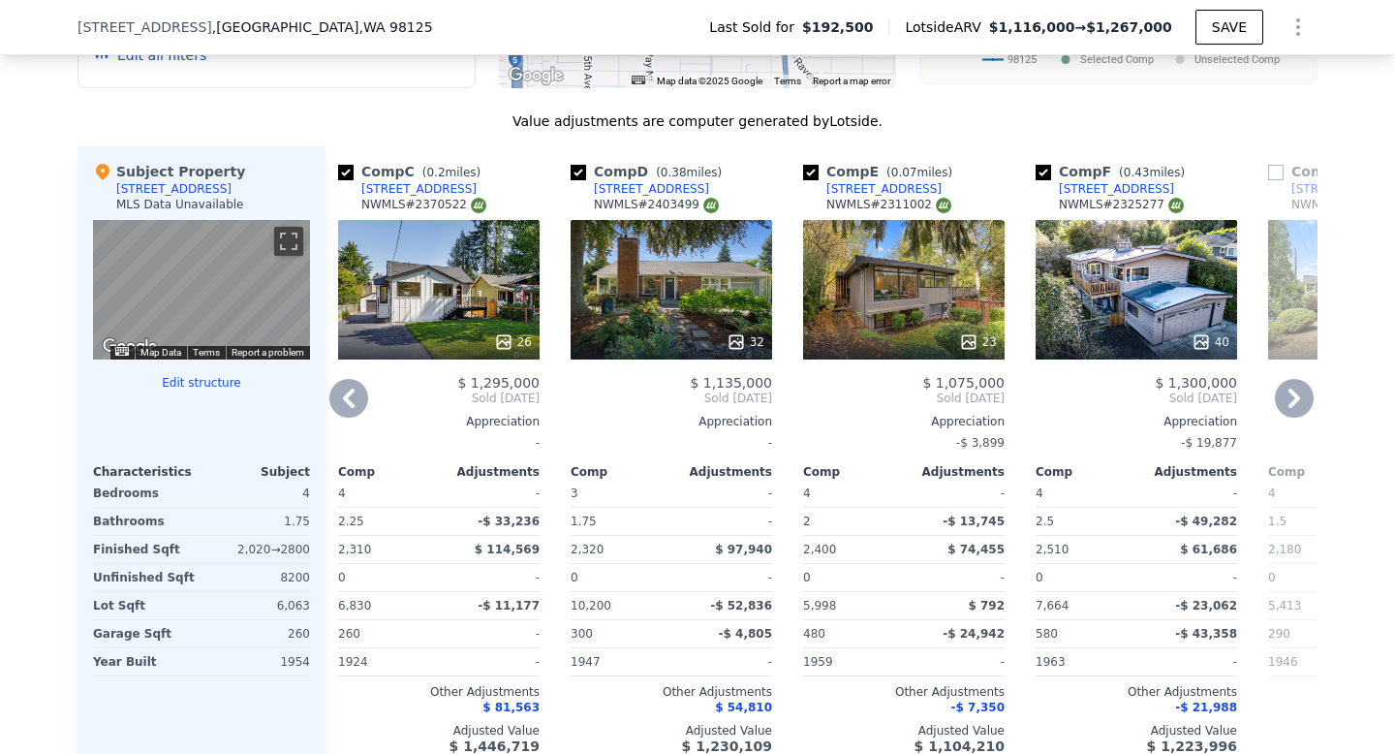
click at [1046, 170] on input "checkbox" at bounding box center [1044, 173] width 16 height 16
checkbox input "false"
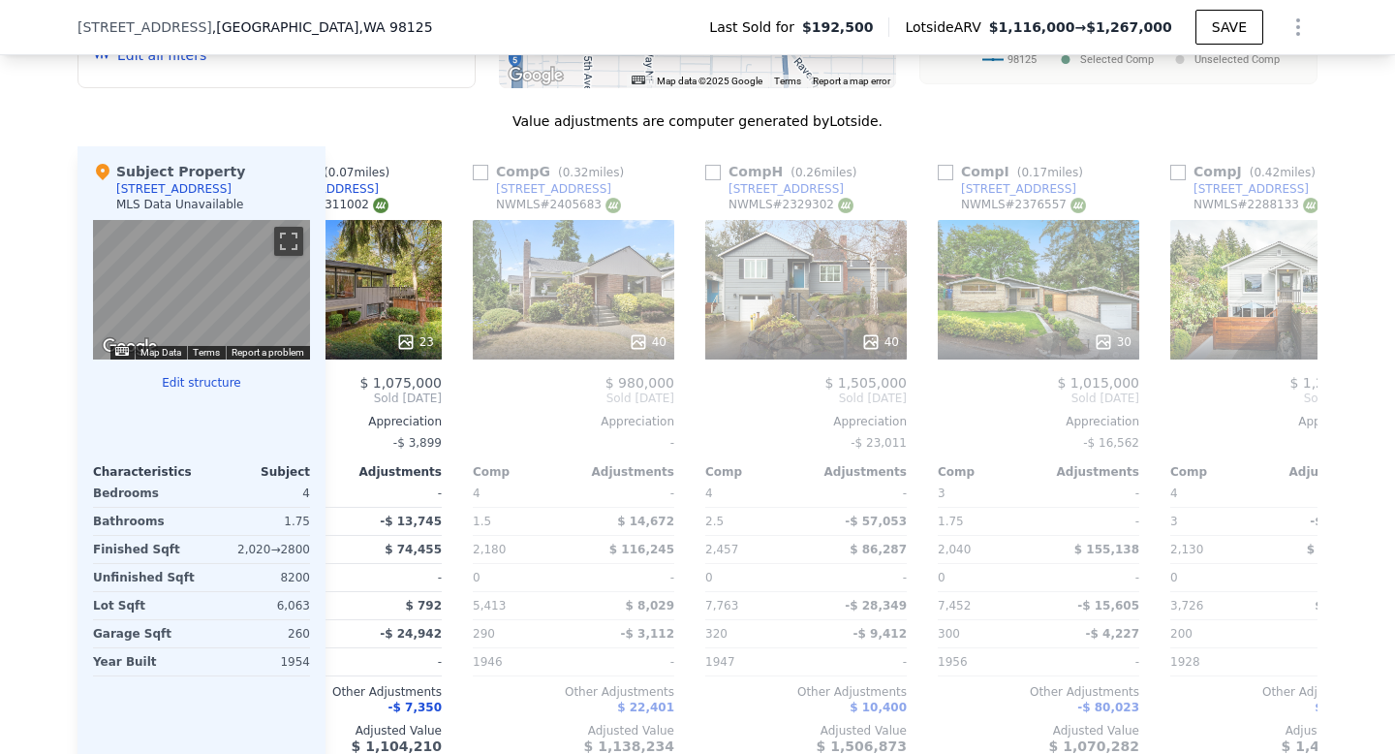
scroll to position [0, 1057]
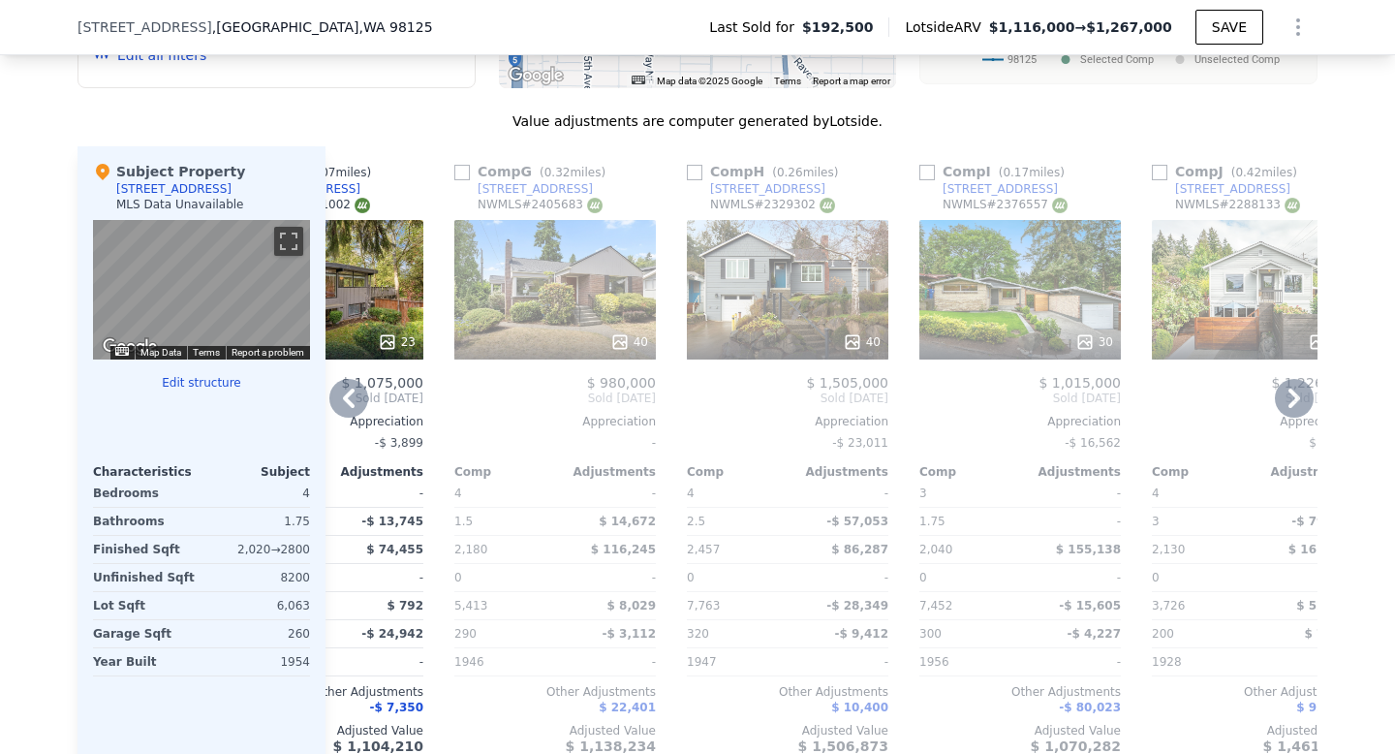
click at [932, 174] on input "checkbox" at bounding box center [928, 173] width 16 height 16
checkbox input "true"
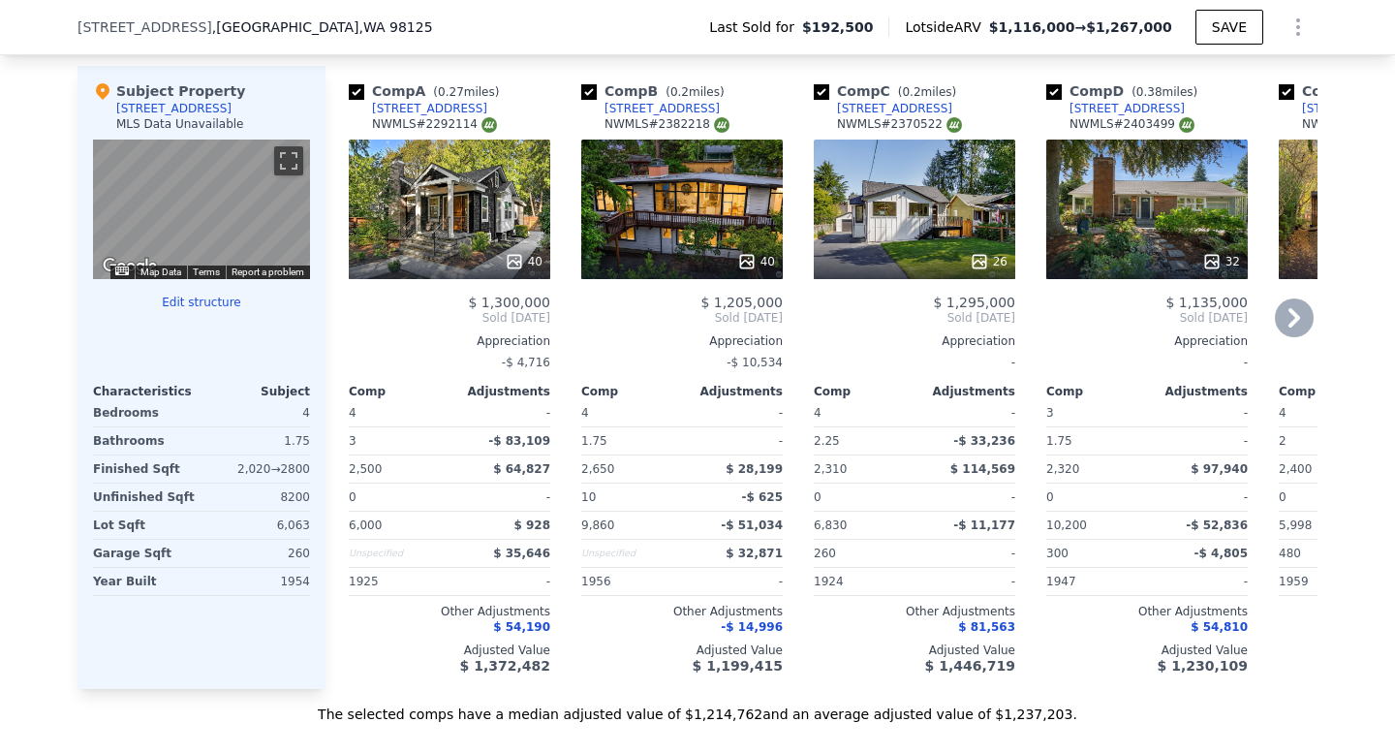
scroll to position [2023, 0]
click at [981, 255] on icon at bounding box center [979, 261] width 13 height 13
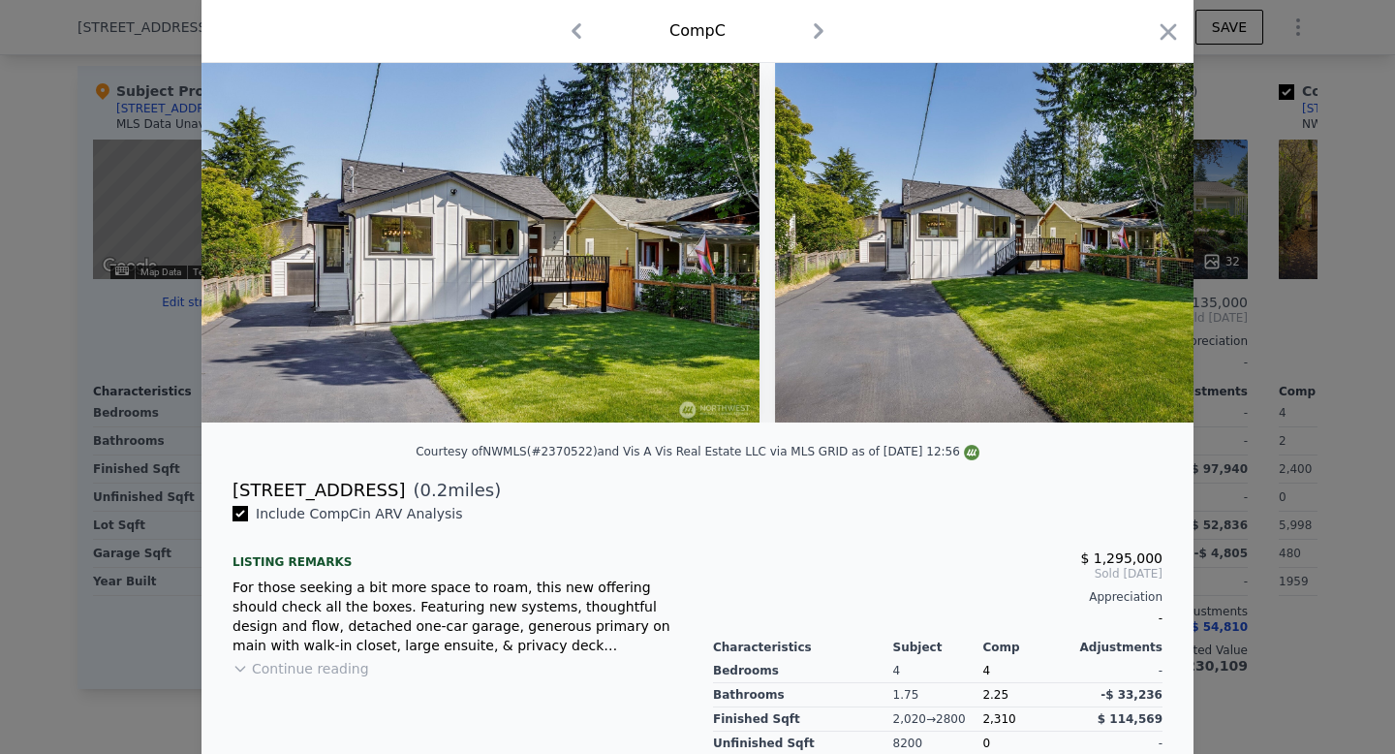
scroll to position [72, 0]
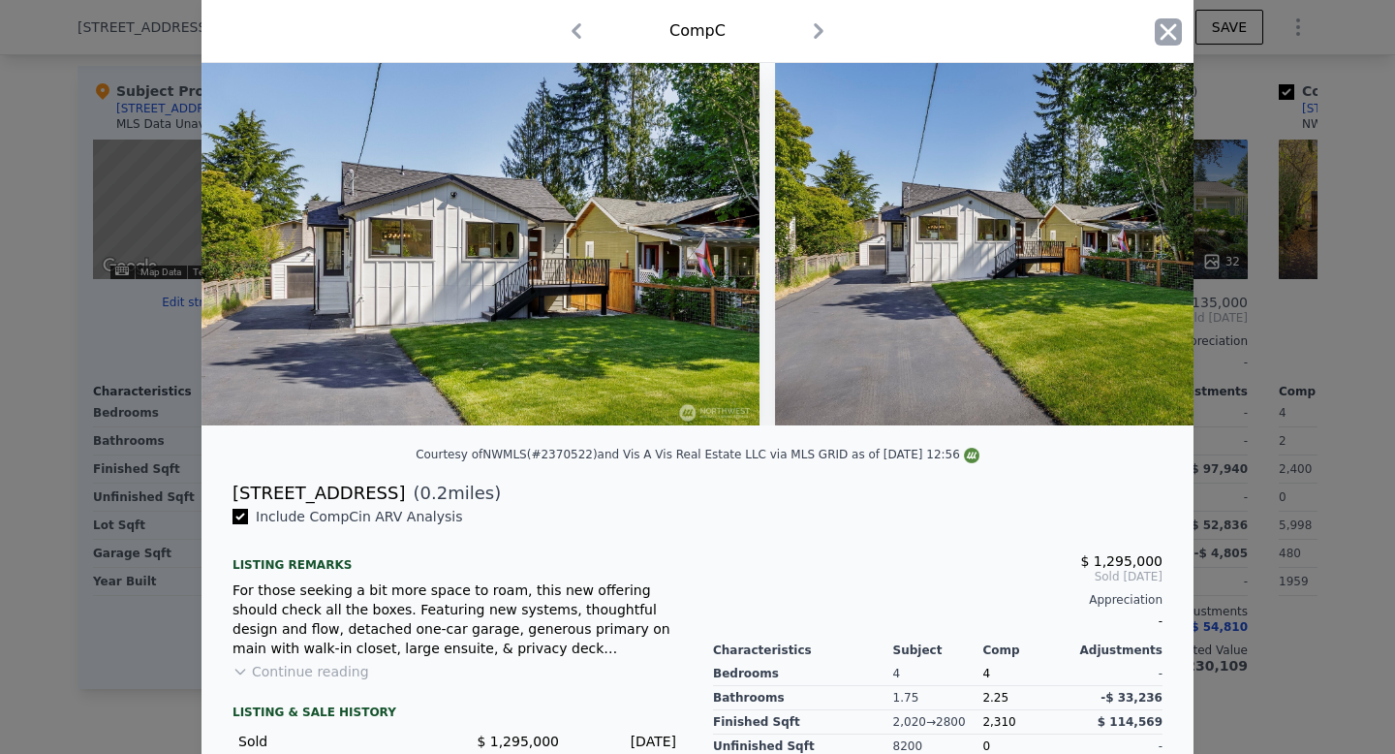
click at [1167, 42] on icon "button" at bounding box center [1168, 31] width 27 height 27
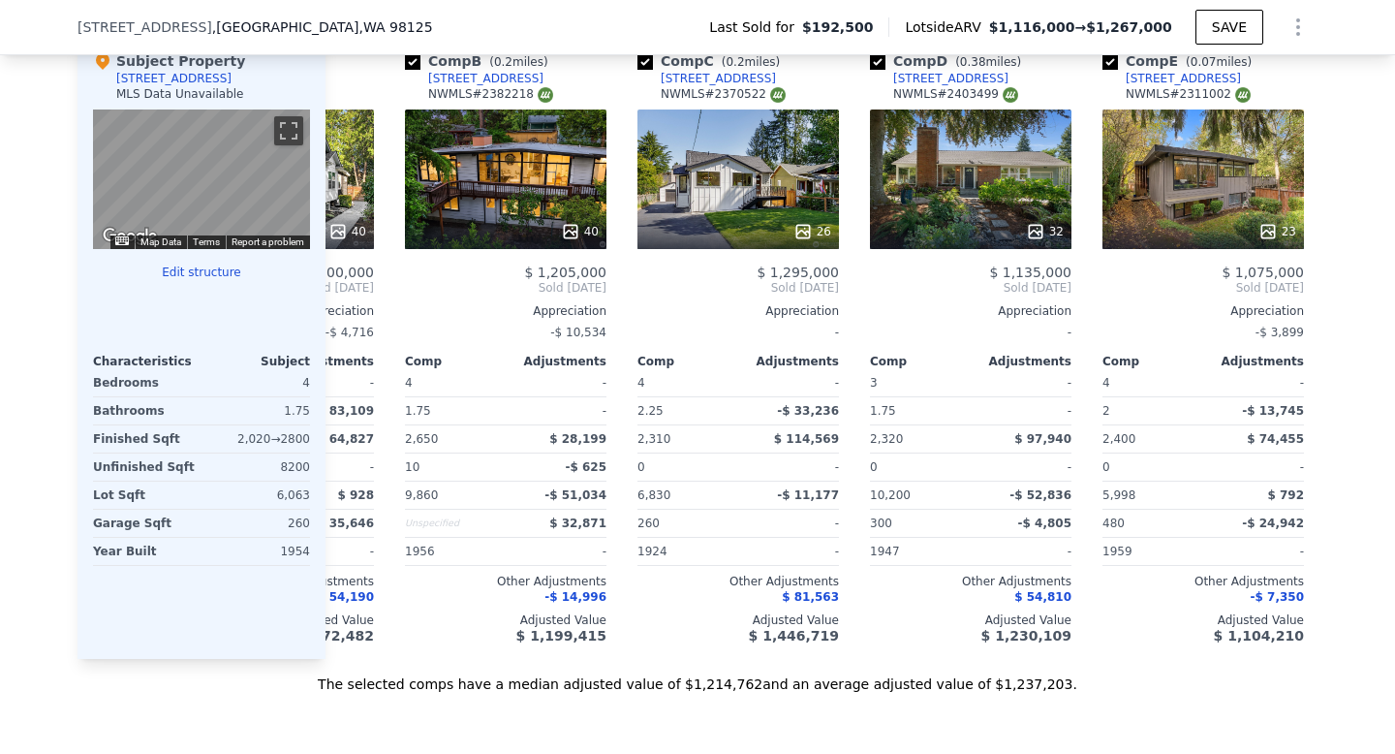
scroll to position [0, 226]
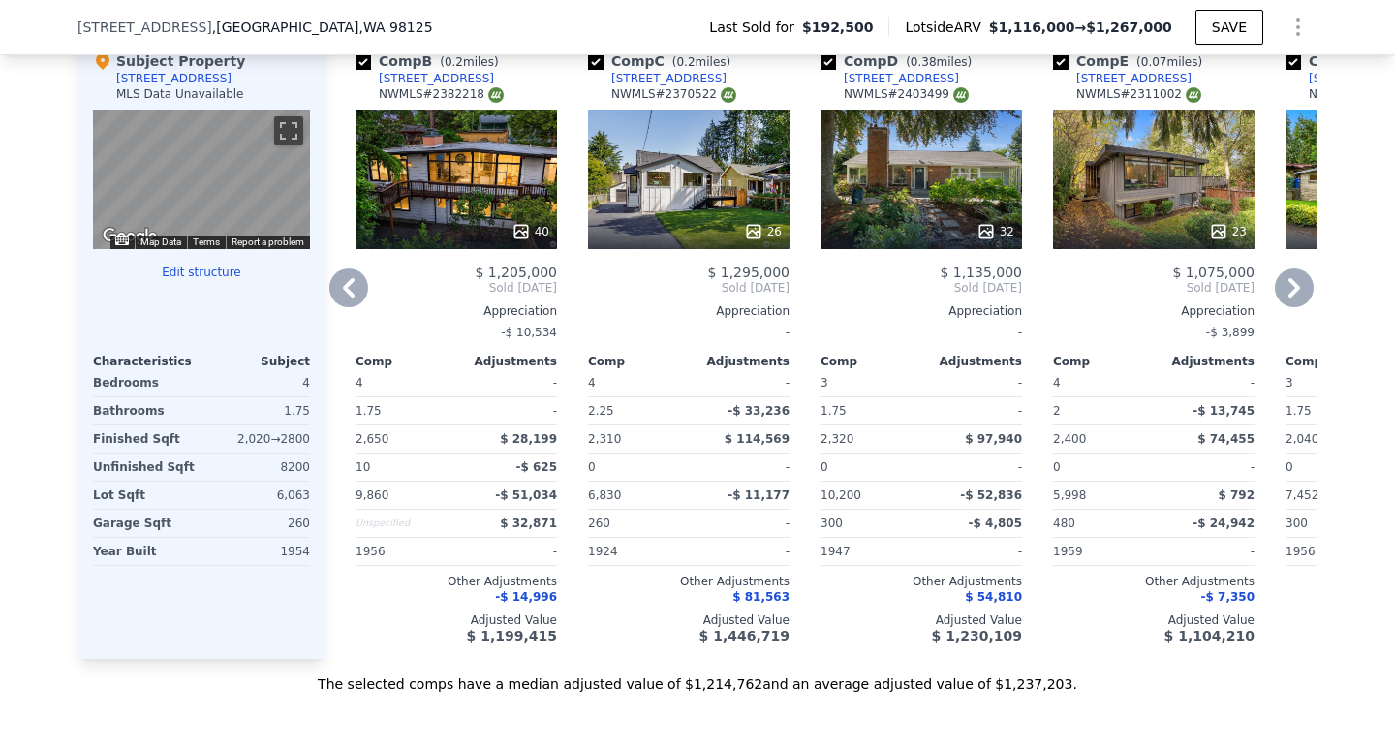
click at [986, 225] on icon at bounding box center [986, 231] width 13 height 13
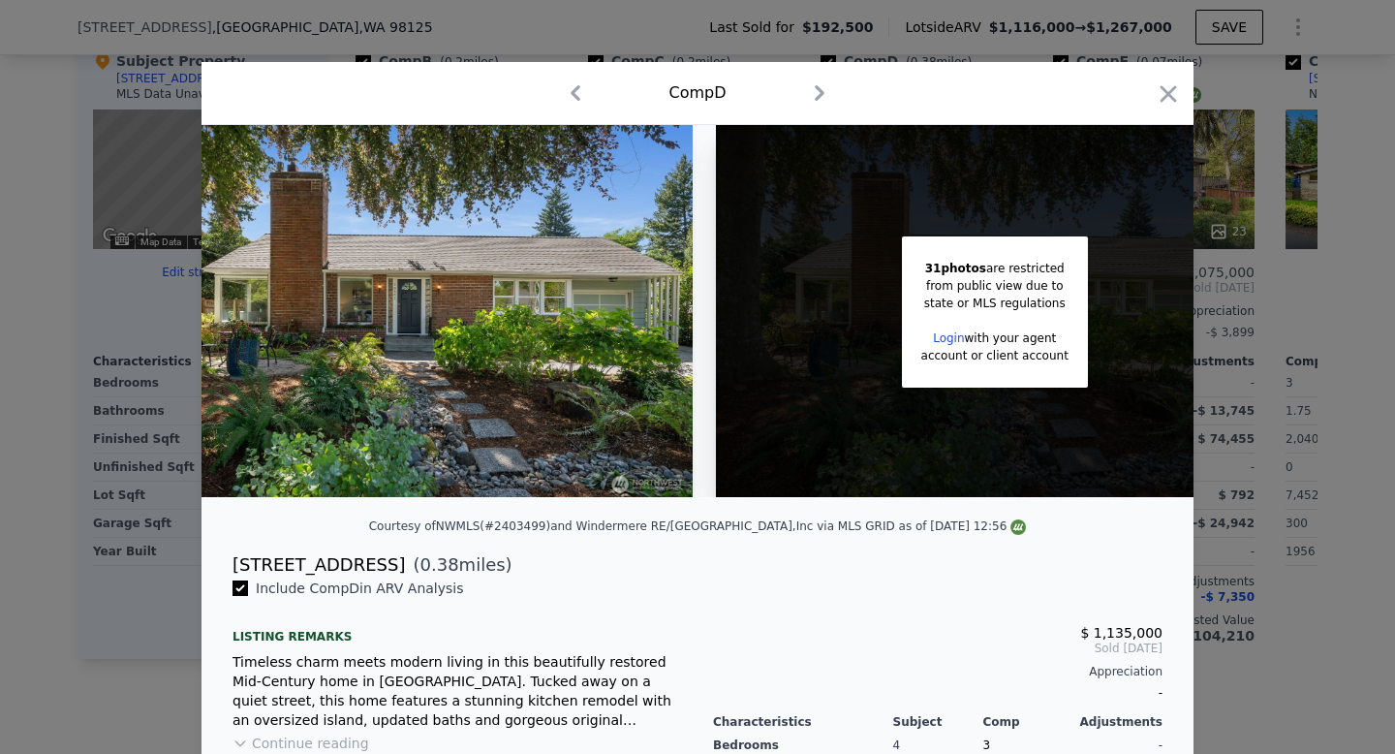
scroll to position [0, 154]
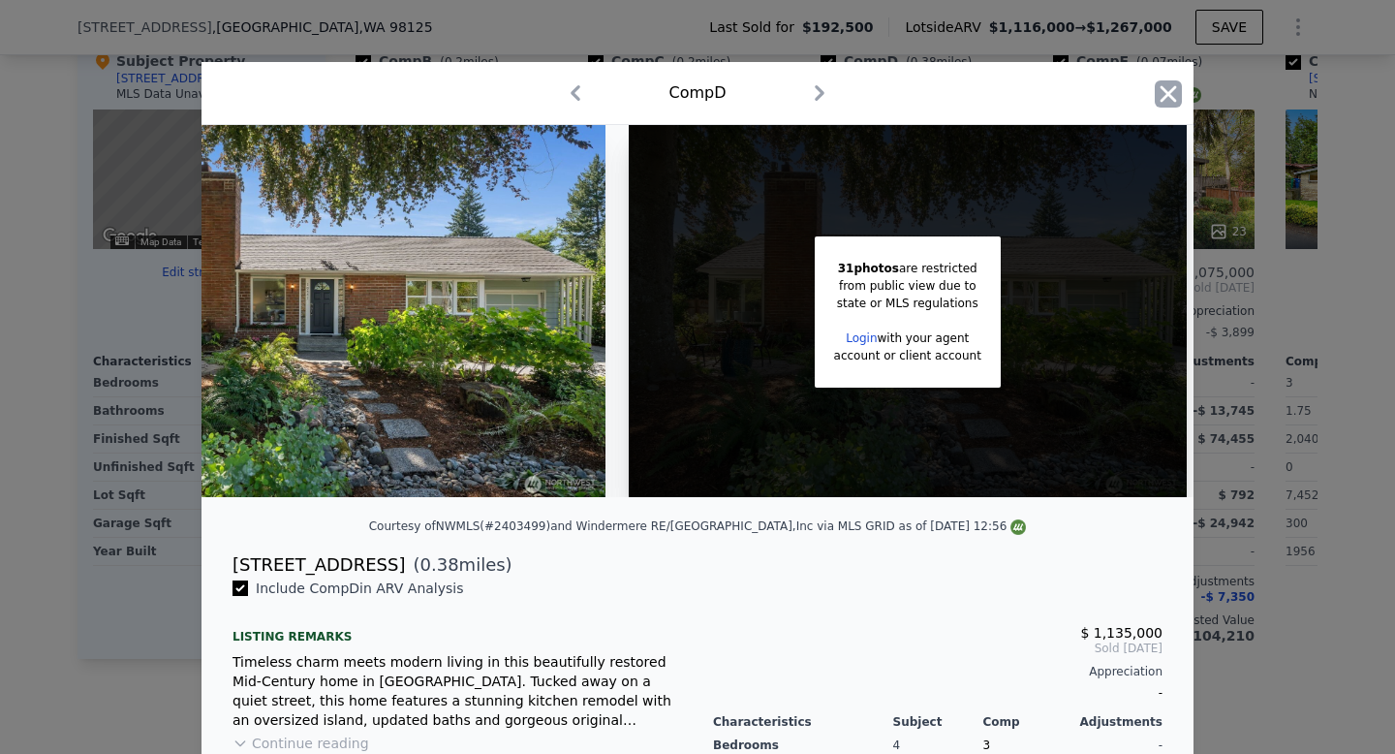
click at [1178, 88] on icon "button" at bounding box center [1168, 93] width 27 height 27
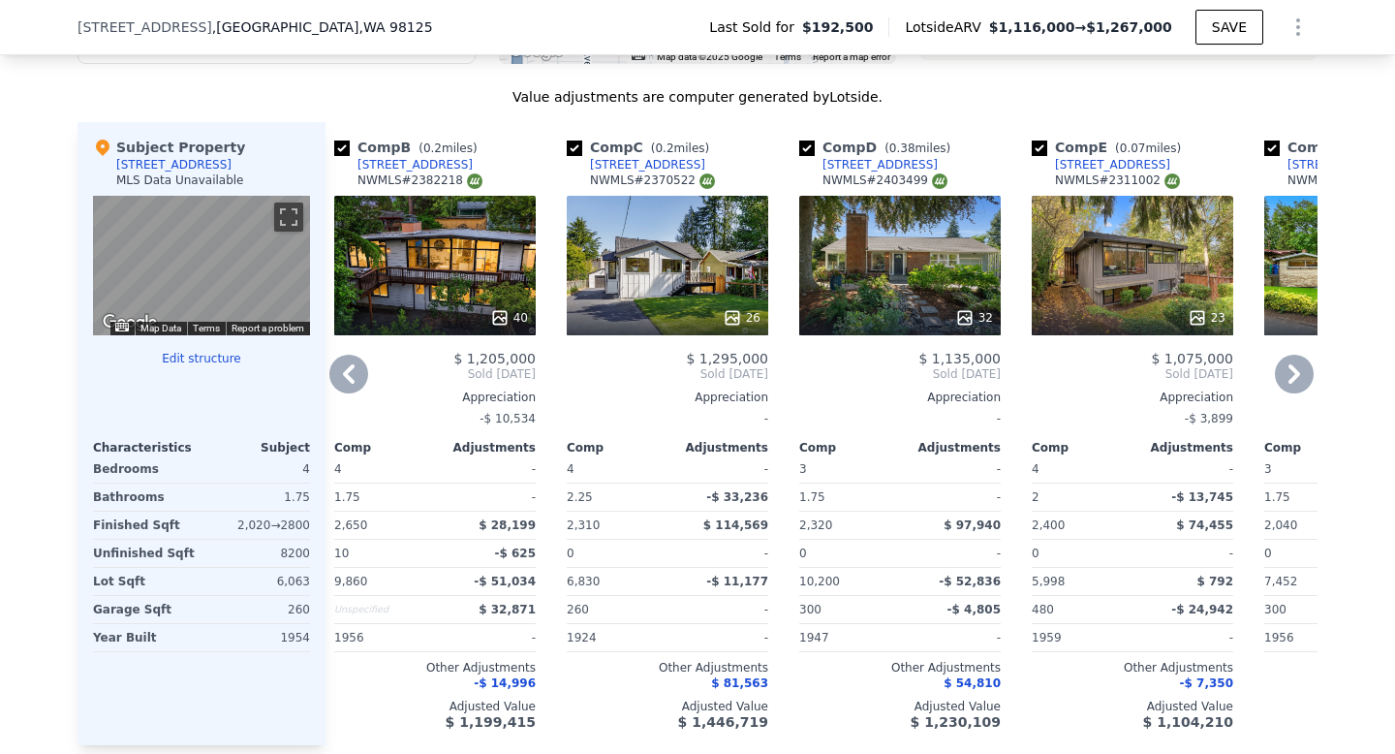
scroll to position [1963, 0]
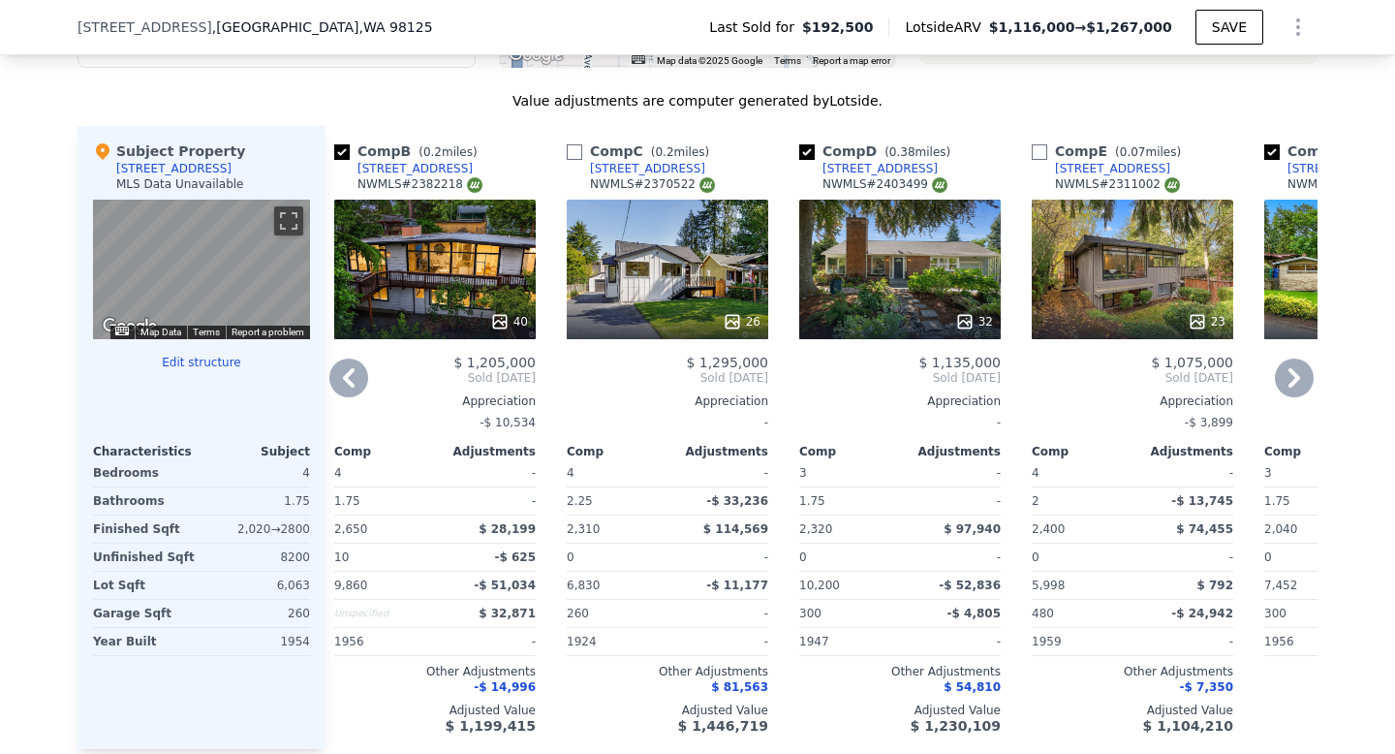
type input "3"
type input "1540"
type input "2650"
type input "4967"
type input "$ 1,116,000"
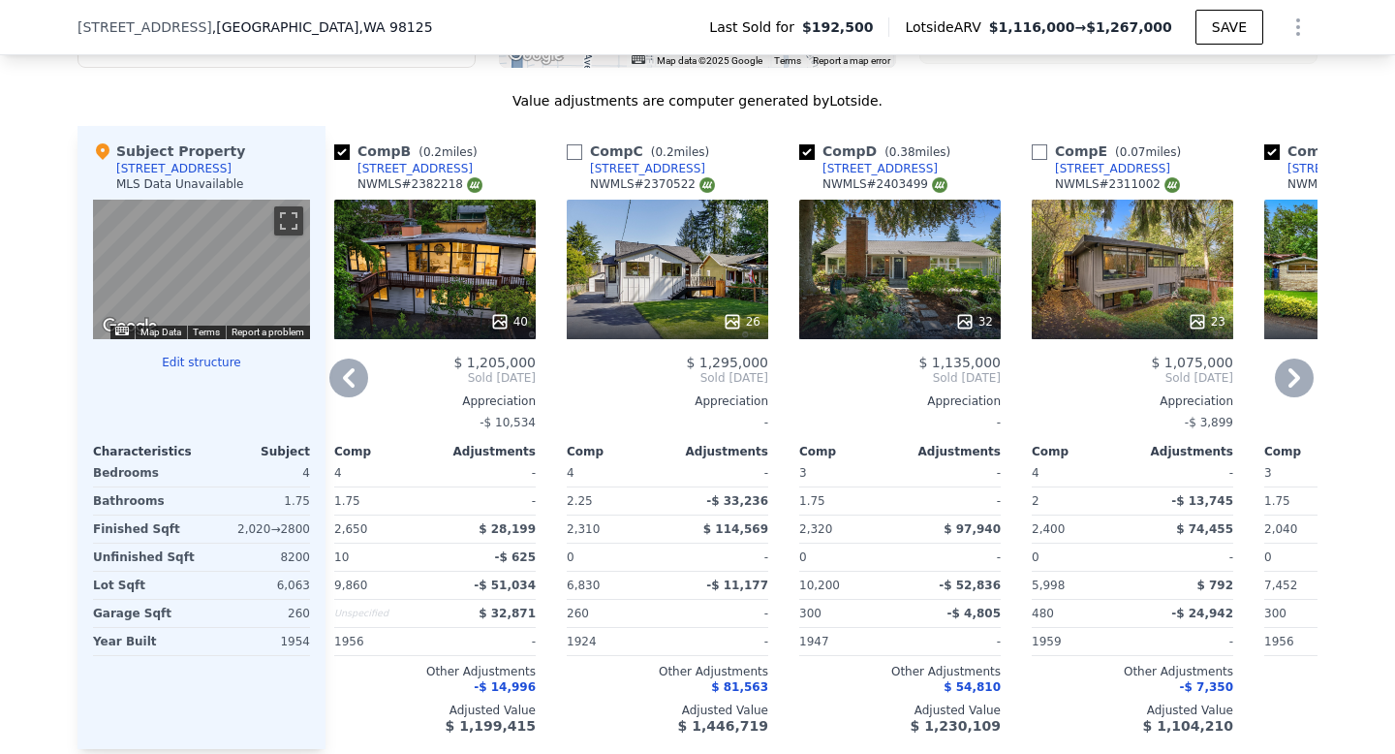
type input "$ 820,713"
checkbox input "false"
checkbox input "true"
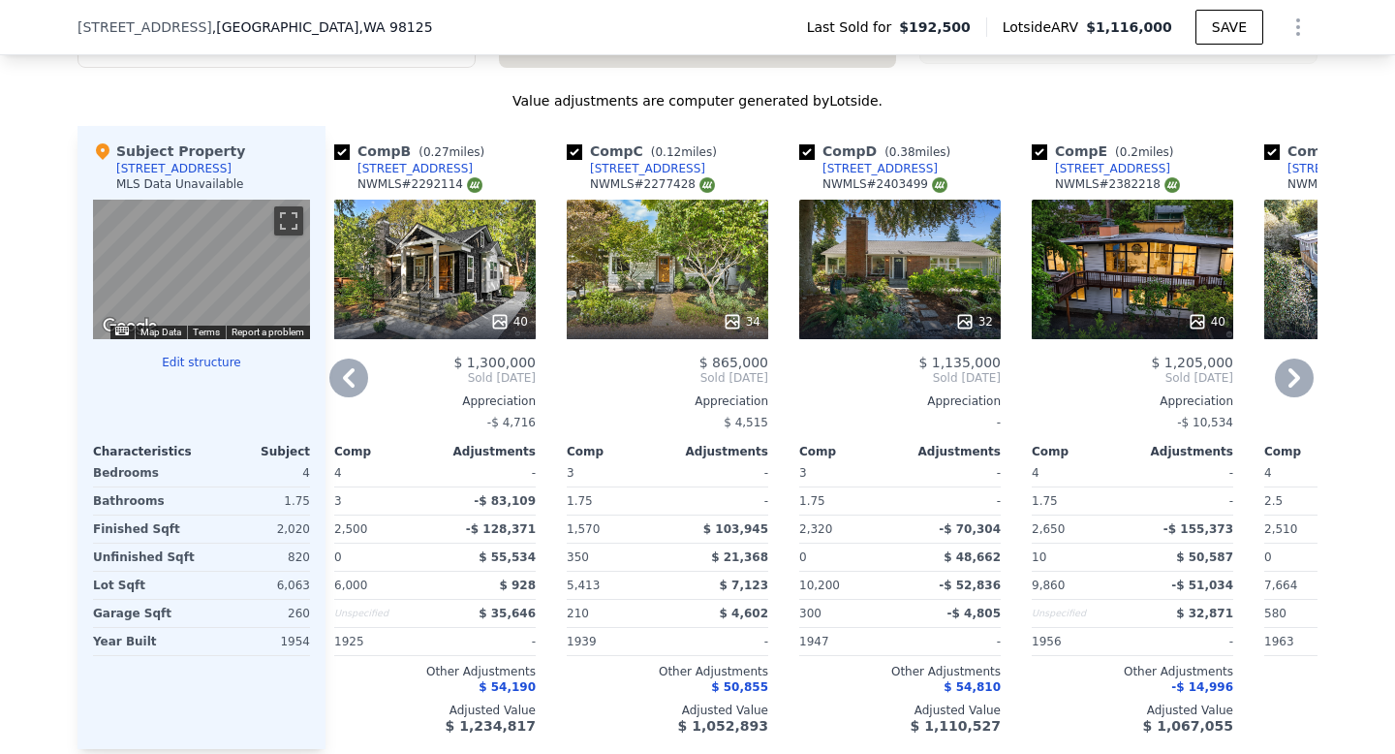
click at [343, 379] on icon at bounding box center [348, 378] width 39 height 39
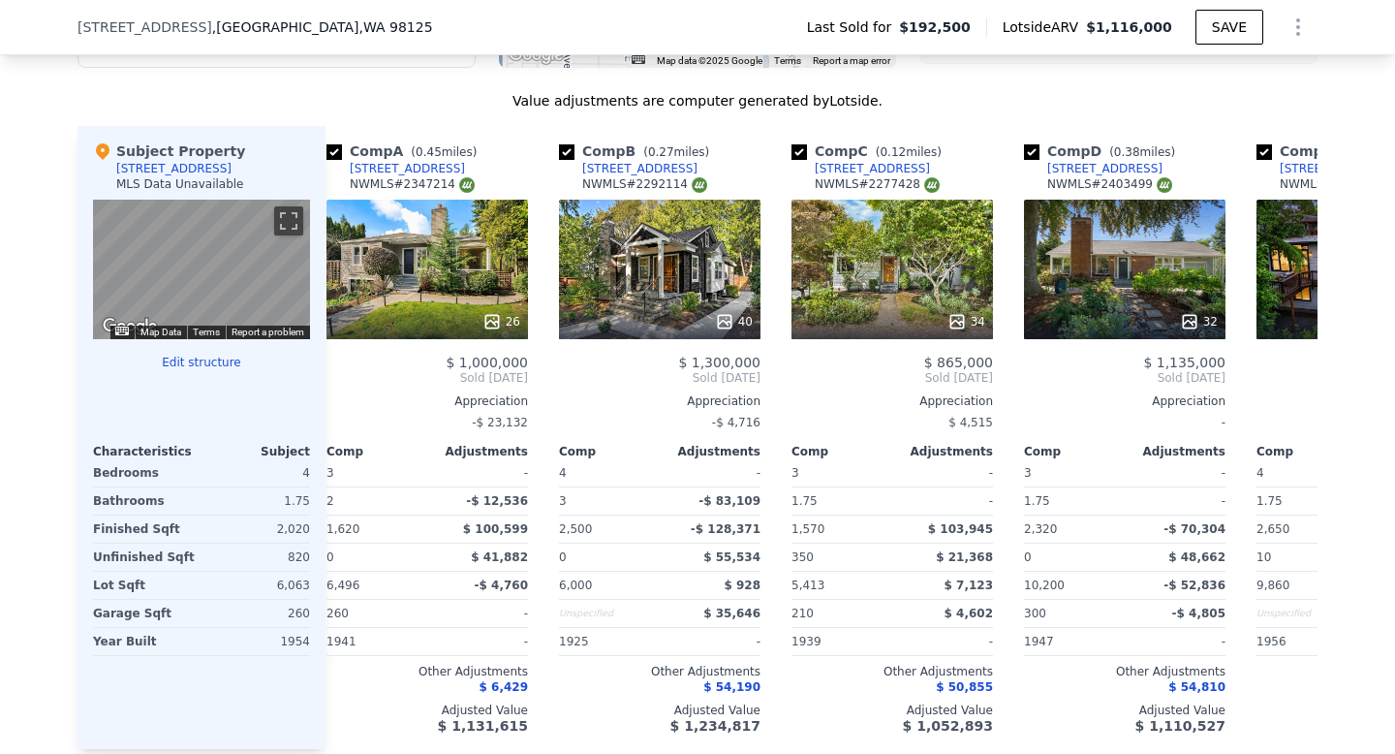
scroll to position [0, 0]
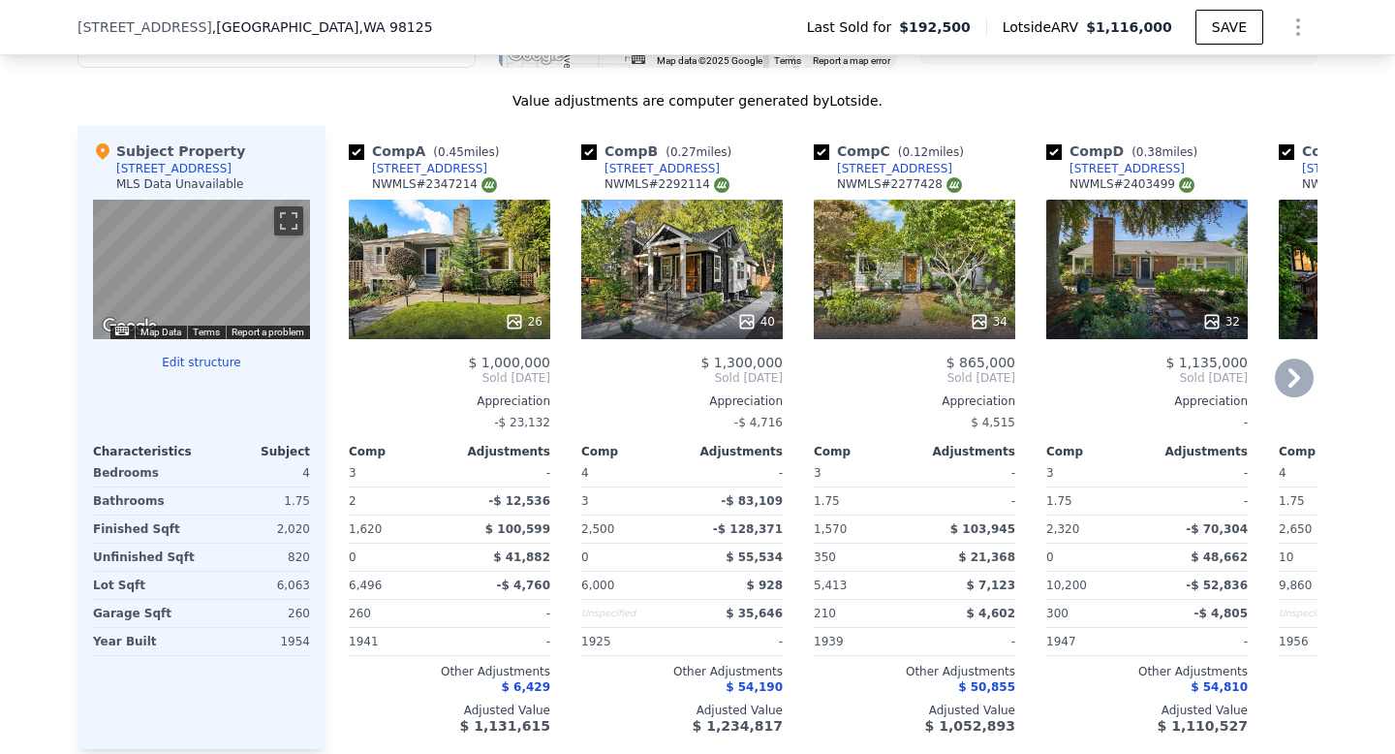
click at [516, 326] on icon at bounding box center [514, 321] width 19 height 19
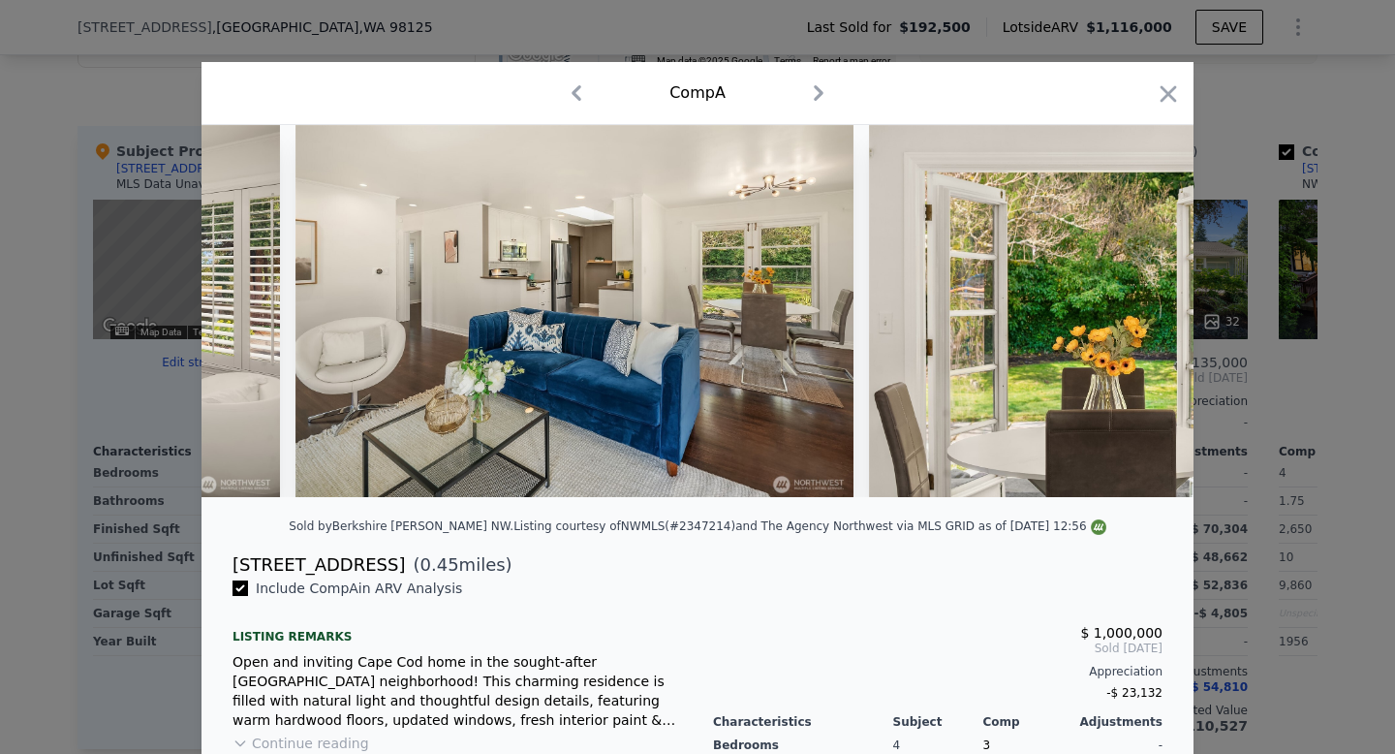
scroll to position [0, 2895]
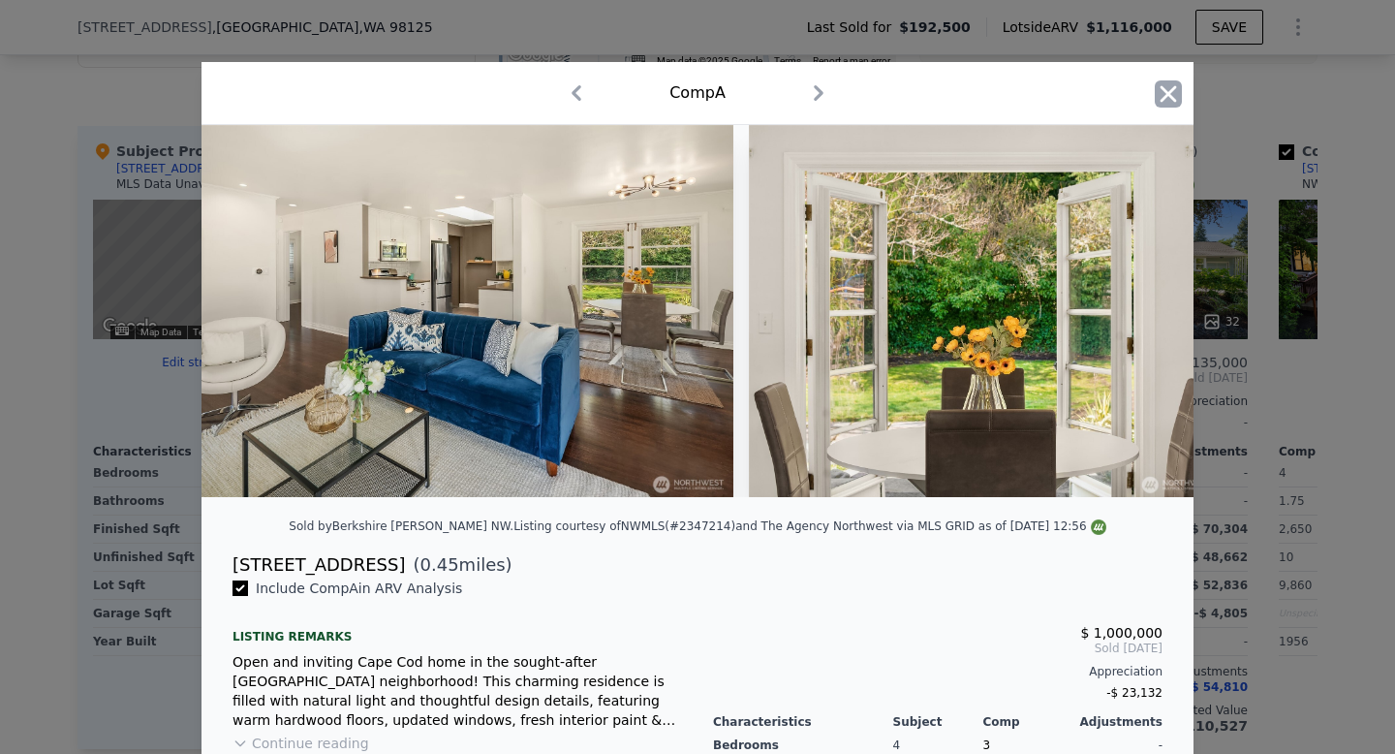
click at [1167, 96] on icon "button" at bounding box center [1169, 93] width 16 height 16
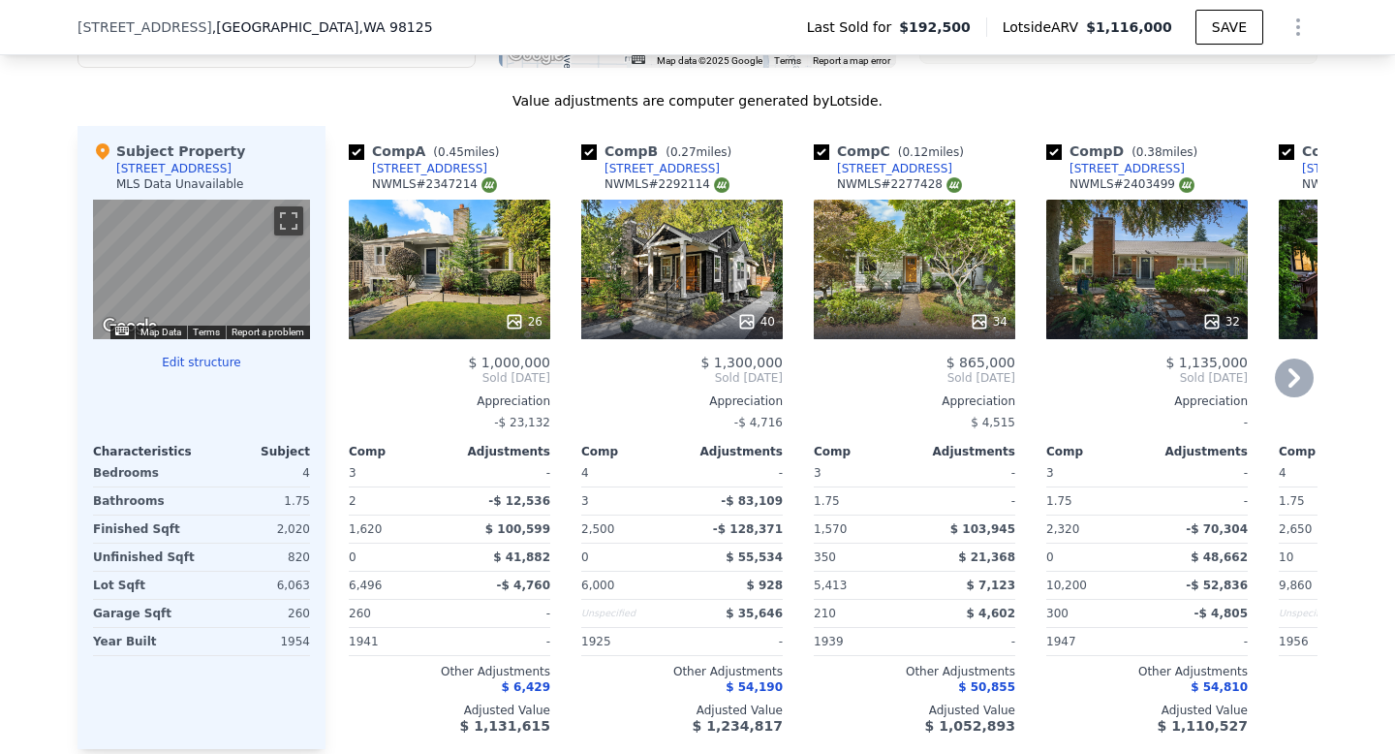
click at [454, 186] on div "NWMLS # 2347214" at bounding box center [434, 184] width 125 height 16
copy div "2347214"
click at [917, 182] on div "NWMLS # 2277428" at bounding box center [899, 184] width 125 height 16
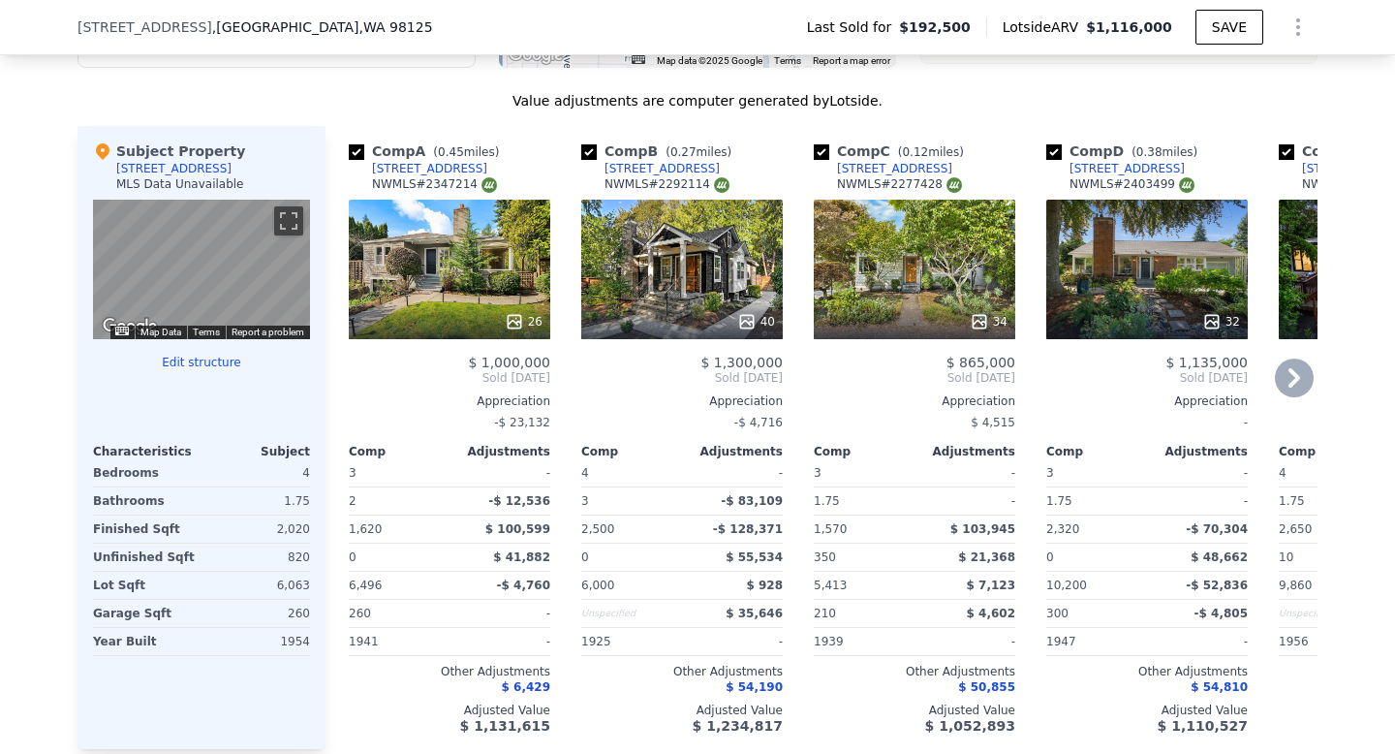
click at [1153, 182] on div "NWMLS # 2403499" at bounding box center [1132, 184] width 125 height 16
copy div "2403499"
click at [1292, 371] on icon at bounding box center [1295, 377] width 12 height 19
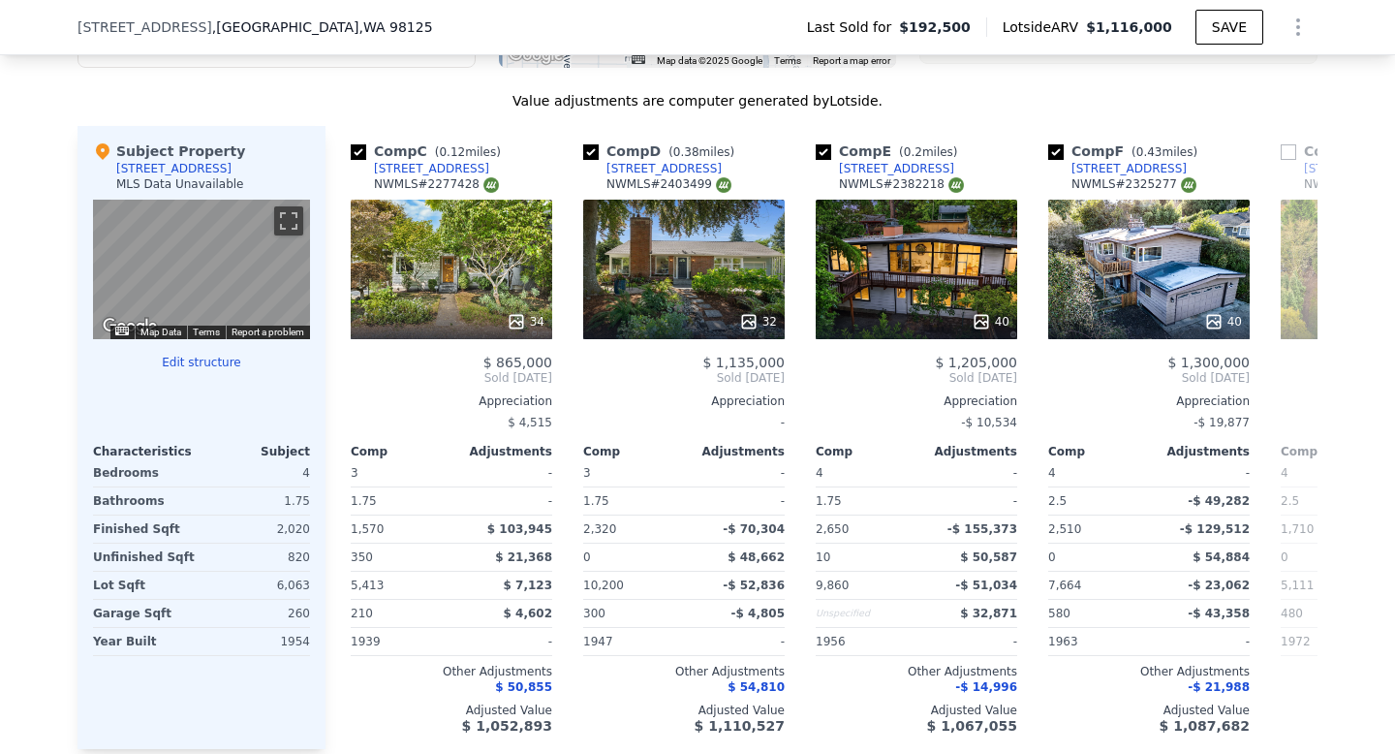
scroll to position [0, 465]
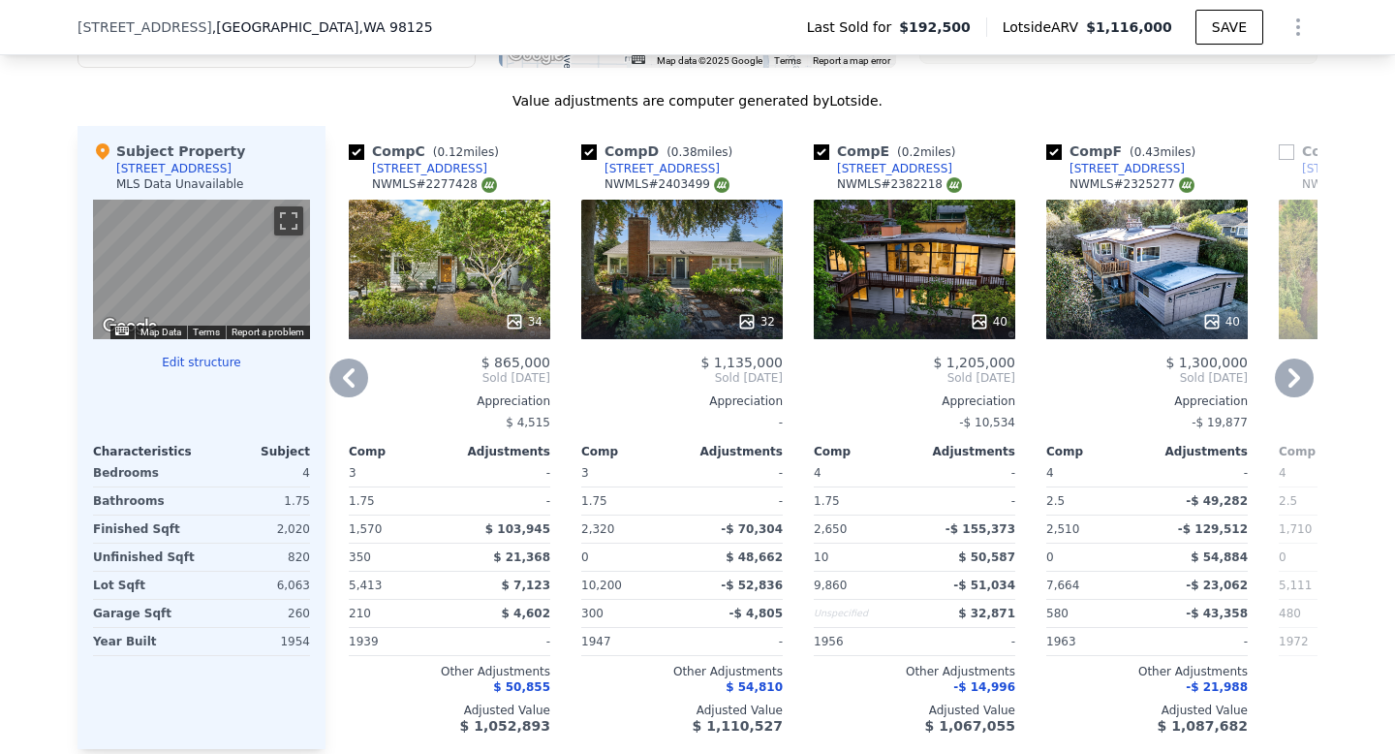
click at [920, 180] on div "NWMLS # 2382218" at bounding box center [899, 184] width 125 height 16
copy div "2382218"
click at [1284, 381] on icon at bounding box center [1294, 378] width 39 height 39
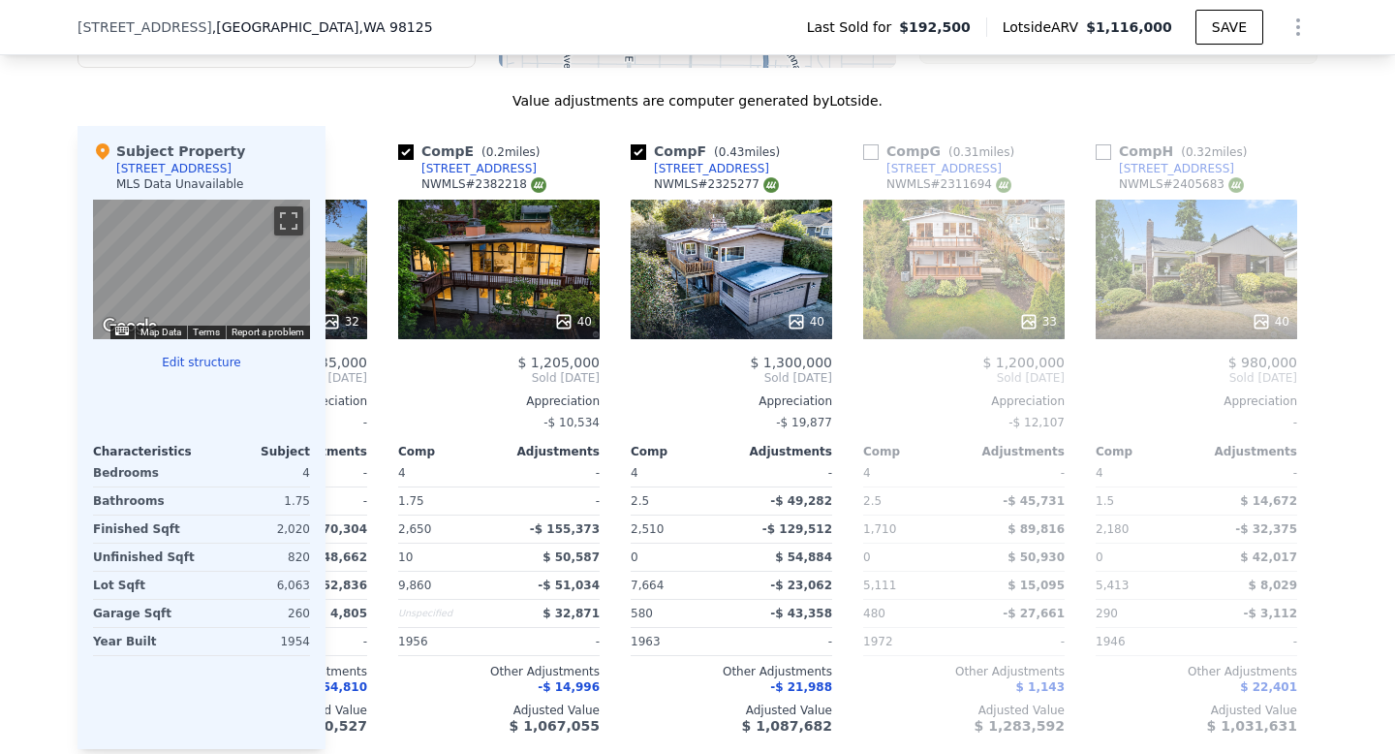
scroll to position [0, 930]
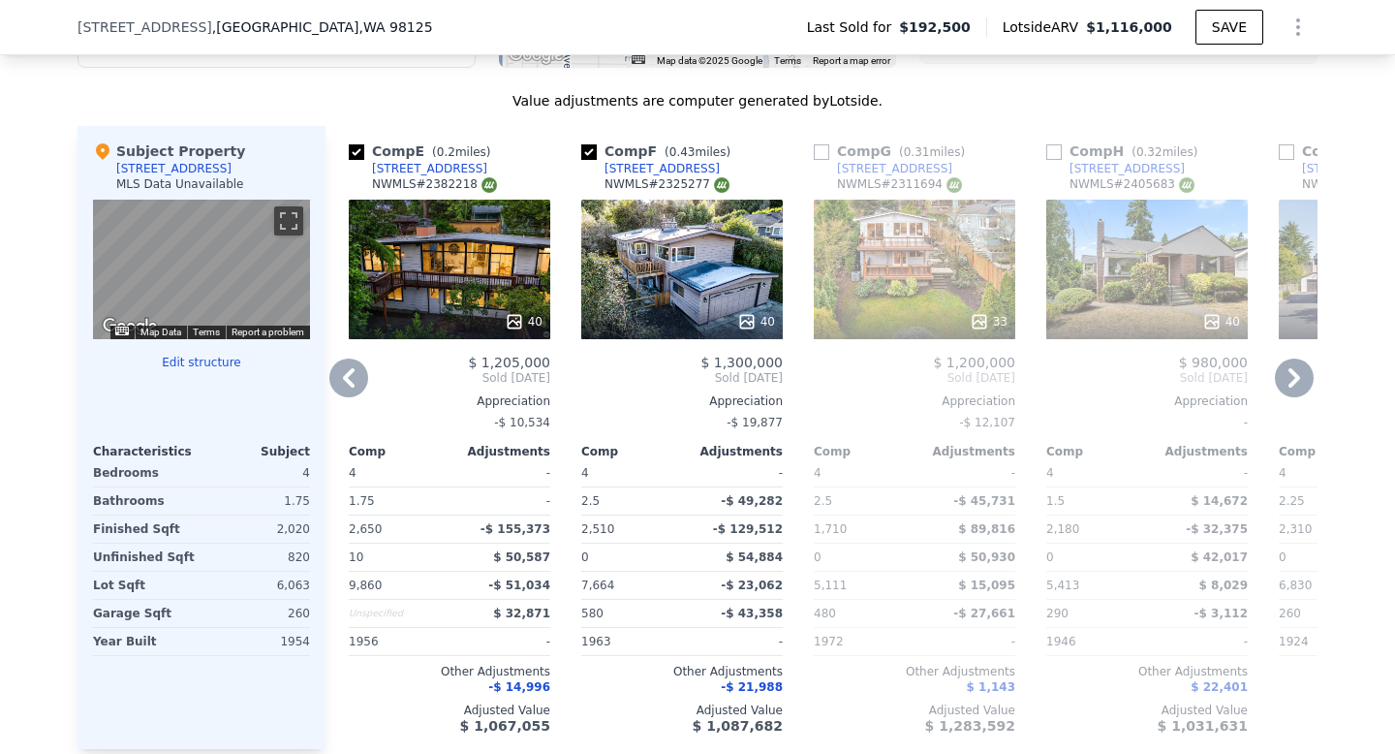
click at [1284, 375] on icon at bounding box center [1294, 378] width 39 height 39
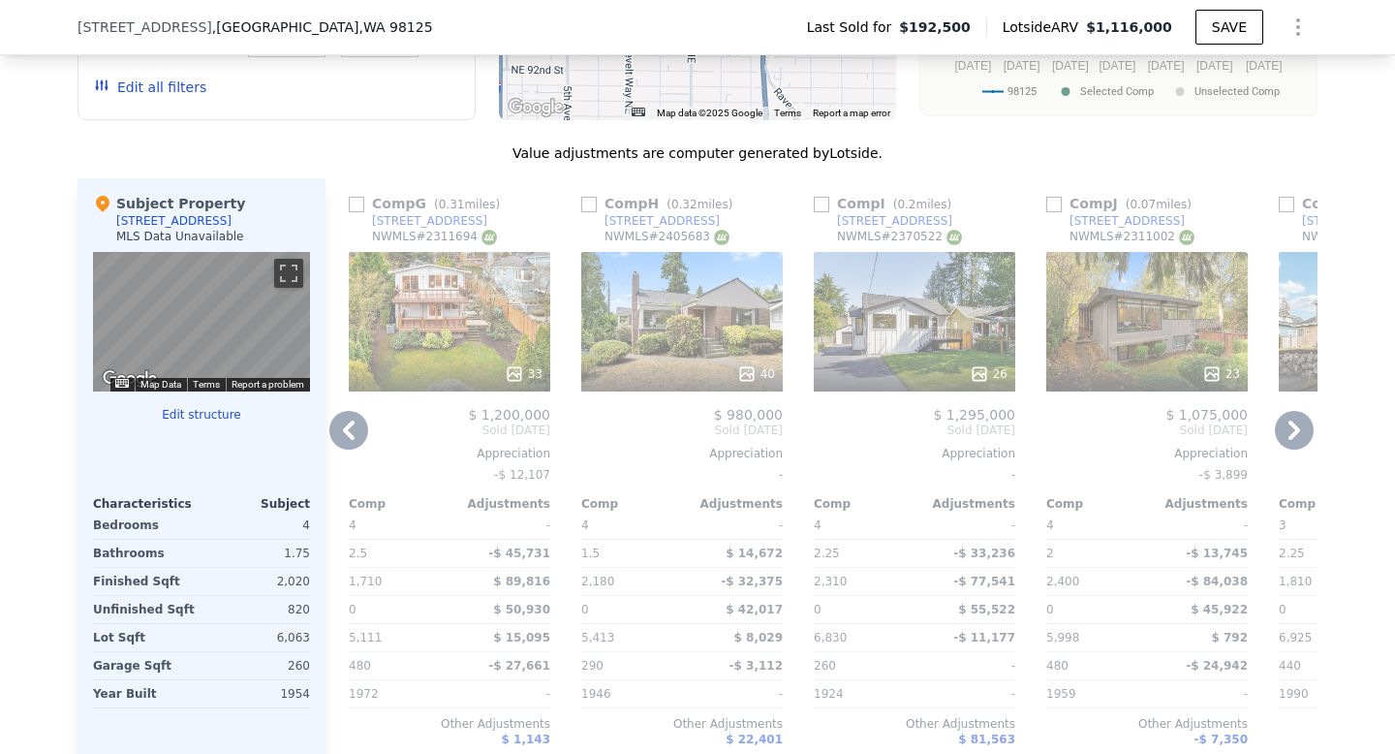
scroll to position [1907, 0]
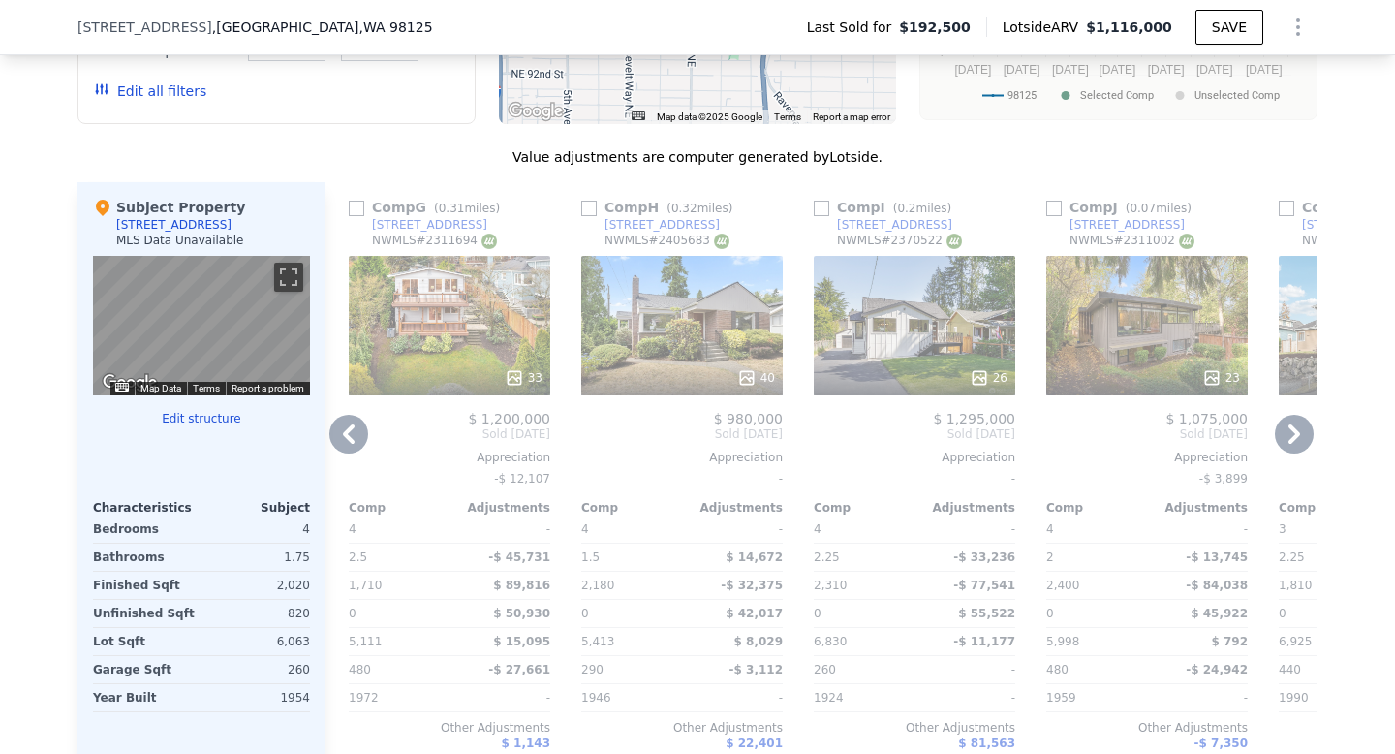
click at [1155, 237] on div "NWMLS # 2311002" at bounding box center [1132, 241] width 125 height 16
copy div "2311002"
